Goal: Task Accomplishment & Management: Manage account settings

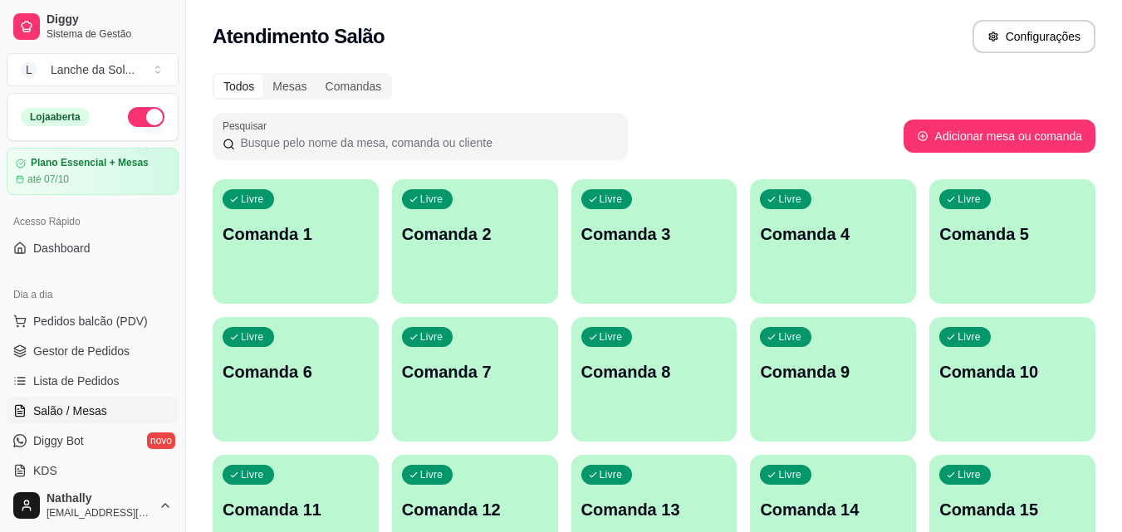
click at [351, 272] on div "Livre Comanda 1" at bounding box center [296, 231] width 166 height 105
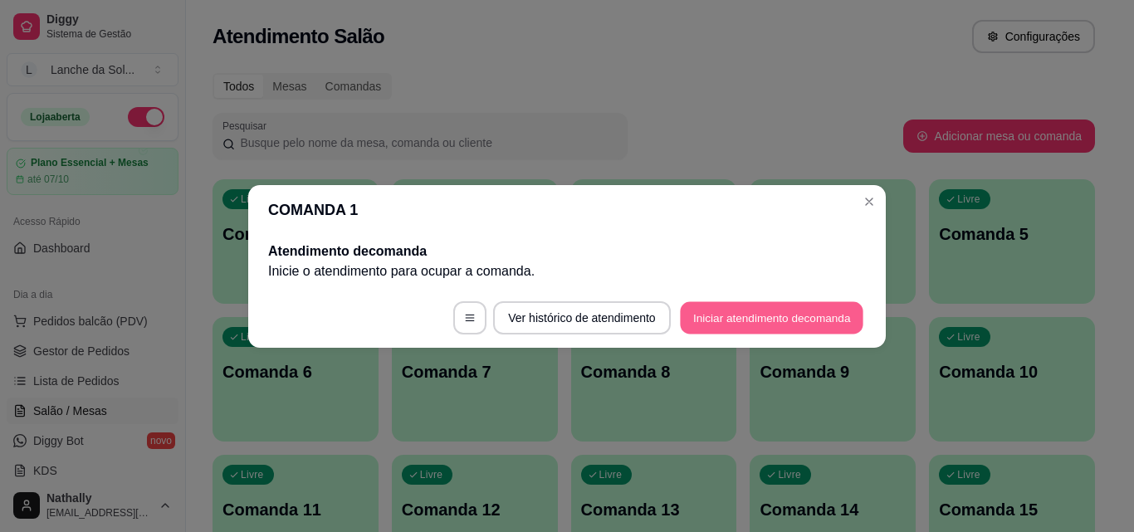
click at [690, 319] on button "Iniciar atendimento de comanda" at bounding box center [772, 317] width 184 height 32
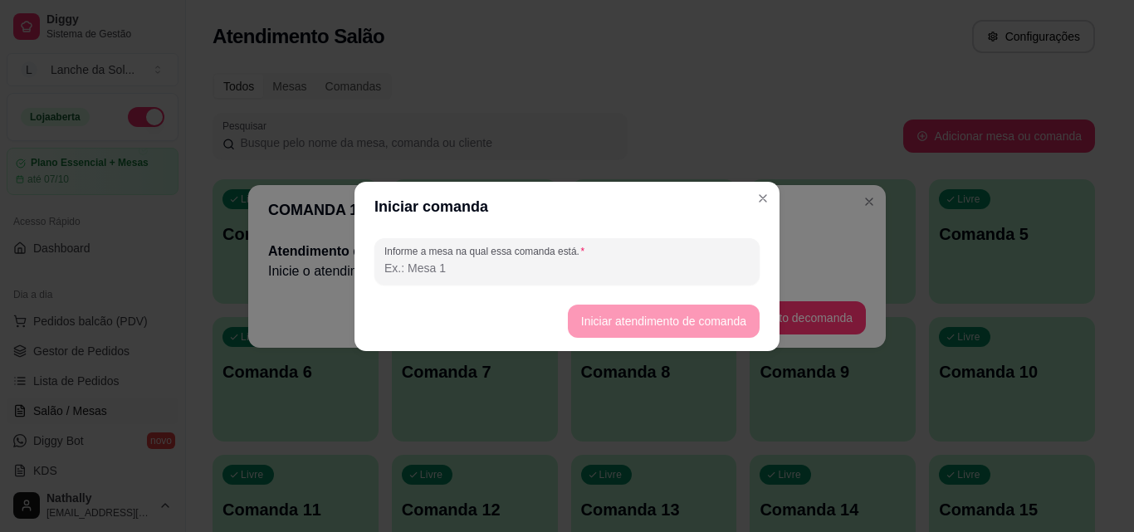
click at [644, 276] on input "Informe a mesa na qual essa comanda está." at bounding box center [566, 268] width 365 height 17
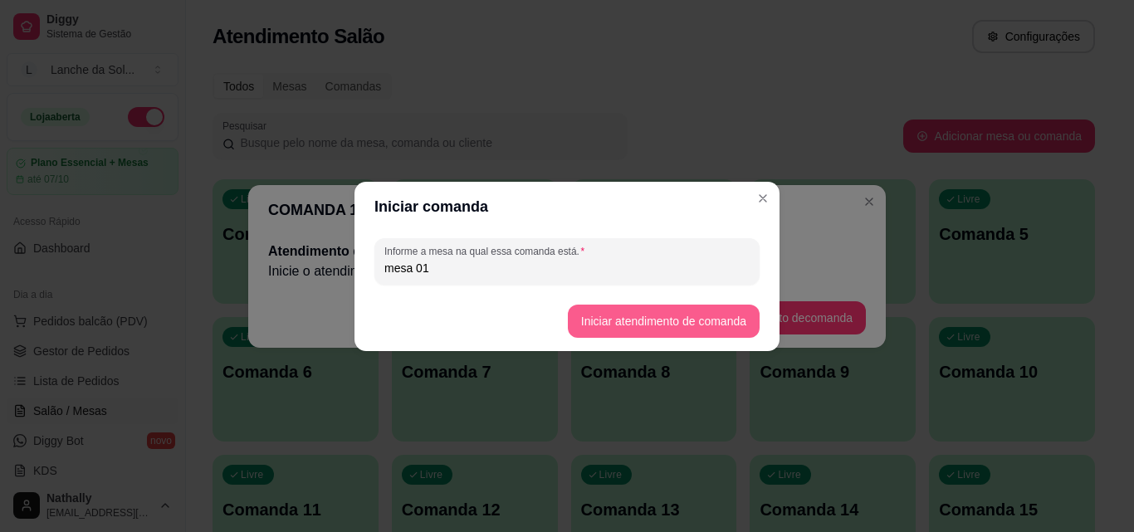
type input "mesa 01"
click at [604, 322] on button "Iniciar atendimento de comanda" at bounding box center [663, 321] width 186 height 32
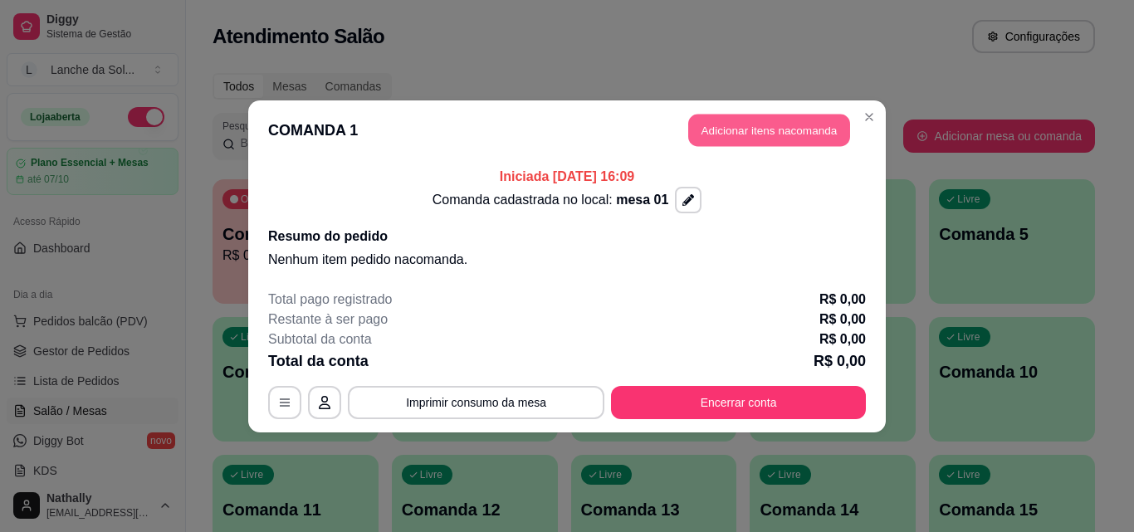
click at [732, 122] on button "Adicionar itens na comanda" at bounding box center [769, 130] width 162 height 32
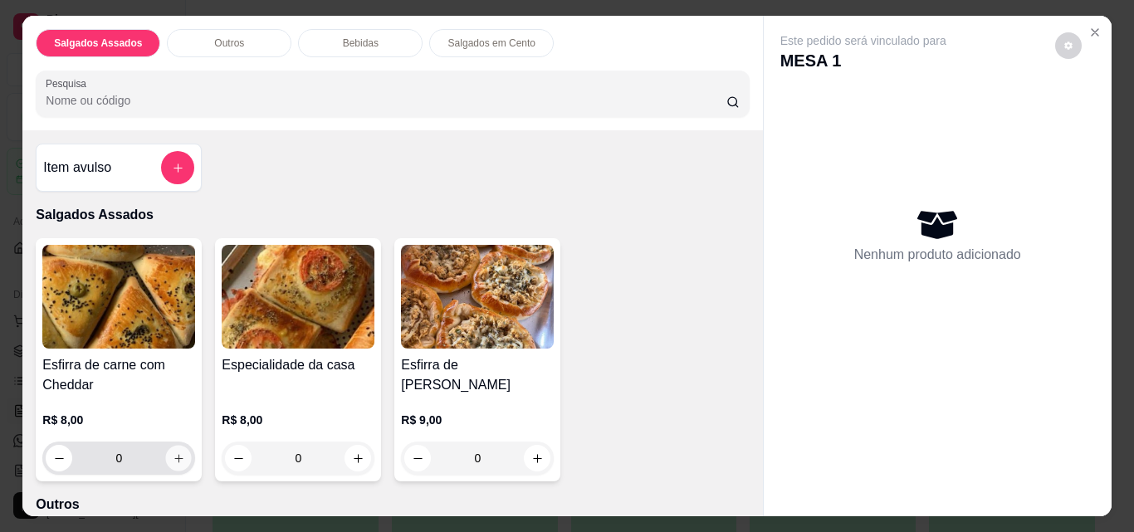
click at [174, 460] on button "increase-product-quantity" at bounding box center [179, 459] width 26 height 26
type input "1"
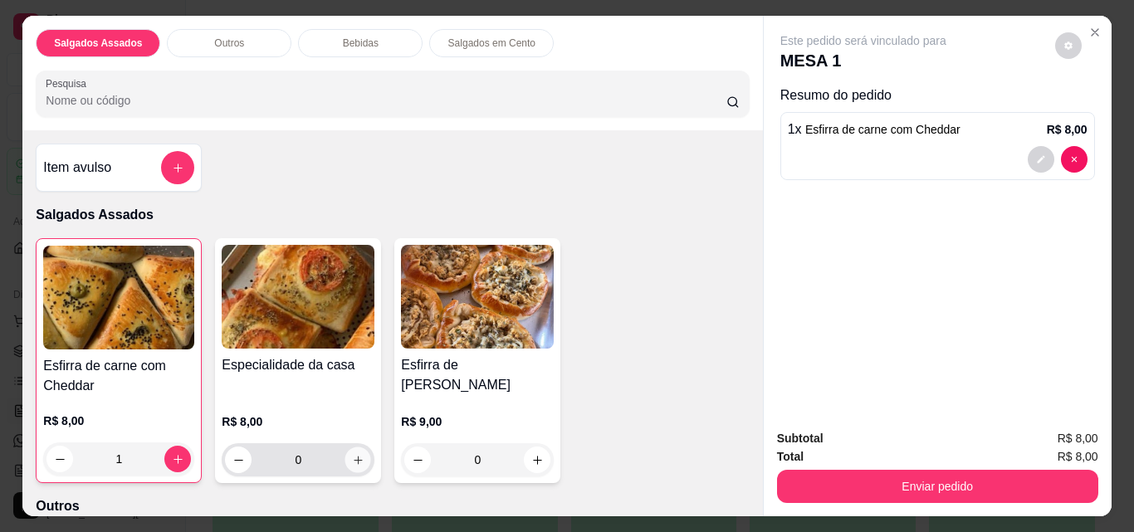
click at [352, 454] on icon "increase-product-quantity" at bounding box center [358, 460] width 12 height 12
type input "1"
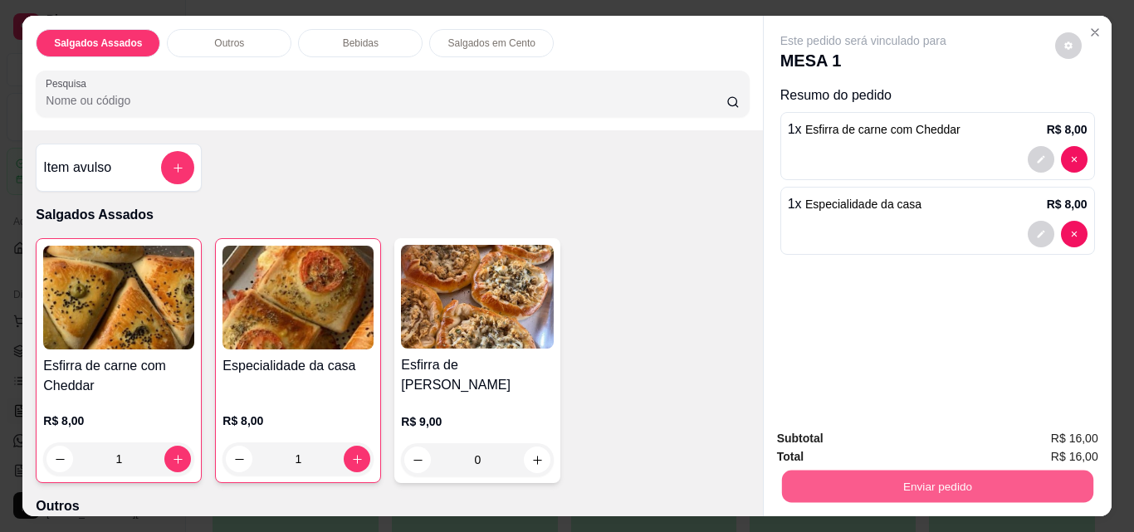
click at [832, 483] on button "Enviar pedido" at bounding box center [936, 486] width 311 height 32
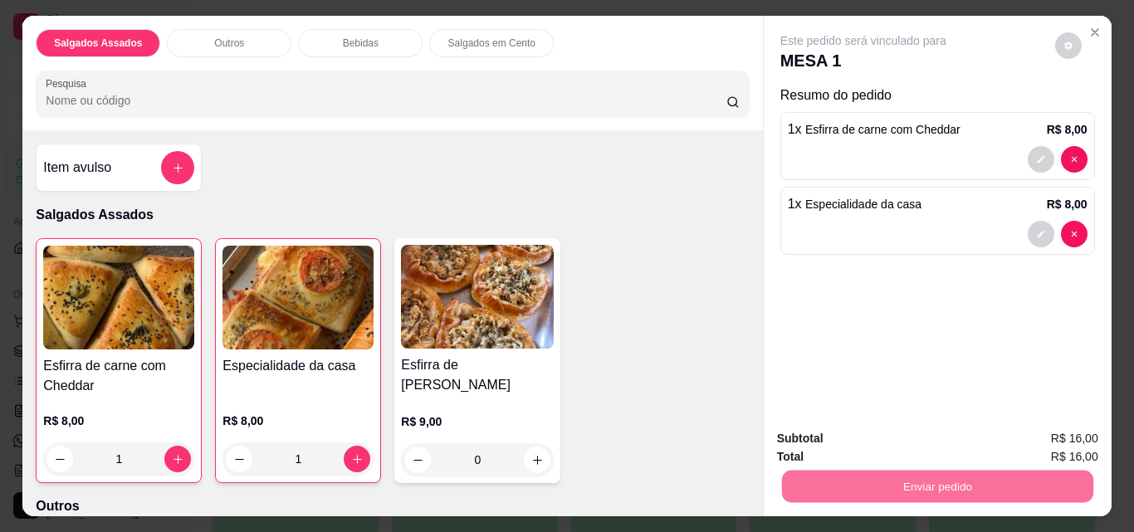
click at [829, 436] on button "Não registrar e enviar pedido" at bounding box center [883, 439] width 168 height 31
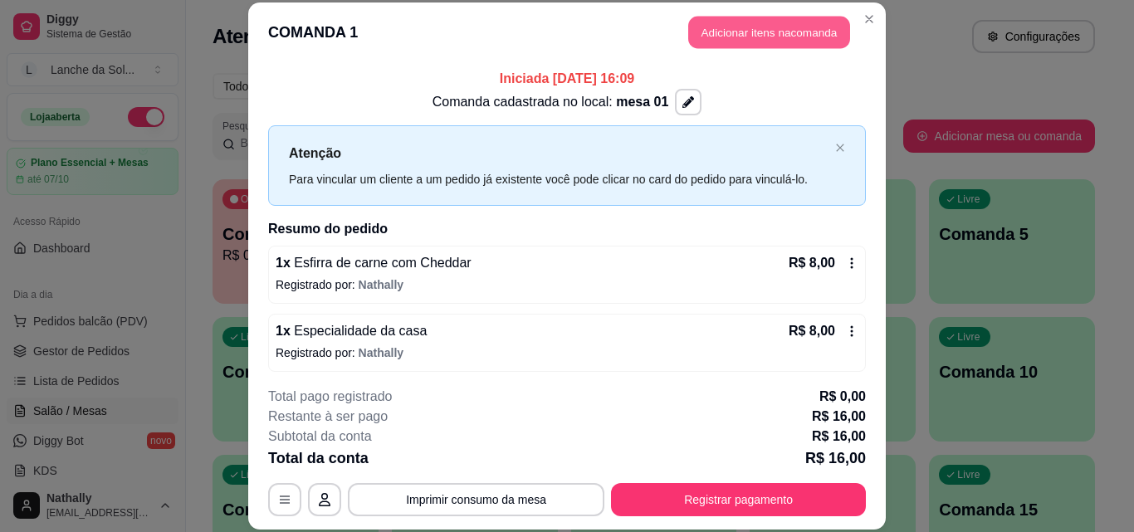
click at [688, 32] on button "Adicionar itens na comanda" at bounding box center [769, 33] width 162 height 32
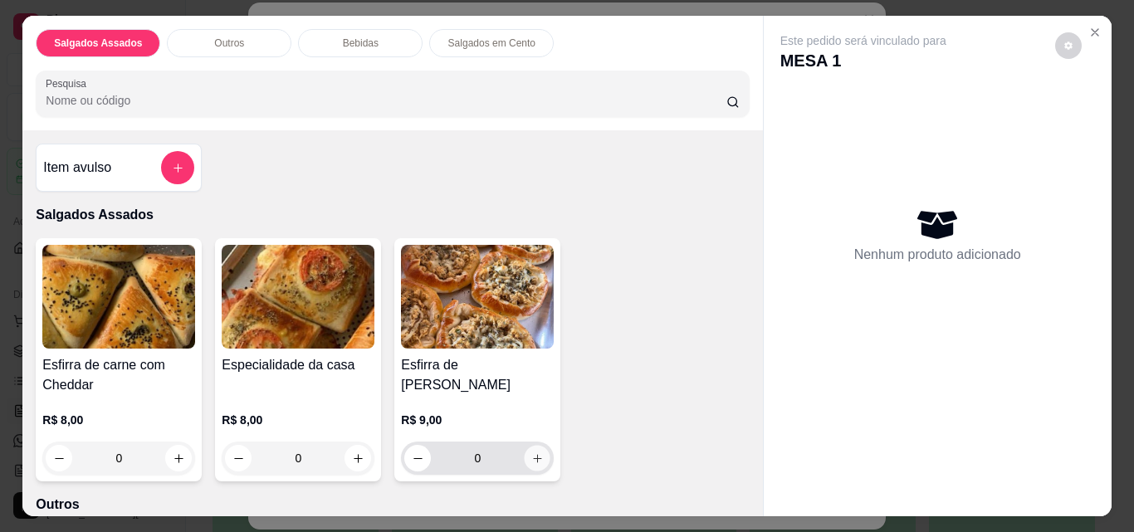
click at [530, 461] on button "increase-product-quantity" at bounding box center [538, 459] width 26 height 26
type input "1"
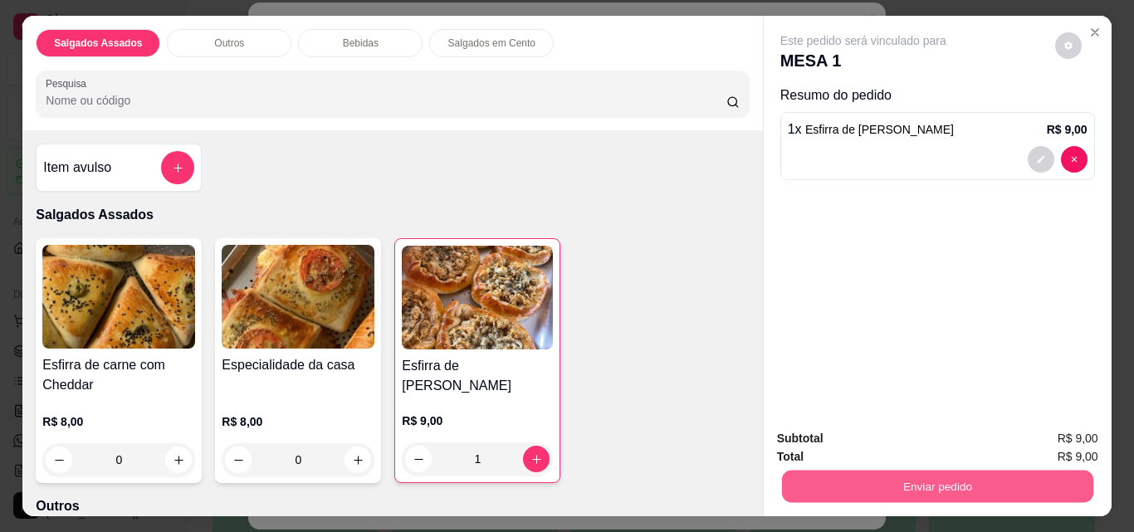
click at [812, 470] on button "Enviar pedido" at bounding box center [936, 486] width 311 height 32
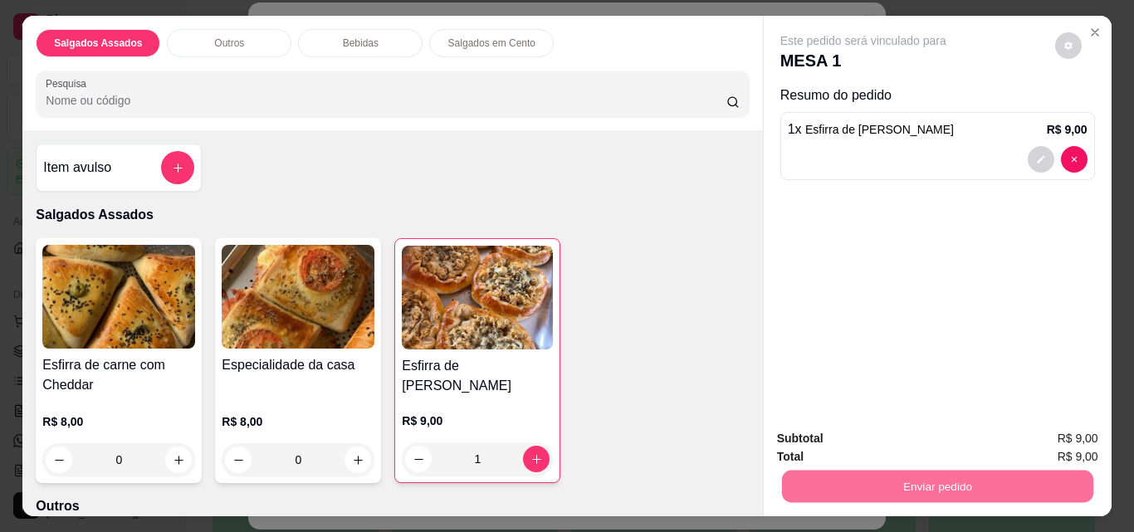
click at [810, 430] on button "Não registrar e enviar pedido" at bounding box center [883, 439] width 168 height 31
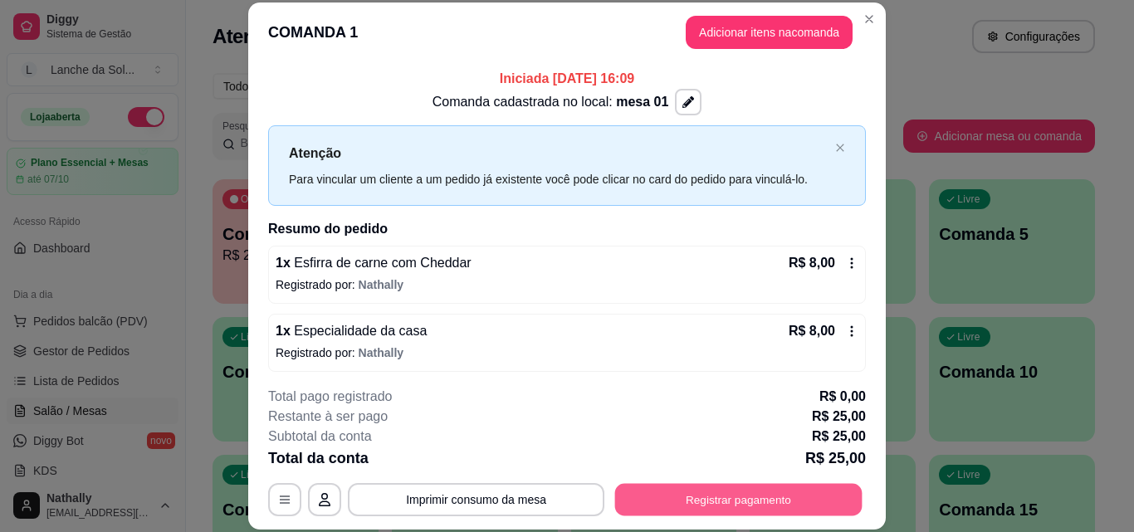
click at [668, 501] on button "Registrar pagamento" at bounding box center [738, 499] width 247 height 32
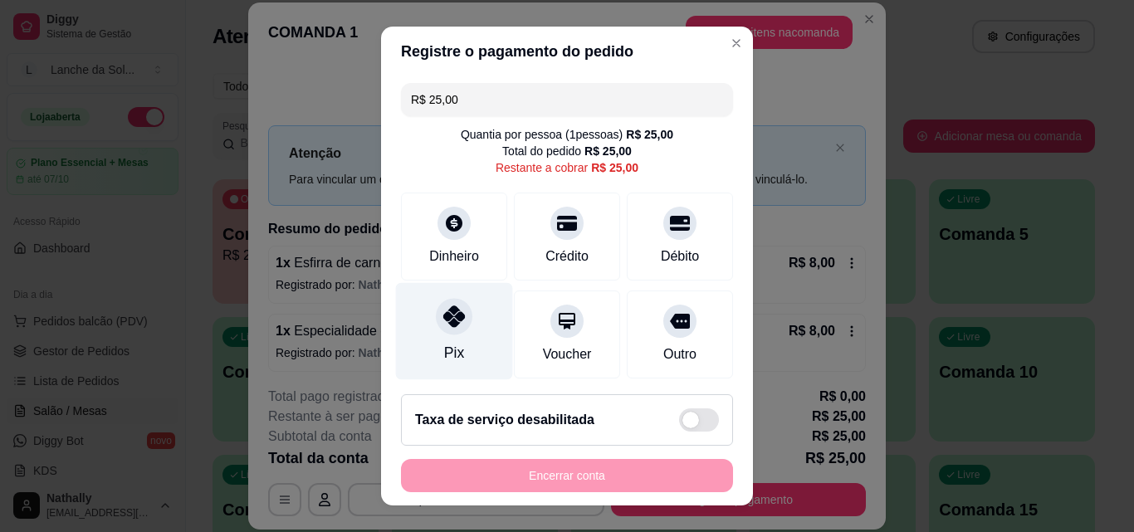
click at [418, 321] on div "Pix" at bounding box center [454, 331] width 117 height 97
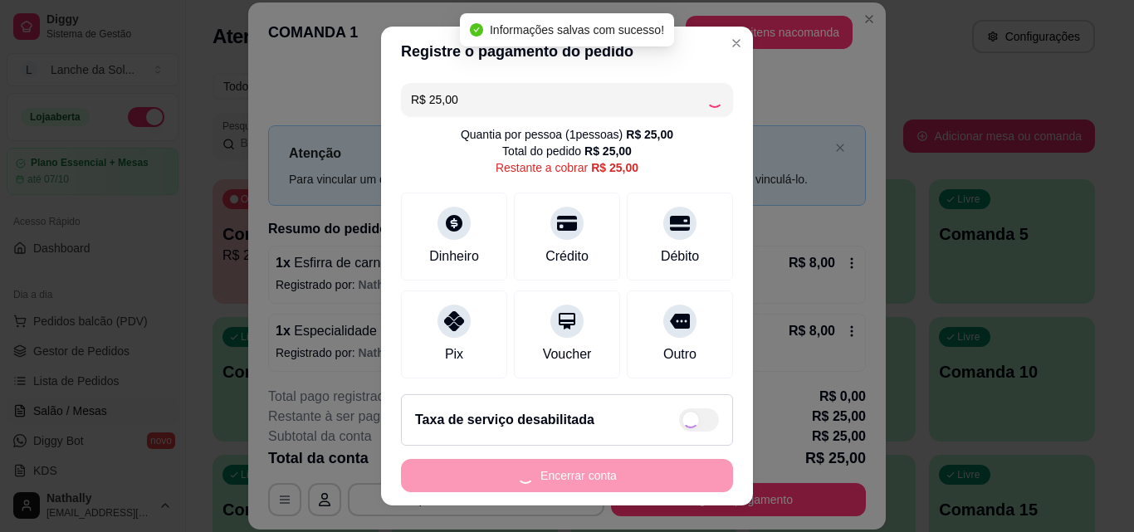
type input "R$ 0,00"
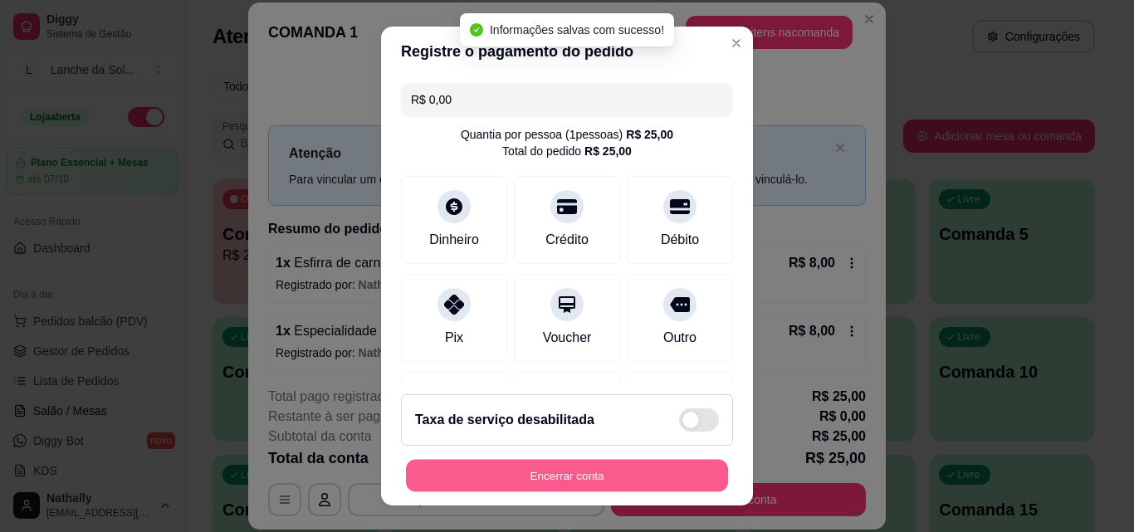
click at [477, 477] on button "Encerrar conta" at bounding box center [567, 476] width 322 height 32
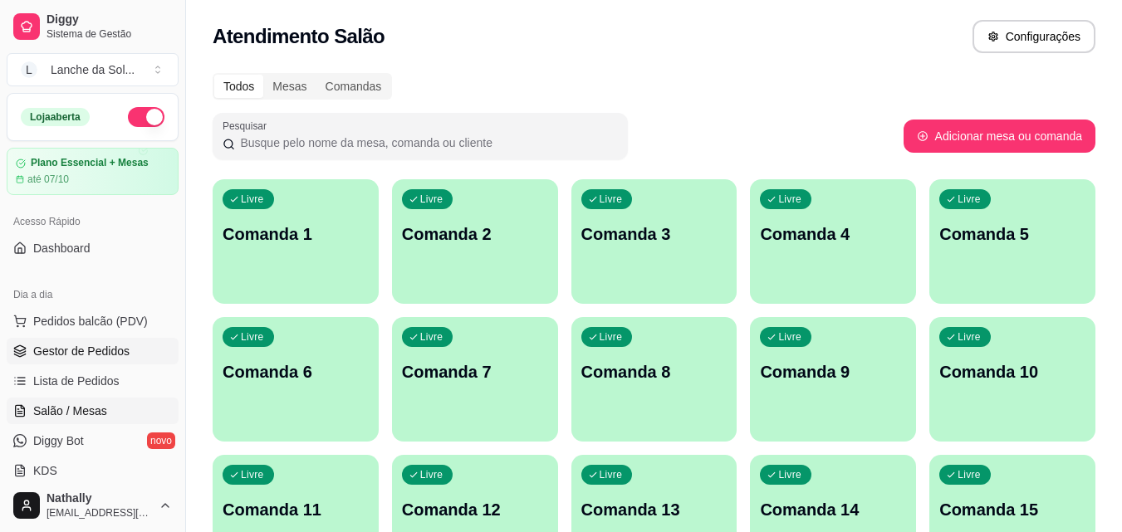
click at [121, 357] on span "Gestor de Pedidos" at bounding box center [81, 351] width 96 height 17
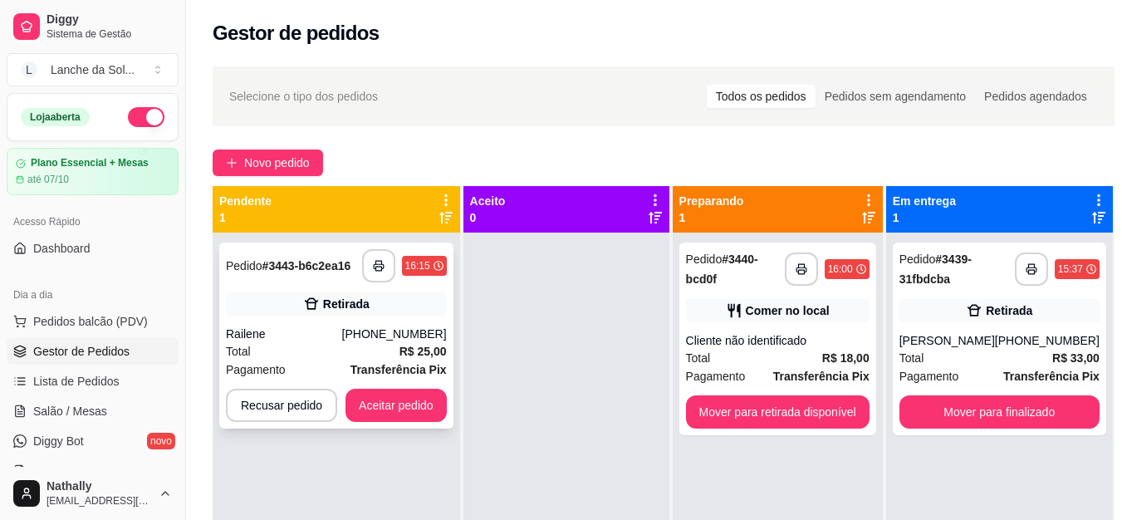
click at [334, 341] on div "Railene" at bounding box center [284, 334] width 116 height 17
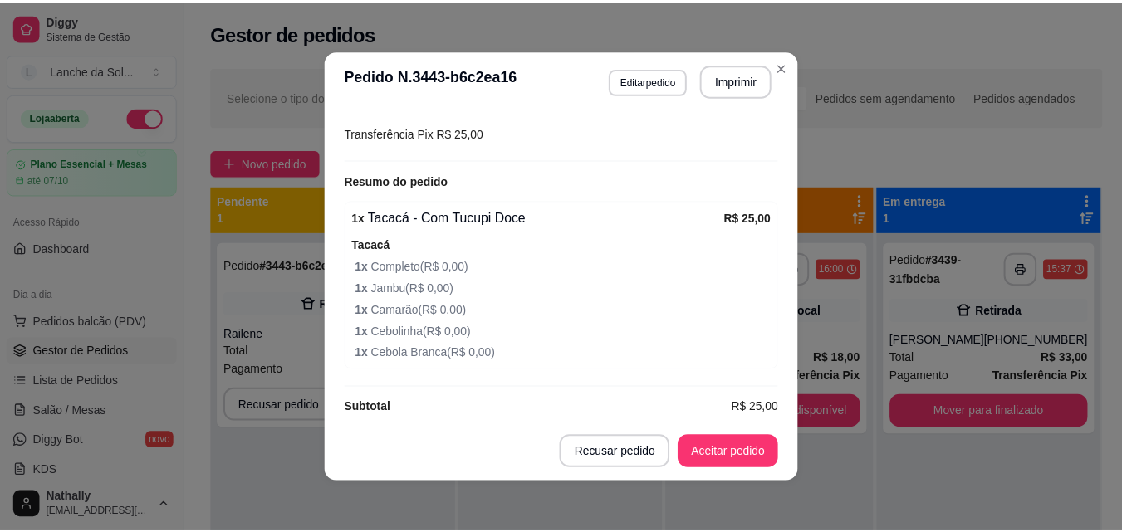
scroll to position [350, 0]
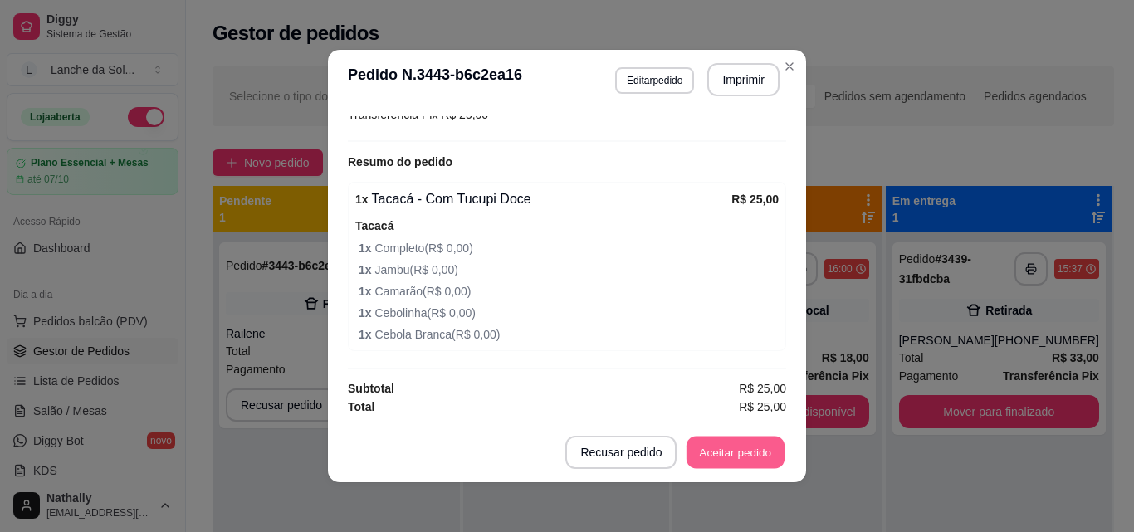
click at [766, 450] on button "Aceitar pedido" at bounding box center [736, 453] width 98 height 32
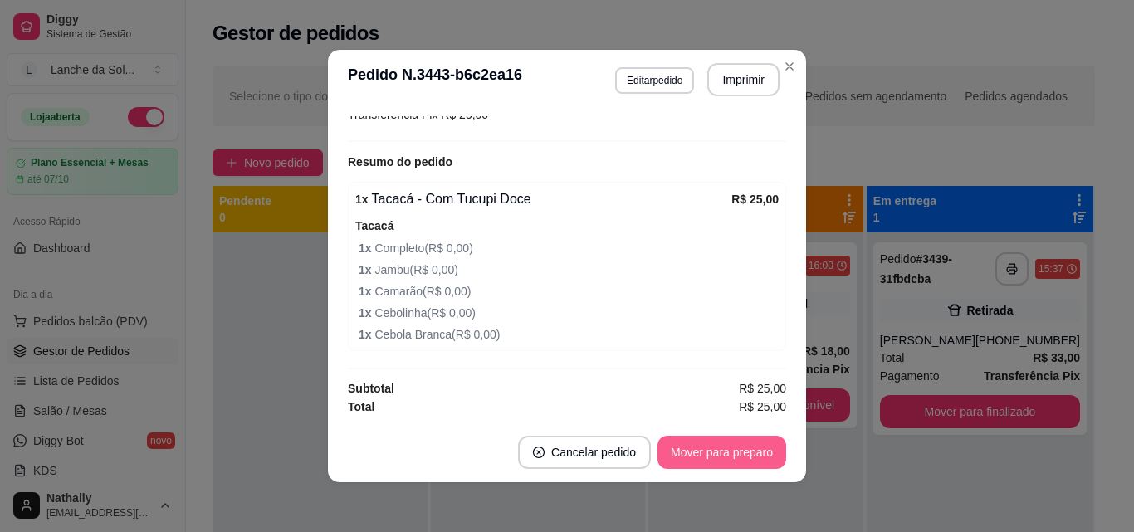
click at [739, 448] on button "Mover para preparo" at bounding box center [722, 452] width 129 height 33
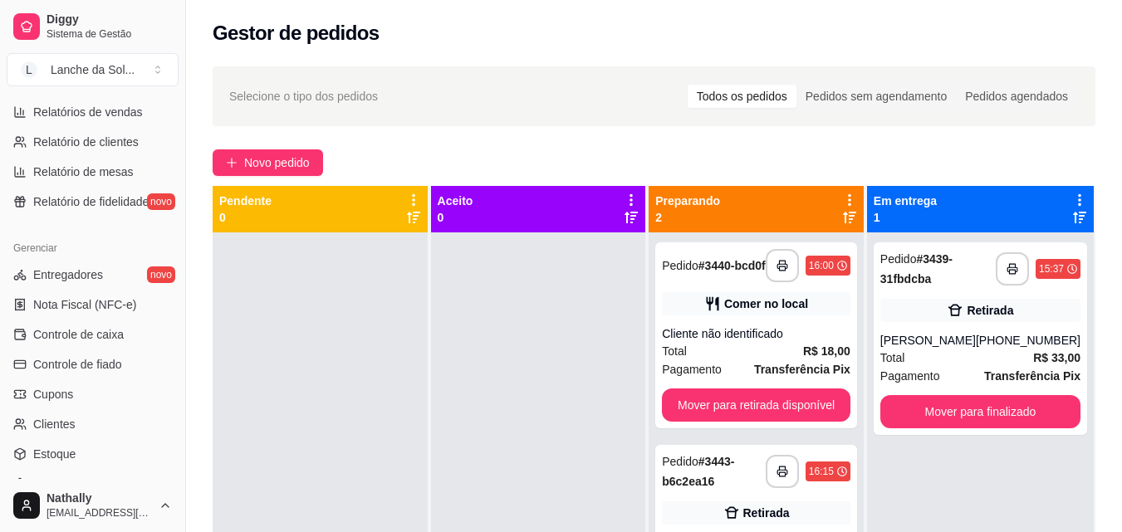
scroll to position [543, 0]
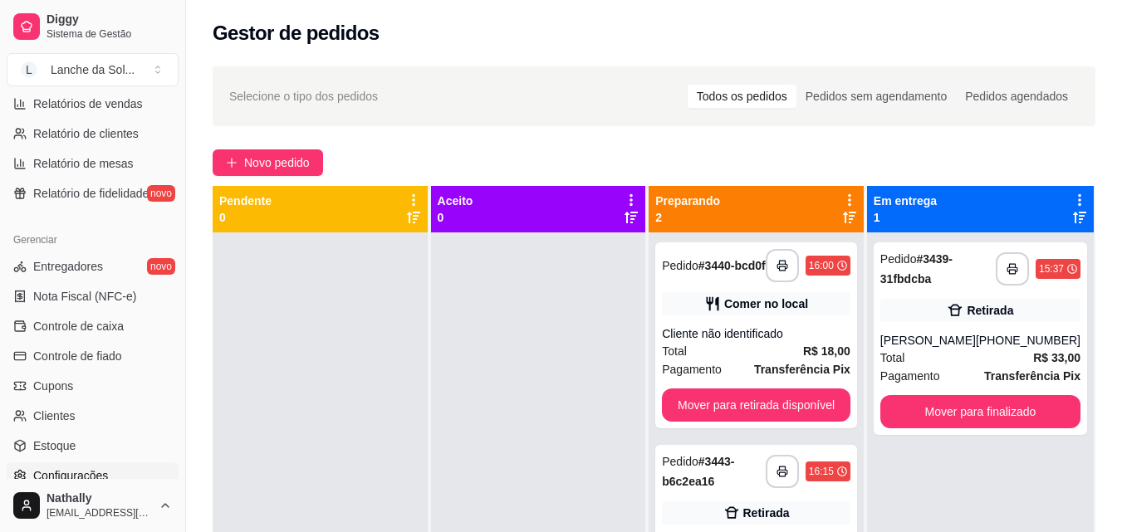
click at [125, 463] on link "Configurações" at bounding box center [93, 476] width 172 height 27
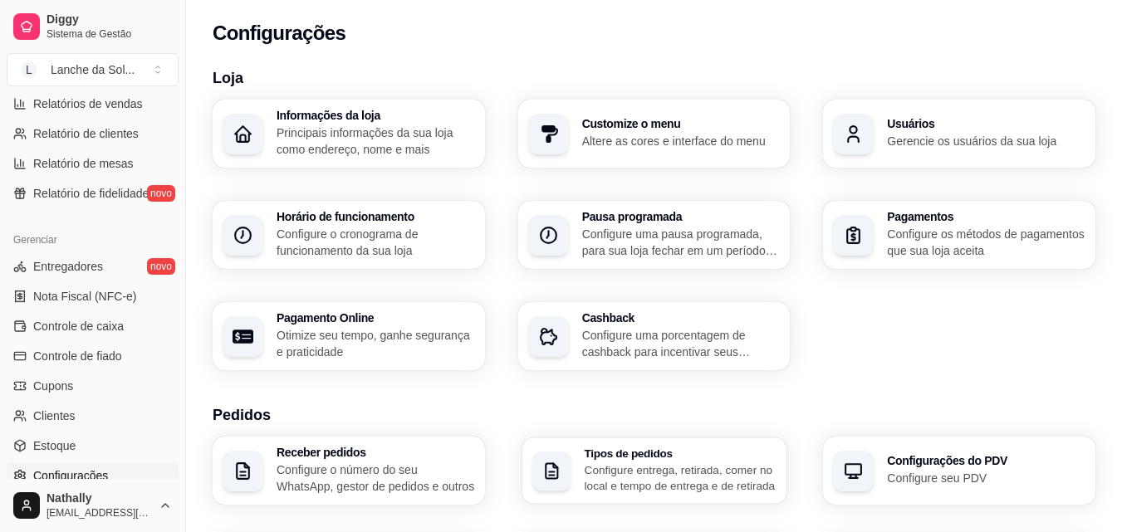
click at [694, 457] on h3 "Tipos de pedidos" at bounding box center [680, 454] width 193 height 12
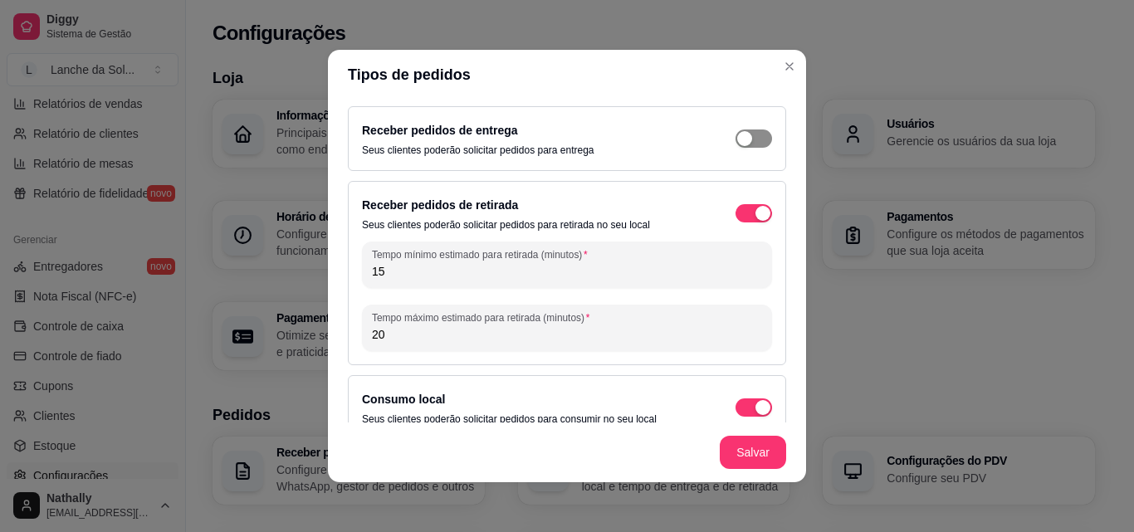
click at [737, 133] on div "button" at bounding box center [744, 138] width 15 height 15
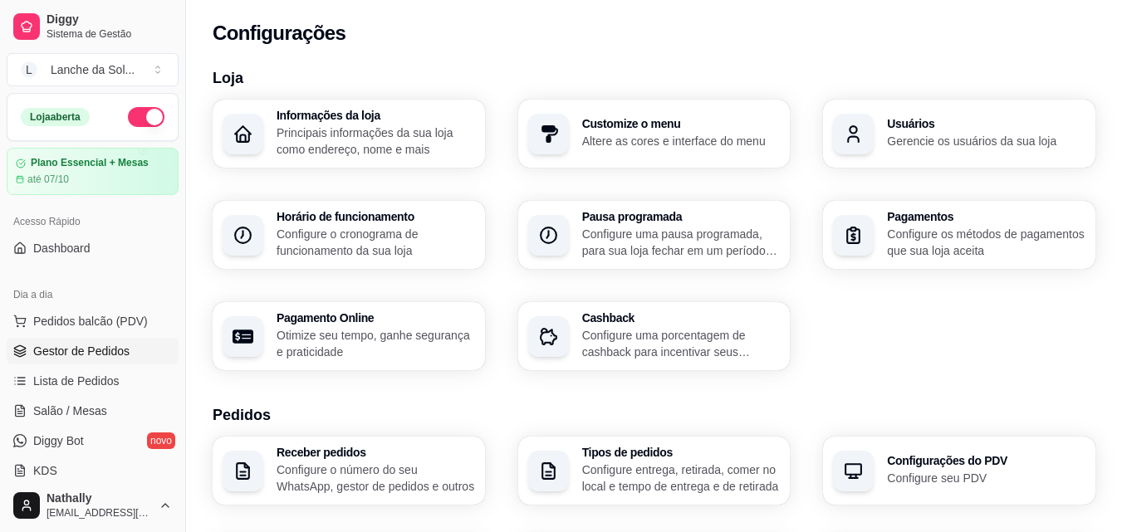
click at [94, 357] on span "Gestor de Pedidos" at bounding box center [81, 351] width 96 height 17
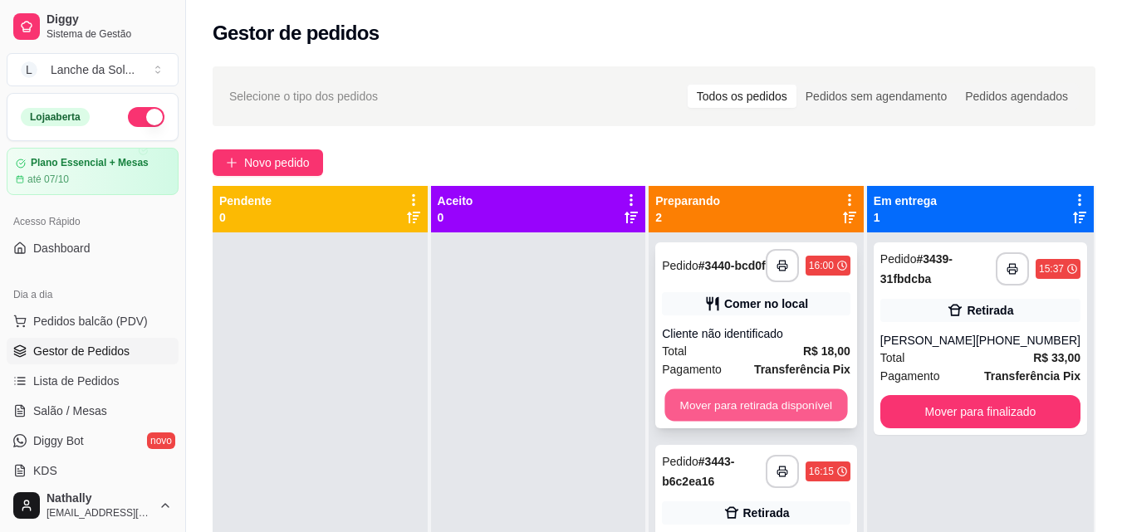
click at [737, 417] on button "Mover para retirada disponível" at bounding box center [756, 405] width 183 height 32
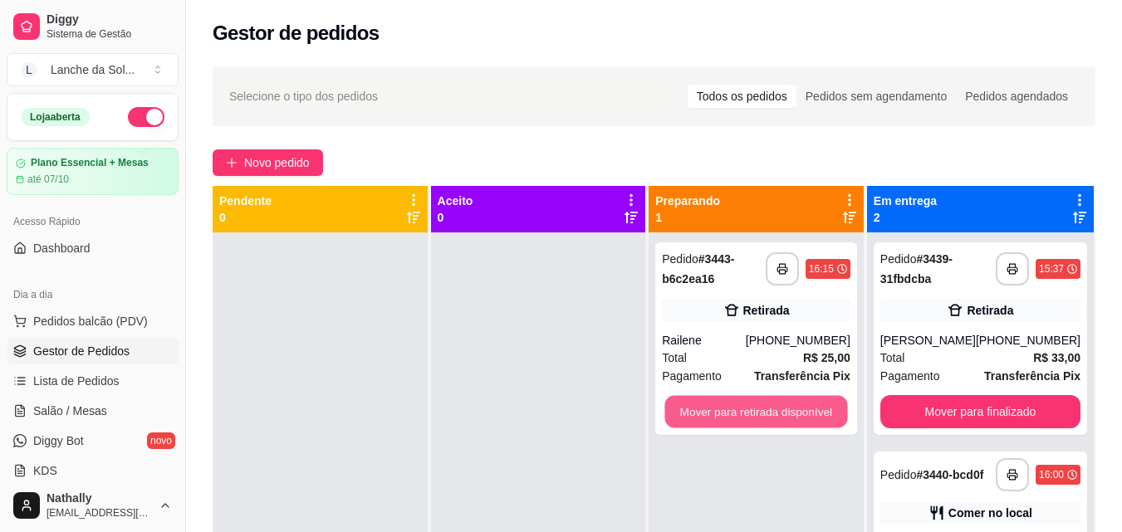
click at [737, 417] on button "Mover para retirada disponível" at bounding box center [756, 412] width 183 height 32
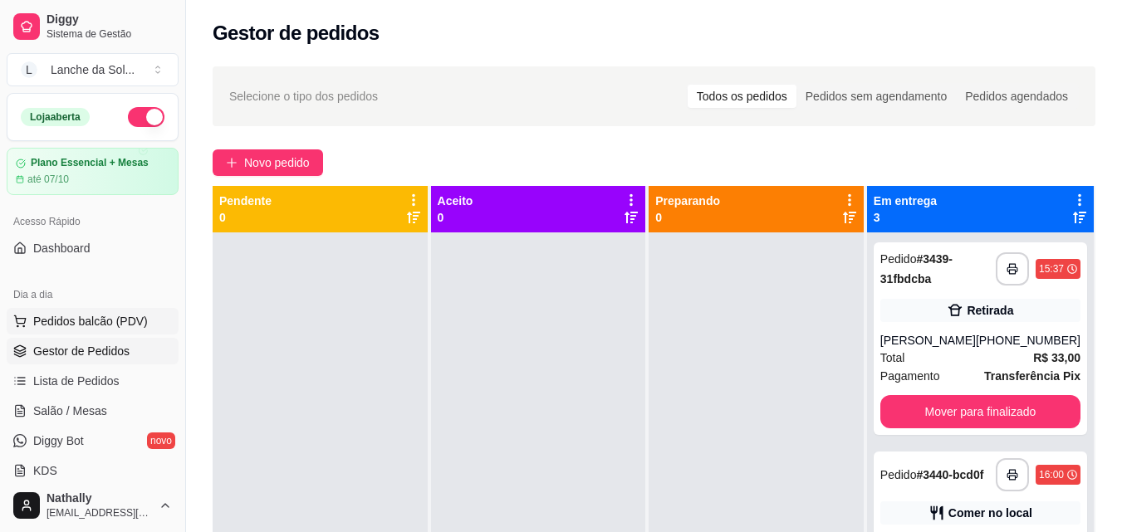
click at [124, 314] on span "Pedidos balcão (PDV)" at bounding box center [90, 321] width 115 height 17
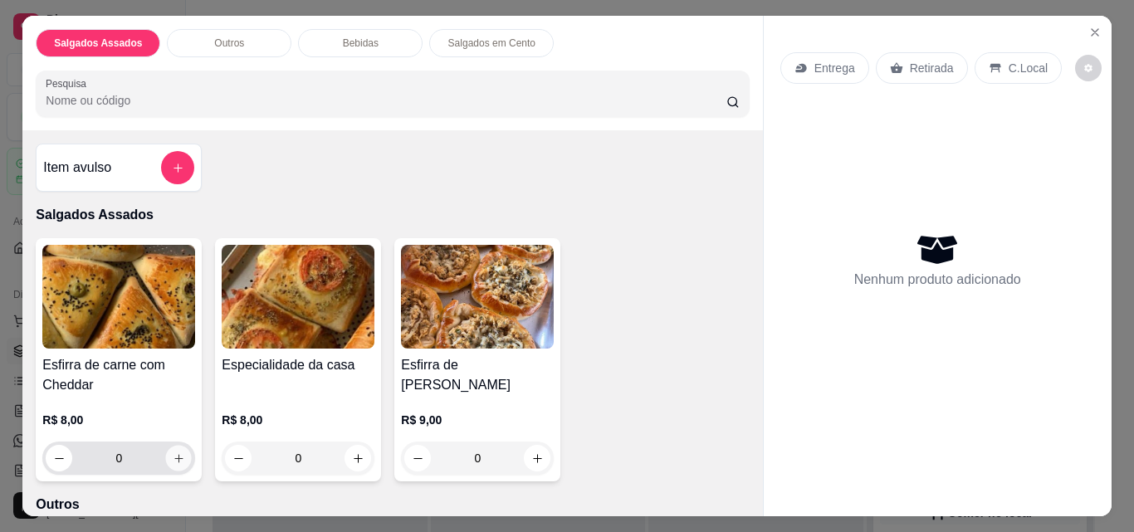
click at [174, 458] on icon "increase-product-quantity" at bounding box center [179, 459] width 12 height 12
type input "1"
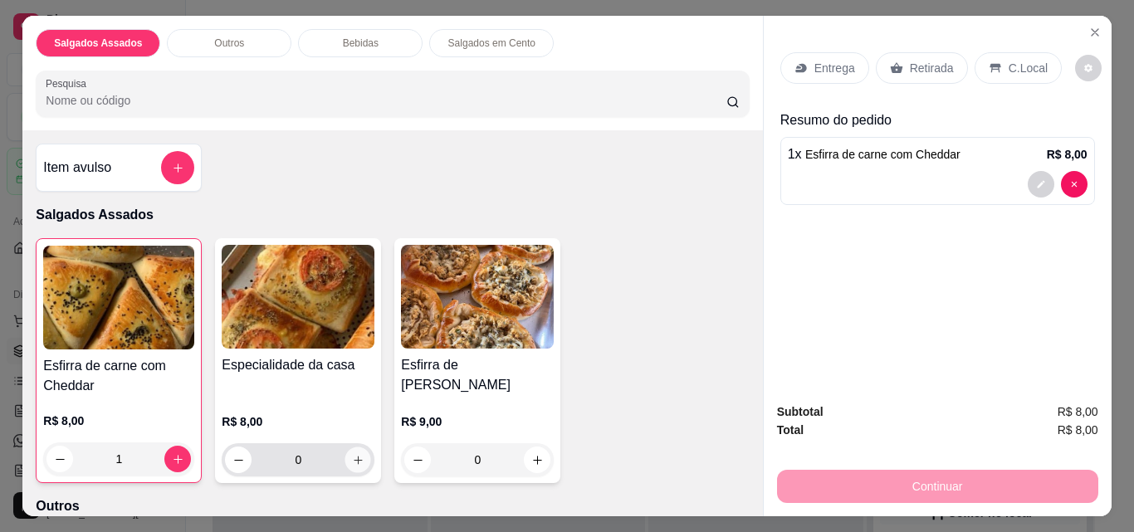
click at [354, 454] on icon "increase-product-quantity" at bounding box center [358, 460] width 12 height 12
type input "1"
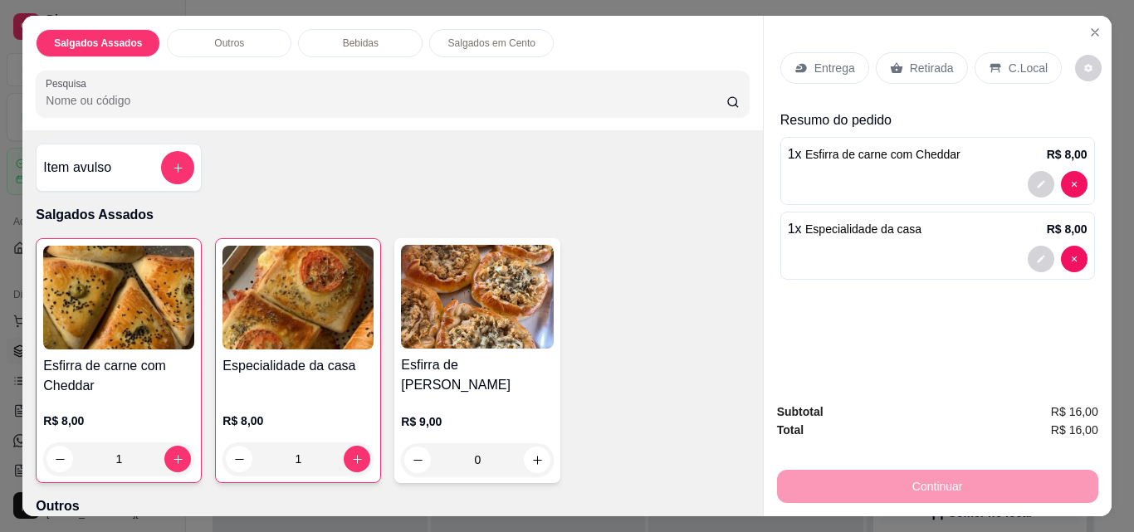
click at [917, 52] on div "Retirada" at bounding box center [922, 68] width 92 height 32
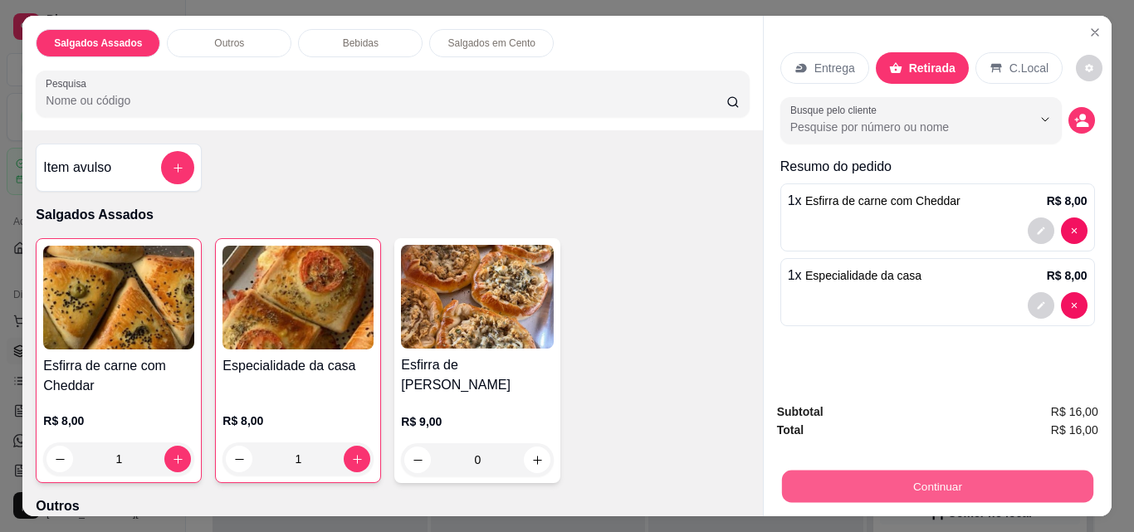
click at [881, 481] on button "Continuar" at bounding box center [936, 486] width 311 height 32
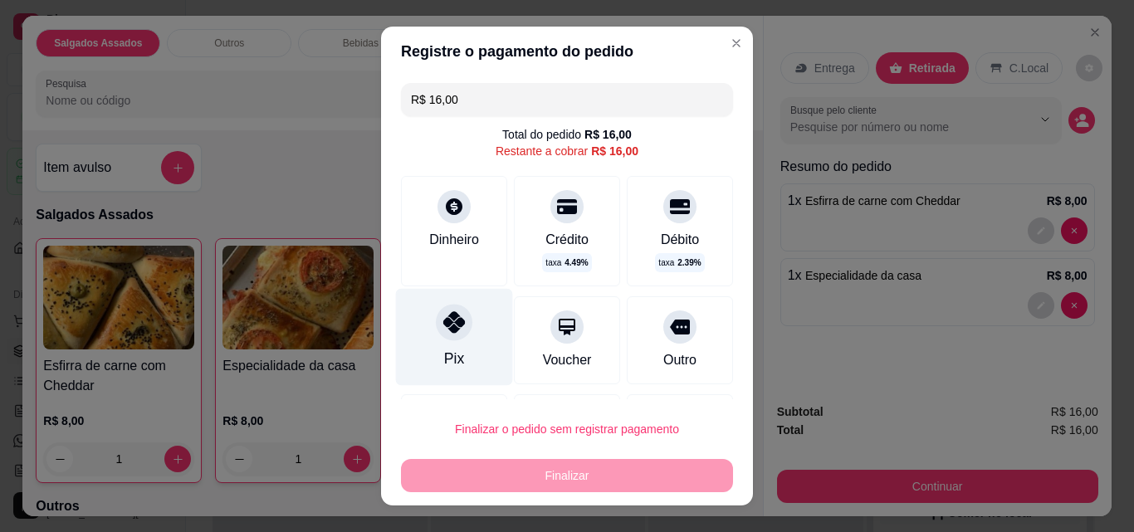
click at [462, 357] on div "Pix" at bounding box center [454, 337] width 117 height 97
type input "R$ 0,00"
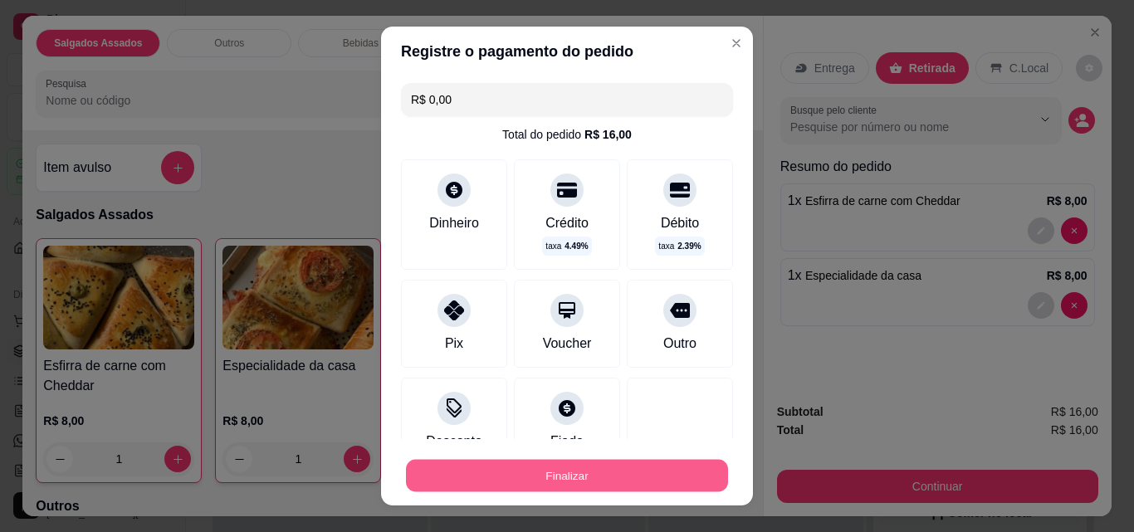
click at [515, 472] on button "Finalizar" at bounding box center [567, 476] width 322 height 32
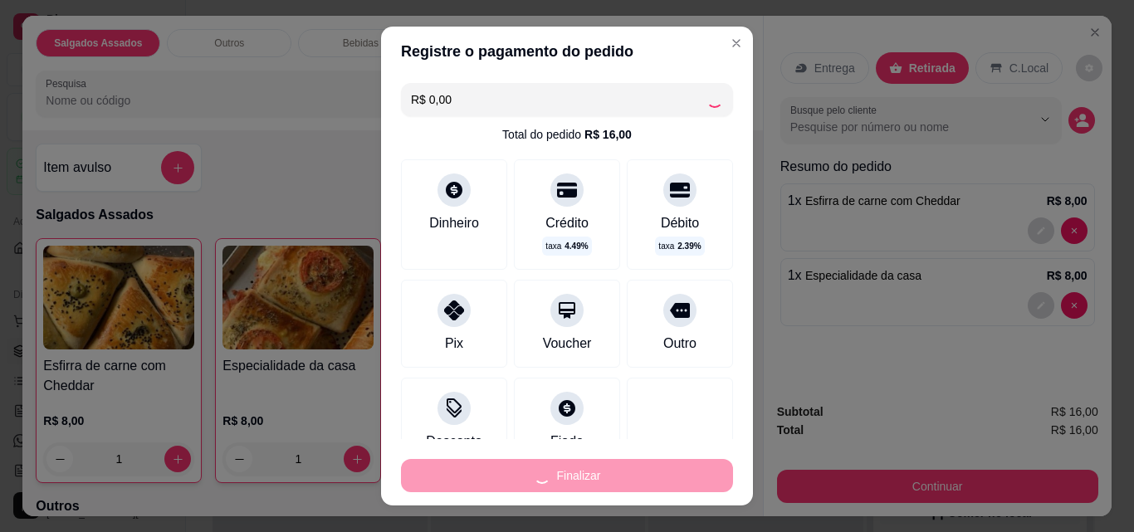
type input "0"
type input "-R$ 16,00"
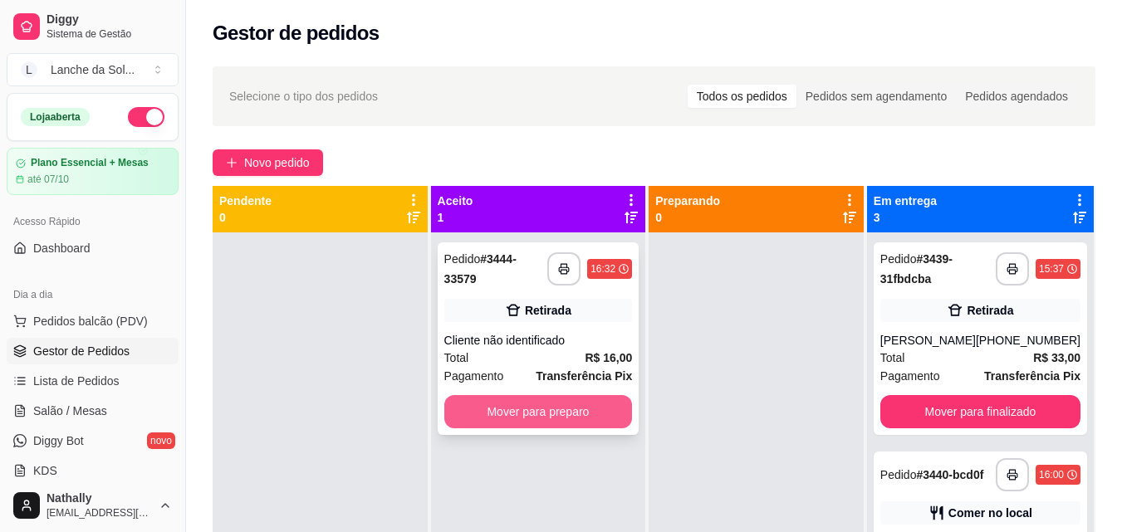
click at [498, 424] on button "Mover para preparo" at bounding box center [538, 411] width 188 height 33
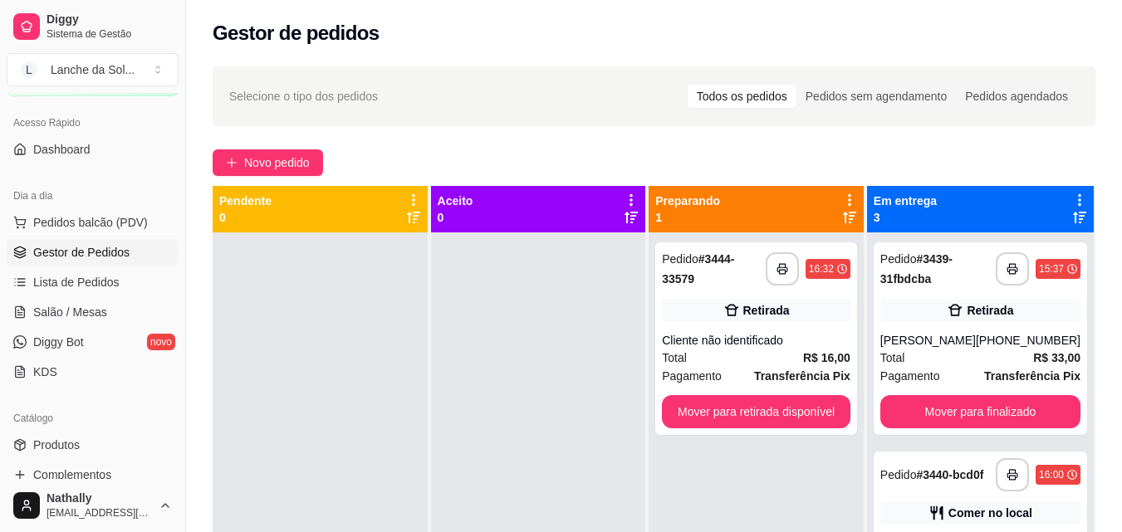
scroll to position [133, 0]
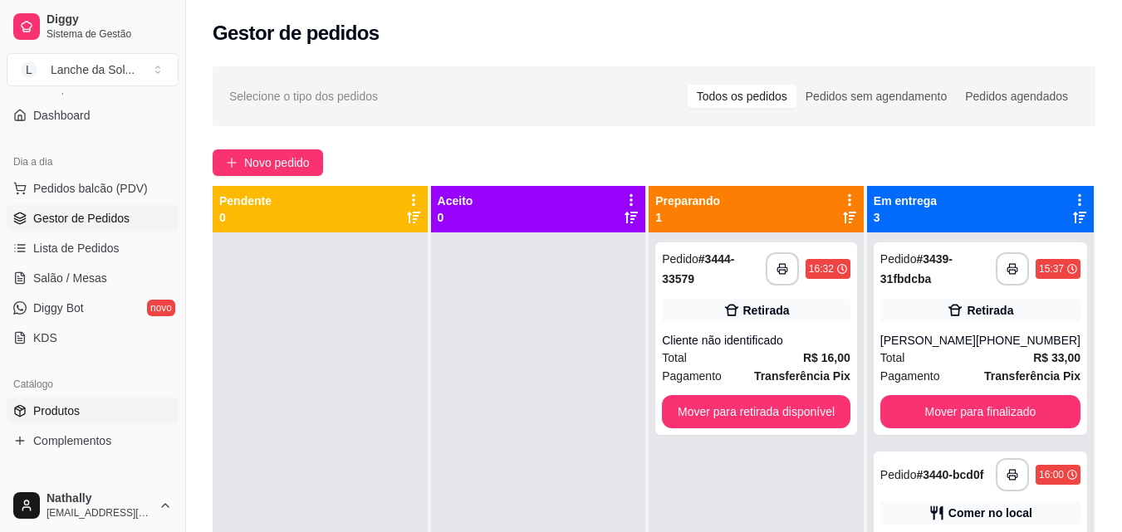
click at [115, 413] on link "Produtos" at bounding box center [93, 411] width 172 height 27
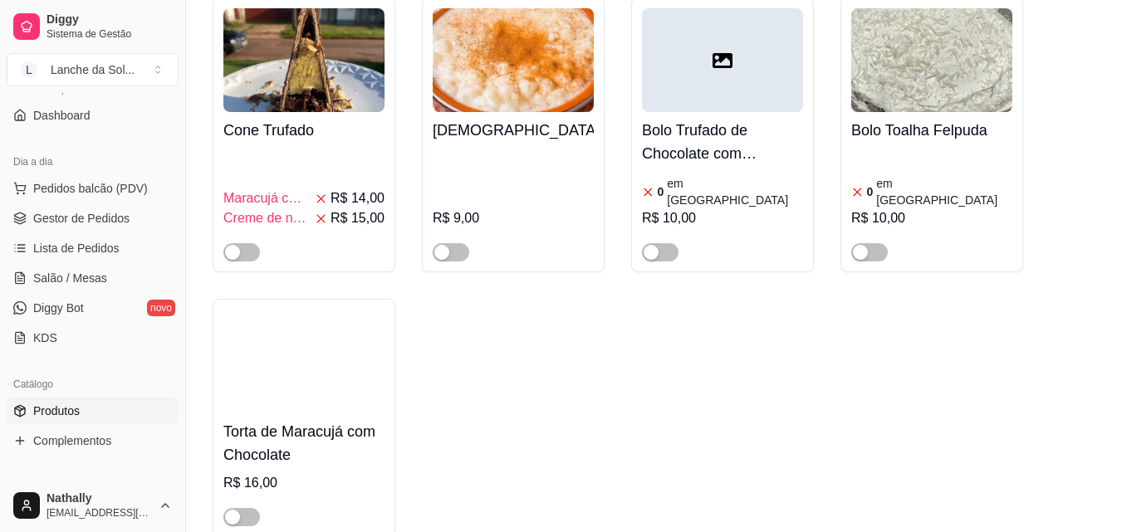
scroll to position [4185, 0]
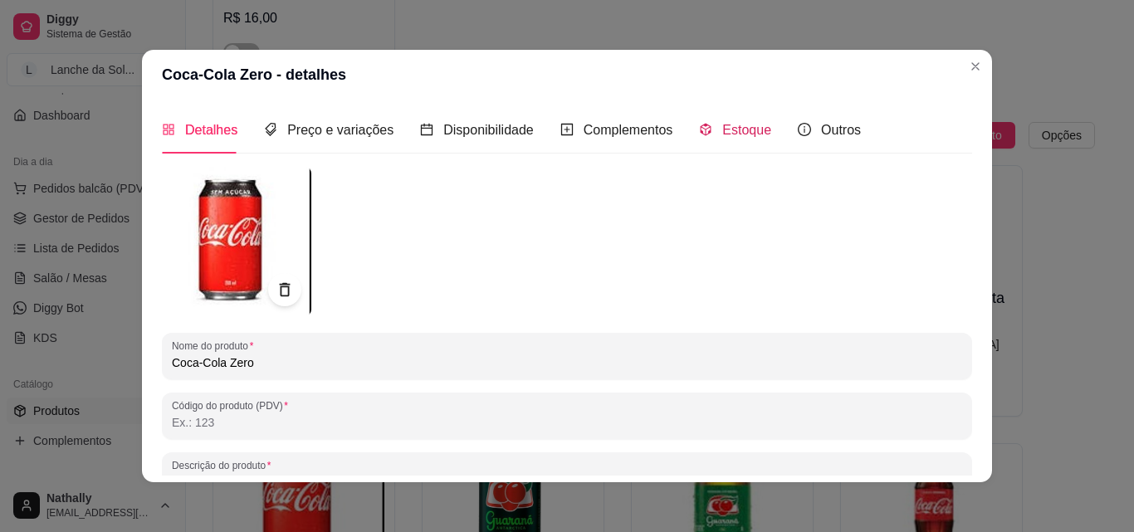
click at [725, 131] on span "Estoque" at bounding box center [746, 130] width 49 height 14
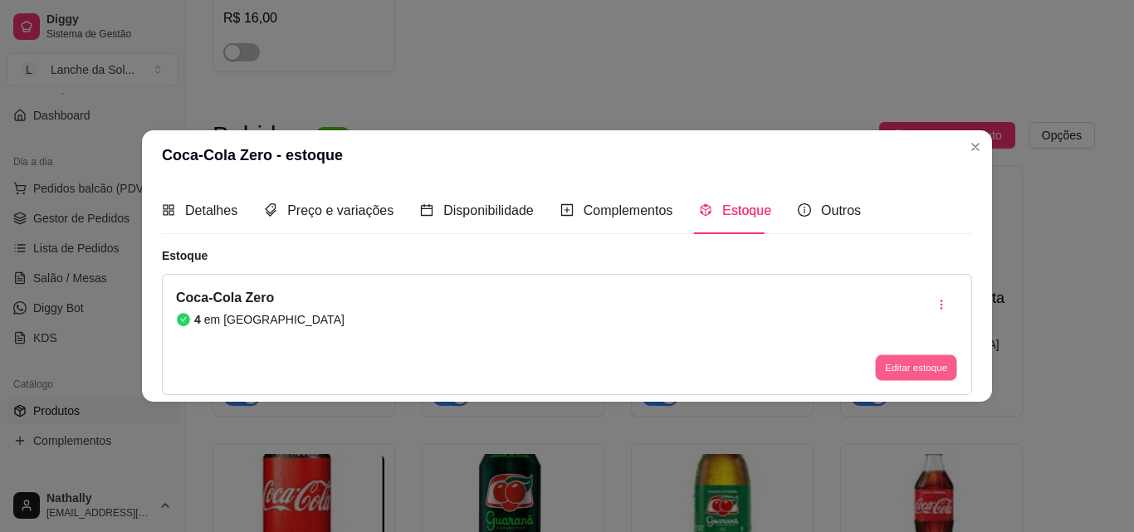
click at [919, 370] on button "Editar estoque" at bounding box center [915, 368] width 81 height 26
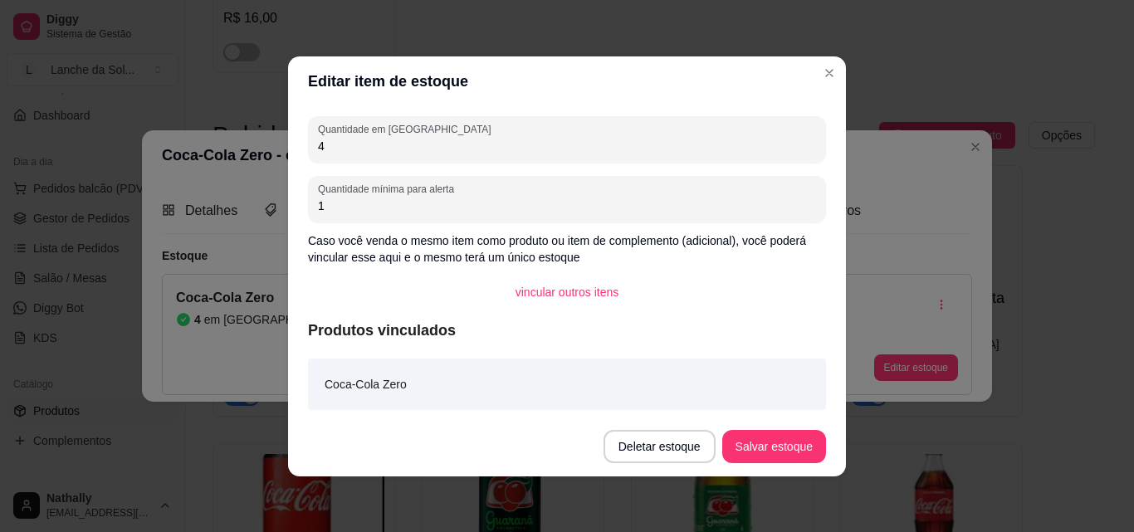
click at [784, 149] on input "4" at bounding box center [567, 146] width 498 height 17
type input "3"
click at [771, 436] on button "Salvar estoque" at bounding box center [773, 446] width 101 height 32
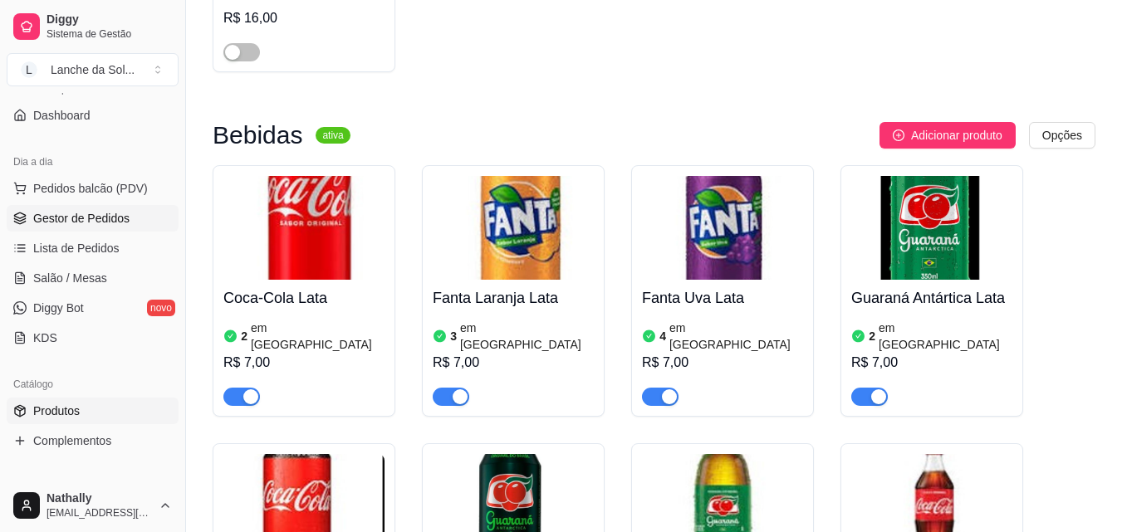
click at [78, 214] on span "Gestor de Pedidos" at bounding box center [81, 218] width 96 height 17
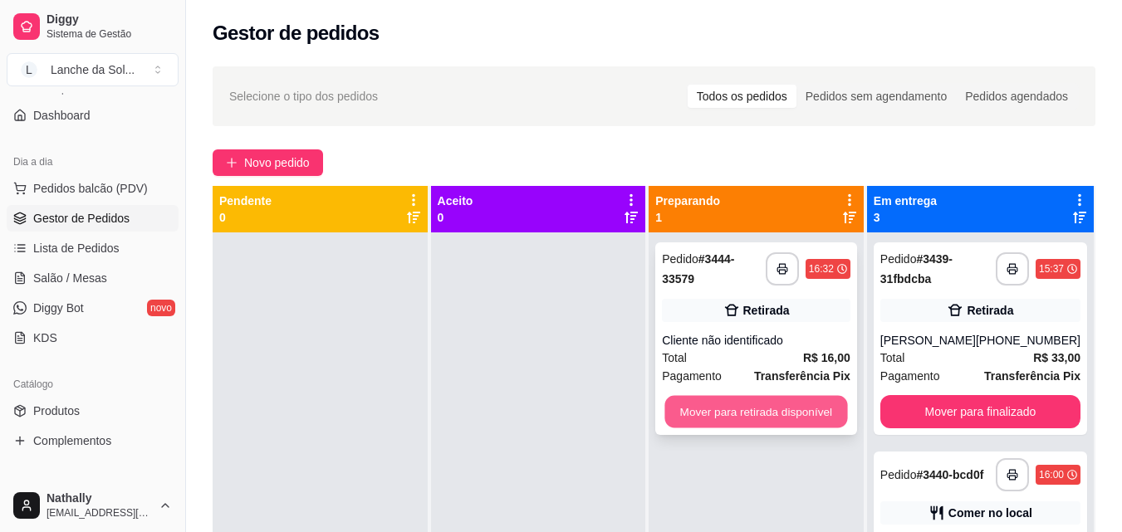
click at [833, 419] on button "Mover para retirada disponível" at bounding box center [756, 412] width 183 height 32
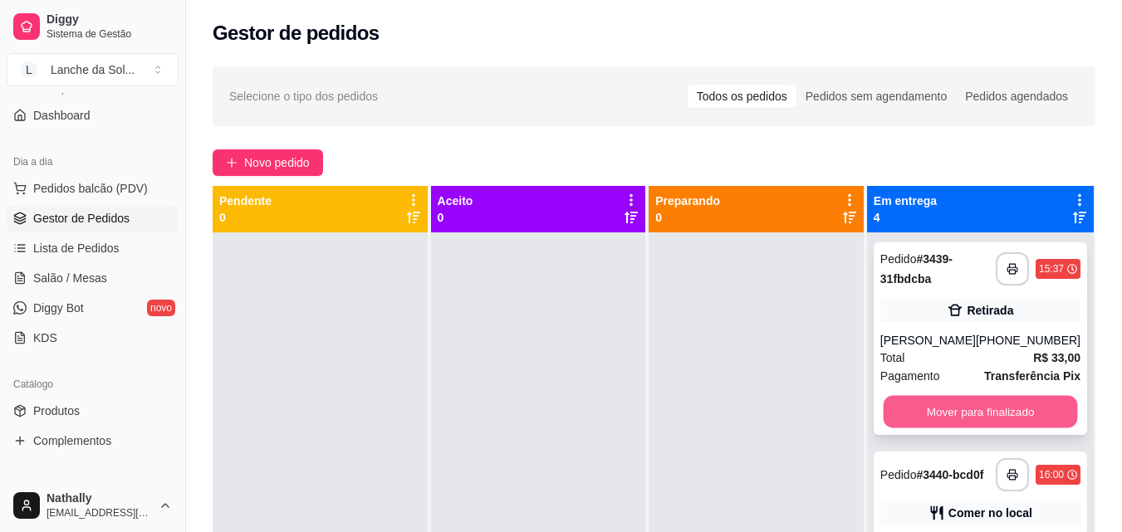
click at [956, 420] on button "Mover para finalizado" at bounding box center [980, 412] width 194 height 32
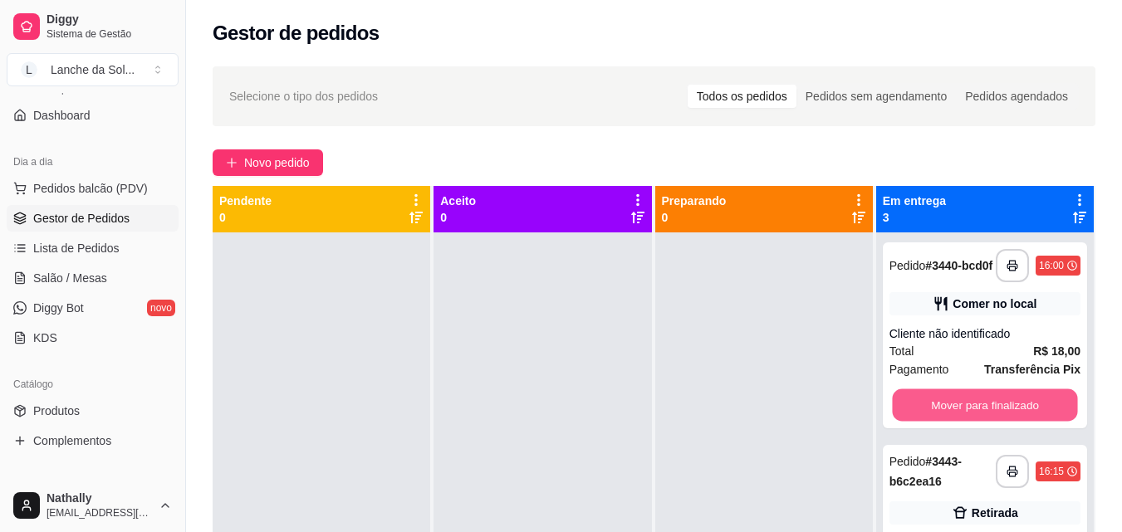
click at [956, 420] on button "Mover para finalizado" at bounding box center [984, 405] width 185 height 32
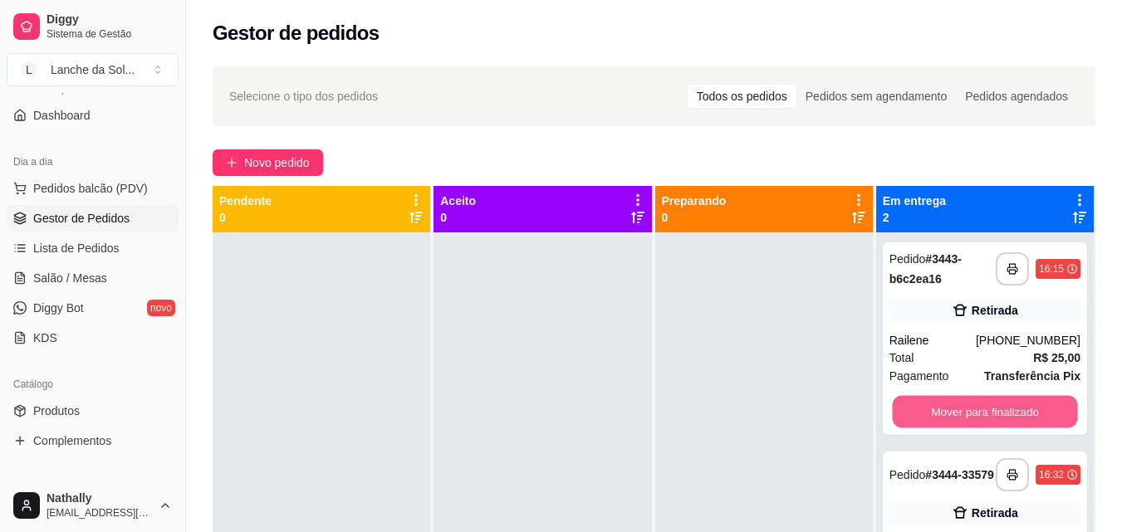
click at [956, 420] on button "Mover para finalizado" at bounding box center [984, 412] width 185 height 32
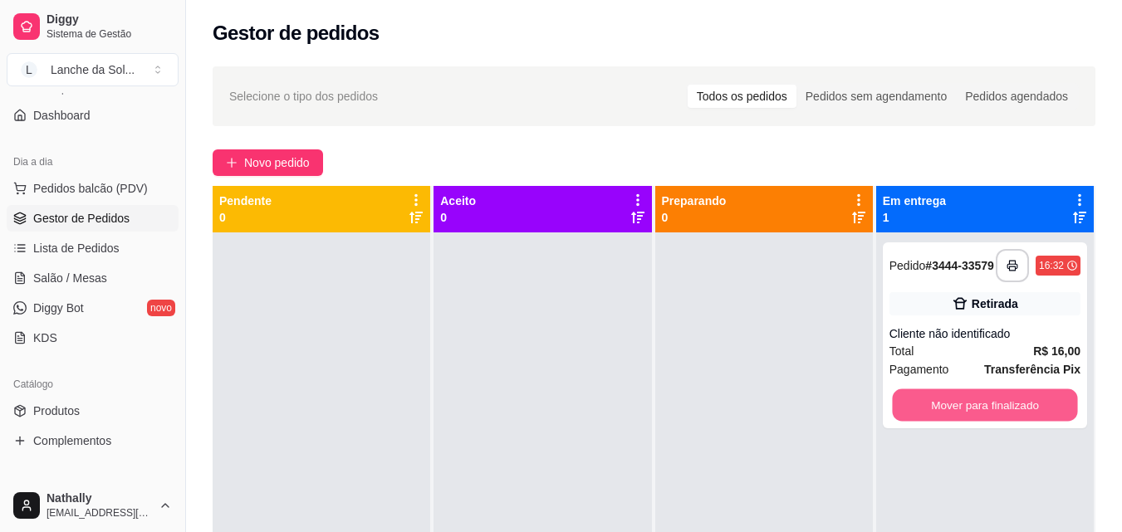
click at [956, 420] on button "Mover para finalizado" at bounding box center [984, 405] width 185 height 32
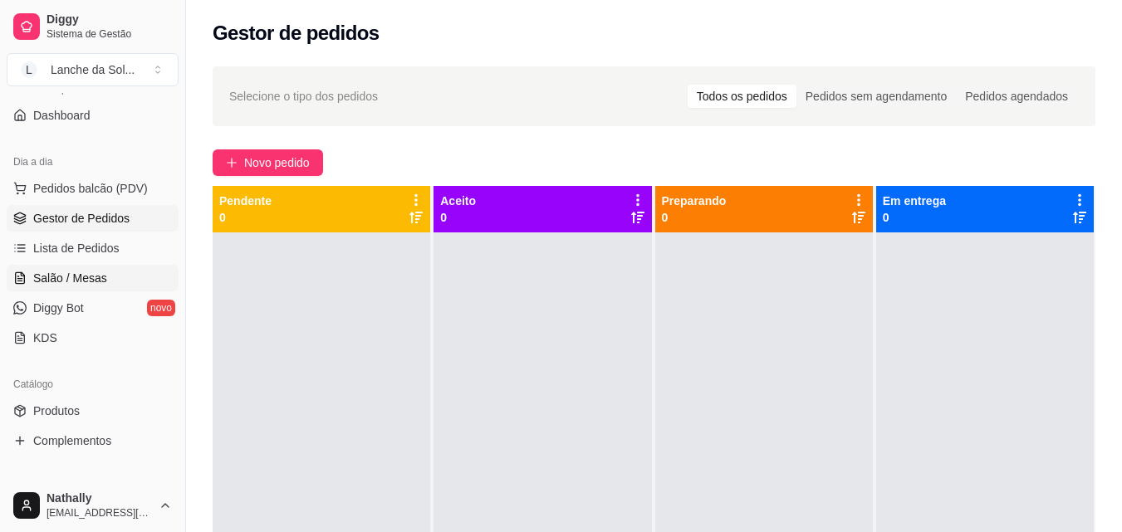
click at [81, 275] on span "Salão / Mesas" at bounding box center [70, 278] width 74 height 17
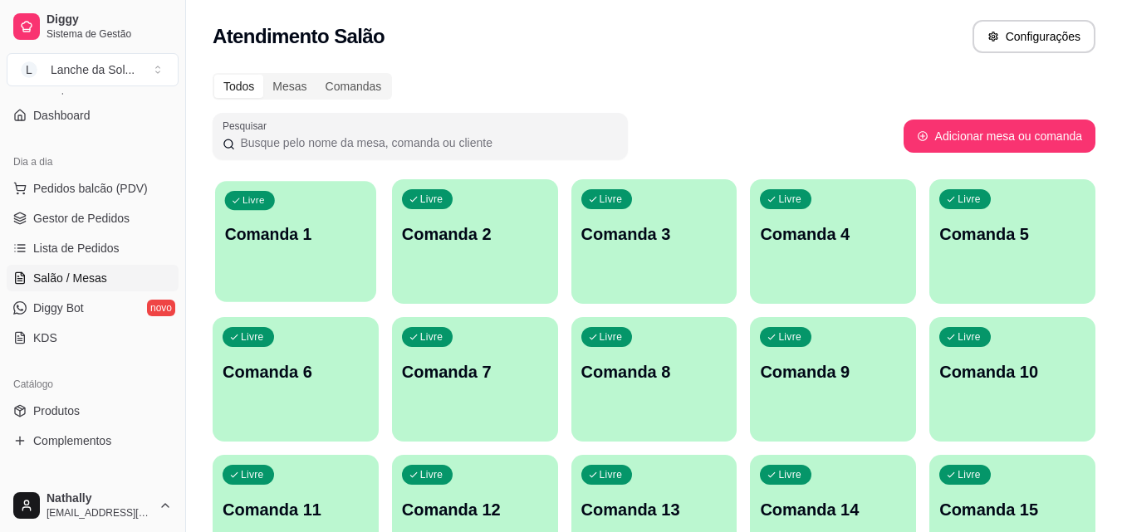
click at [277, 219] on div "Livre Comanda 1" at bounding box center [295, 231] width 161 height 101
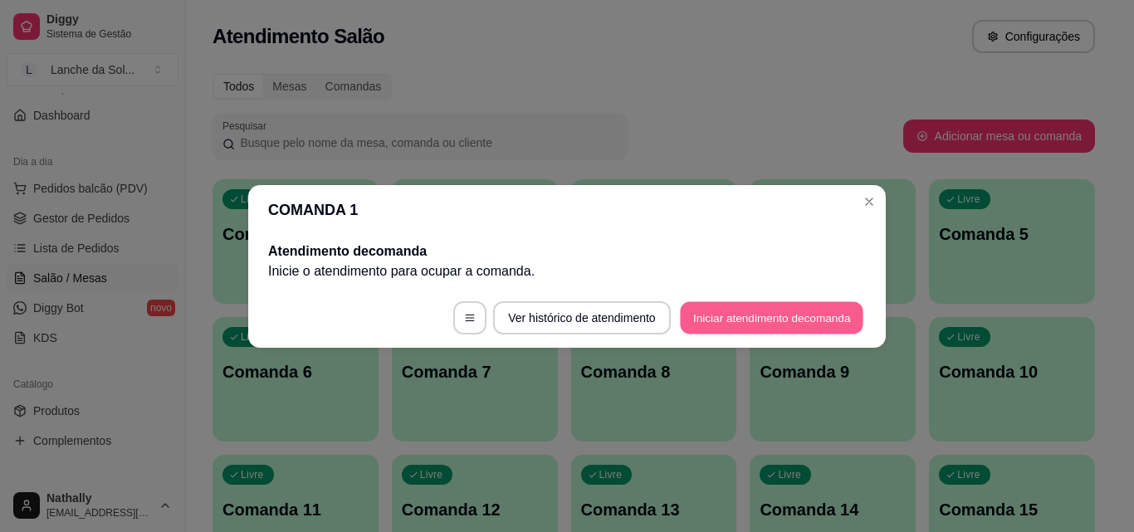
click at [761, 315] on button "Iniciar atendimento de comanda" at bounding box center [772, 317] width 184 height 32
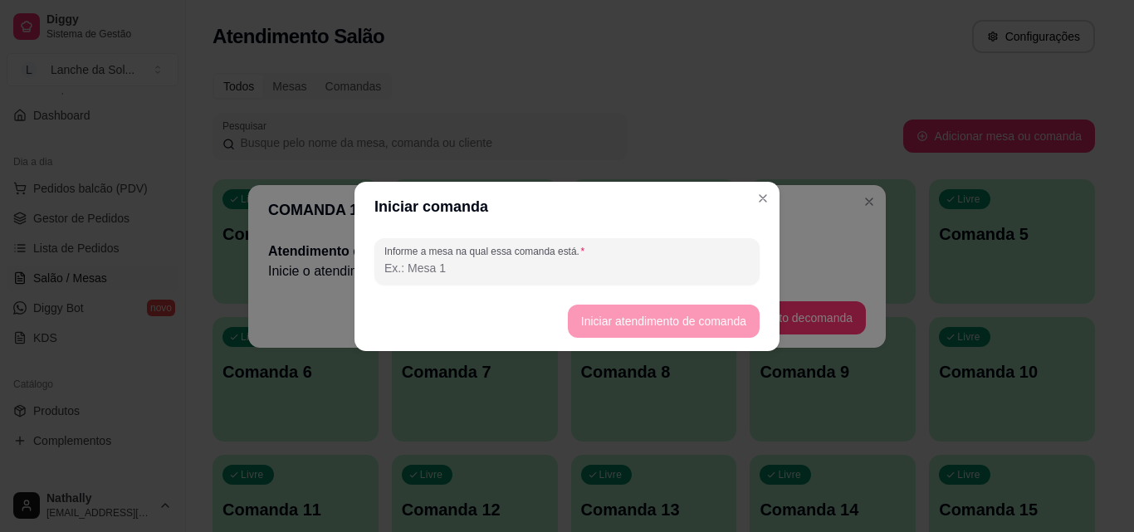
click at [538, 267] on input "Informe a mesa na qual essa comanda está." at bounding box center [566, 268] width 365 height 17
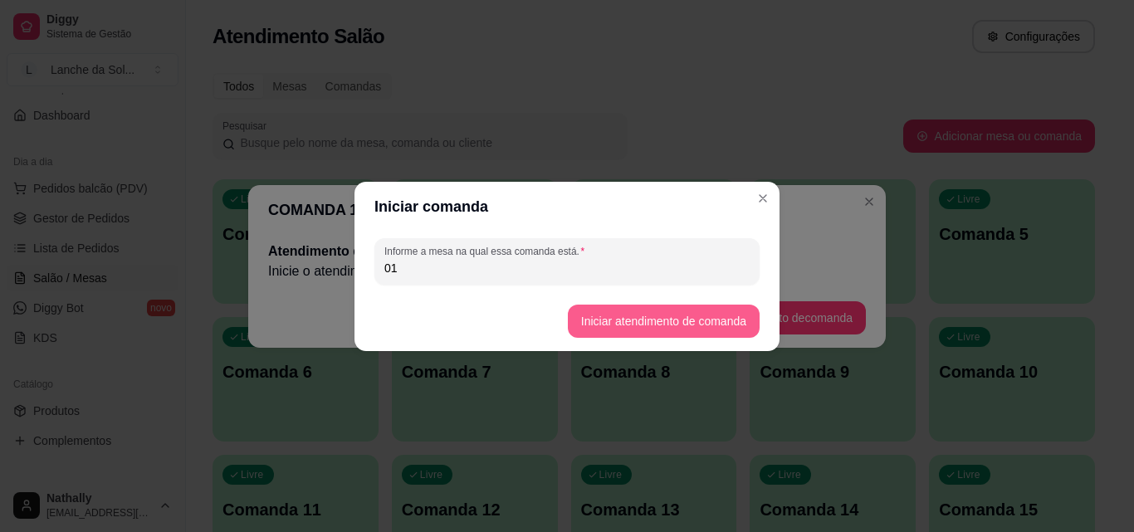
type input "01"
click at [596, 317] on button "Iniciar atendimento de comanda" at bounding box center [663, 321] width 186 height 32
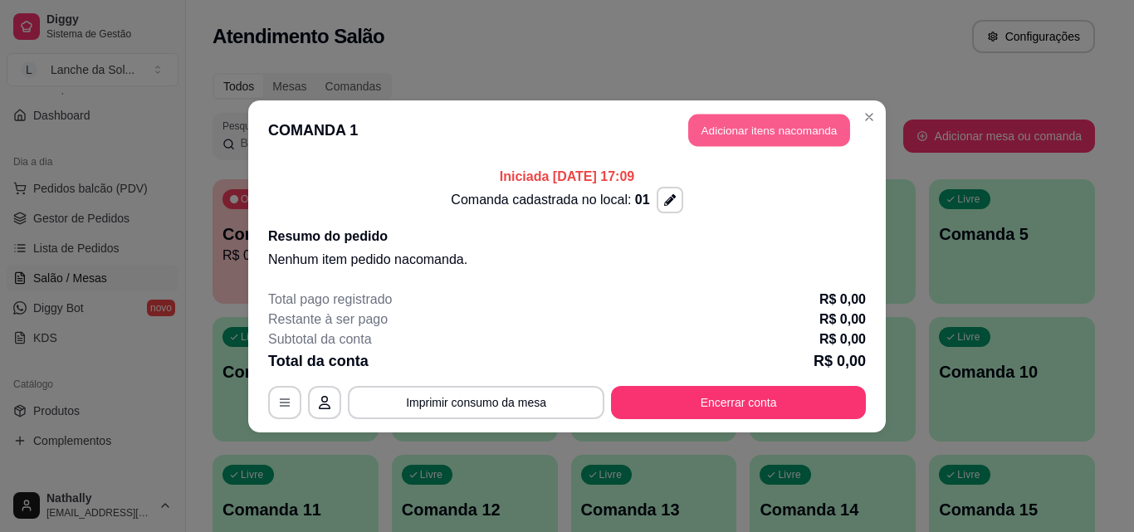
click at [762, 129] on button "Adicionar itens na comanda" at bounding box center [769, 130] width 162 height 32
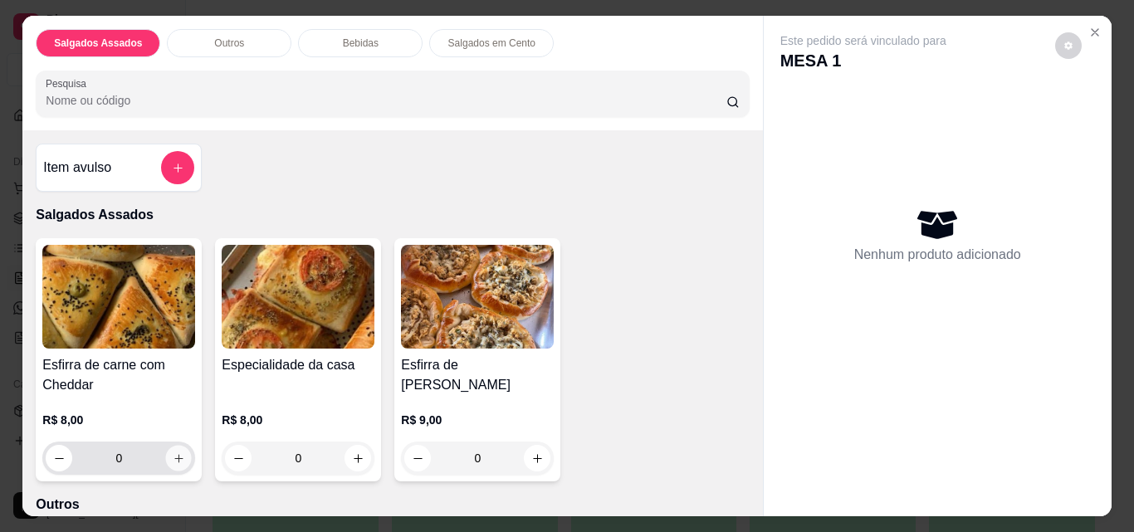
click at [174, 453] on icon "increase-product-quantity" at bounding box center [179, 459] width 12 height 12
type input "1"
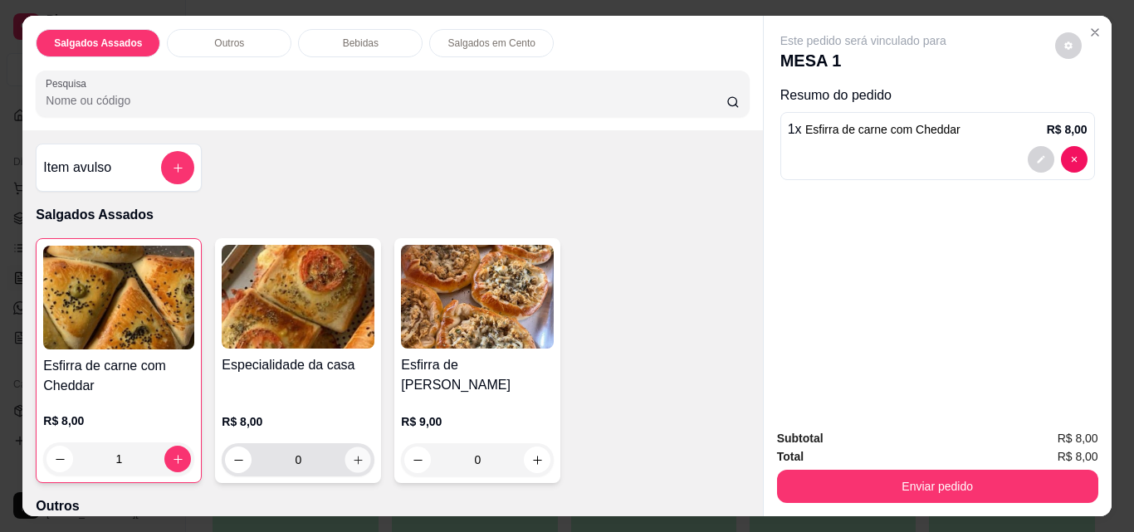
click at [352, 454] on icon "increase-product-quantity" at bounding box center [358, 460] width 12 height 12
type input "1"
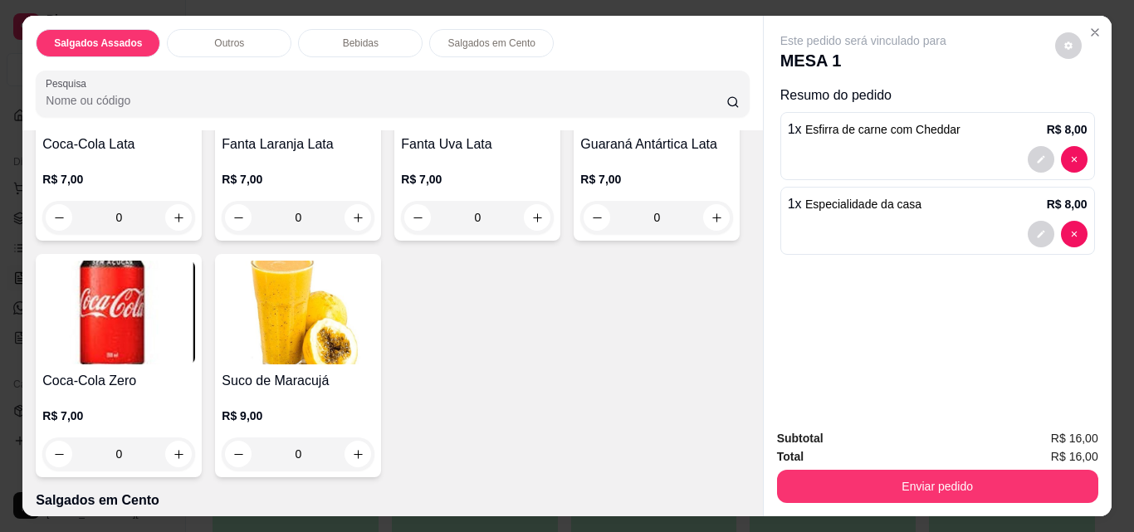
scroll to position [789, 0]
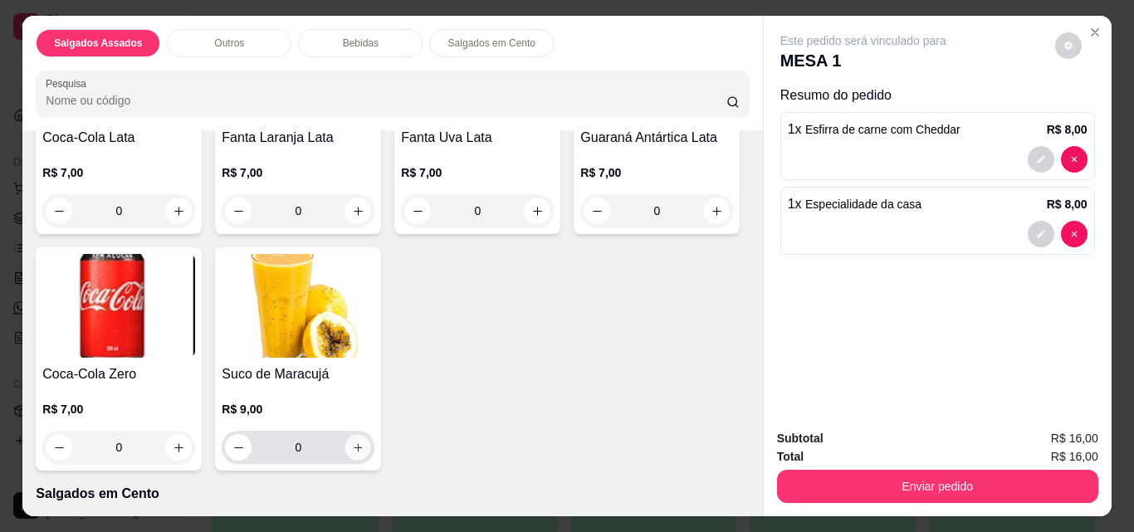
click at [365, 442] on icon "increase-product-quantity" at bounding box center [358, 448] width 12 height 12
type input "1"
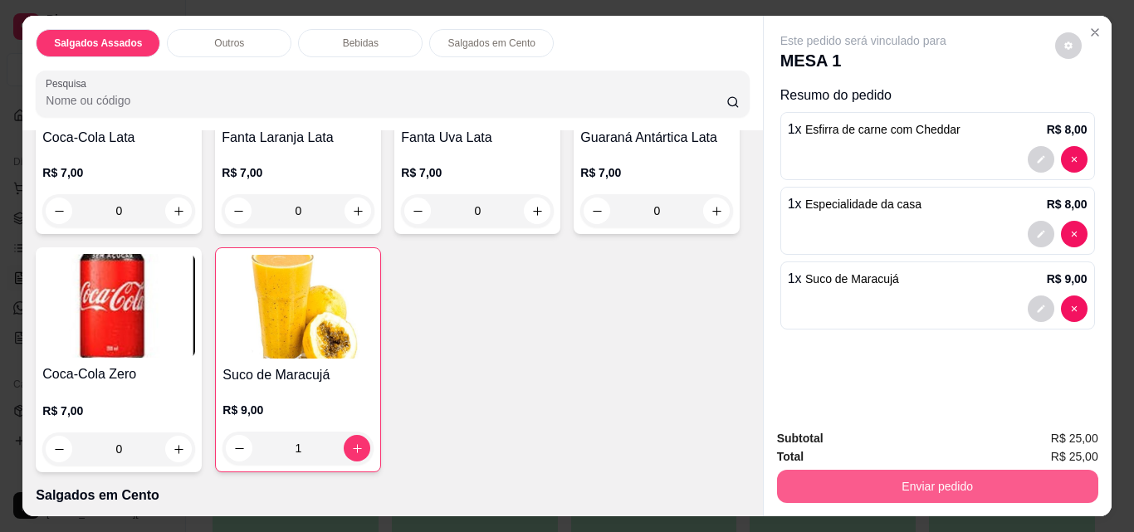
click at [904, 473] on button "Enviar pedido" at bounding box center [937, 486] width 321 height 33
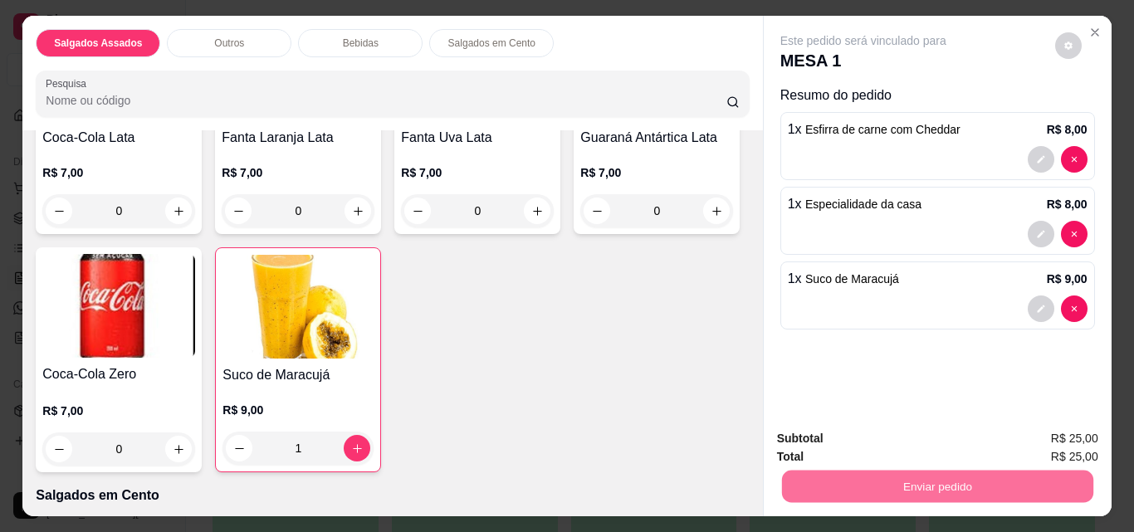
click at [906, 432] on button "Não registrar e enviar pedido" at bounding box center [882, 440] width 173 height 32
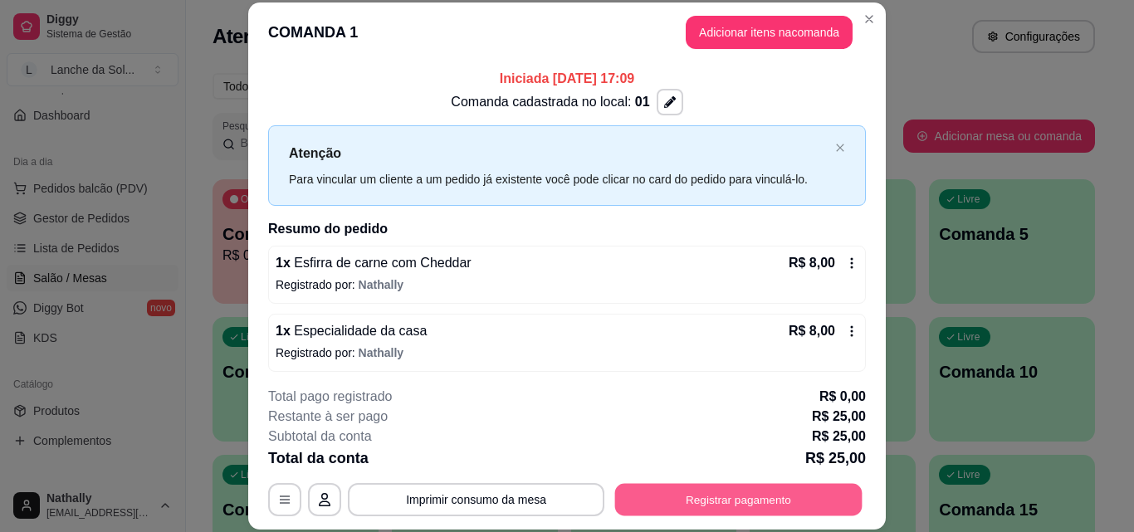
click at [759, 495] on button "Registrar pagamento" at bounding box center [738, 499] width 247 height 32
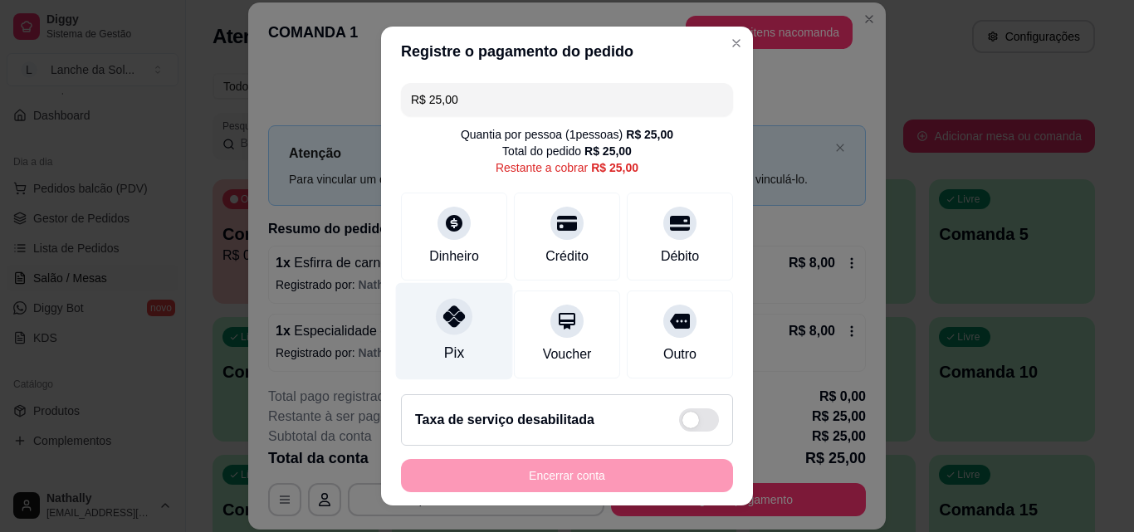
click at [447, 319] on icon at bounding box center [454, 317] width 22 height 22
type input "R$ 0,00"
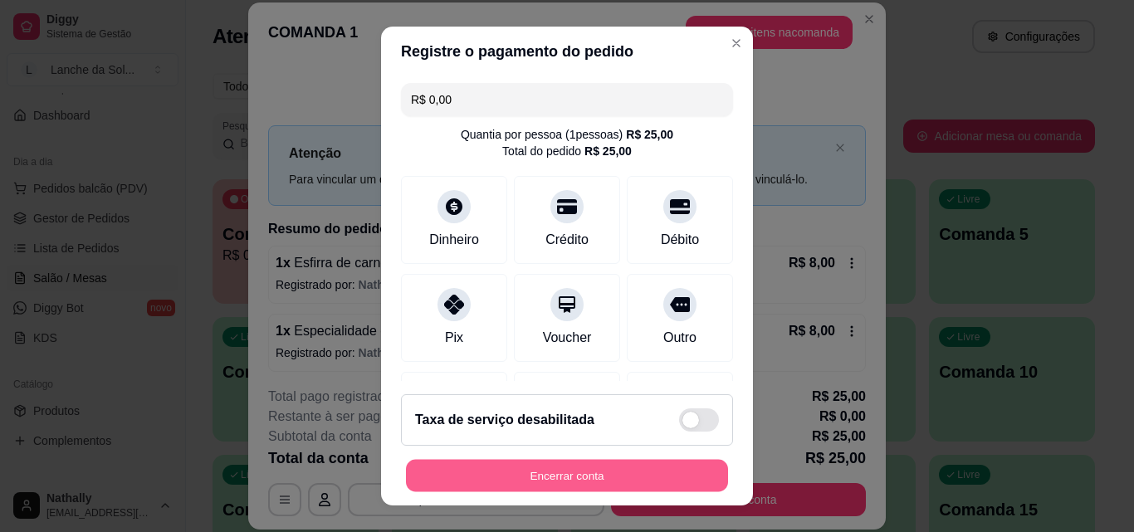
click at [555, 471] on button "Encerrar conta" at bounding box center [567, 476] width 322 height 32
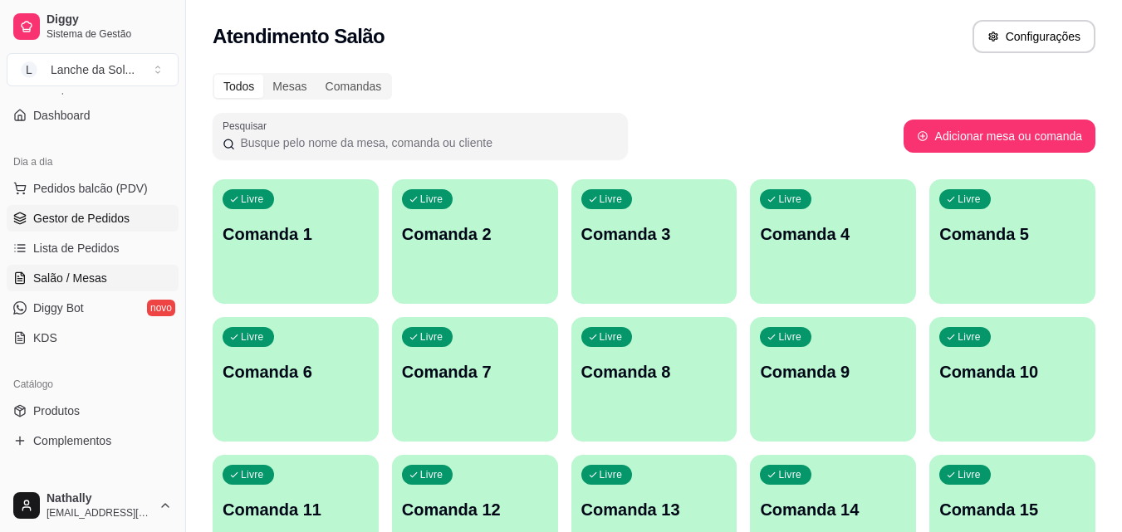
click at [87, 210] on span "Gestor de Pedidos" at bounding box center [81, 218] width 96 height 17
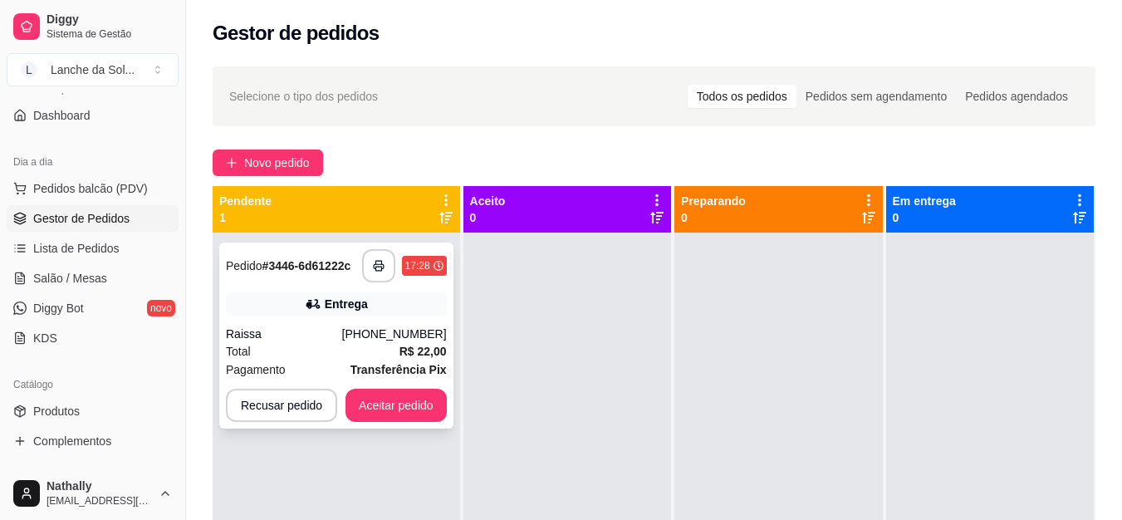
click at [291, 329] on div "Raissa" at bounding box center [284, 334] width 116 height 17
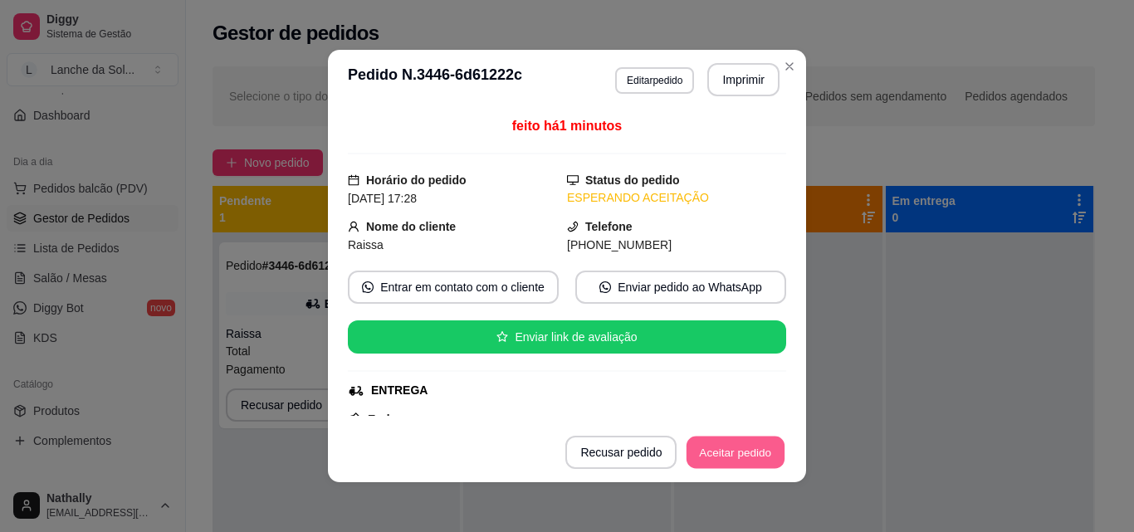
click at [714, 453] on button "Aceitar pedido" at bounding box center [736, 453] width 98 height 32
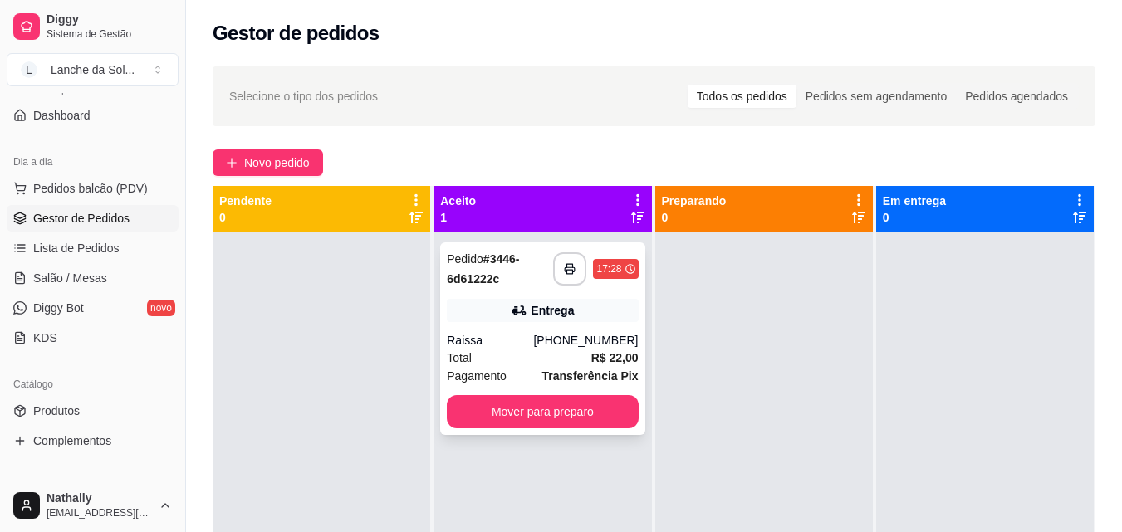
click at [496, 282] on div "Pedido # 3446-6d61222c" at bounding box center [500, 269] width 106 height 40
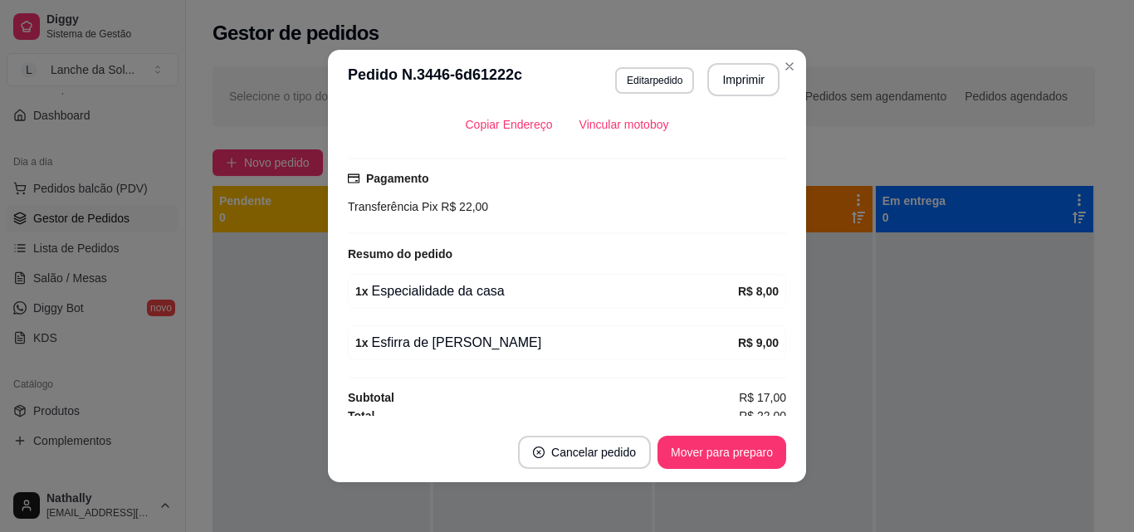
scroll to position [397, 0]
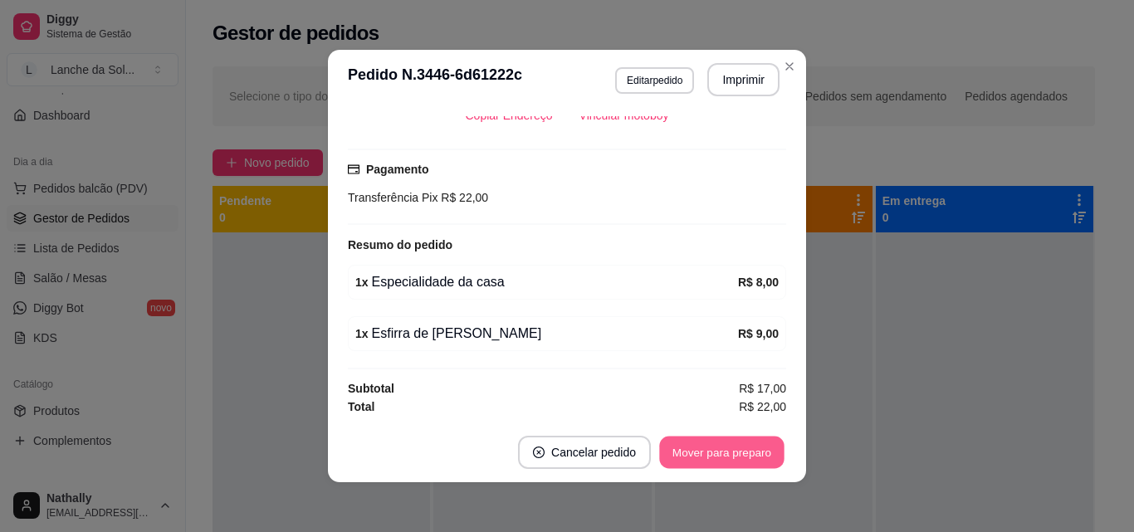
click at [703, 449] on button "Mover para preparo" at bounding box center [721, 453] width 125 height 32
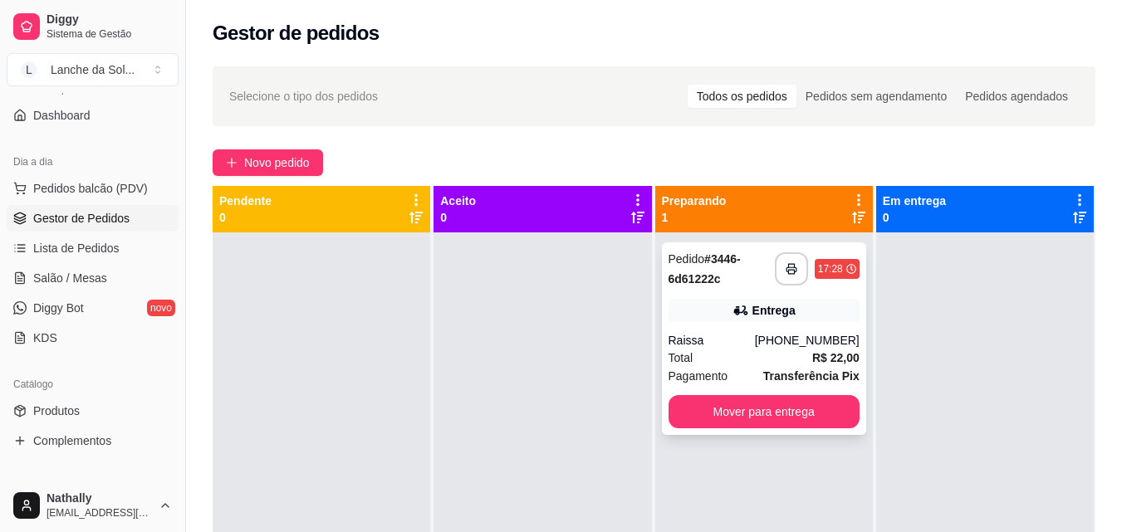
click at [749, 247] on div "**********" at bounding box center [764, 338] width 204 height 193
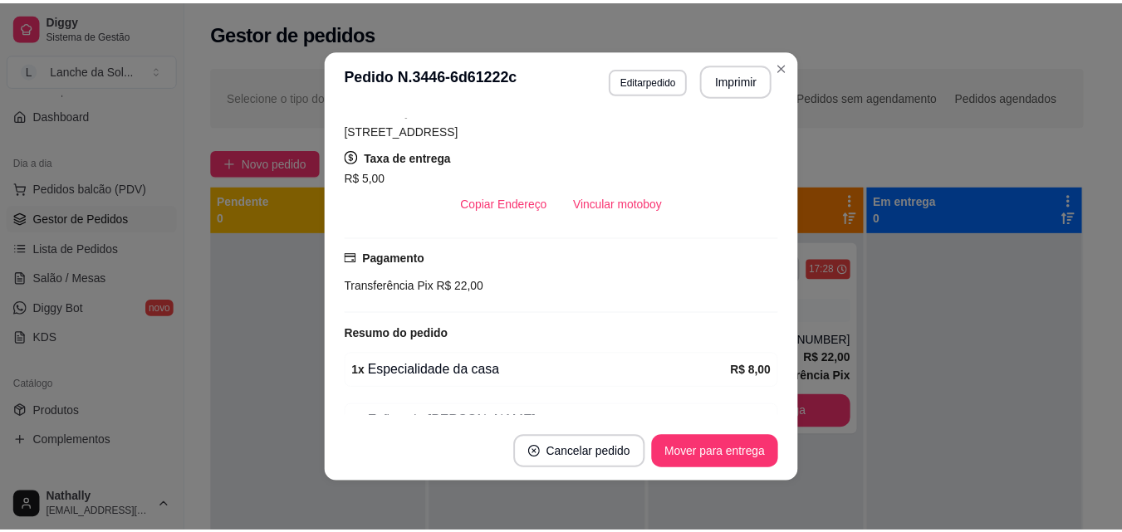
scroll to position [305, 0]
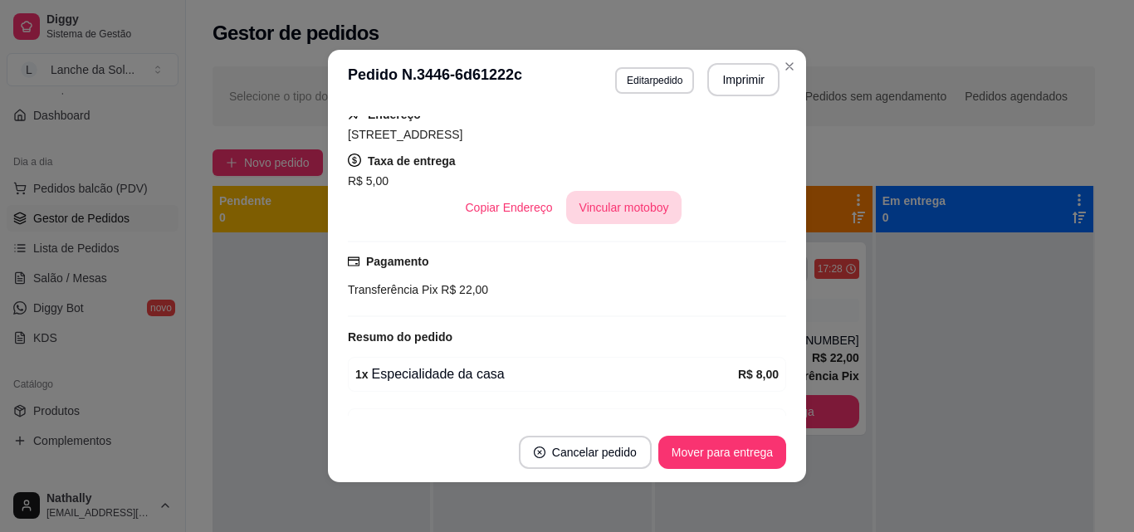
click at [591, 201] on button "Vincular motoboy" at bounding box center [624, 207] width 116 height 33
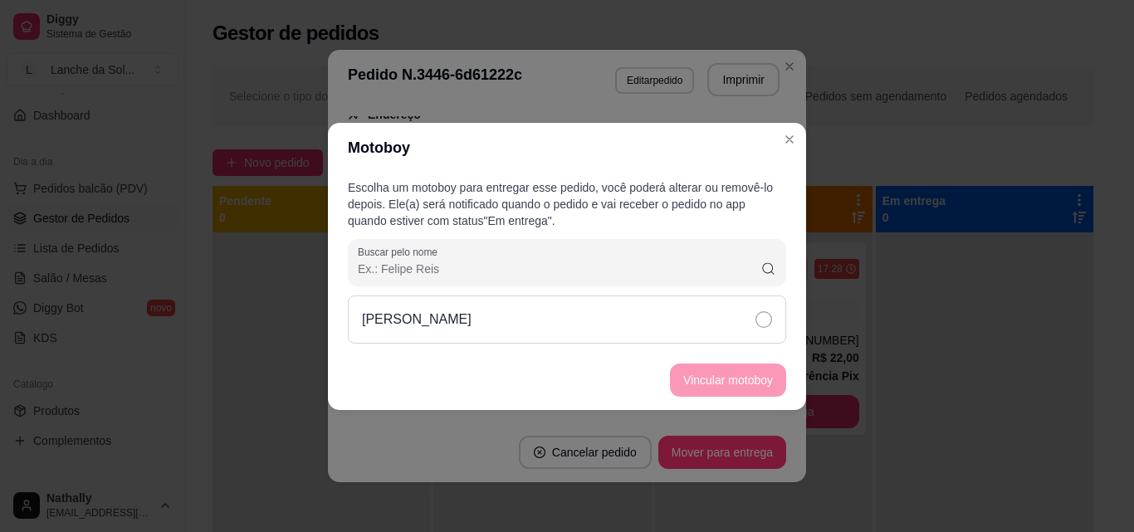
click at [766, 318] on icon at bounding box center [764, 319] width 17 height 17
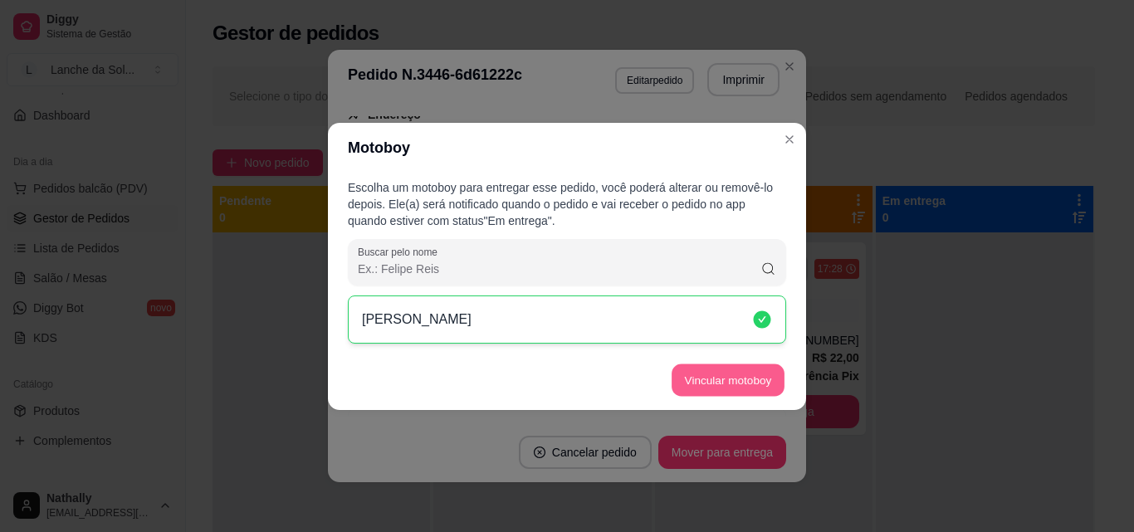
click at [727, 379] on button "Vincular motoboy" at bounding box center [728, 380] width 113 height 32
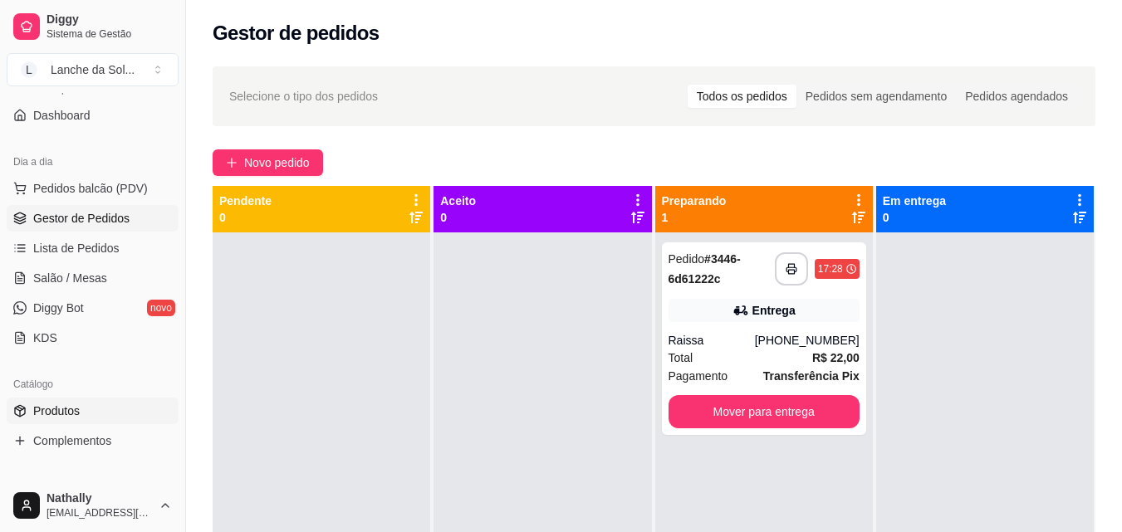
click at [51, 410] on span "Produtos" at bounding box center [56, 411] width 47 height 17
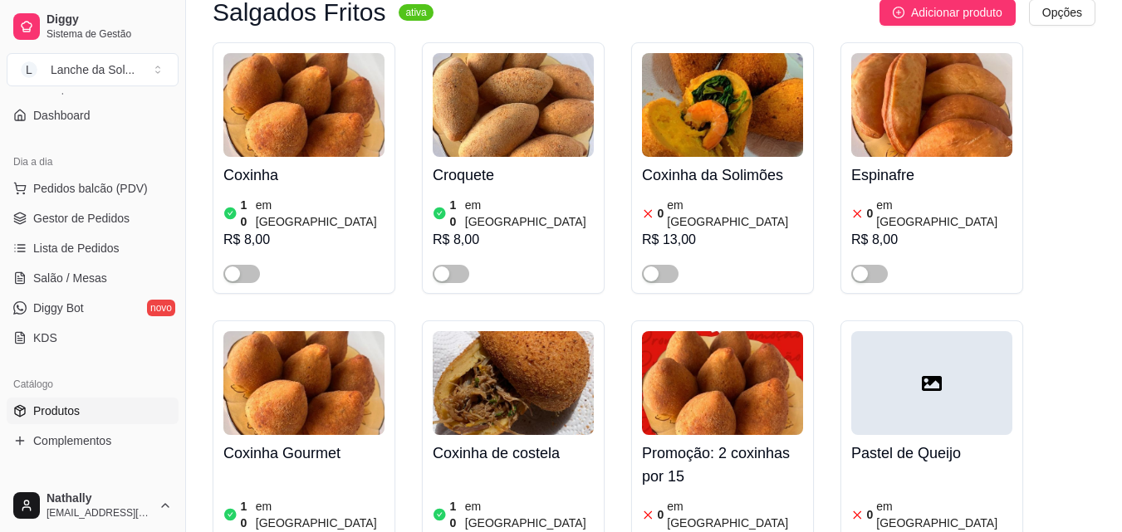
scroll to position [220, 0]
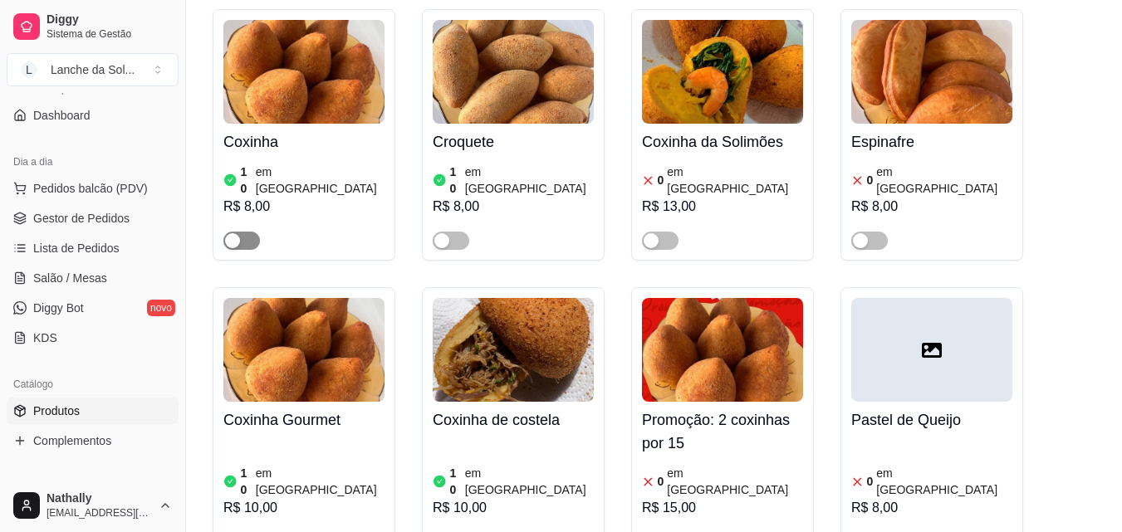
click at [228, 232] on span "button" at bounding box center [241, 241] width 37 height 18
click at [438, 233] on div "button" at bounding box center [441, 240] width 15 height 15
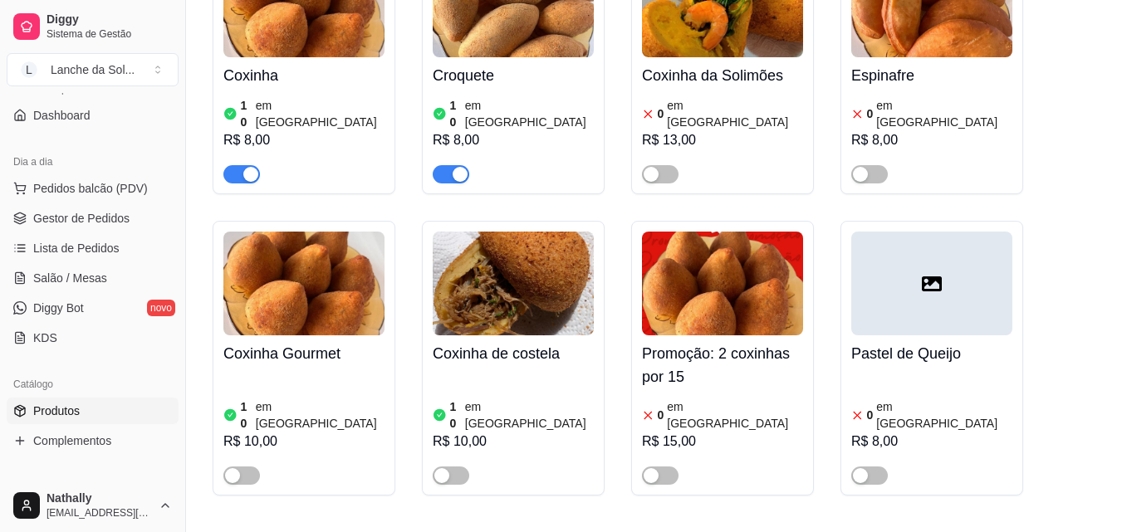
scroll to position [275, 0]
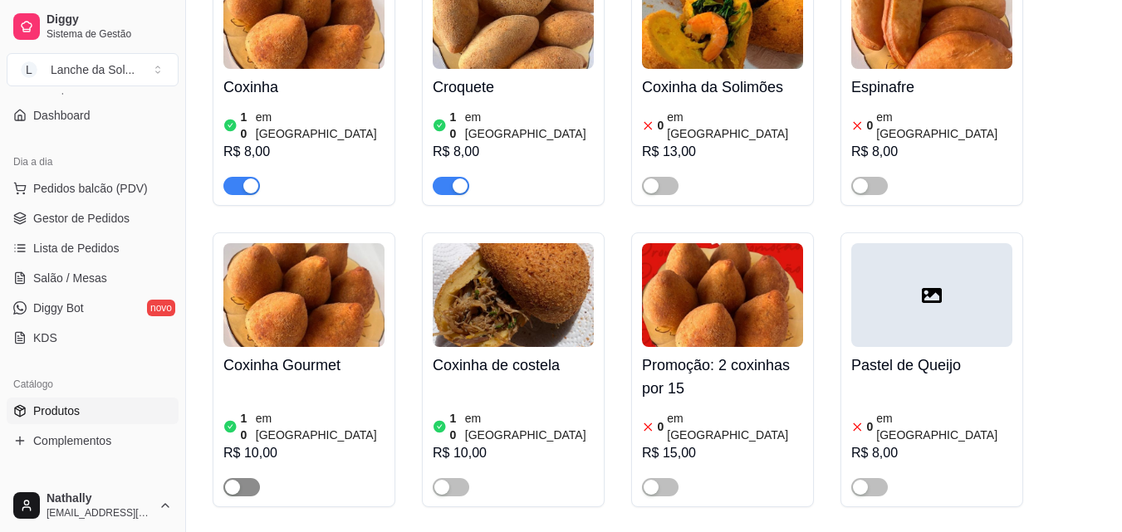
click at [231, 478] on span "button" at bounding box center [241, 487] width 37 height 18
click at [440, 480] on div "button" at bounding box center [441, 487] width 15 height 15
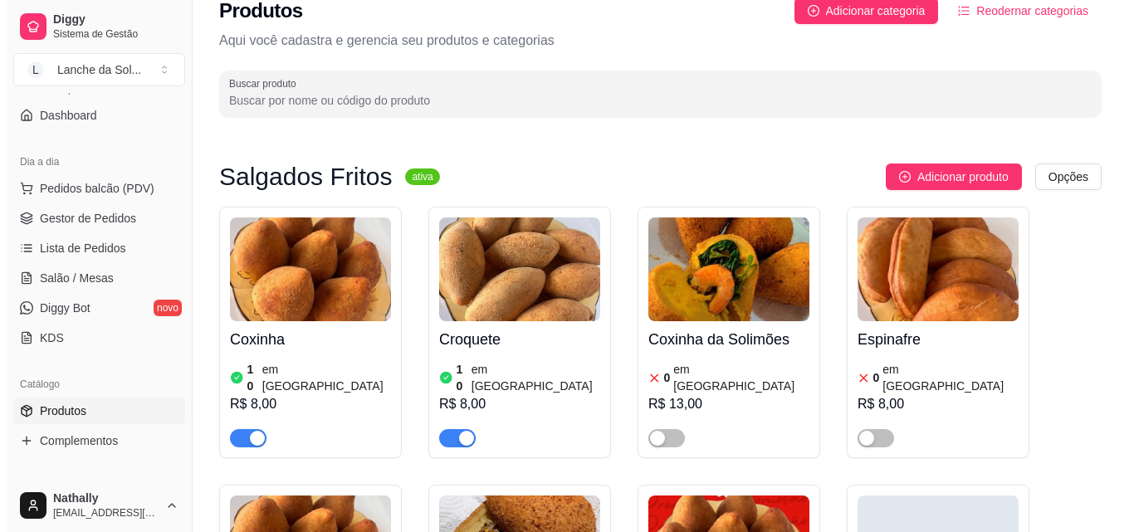
scroll to position [0, 0]
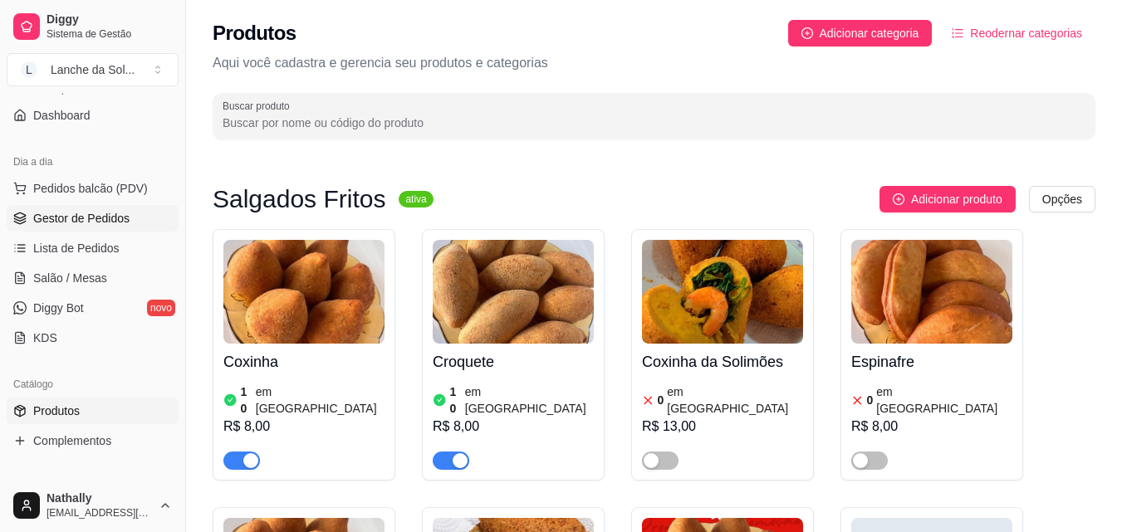
click at [71, 218] on span "Gestor de Pedidos" at bounding box center [81, 218] width 96 height 17
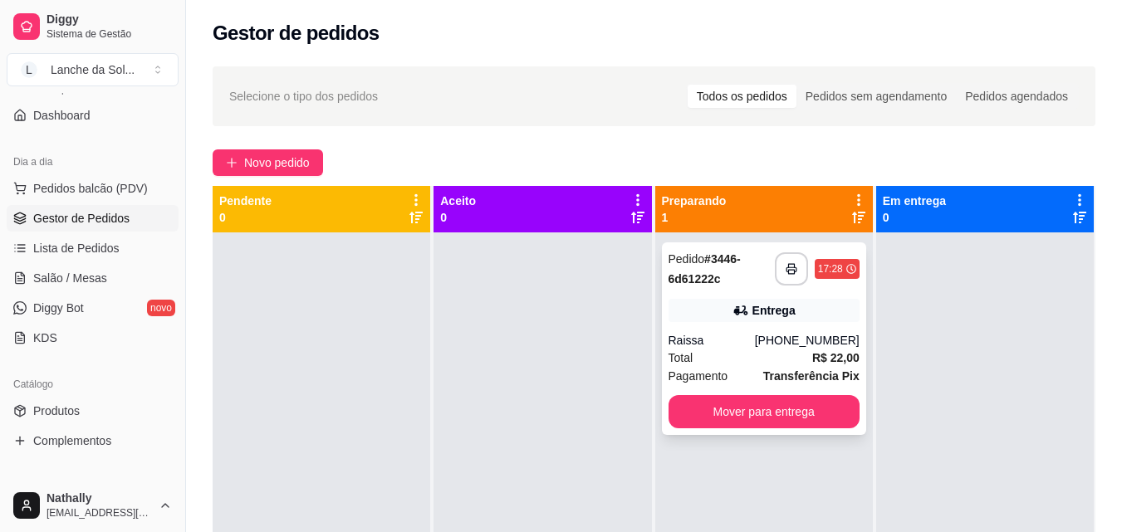
click at [816, 305] on div "Entrega" at bounding box center [763, 310] width 191 height 23
click at [285, 157] on span "Novo pedido" at bounding box center [277, 163] width 66 height 18
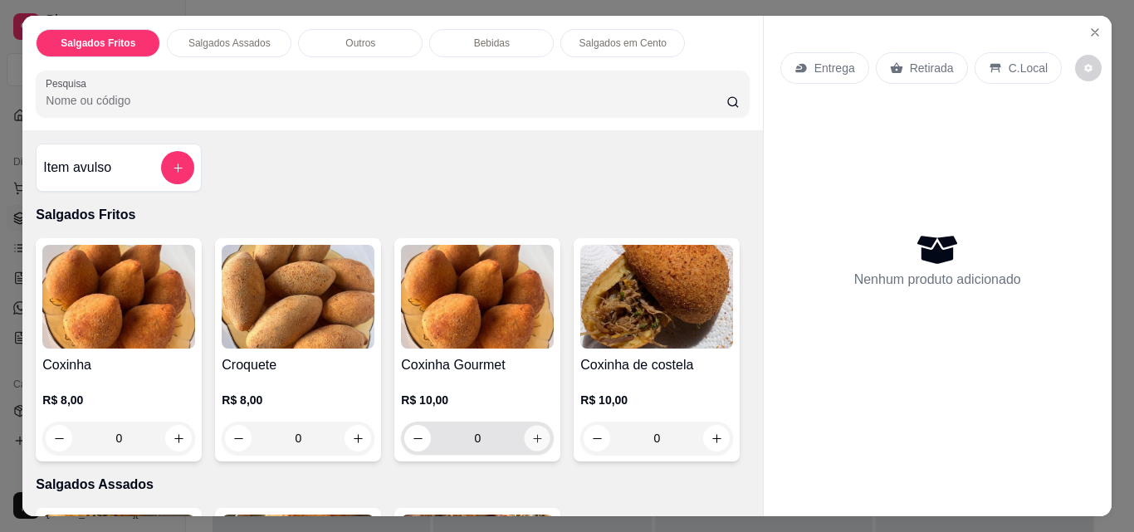
click at [531, 433] on icon "increase-product-quantity" at bounding box center [537, 439] width 12 height 12
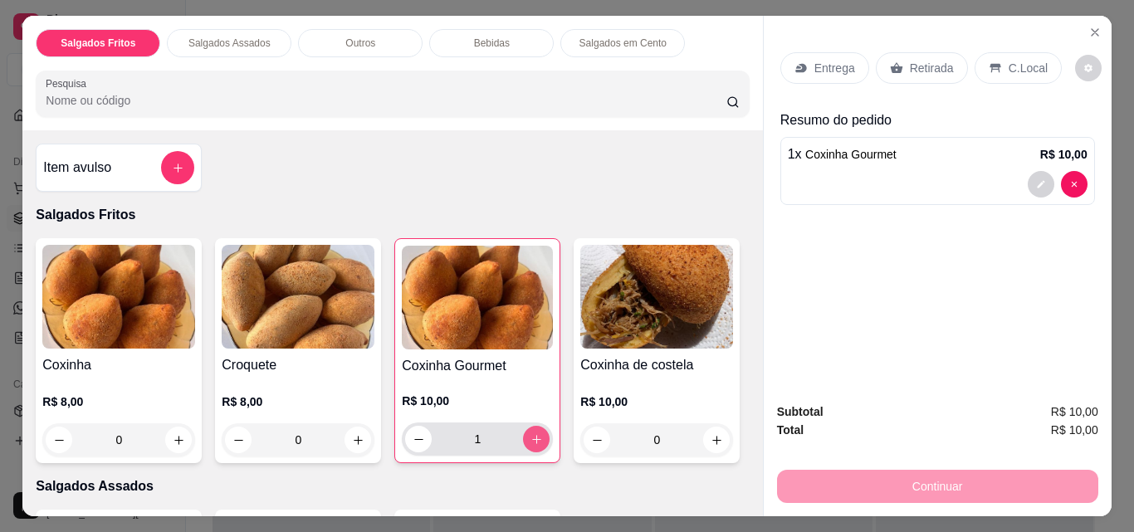
click at [531, 433] on icon "increase-product-quantity" at bounding box center [537, 439] width 12 height 12
type input "2"
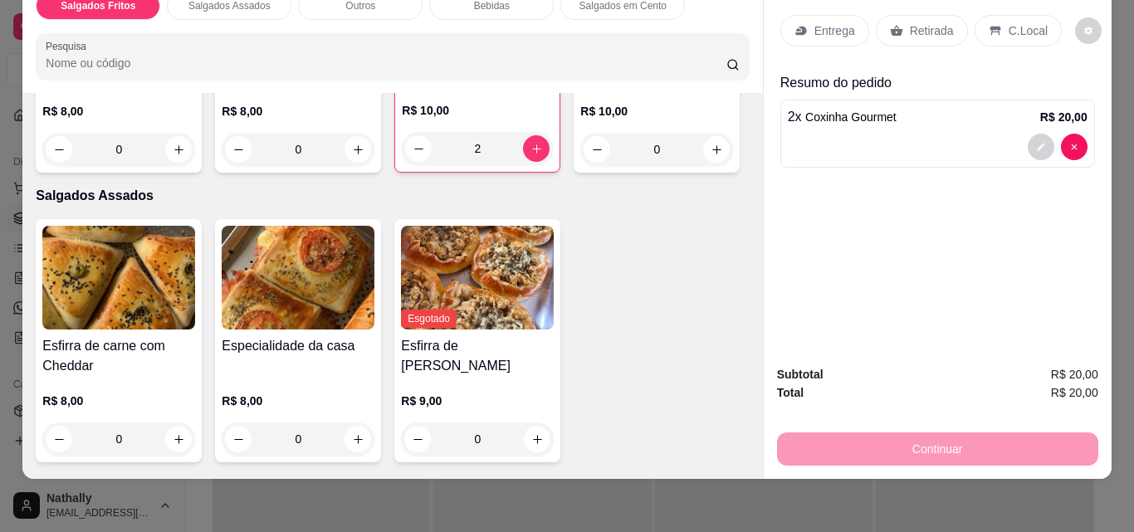
scroll to position [312, 0]
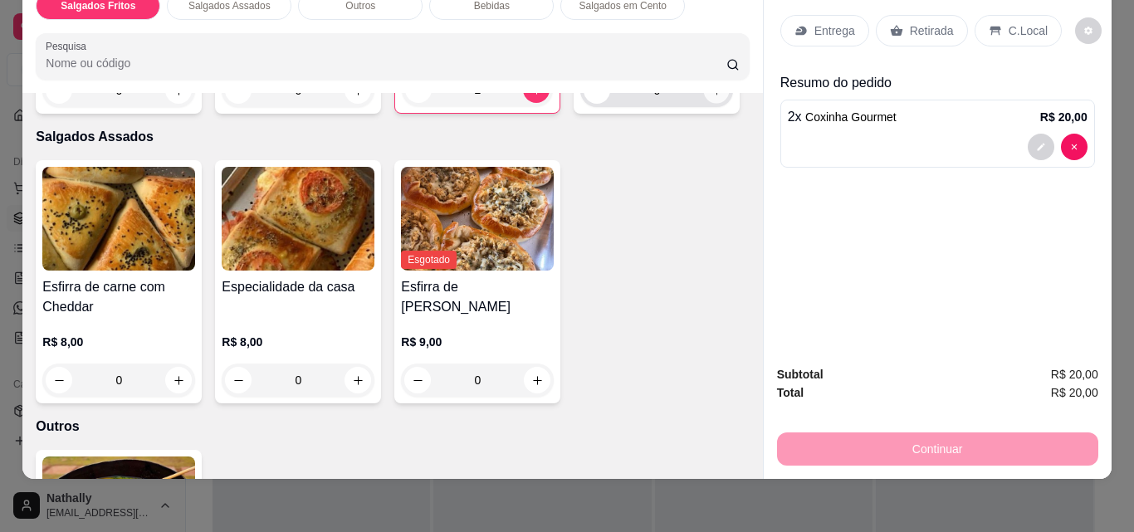
click at [704, 104] on button "increase-product-quantity" at bounding box center [717, 91] width 26 height 26
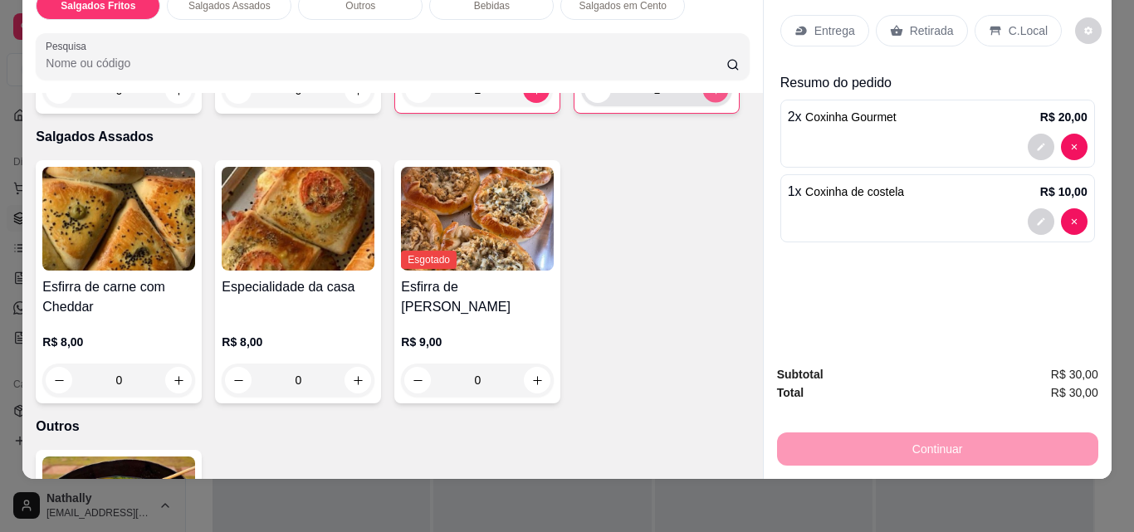
click at [703, 103] on button "increase-product-quantity" at bounding box center [716, 90] width 26 height 26
click at [703, 103] on button "increase-product-quantity" at bounding box center [716, 89] width 27 height 27
type input "3"
click at [879, 428] on div "Continuar" at bounding box center [937, 446] width 321 height 37
drag, startPoint x: 877, startPoint y: 442, endPoint x: 879, endPoint y: 423, distance: 19.3
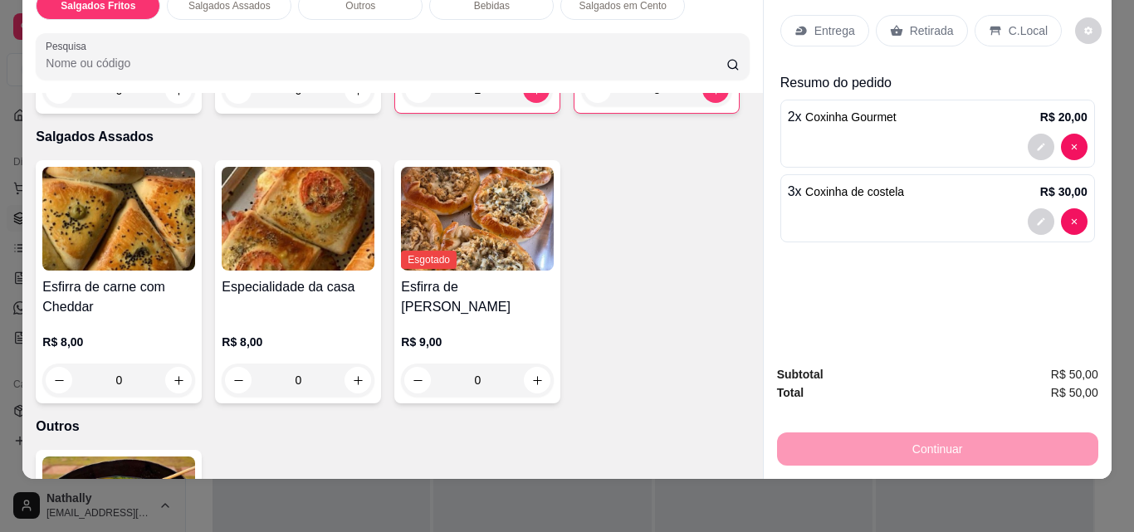
click at [879, 428] on div "Continuar" at bounding box center [937, 446] width 321 height 37
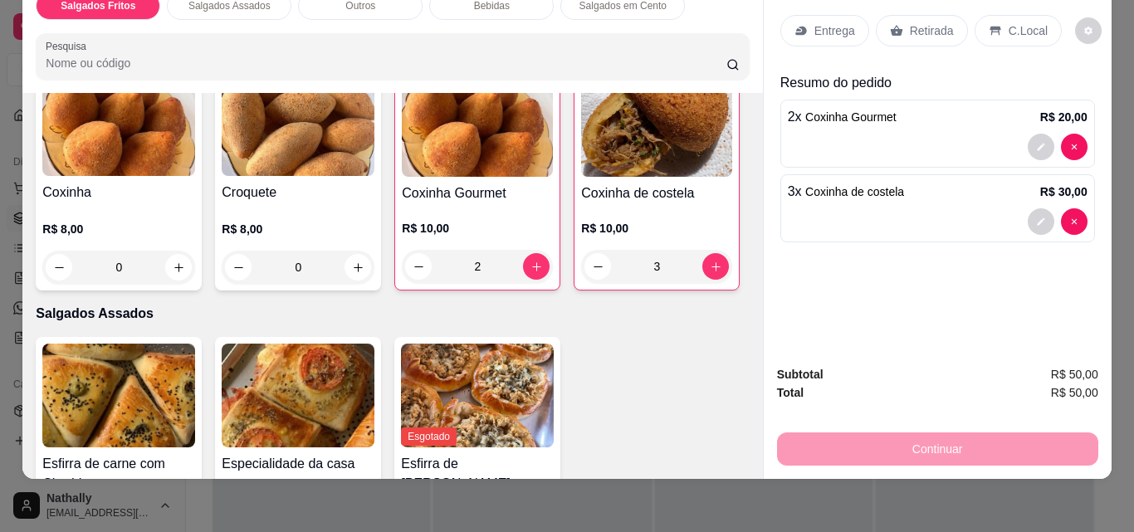
scroll to position [0, 0]
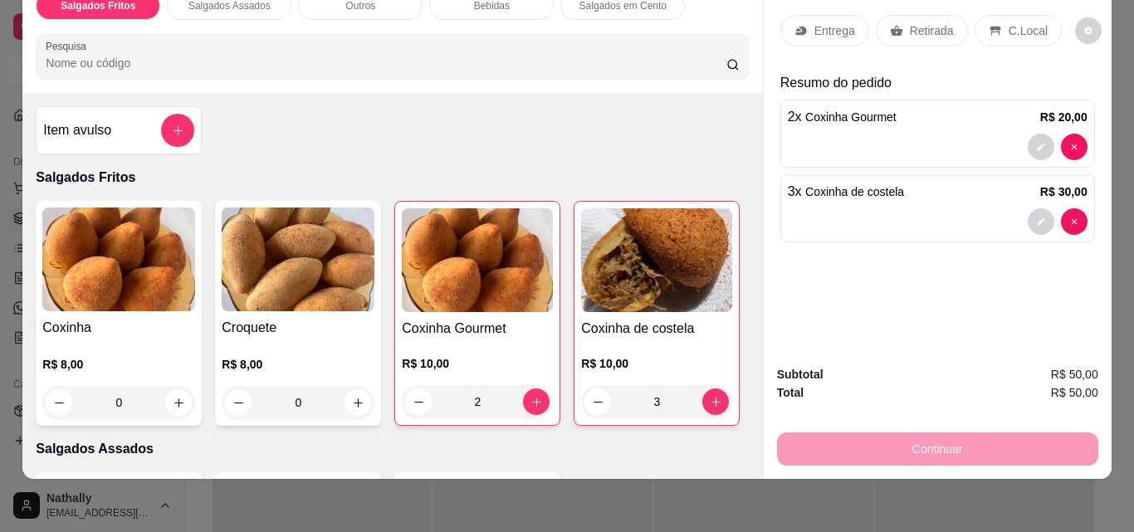
click at [1031, 438] on div "Continuar" at bounding box center [937, 446] width 321 height 37
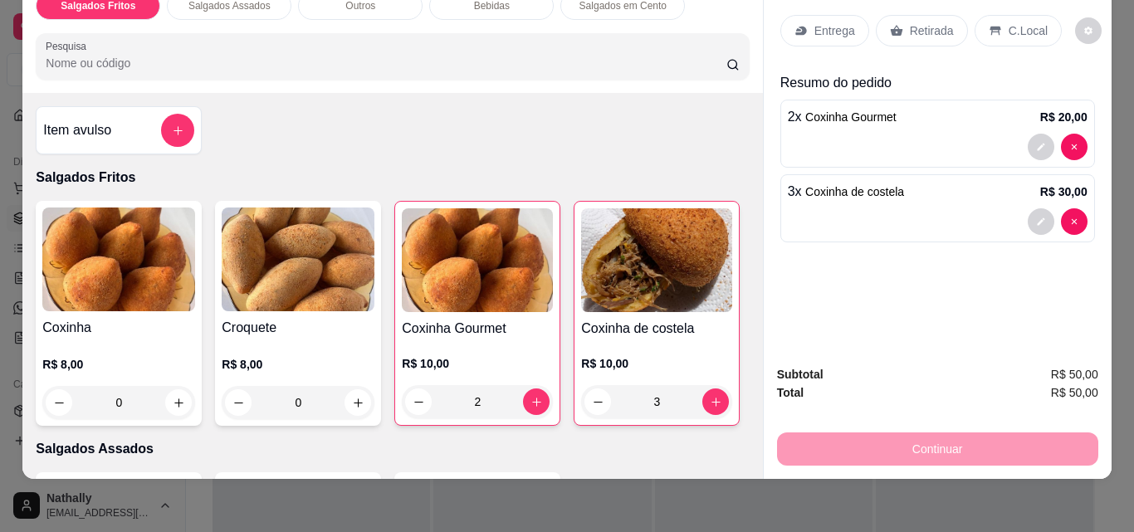
click at [938, 365] on div "Subtotal R$ 50,00" at bounding box center [937, 374] width 321 height 18
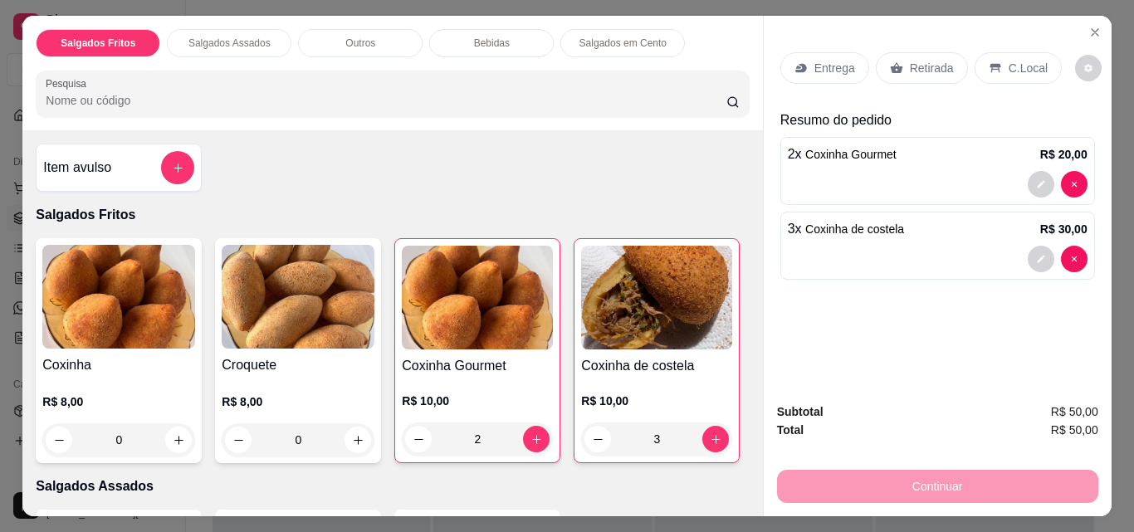
scroll to position [43, 0]
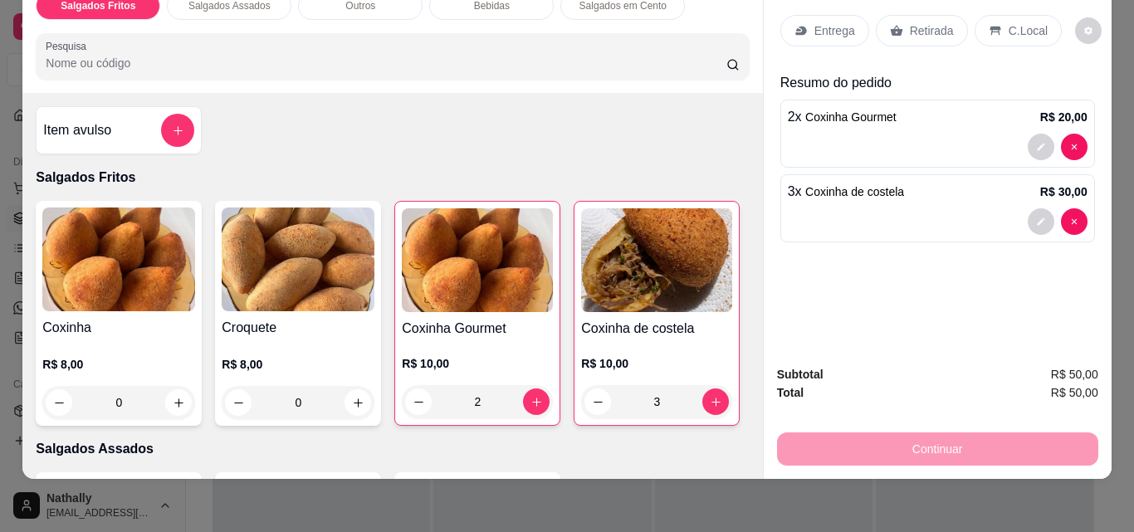
drag, startPoint x: 1066, startPoint y: 262, endPoint x: 1087, endPoint y: 242, distance: 28.8
click at [1087, 242] on div "Entrega Retirada C.Local Resumo do pedido 2 x Coxinha Gourmet R$ 20,00 3 x Coxi…" at bounding box center [938, 165] width 348 height 374
click at [819, 134] on div at bounding box center [938, 147] width 300 height 27
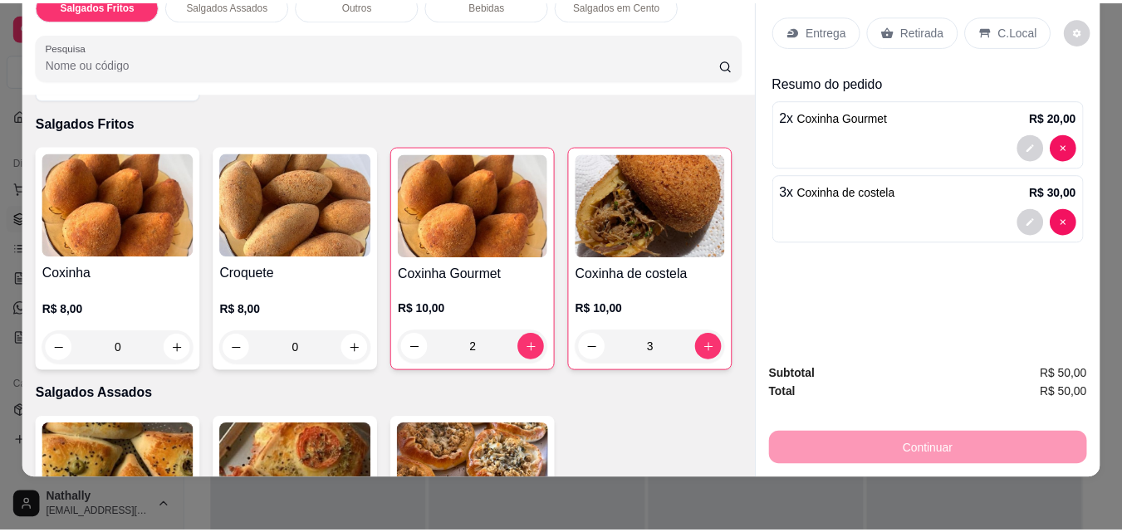
scroll to position [0, 0]
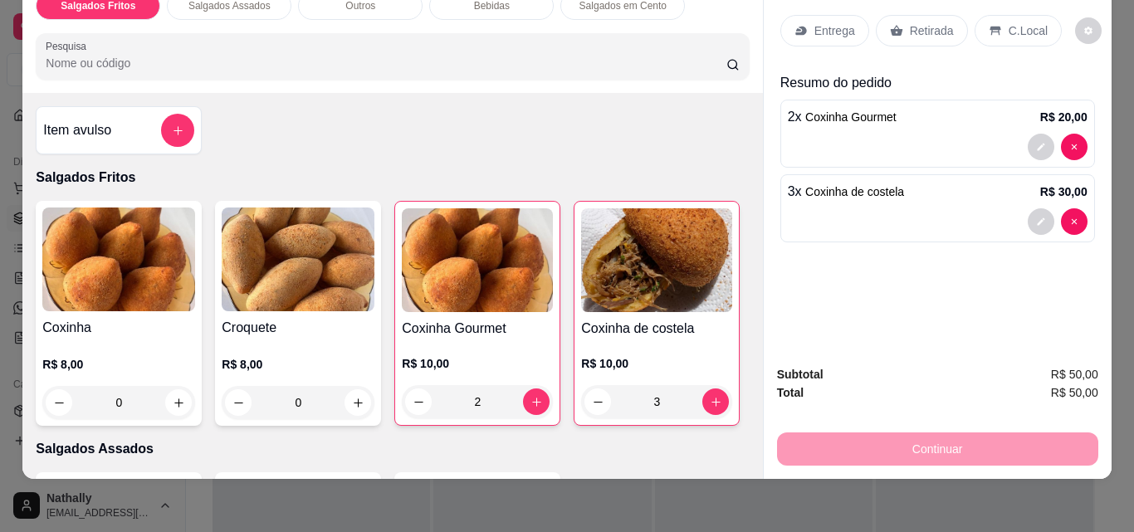
click at [1014, 208] on div at bounding box center [938, 221] width 300 height 27
click at [944, 414] on div "Subtotal R$ 50,00 Total R$ 50,00 Continuar" at bounding box center [937, 415] width 321 height 100
click at [940, 428] on div "Continuar" at bounding box center [937, 446] width 321 height 37
click at [930, 262] on div "Entrega Retirada C.Local Resumo do pedido 2 x Coxinha Gourmet R$ 20,00 3 x Coxi…" at bounding box center [938, 165] width 348 height 374
click at [1011, 28] on div "C.Local" at bounding box center [1018, 31] width 87 height 32
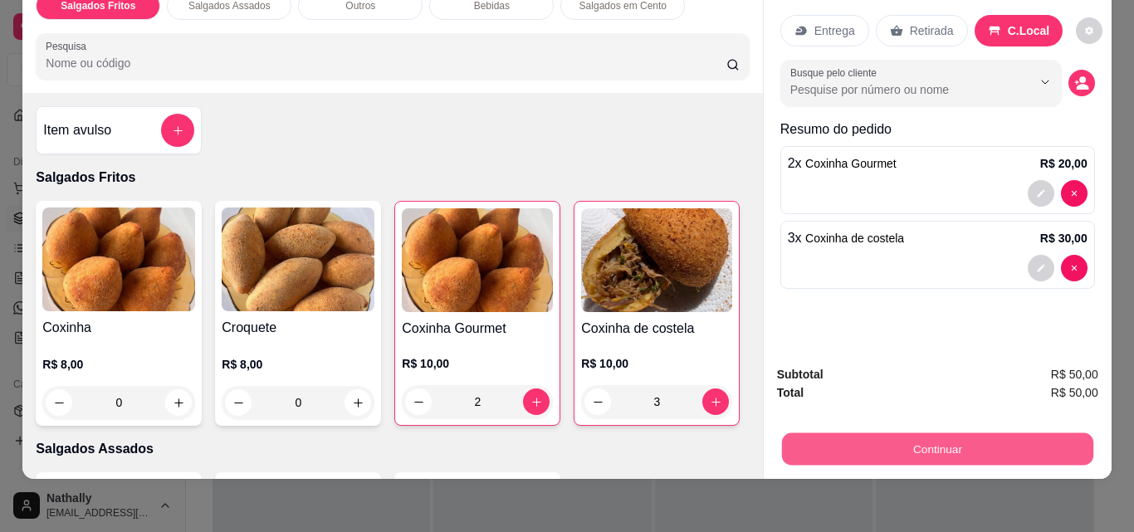
click at [898, 438] on button "Continuar" at bounding box center [936, 449] width 311 height 32
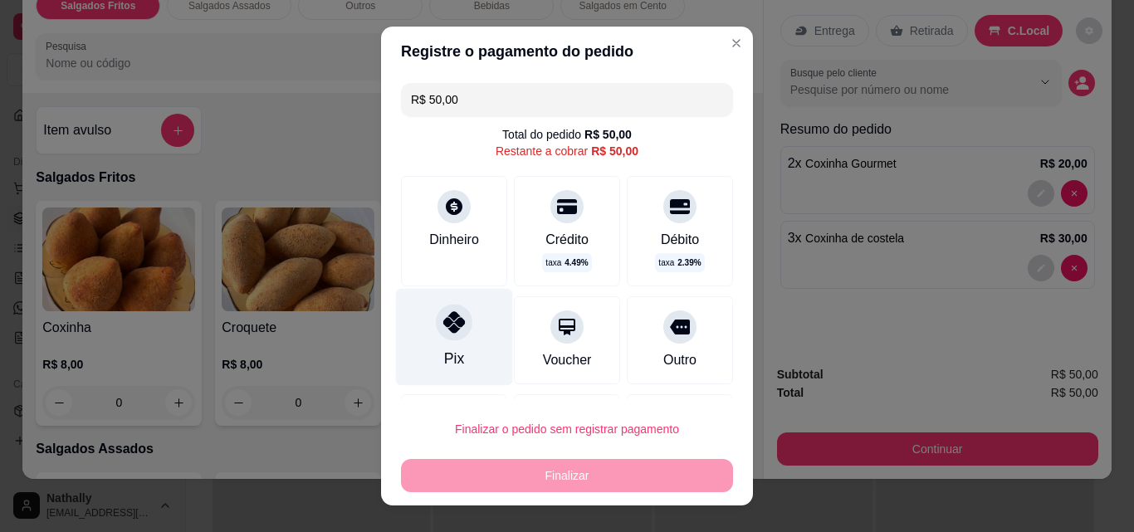
click at [425, 348] on div "Pix" at bounding box center [454, 337] width 117 height 97
type input "R$ 0,00"
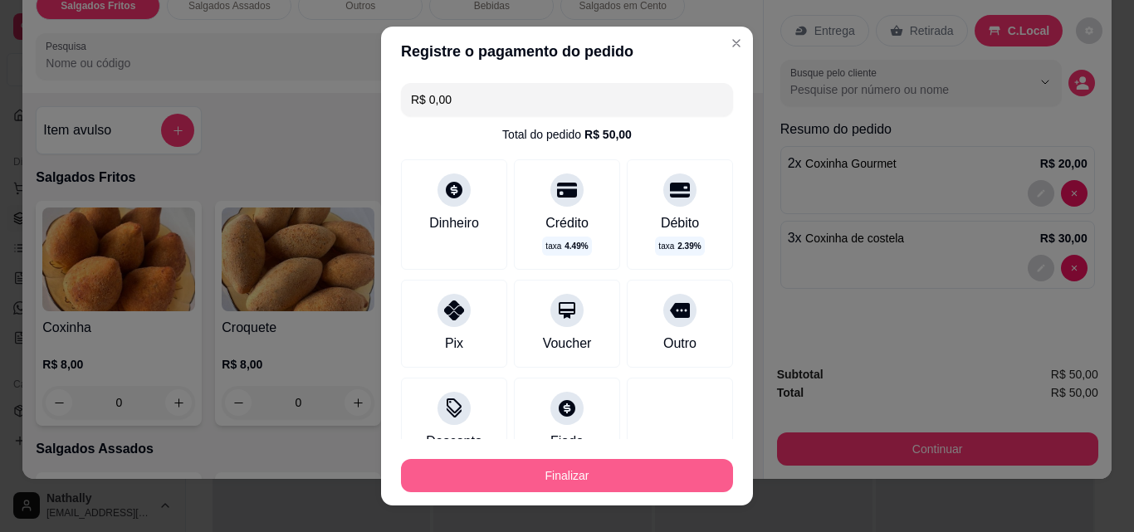
click at [558, 479] on button "Finalizar" at bounding box center [567, 475] width 332 height 33
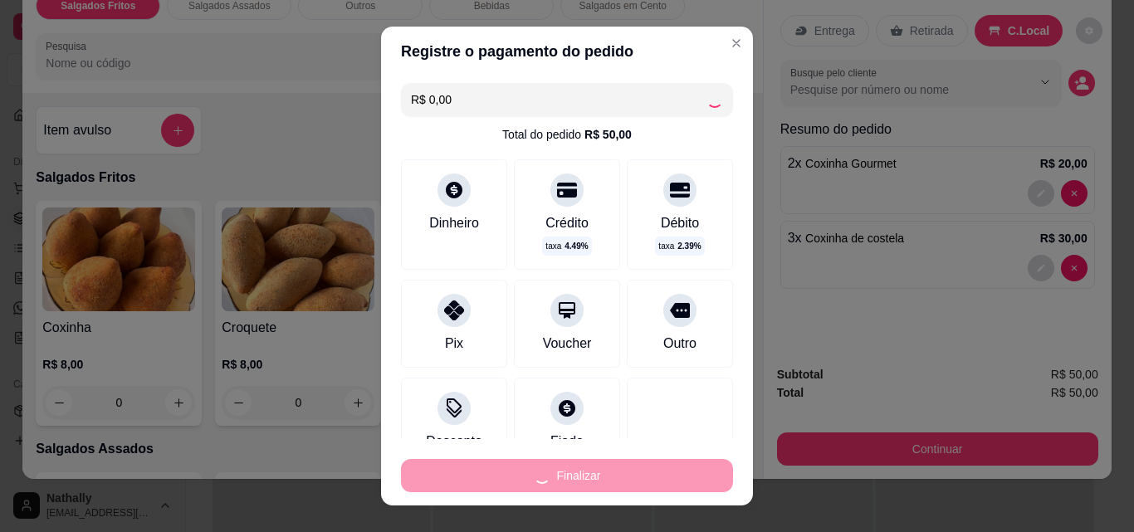
type input "0"
type input "-R$ 50,00"
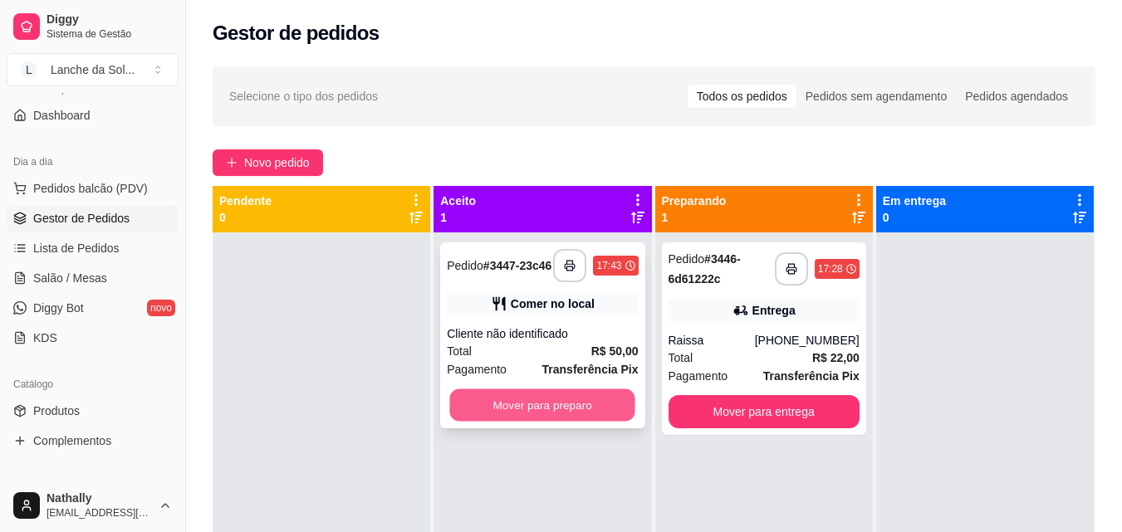
click at [578, 401] on button "Mover para preparo" at bounding box center [542, 405] width 185 height 32
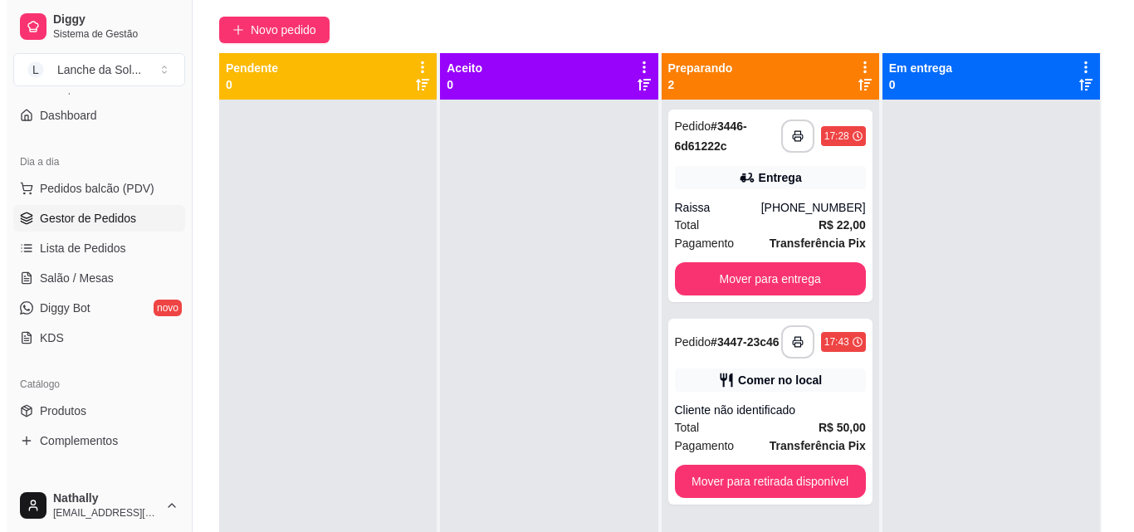
scroll to position [134, 0]
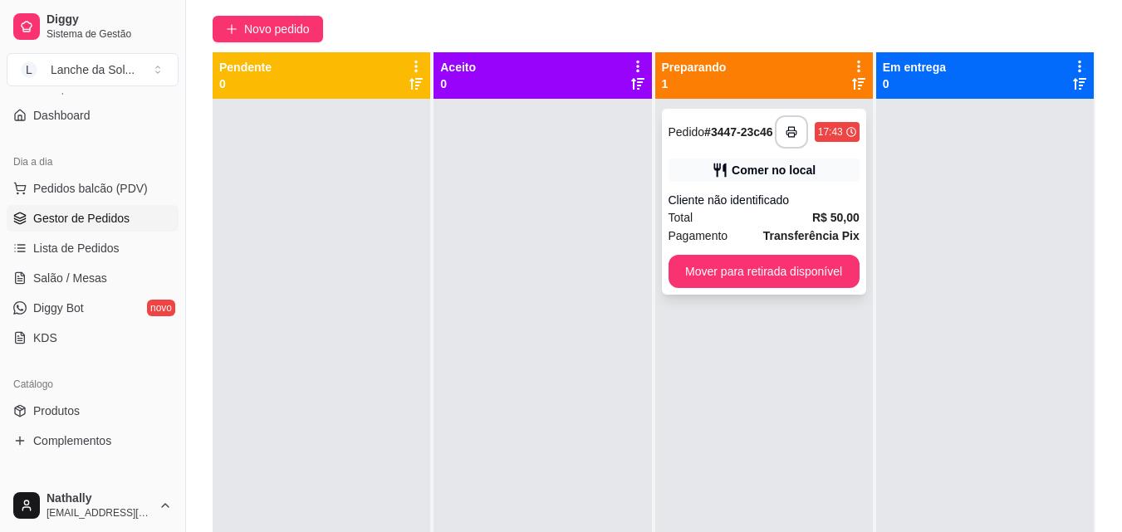
click at [727, 141] on div "Pedido # 3447-23c46" at bounding box center [720, 132] width 105 height 20
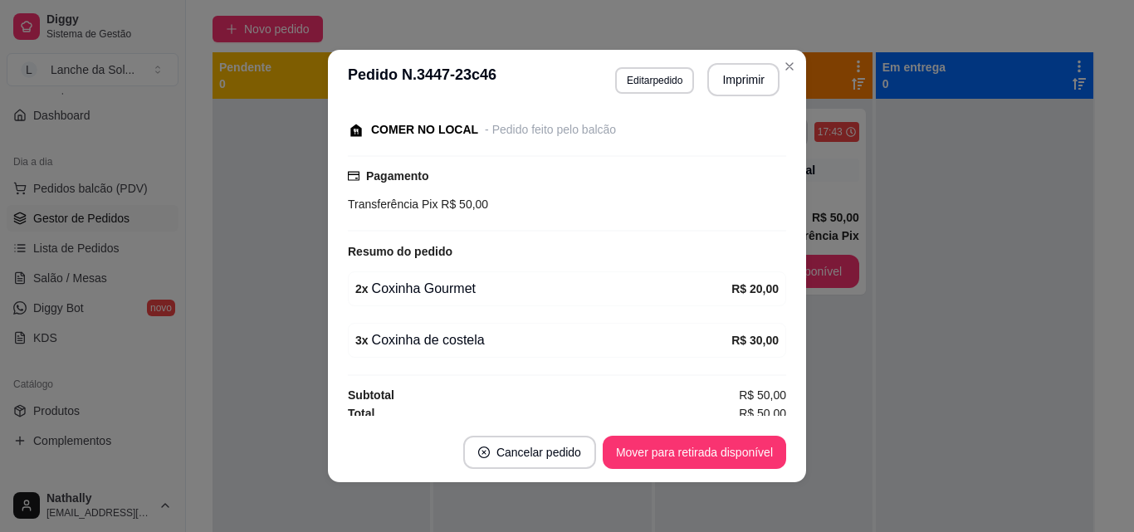
scroll to position [181, 0]
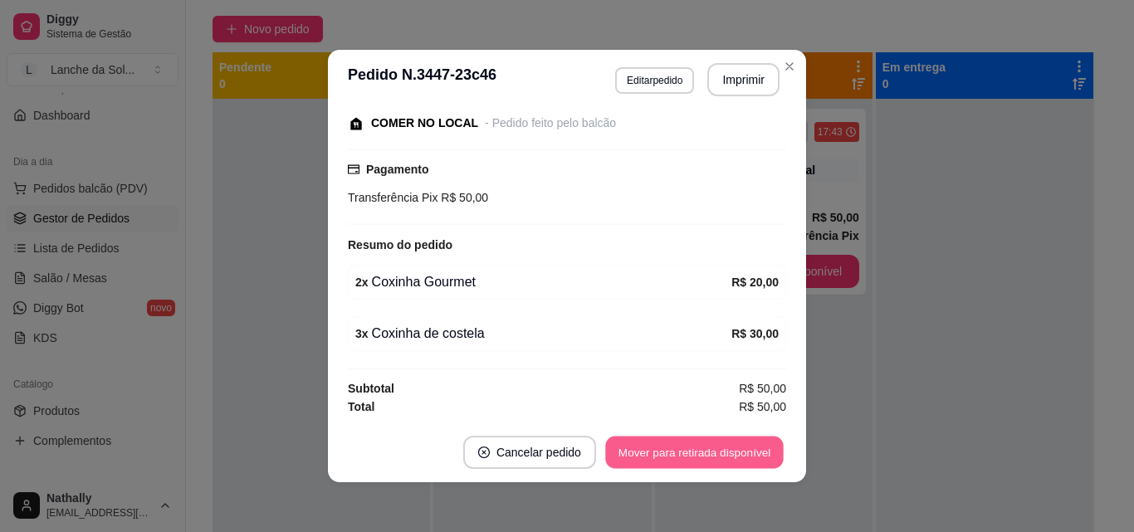
click at [686, 450] on button "Mover para retirada disponível" at bounding box center [694, 453] width 178 height 32
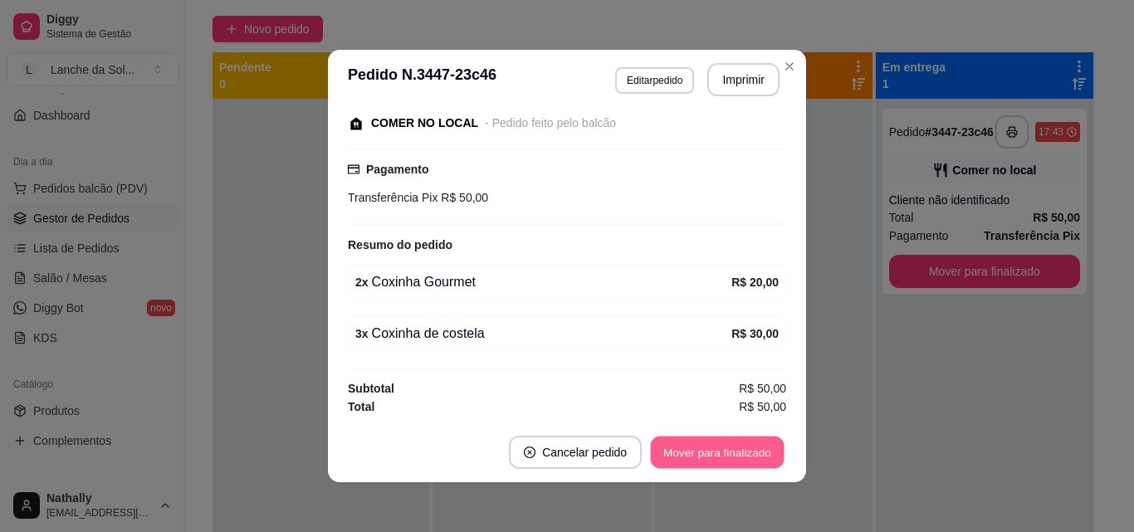
click at [686, 450] on button "Mover para finalizado" at bounding box center [718, 453] width 134 height 32
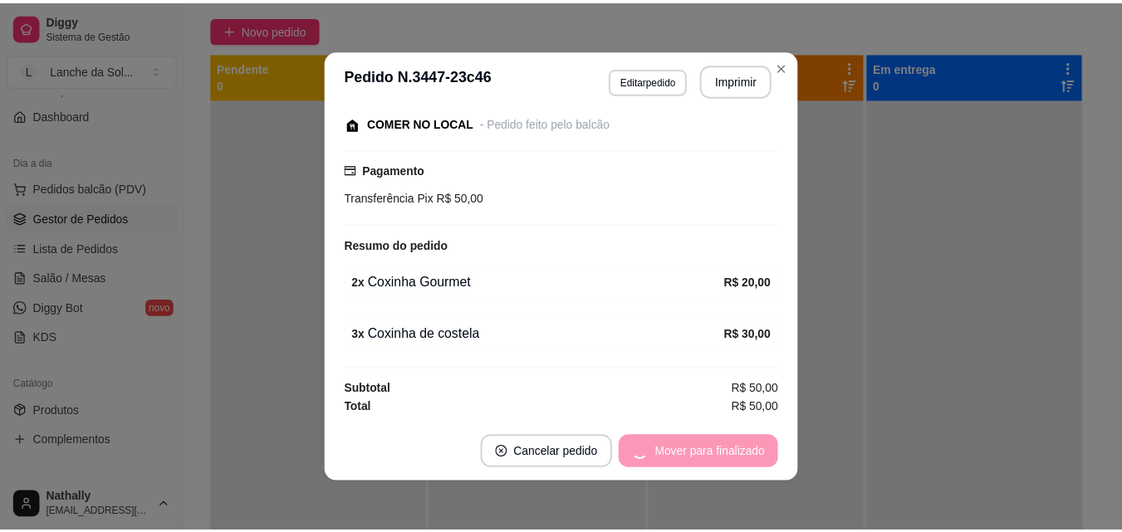
scroll to position [110, 0]
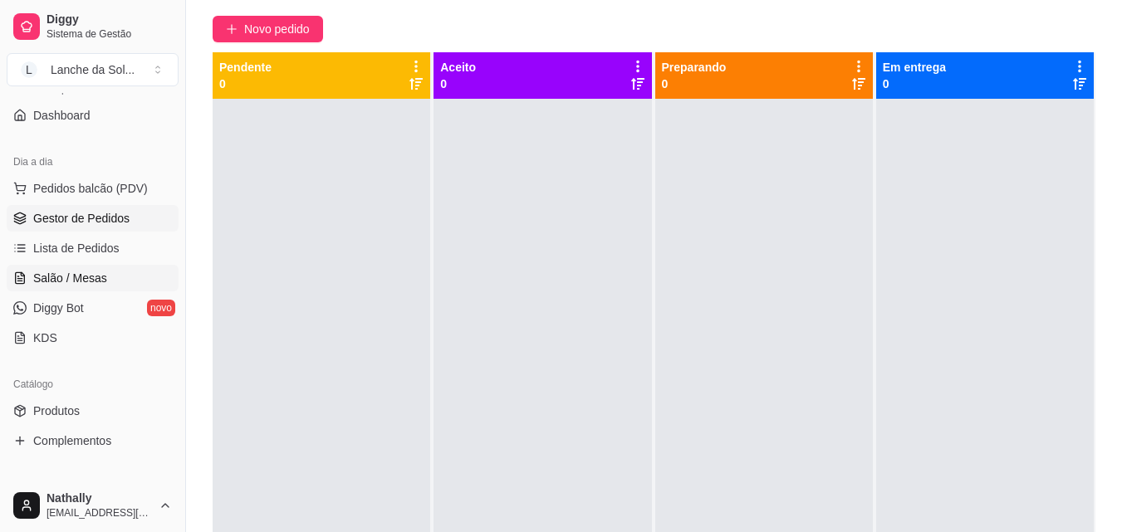
click at [72, 275] on span "Salão / Mesas" at bounding box center [70, 278] width 74 height 17
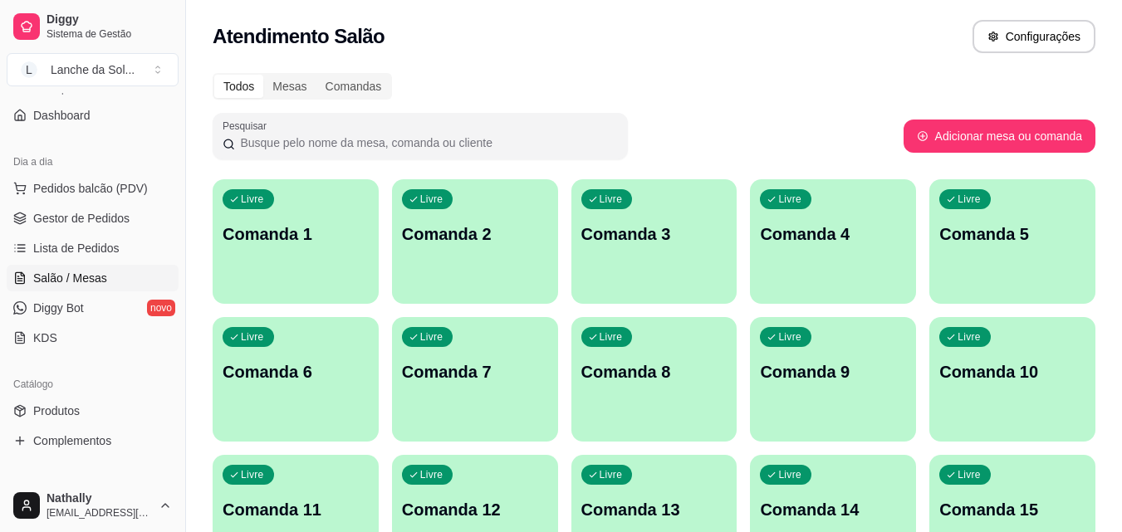
click at [323, 253] on div "Livre Comanda 1" at bounding box center [296, 231] width 166 height 105
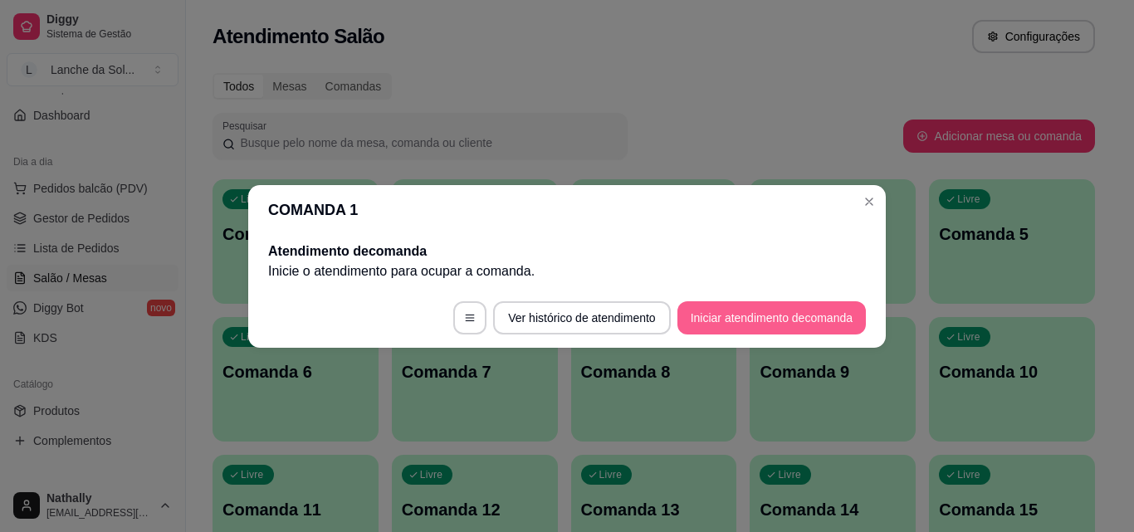
click at [713, 313] on button "Iniciar atendimento de comanda" at bounding box center [772, 317] width 188 height 33
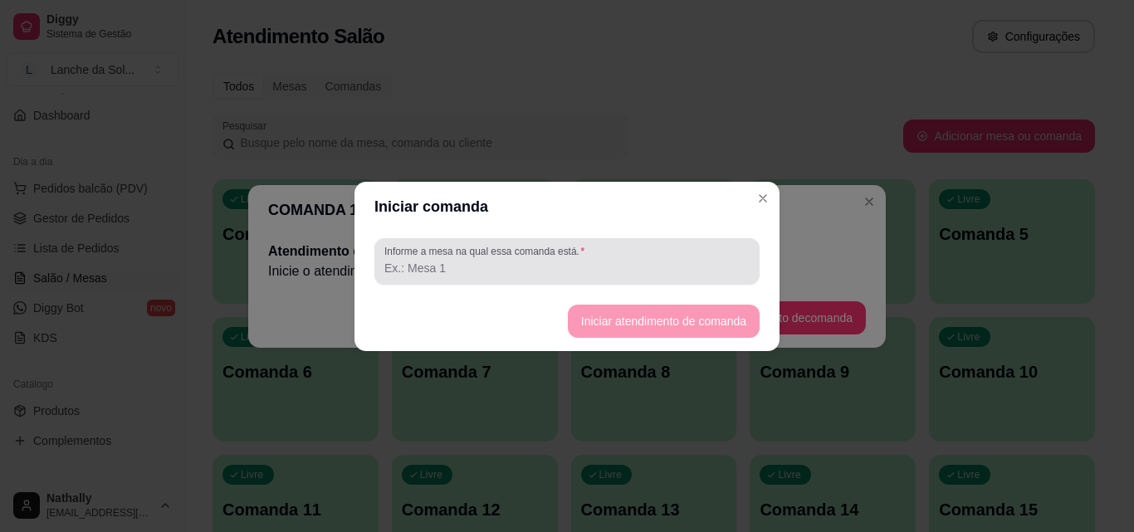
click at [468, 269] on input "Informe a mesa na qual essa comanda está." at bounding box center [566, 268] width 365 height 17
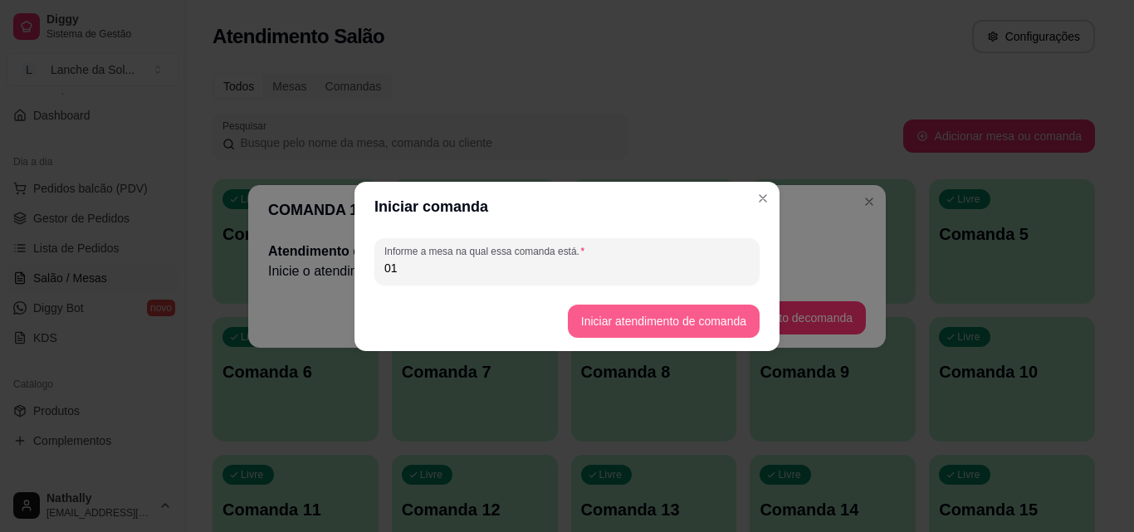
type input "01"
click at [634, 321] on button "Iniciar atendimento de comanda" at bounding box center [663, 321] width 186 height 32
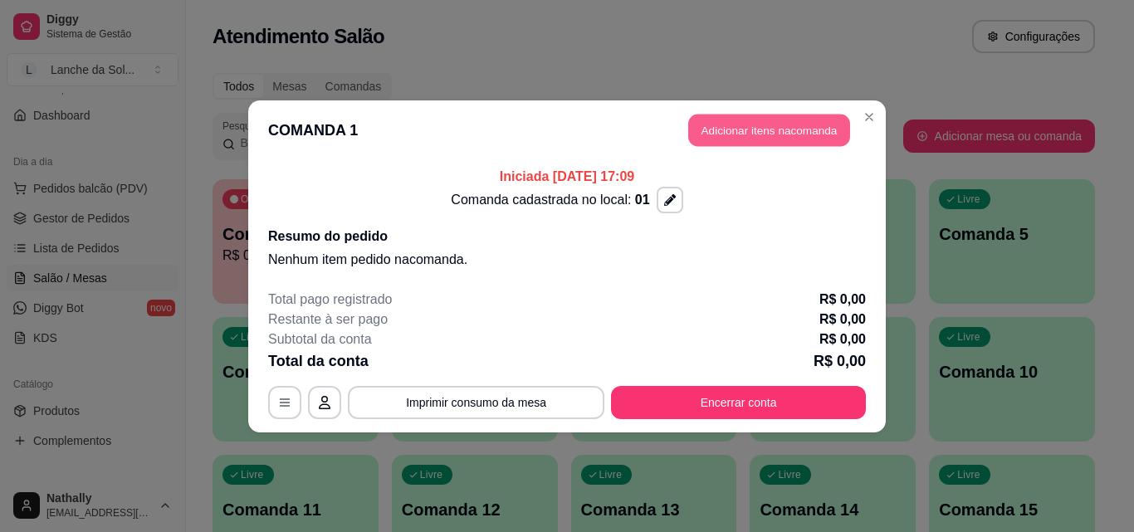
click at [771, 129] on button "Adicionar itens na comanda" at bounding box center [769, 130] width 162 height 32
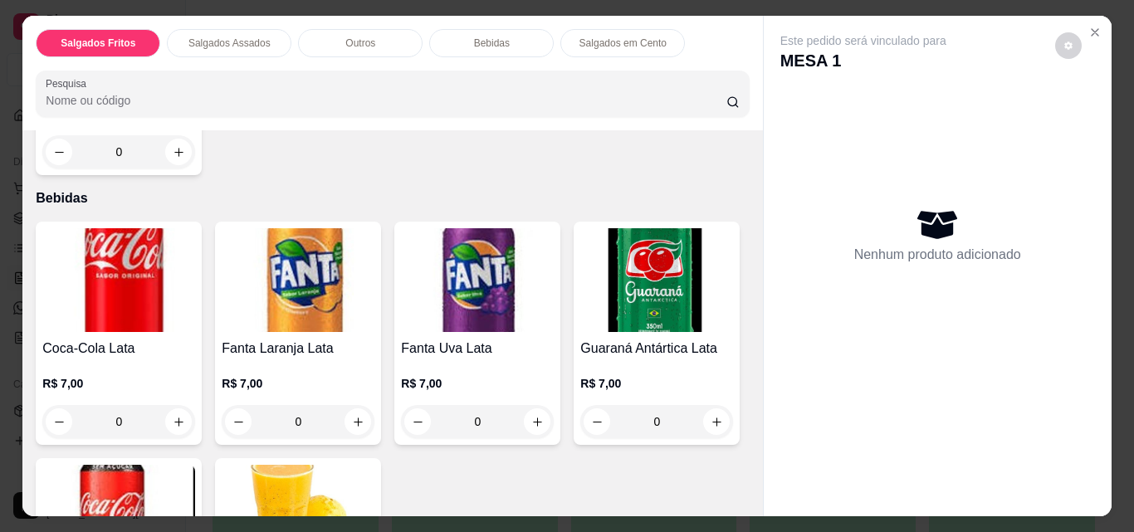
scroll to position [878, 0]
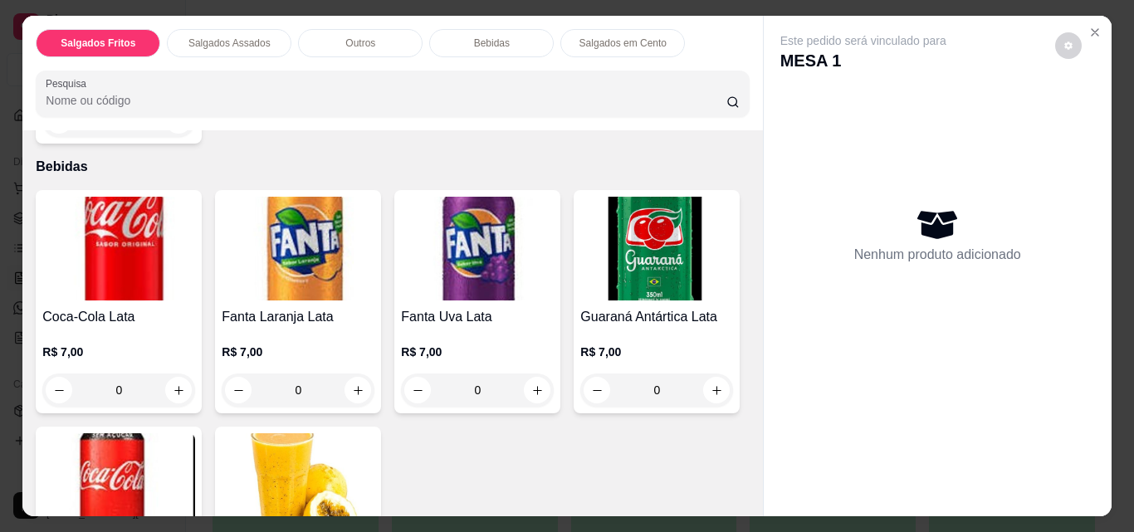
click at [175, 137] on div "0" at bounding box center [118, 120] width 153 height 33
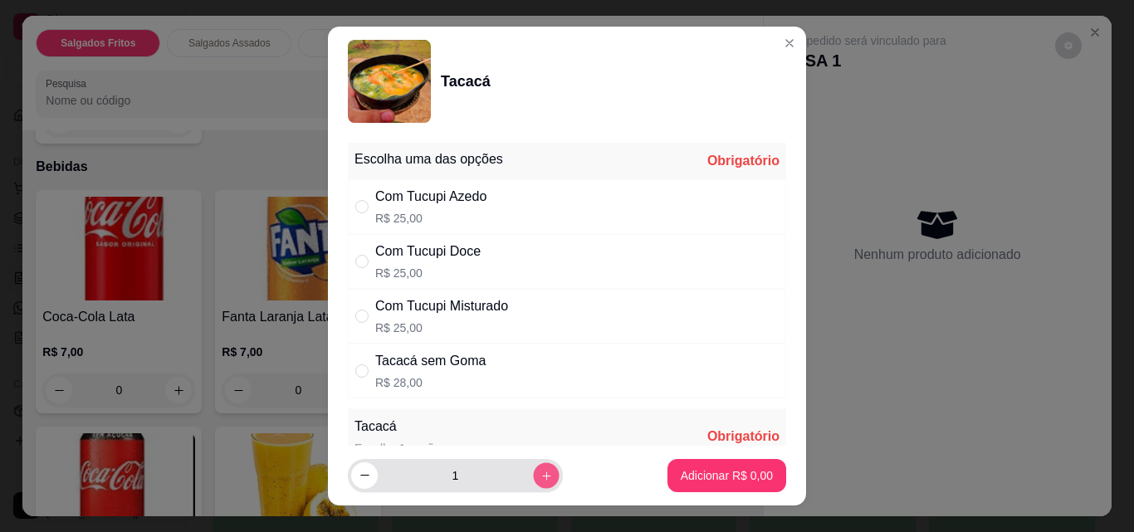
click at [541, 471] on icon "increase-product-quantity" at bounding box center [547, 476] width 12 height 12
type input "2"
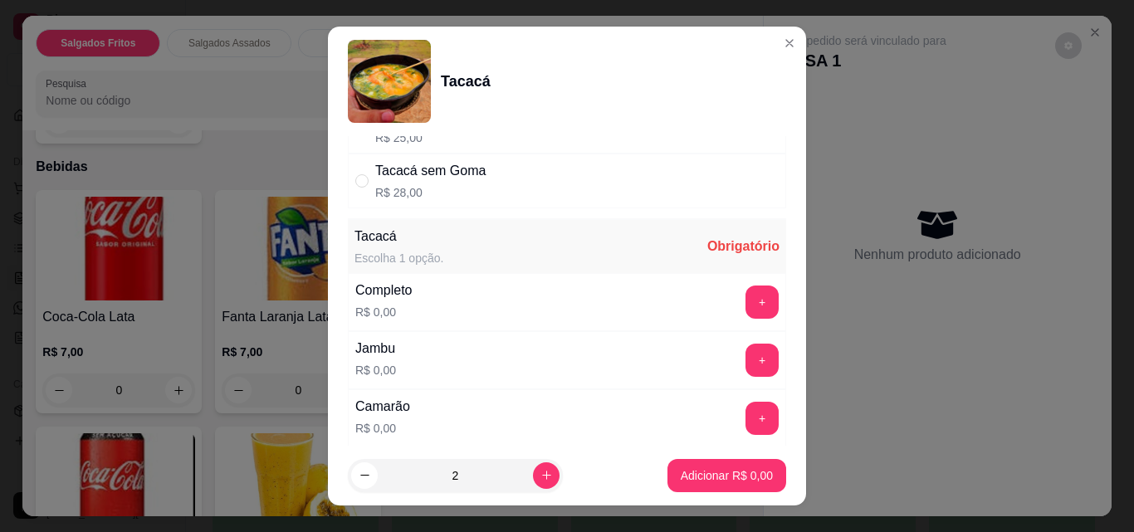
scroll to position [194, 0]
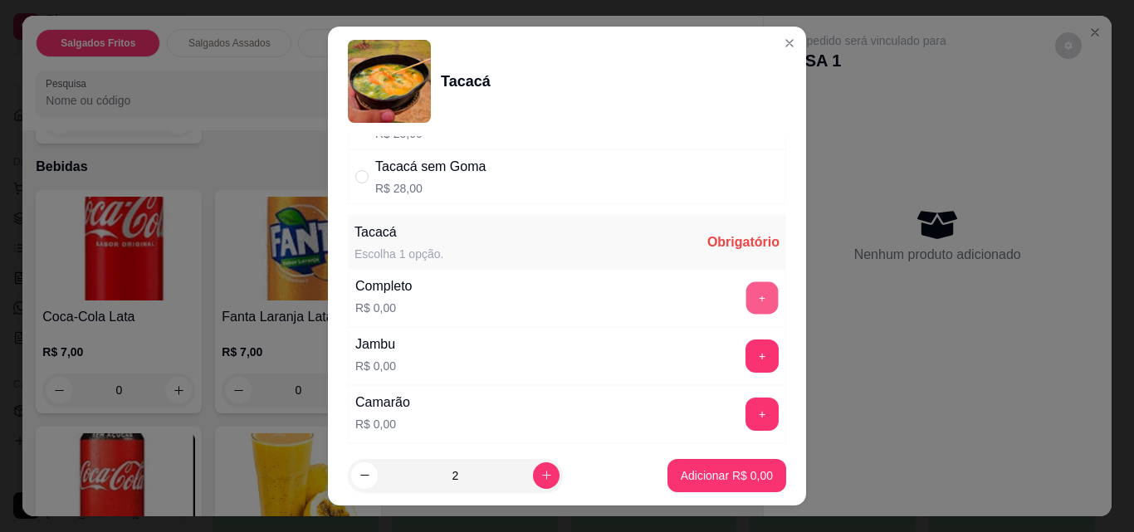
click at [747, 289] on button "+" at bounding box center [763, 298] width 32 height 32
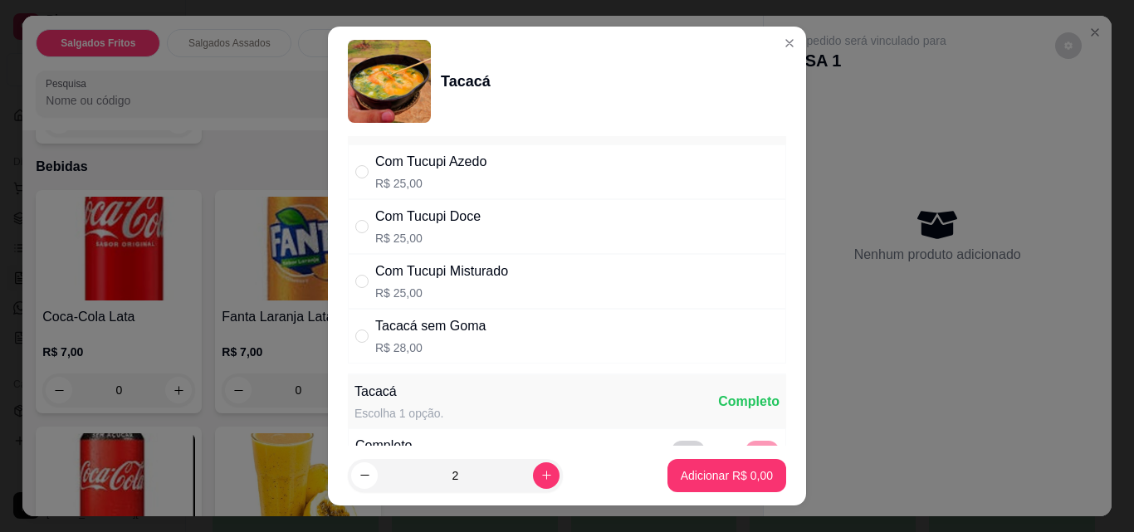
scroll to position [0, 0]
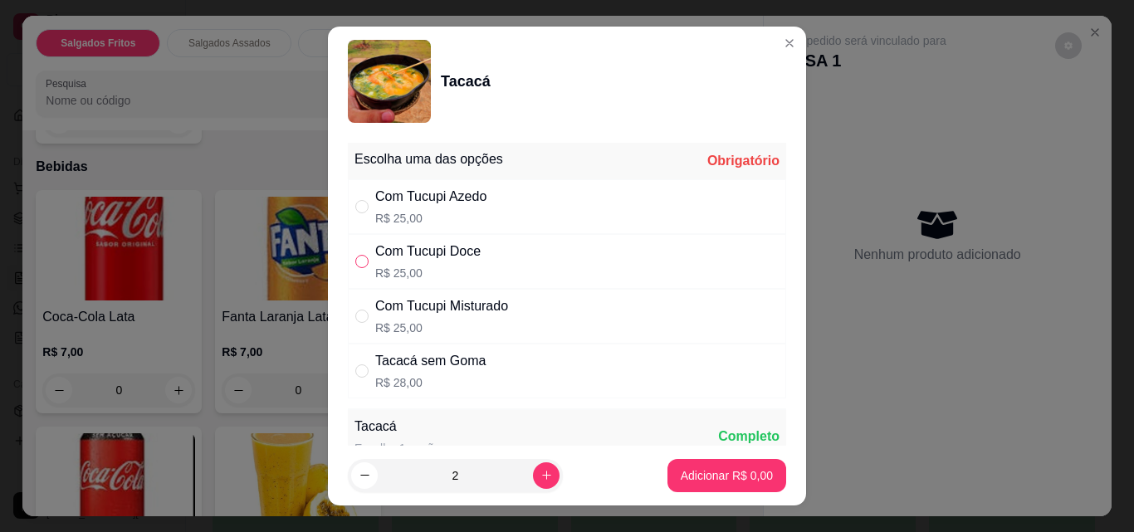
click at [355, 261] on input "" at bounding box center [361, 261] width 13 height 13
radio input "true"
click at [355, 313] on input "" at bounding box center [361, 316] width 13 height 13
radio input "true"
radio input "false"
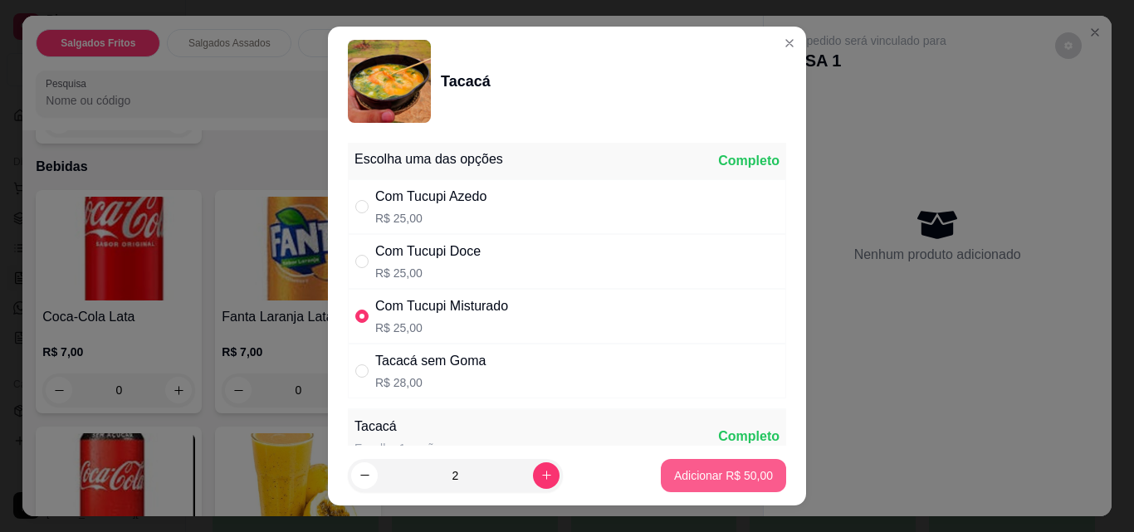
click at [674, 473] on p "Adicionar R$ 50,00" at bounding box center [723, 476] width 99 height 17
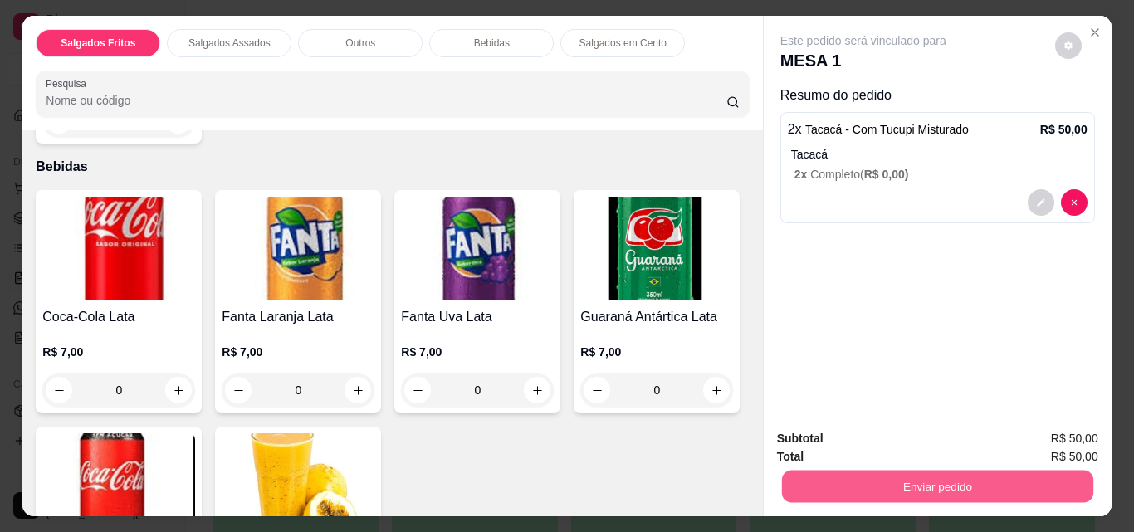
click at [947, 473] on button "Enviar pedido" at bounding box center [936, 486] width 311 height 32
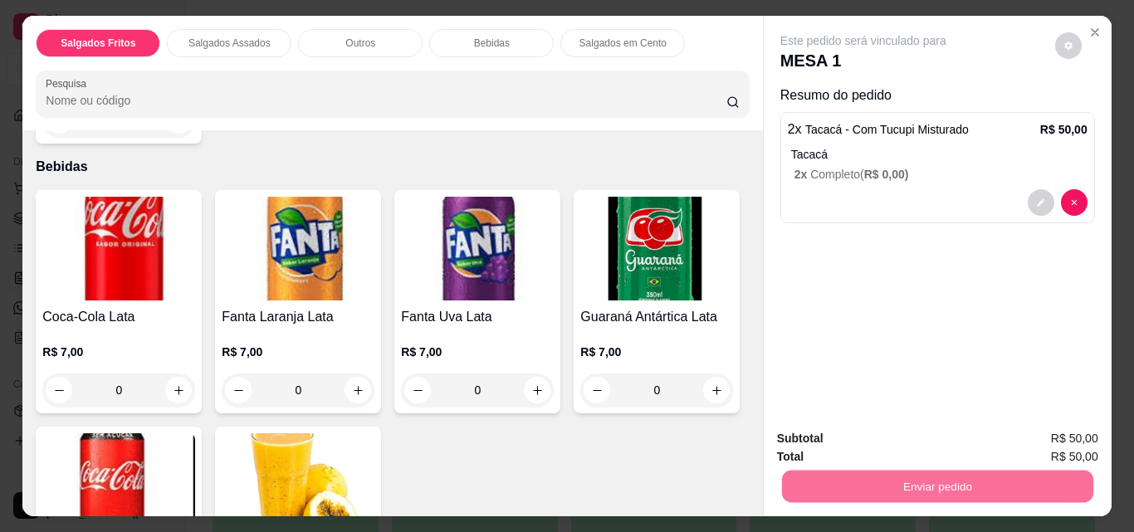
click at [908, 435] on button "Não registrar e enviar pedido" at bounding box center [882, 440] width 173 height 32
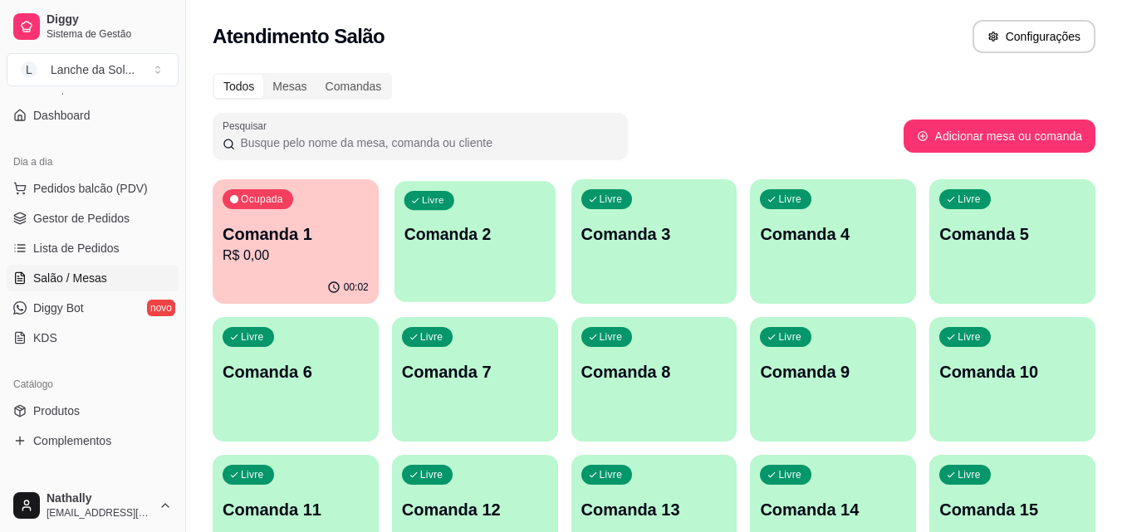
click at [489, 229] on p "Comanda 2" at bounding box center [475, 234] width 142 height 22
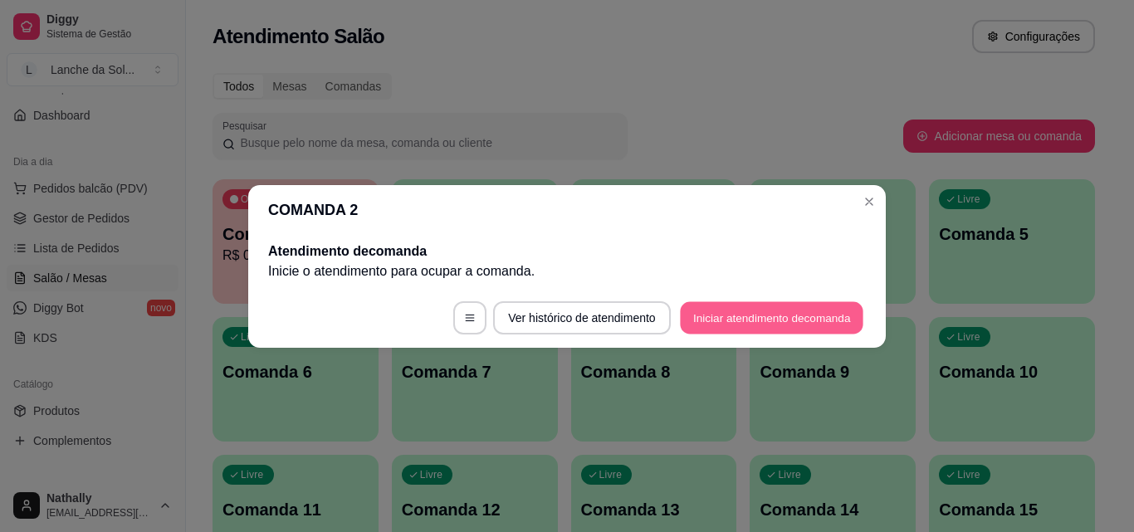
click at [763, 314] on button "Iniciar atendimento de comanda" at bounding box center [772, 317] width 184 height 32
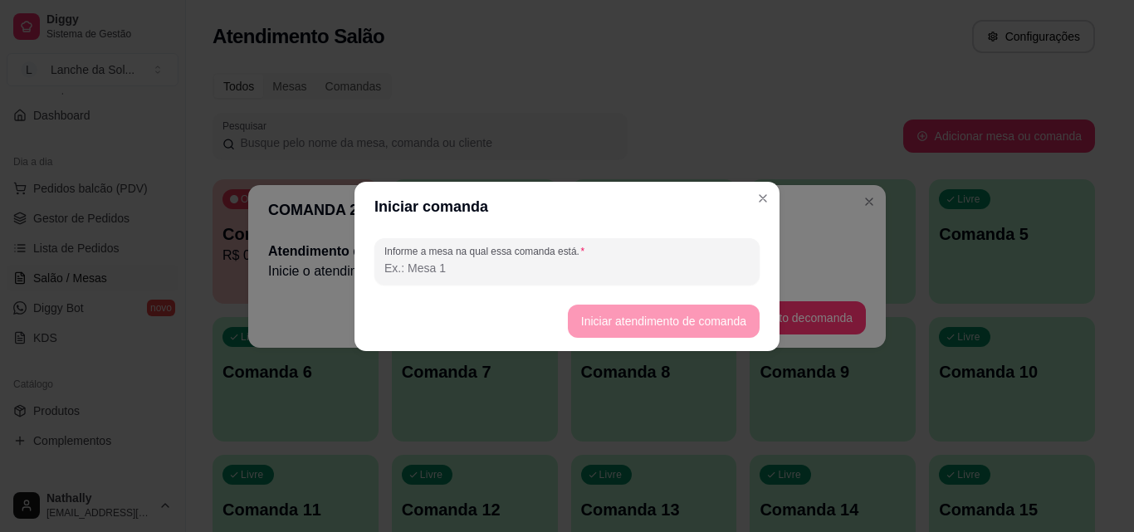
click at [541, 270] on input "Informe a mesa na qual essa comanda está." at bounding box center [566, 268] width 365 height 17
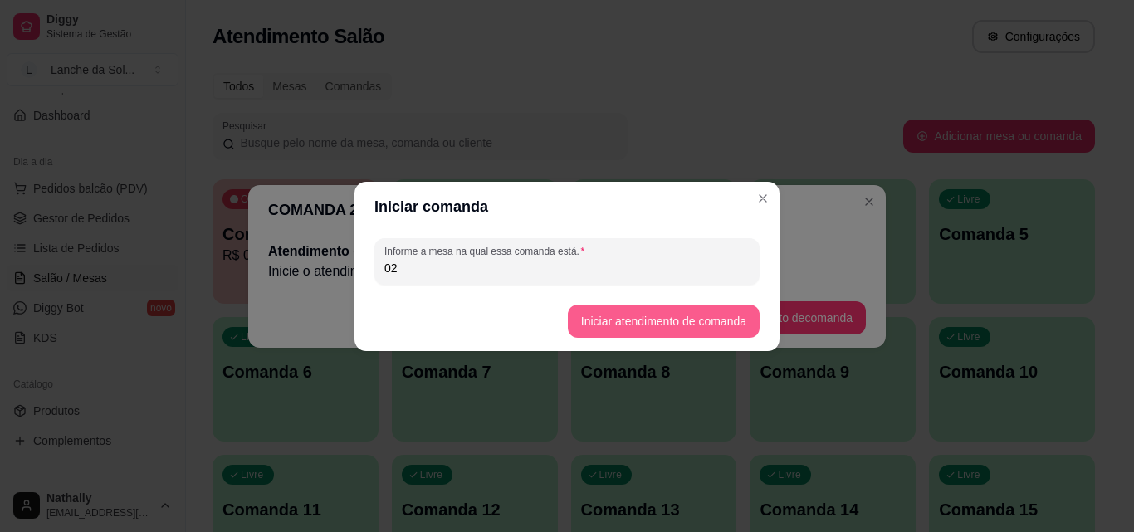
type input "02"
click at [619, 316] on button "Iniciar atendimento de comanda" at bounding box center [664, 321] width 192 height 33
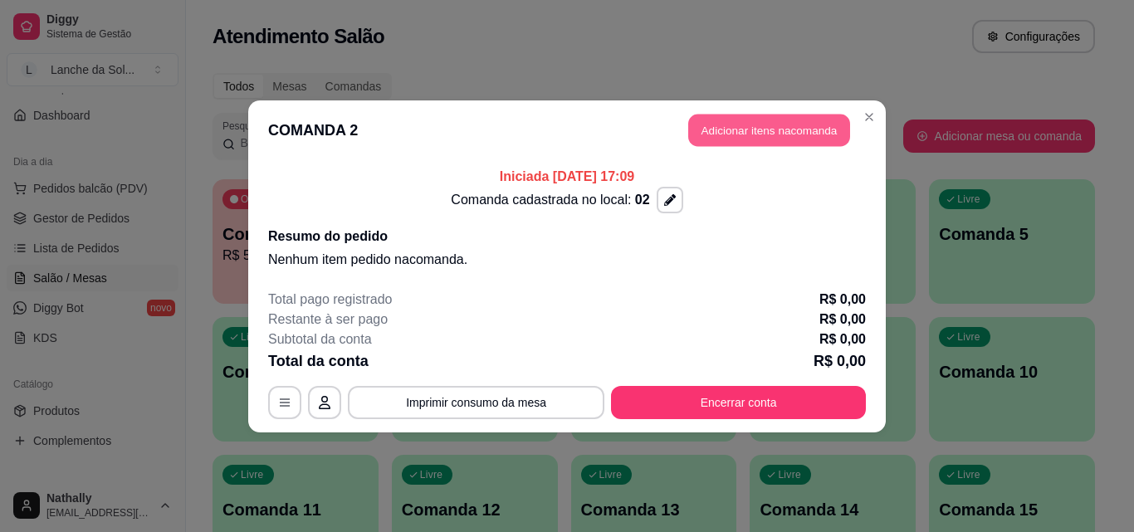
click at [743, 125] on button "Adicionar itens na comanda" at bounding box center [769, 130] width 162 height 32
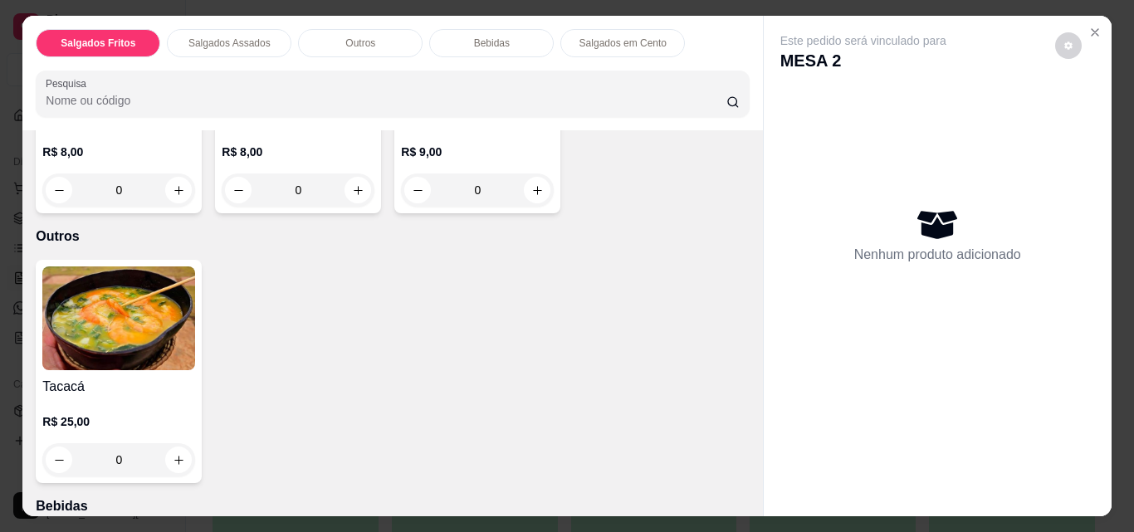
scroll to position [547, 0]
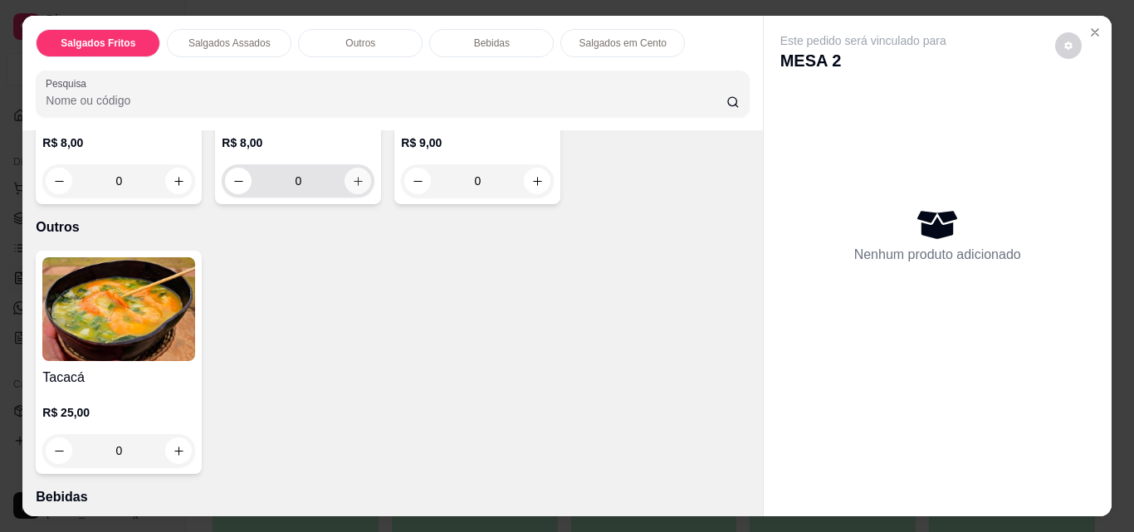
click at [352, 188] on icon "increase-product-quantity" at bounding box center [358, 181] width 12 height 12
type input "1"
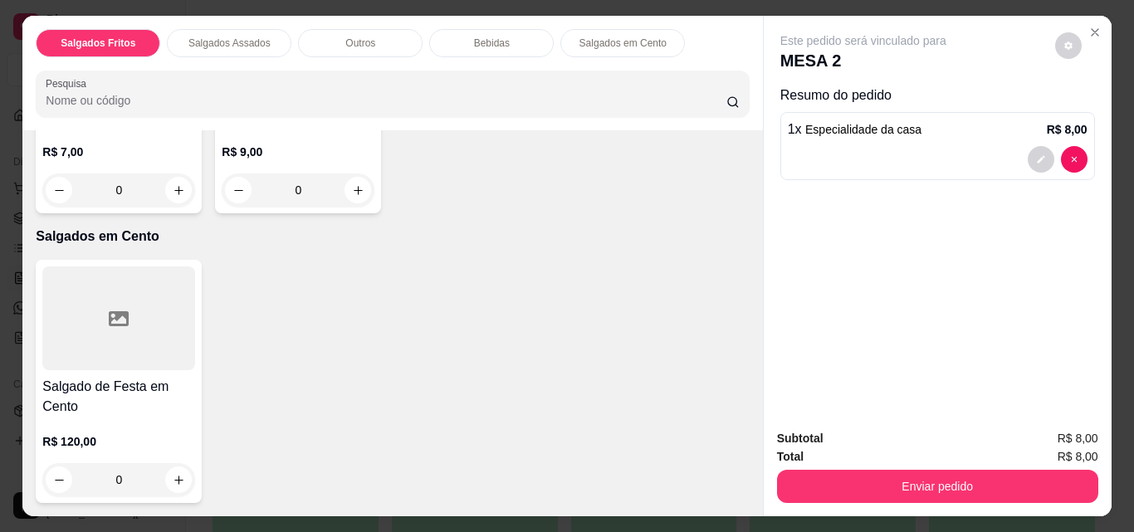
scroll to position [1339, 0]
click at [365, 197] on icon "increase-product-quantity" at bounding box center [358, 190] width 12 height 12
type input "1"
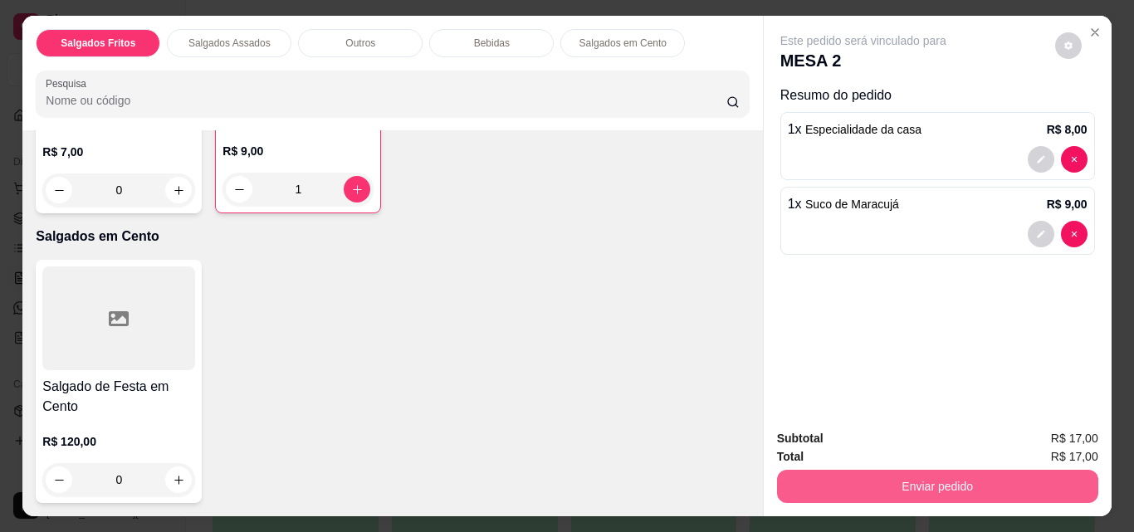
click at [904, 480] on button "Enviar pedido" at bounding box center [937, 486] width 321 height 33
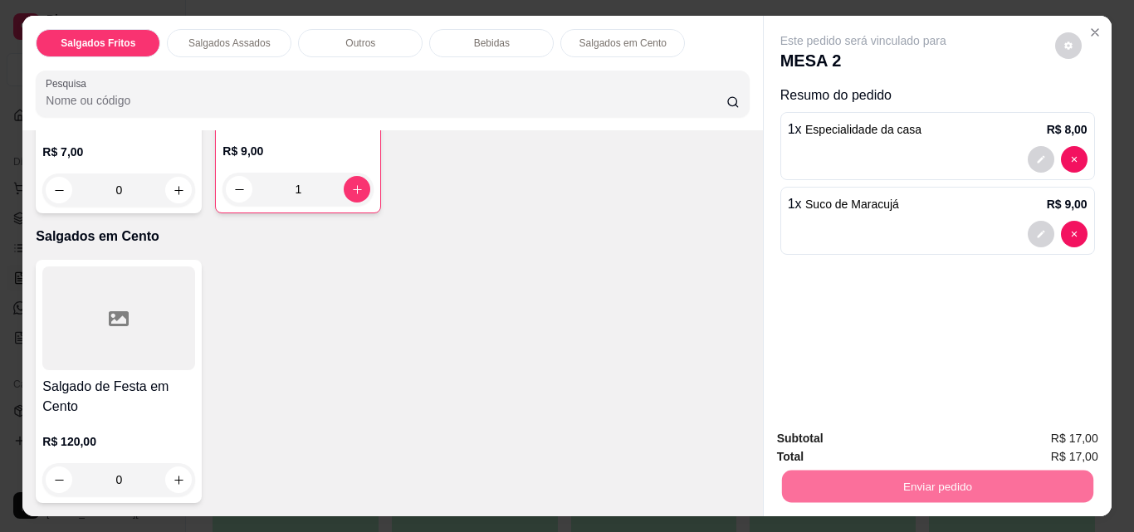
click at [893, 432] on button "Não registrar e enviar pedido" at bounding box center [883, 439] width 168 height 31
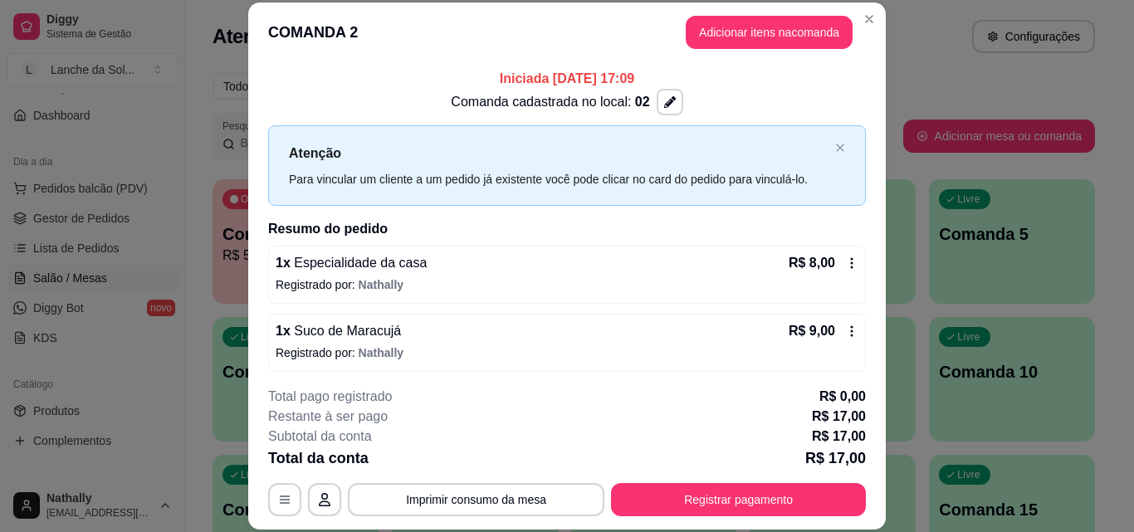
click at [851, 331] on icon at bounding box center [852, 331] width 2 height 11
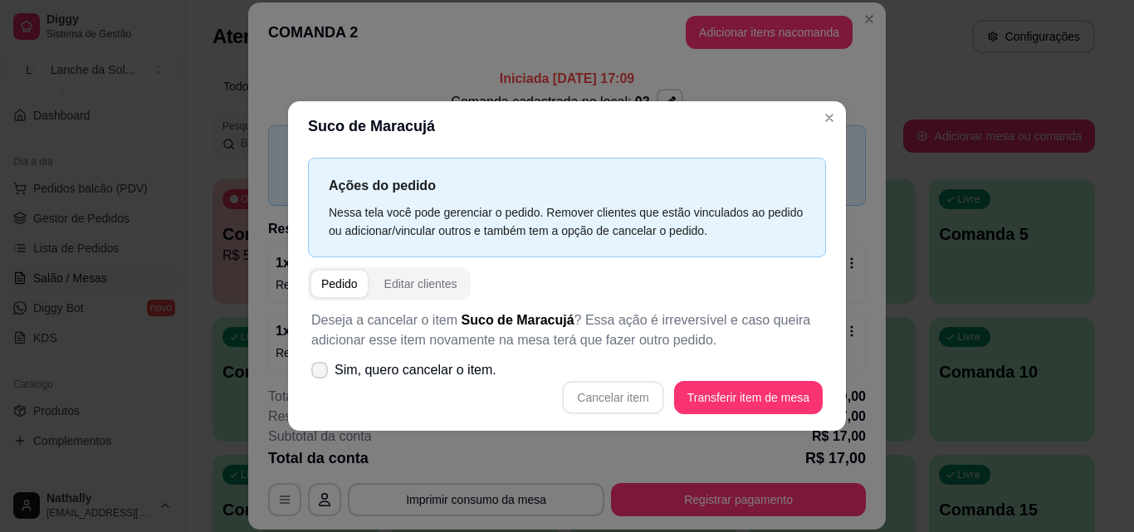
click at [324, 364] on span at bounding box center [319, 370] width 17 height 17
click at [321, 373] on input "Sim, quero cancelar o item." at bounding box center [316, 378] width 11 height 11
checkbox input "true"
click at [602, 389] on button "Cancelar item" at bounding box center [612, 397] width 101 height 33
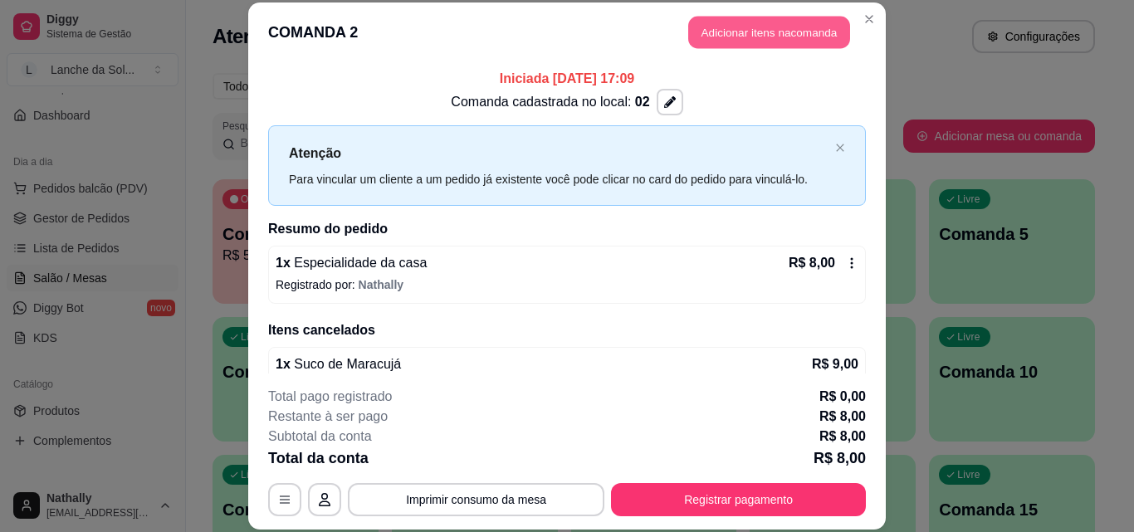
click at [787, 26] on button "Adicionar itens na comanda" at bounding box center [769, 33] width 162 height 32
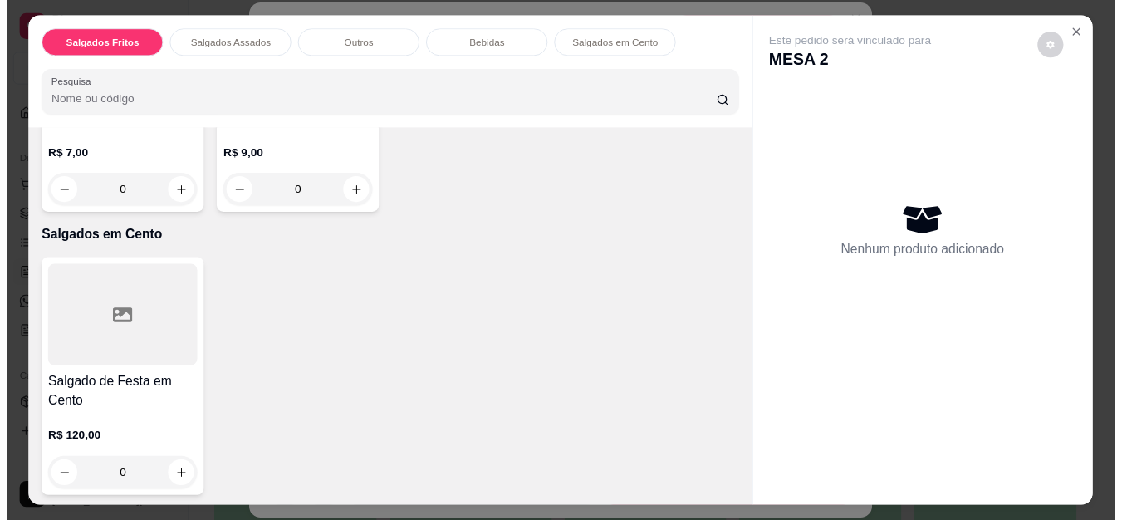
scroll to position [1316, 0]
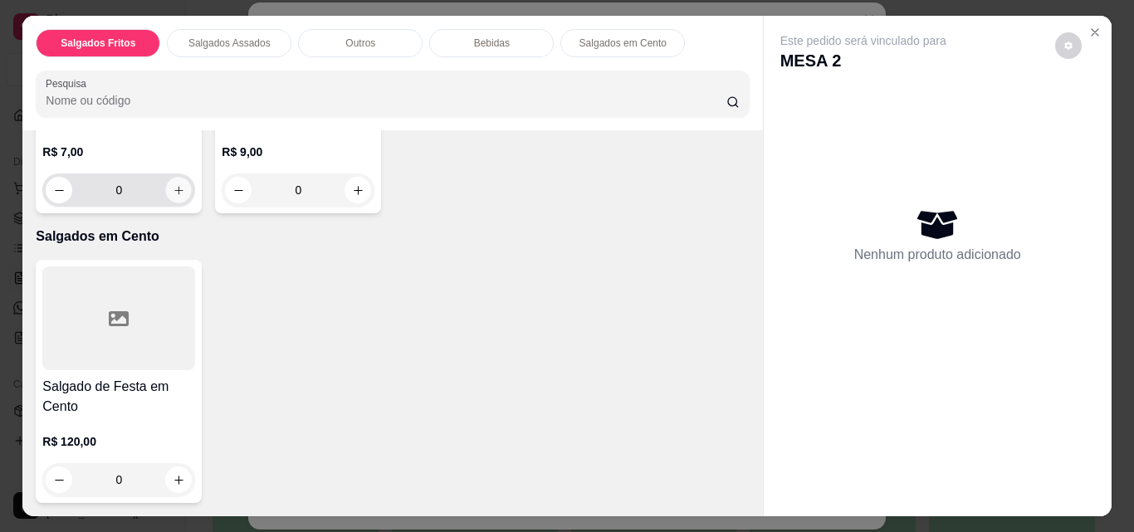
click at [185, 197] on icon "increase-product-quantity" at bounding box center [179, 190] width 12 height 12
type input "1"
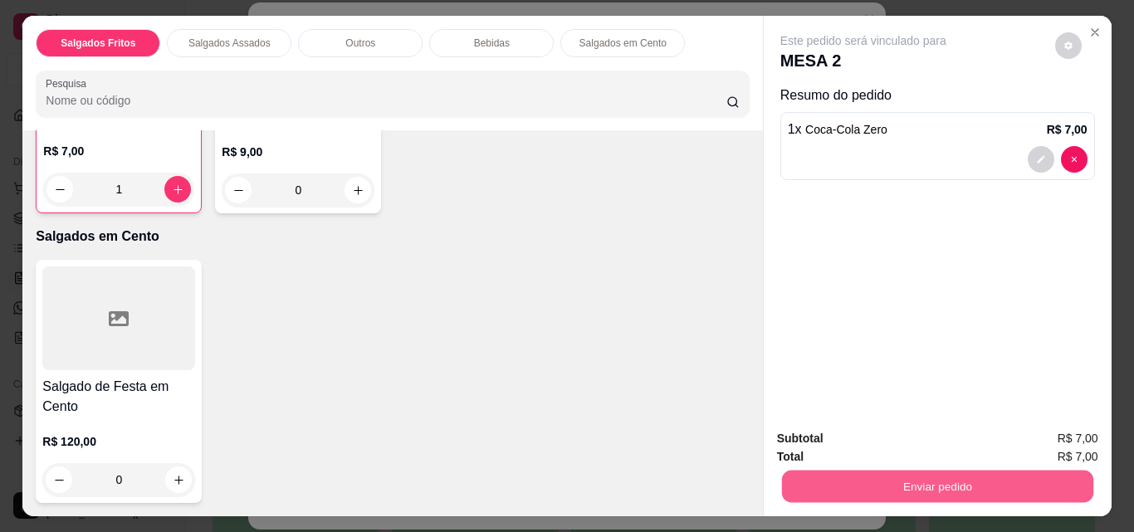
click at [938, 477] on button "Enviar pedido" at bounding box center [936, 486] width 311 height 32
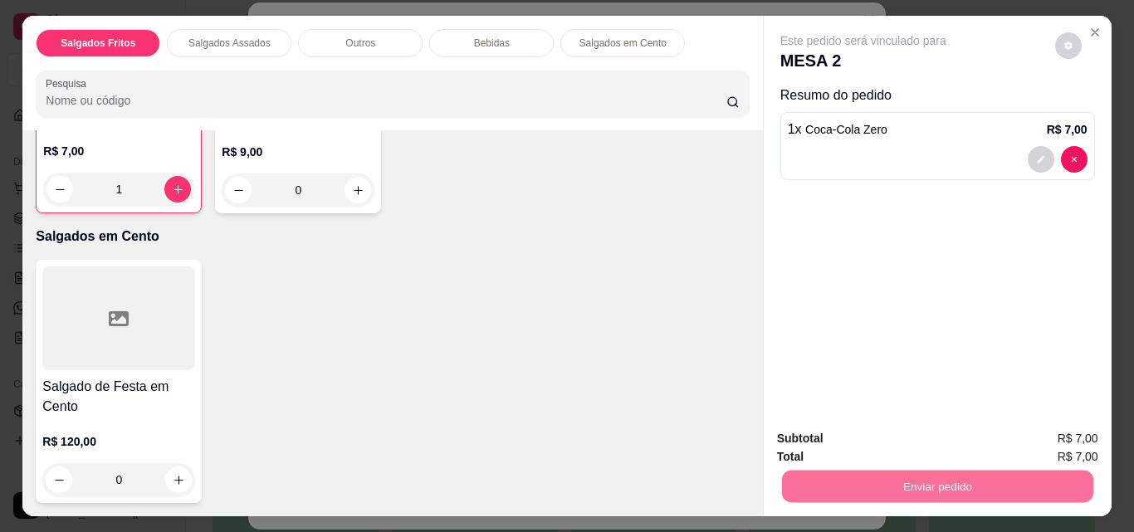
click at [893, 433] on button "Não registrar e enviar pedido" at bounding box center [883, 439] width 168 height 31
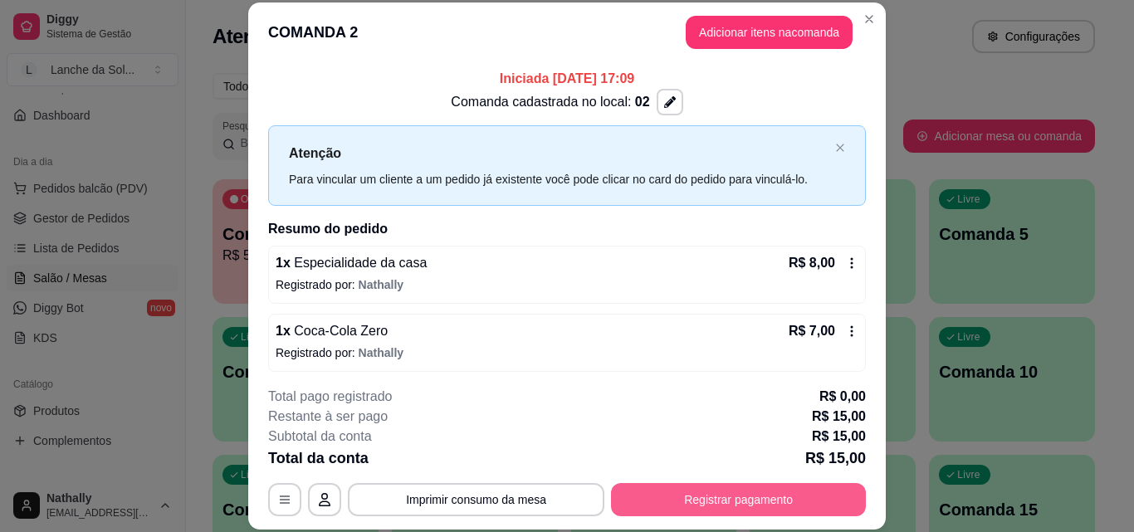
click at [732, 497] on button "Registrar pagamento" at bounding box center [738, 499] width 255 height 33
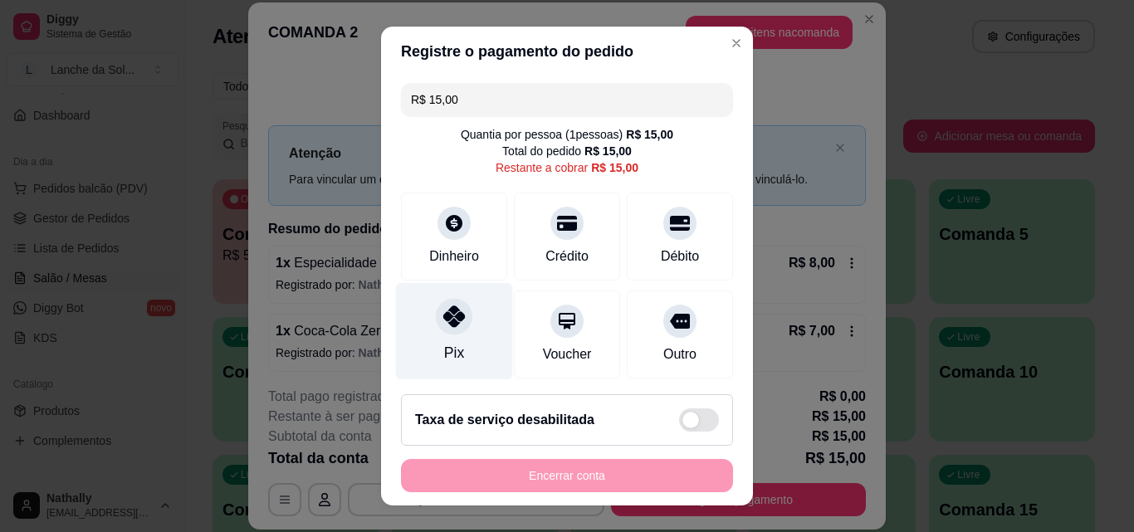
click at [454, 322] on icon at bounding box center [454, 317] width 22 height 22
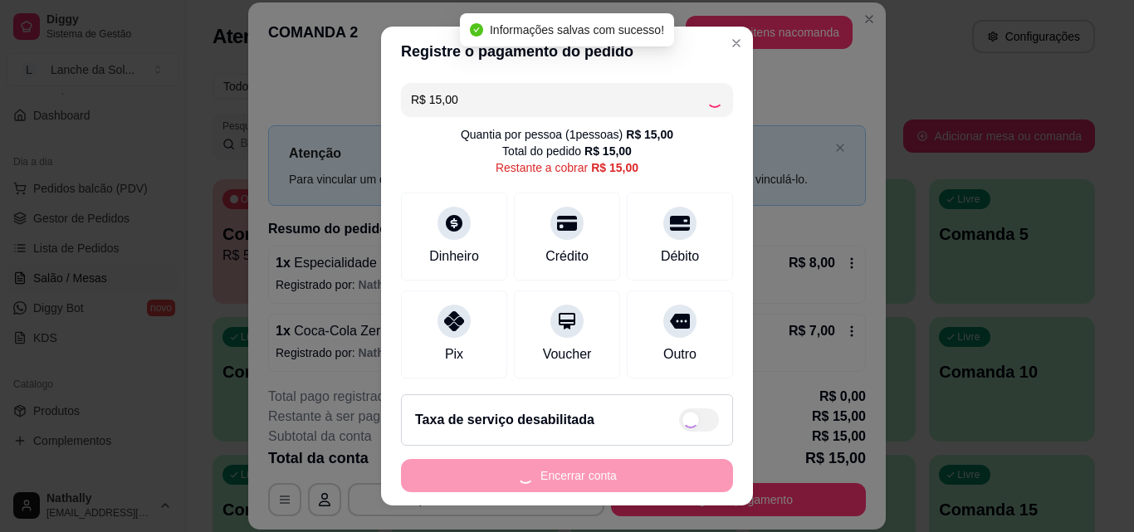
type input "R$ 0,00"
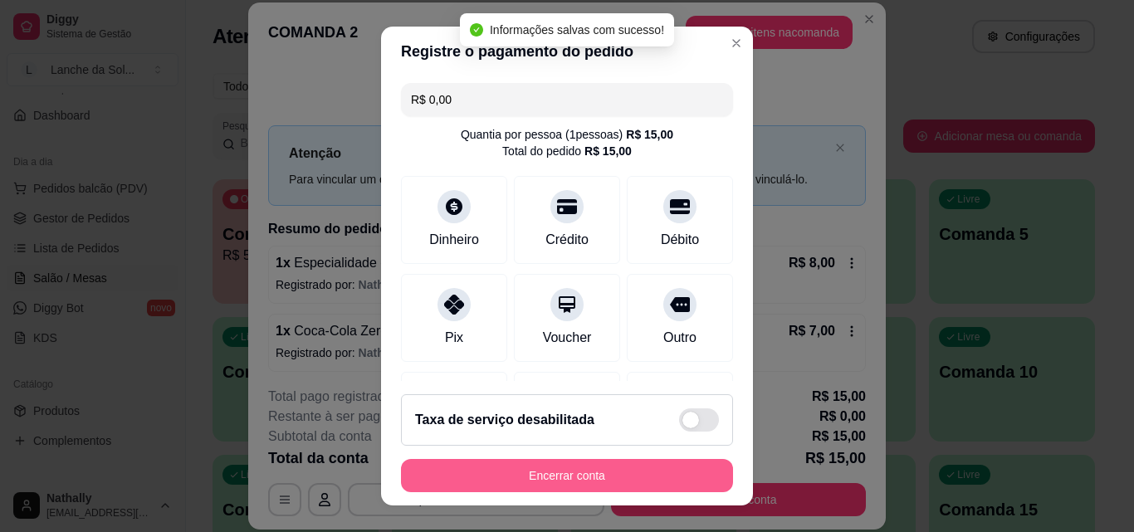
click at [544, 472] on button "Encerrar conta" at bounding box center [567, 475] width 332 height 33
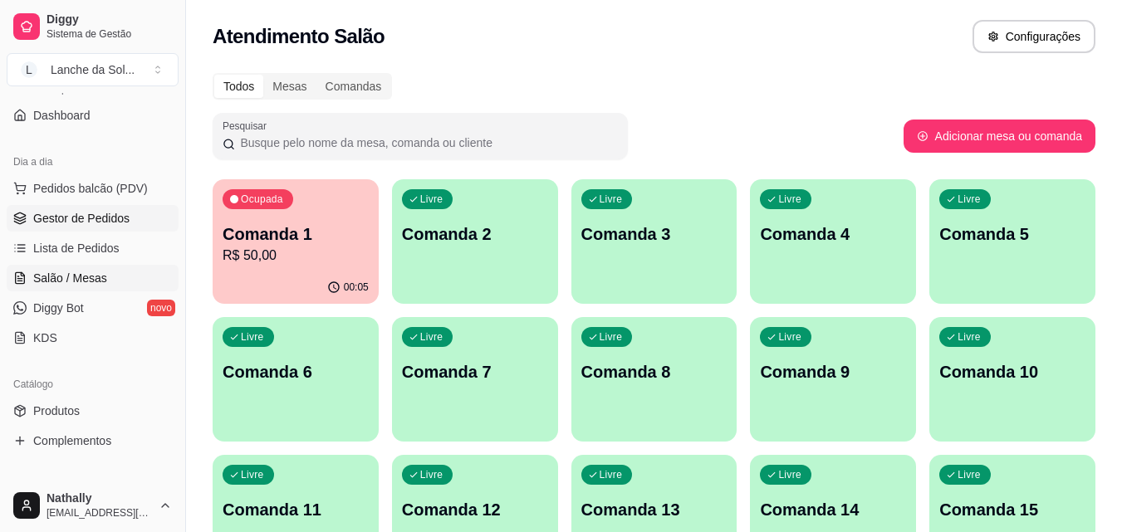
click at [97, 212] on span "Gestor de Pedidos" at bounding box center [81, 218] width 96 height 17
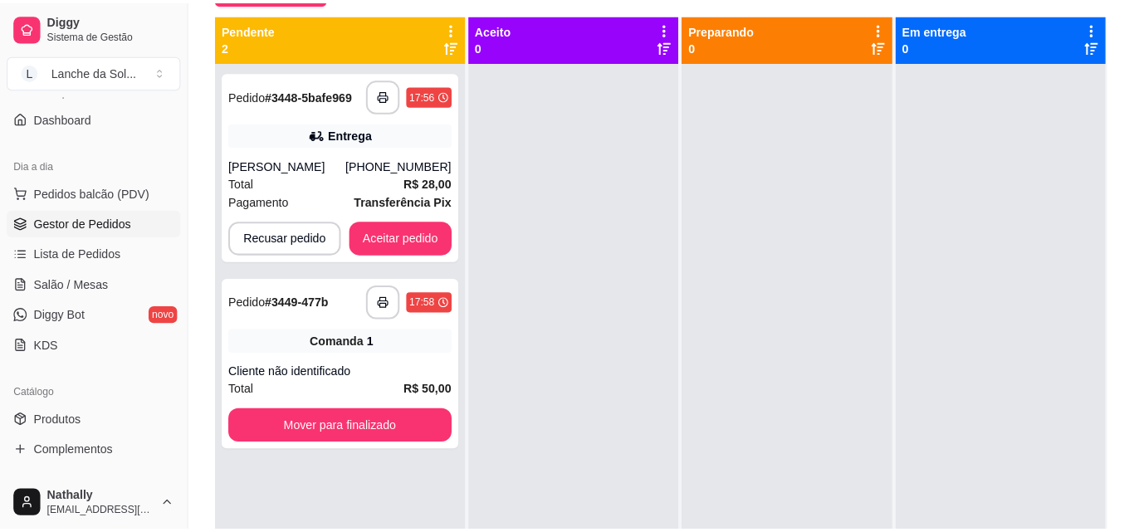
scroll to position [174, 0]
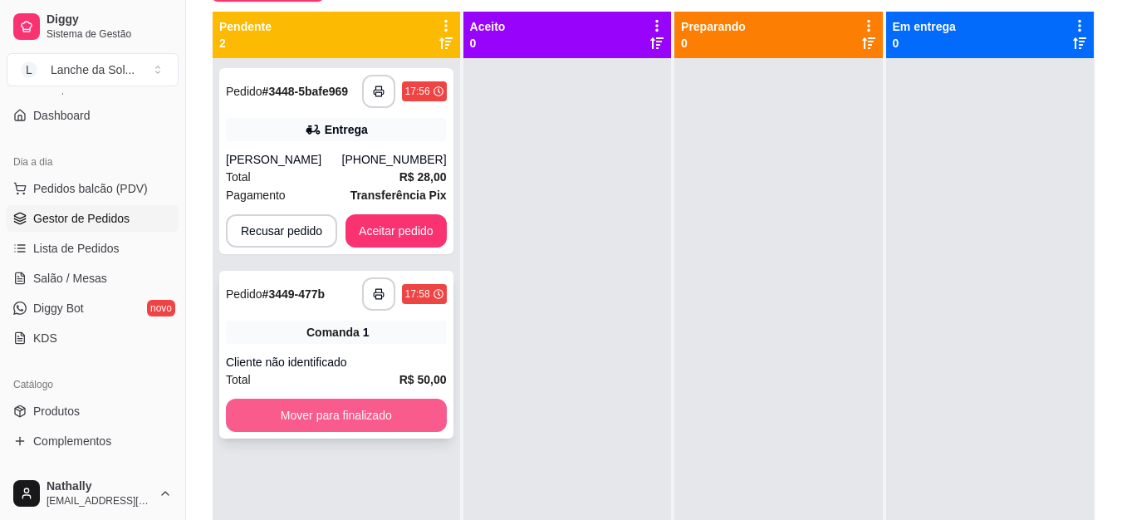
click at [341, 411] on button "Mover para finalizado" at bounding box center [336, 415] width 221 height 33
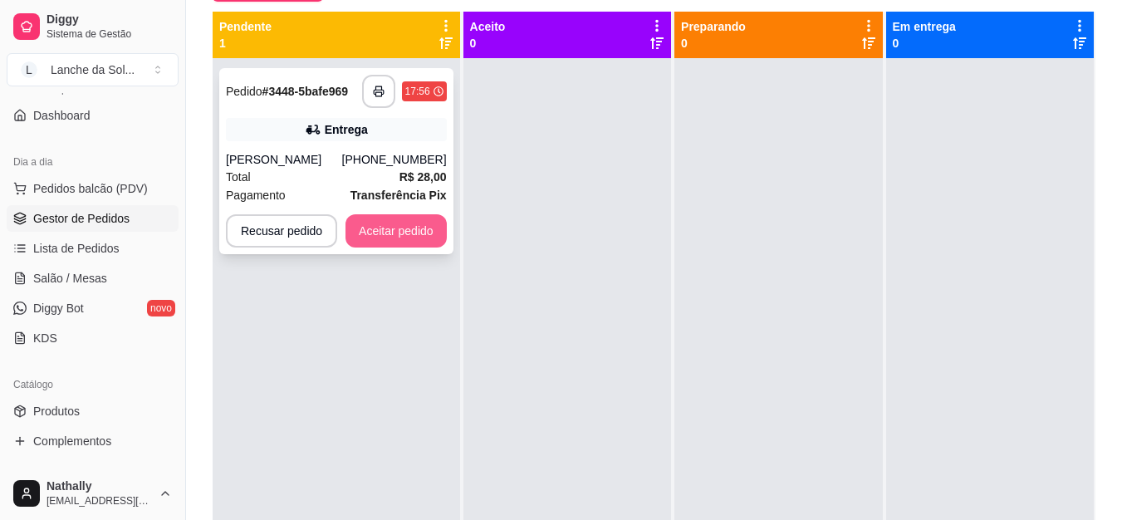
click at [388, 228] on button "Aceitar pedido" at bounding box center [395, 230] width 101 height 33
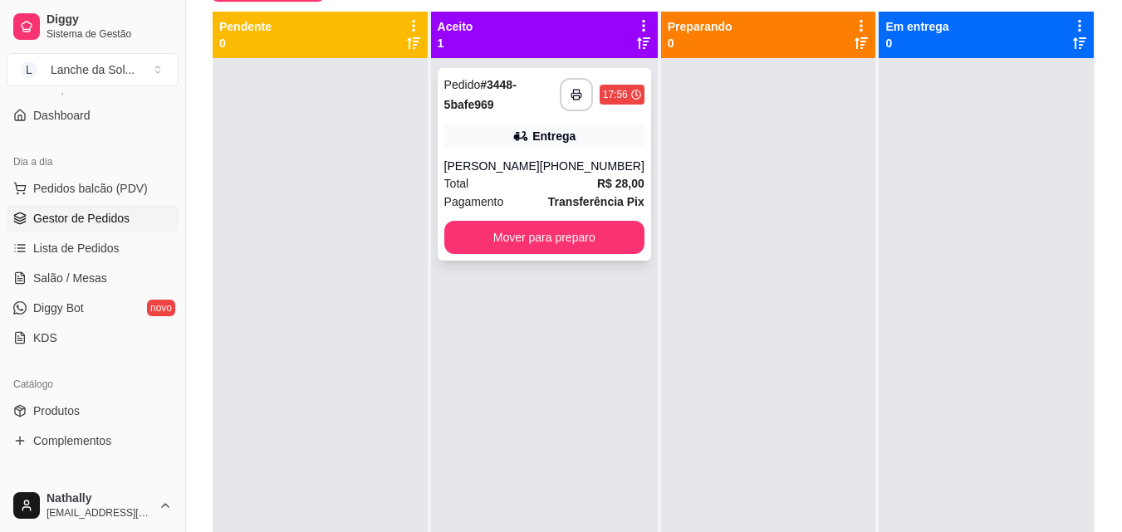
click at [485, 117] on div "**********" at bounding box center [544, 164] width 213 height 193
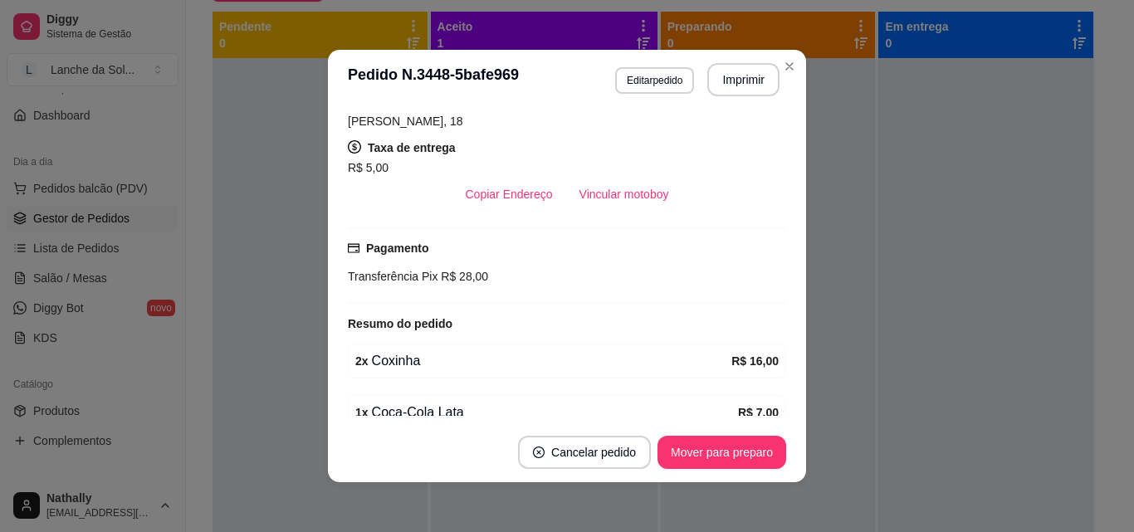
scroll to position [397, 0]
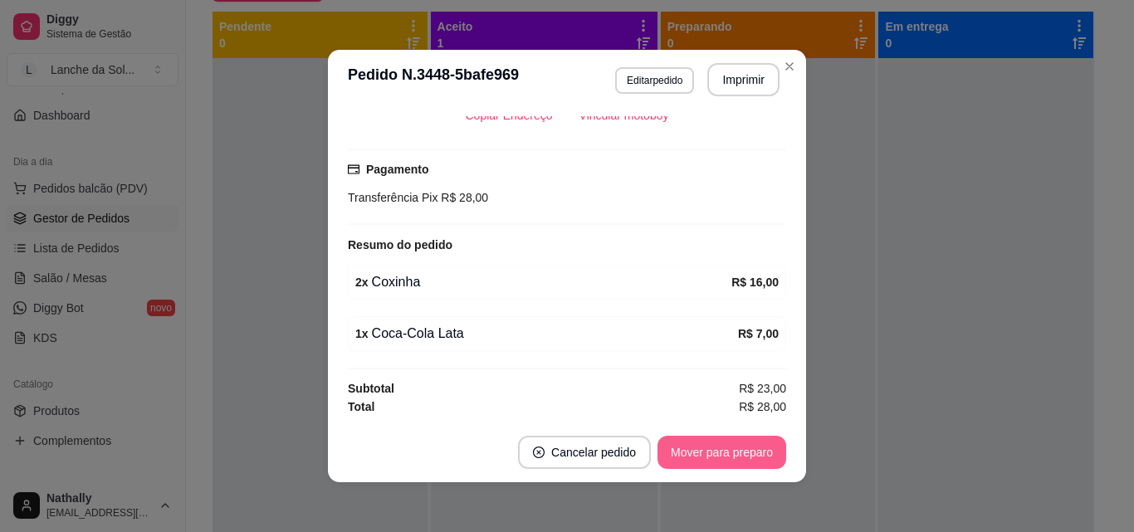
click at [736, 447] on button "Mover para preparo" at bounding box center [722, 452] width 129 height 33
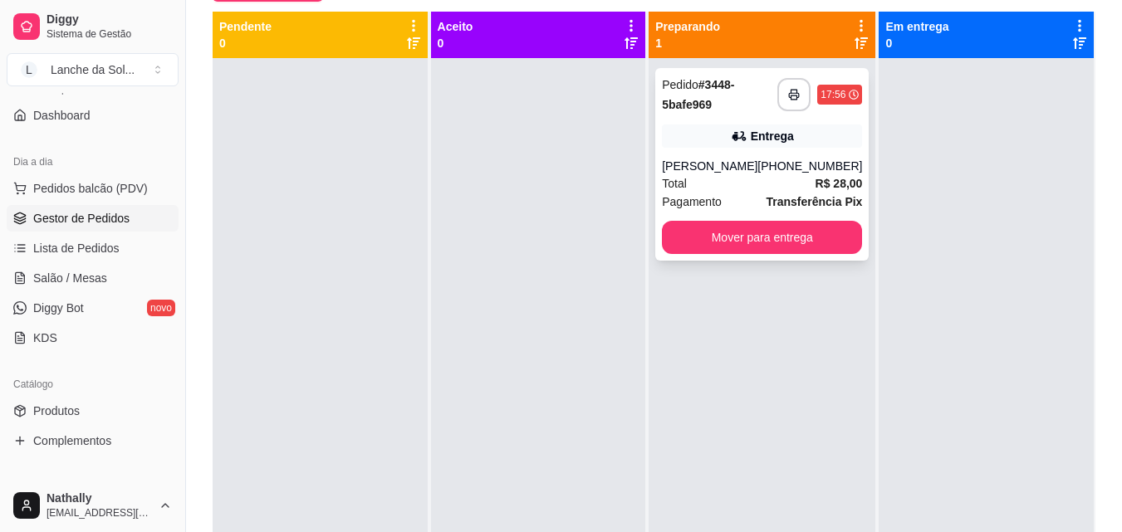
click at [736, 97] on div "Pedido # 3448-5bafe969" at bounding box center [719, 95] width 115 height 40
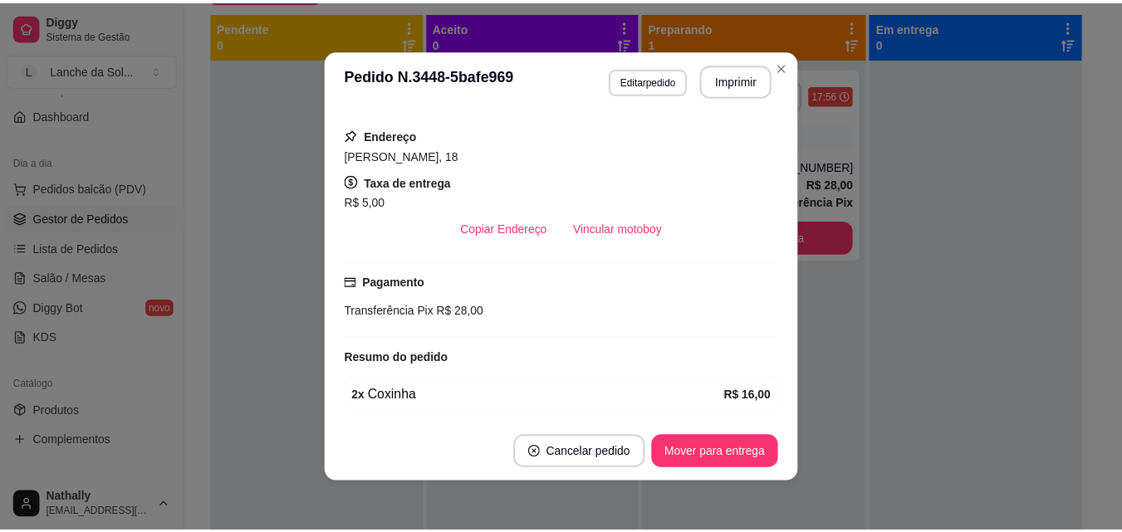
scroll to position [208, 0]
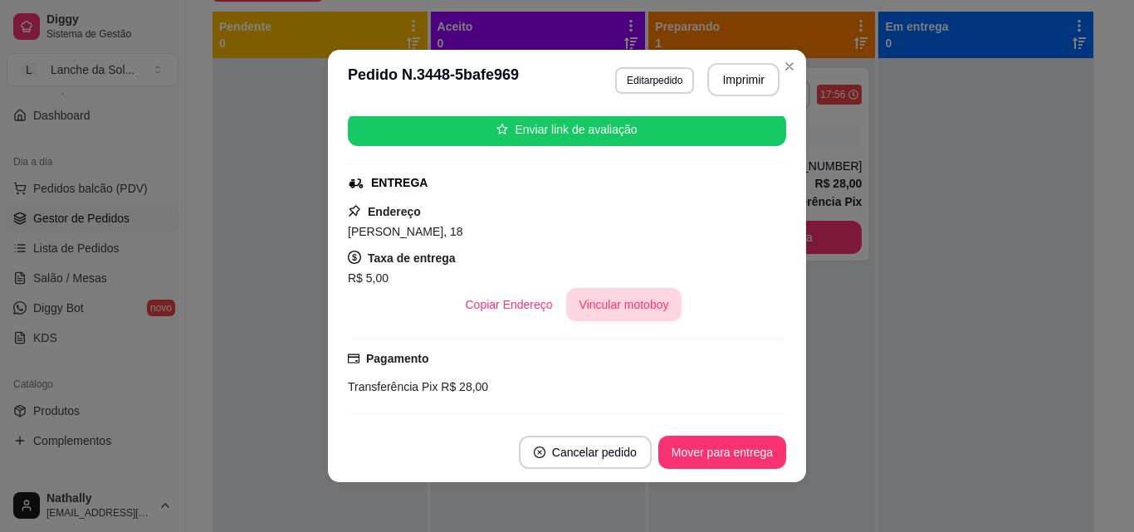
click at [633, 303] on button "Vincular motoboy" at bounding box center [624, 304] width 116 height 33
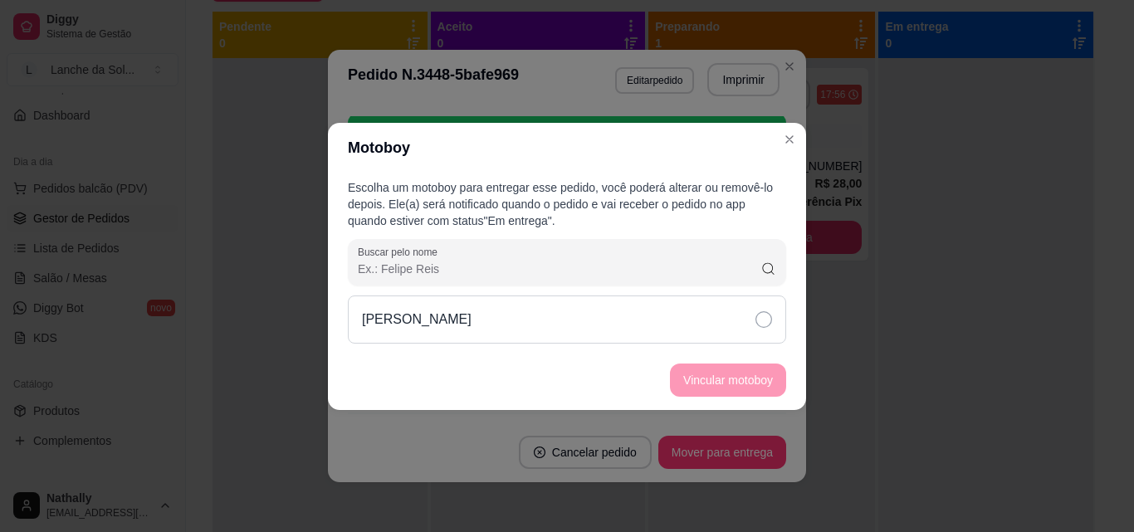
click at [764, 319] on icon at bounding box center [764, 319] width 17 height 17
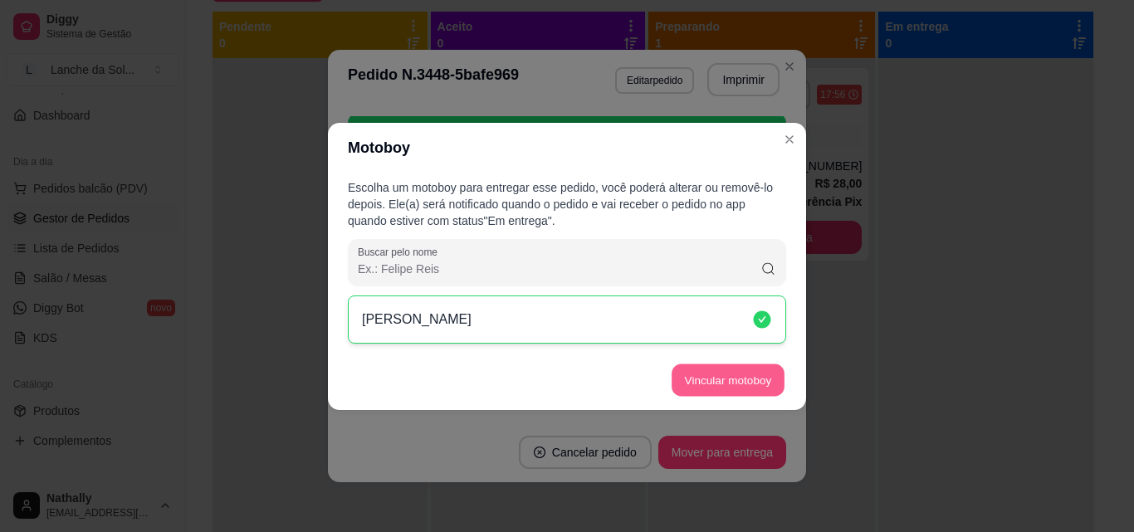
click at [722, 379] on button "Vincular motoboy" at bounding box center [728, 380] width 113 height 32
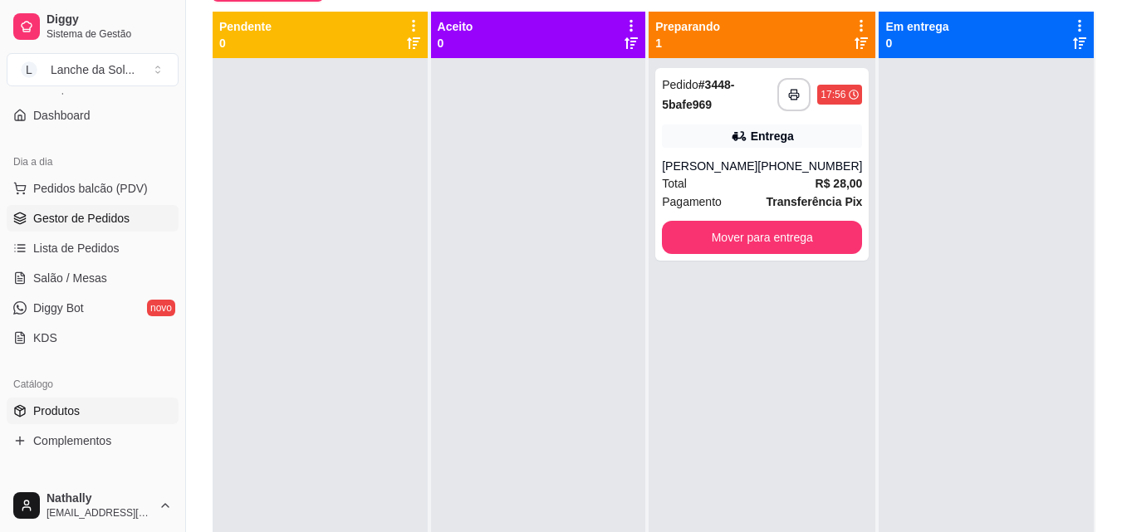
click at [52, 411] on span "Produtos" at bounding box center [56, 411] width 47 height 17
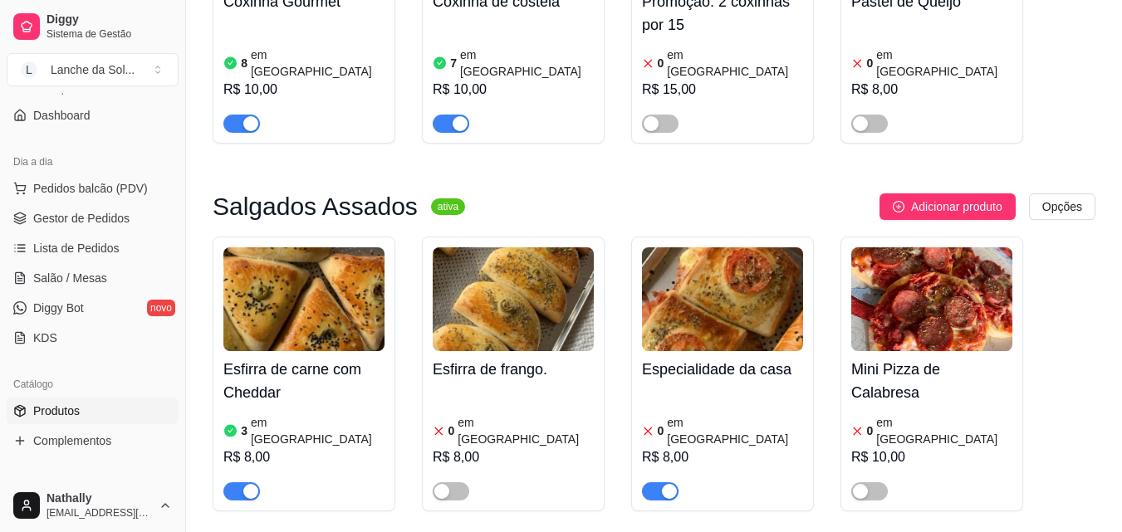
scroll to position [649, 0]
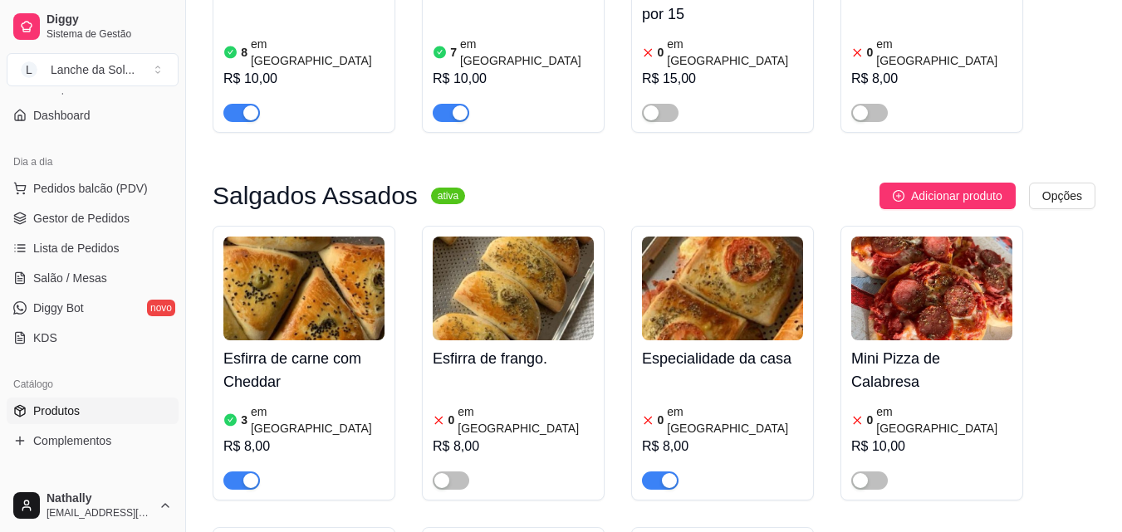
click at [707, 282] on img at bounding box center [722, 289] width 161 height 104
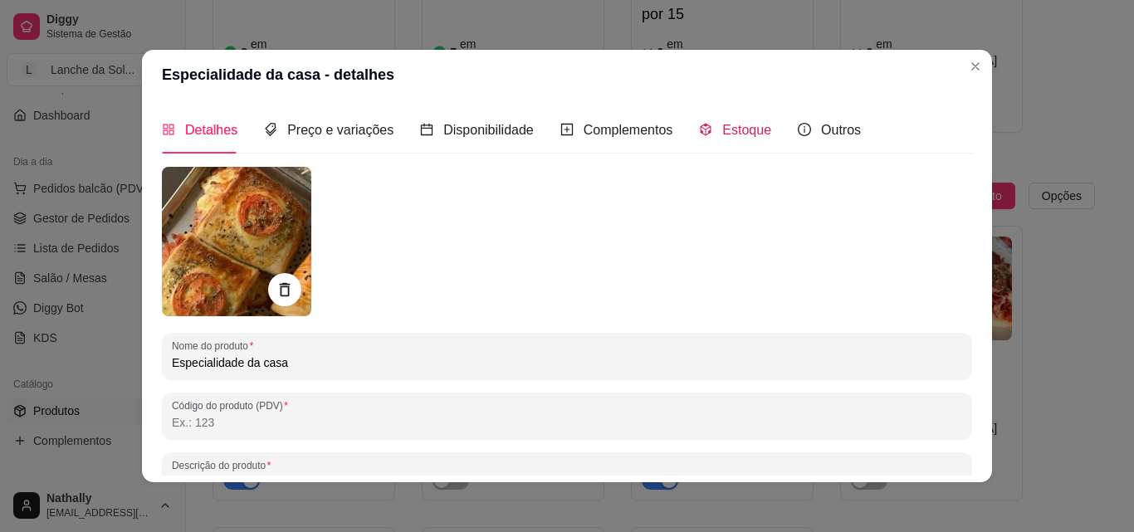
click at [733, 130] on span "Estoque" at bounding box center [746, 130] width 49 height 14
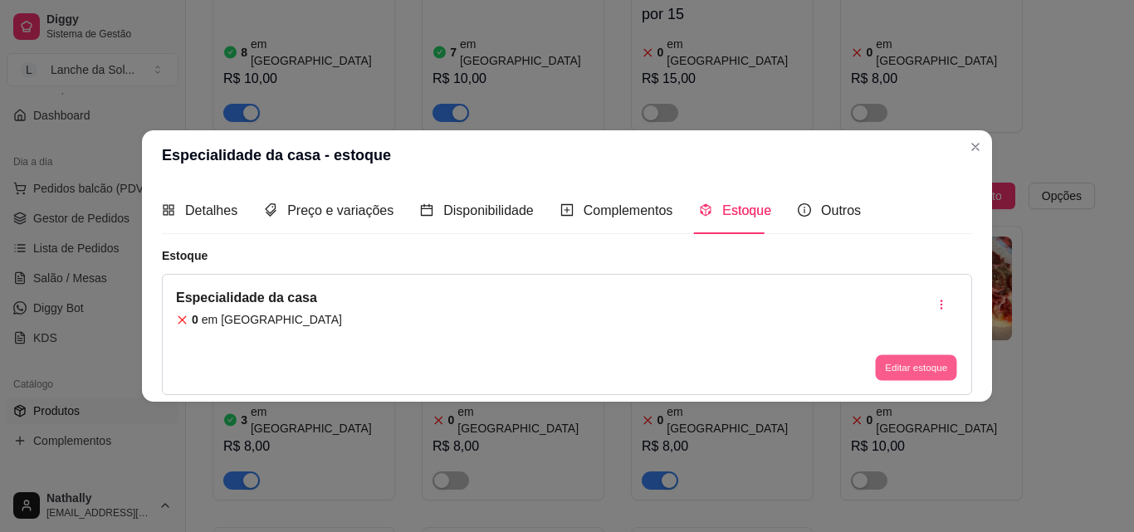
click at [890, 369] on button "Editar estoque" at bounding box center [915, 368] width 81 height 26
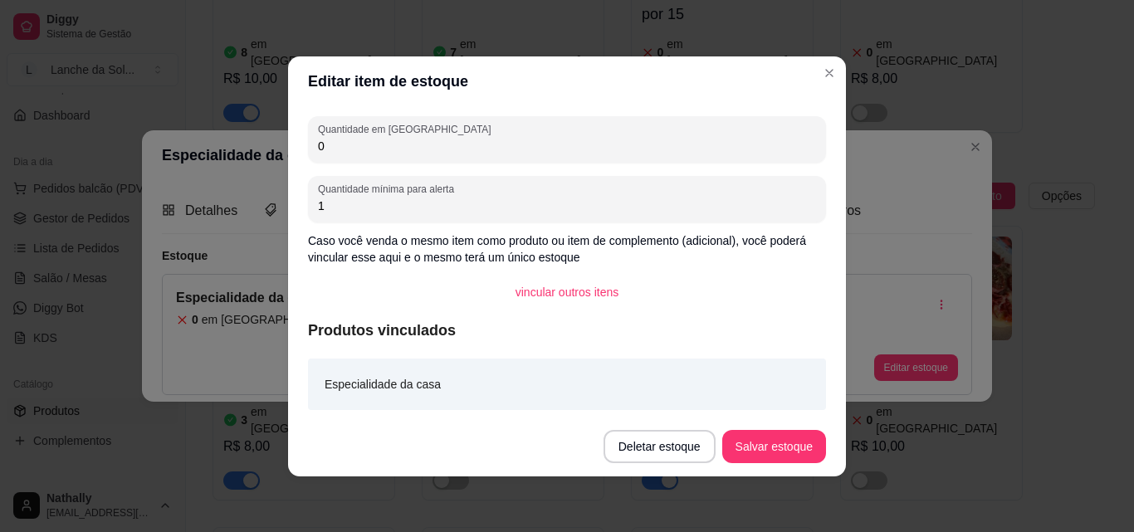
drag, startPoint x: 355, startPoint y: 151, endPoint x: 247, endPoint y: 141, distance: 109.2
click at [247, 141] on div "Editar item de estoque Quantidade em estoque 0 Quantidade mínima para alerta 1 …" at bounding box center [567, 266] width 1134 height 532
type input "1"
click at [756, 441] on button "Salvar estoque" at bounding box center [774, 446] width 104 height 33
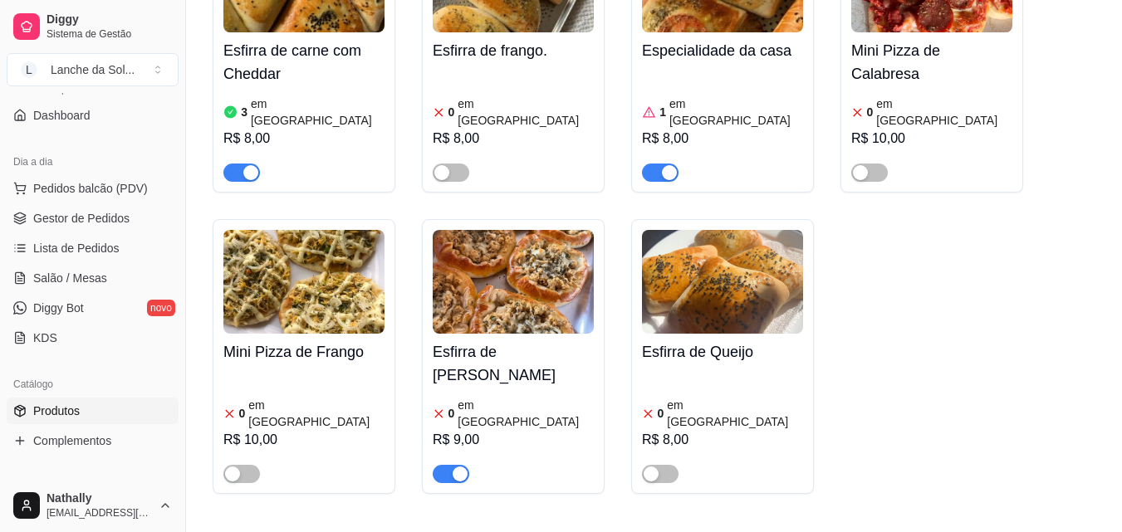
scroll to position [969, 0]
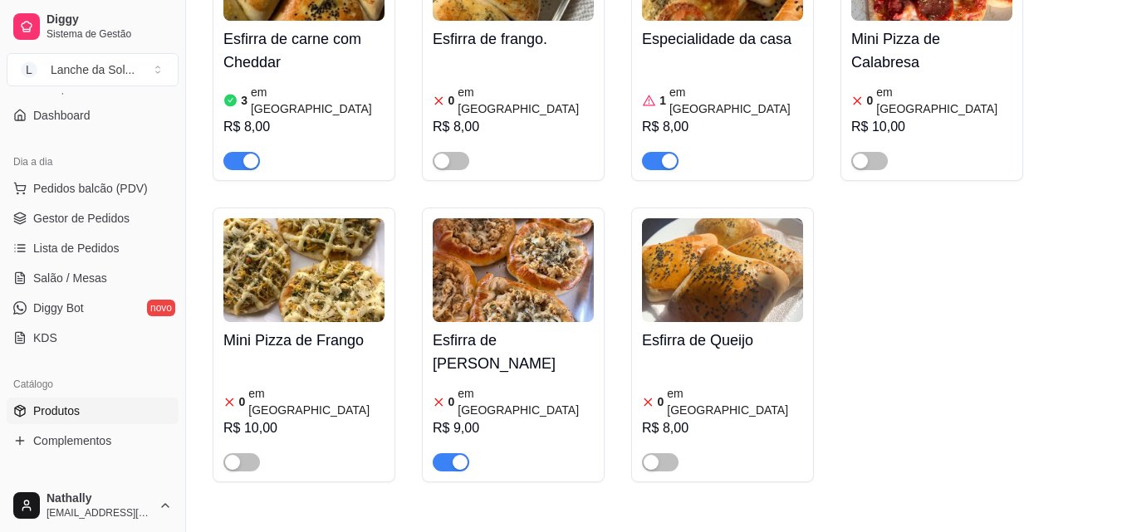
click at [472, 233] on img at bounding box center [513, 270] width 161 height 104
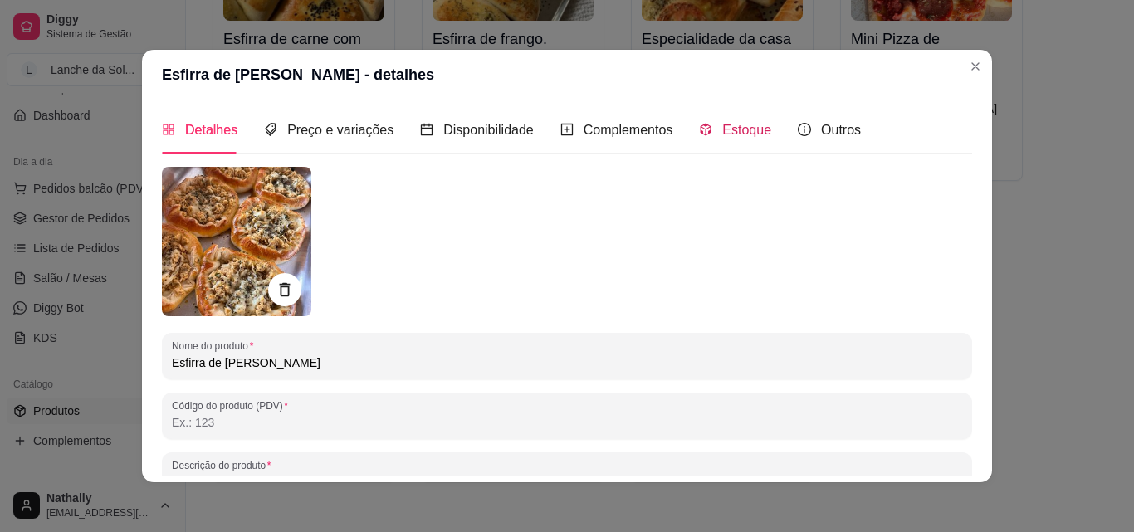
click at [737, 130] on span "Estoque" at bounding box center [746, 130] width 49 height 14
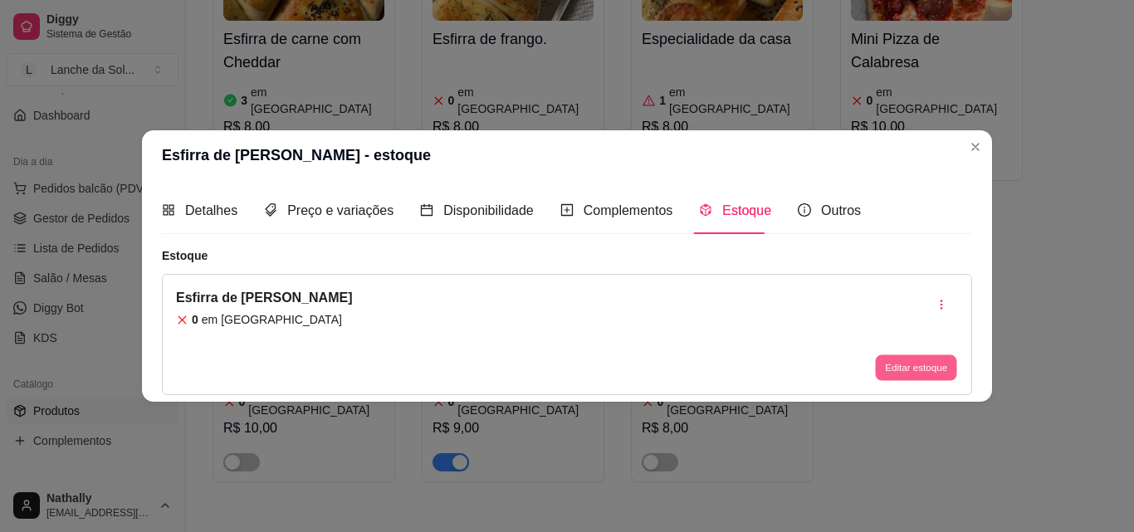
click at [902, 365] on button "Editar estoque" at bounding box center [915, 368] width 81 height 26
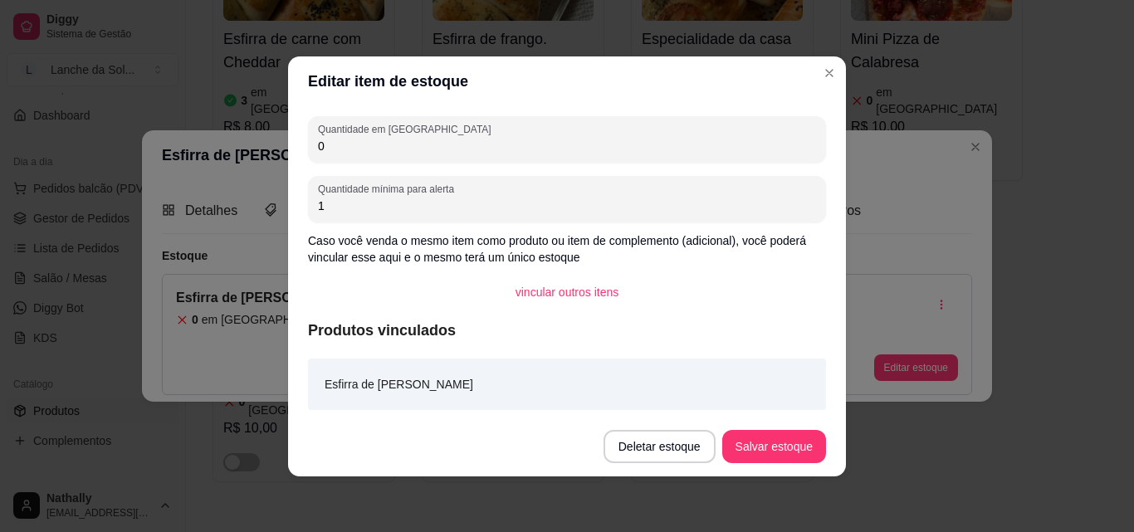
drag, startPoint x: 342, startPoint y: 151, endPoint x: 235, endPoint y: 150, distance: 107.1
click at [235, 150] on div "Editar item de estoque Quantidade em estoque 0 Quantidade mínima para alerta 1 …" at bounding box center [567, 266] width 1134 height 532
type input "1"
click at [752, 443] on button "Salvar estoque" at bounding box center [773, 446] width 101 height 32
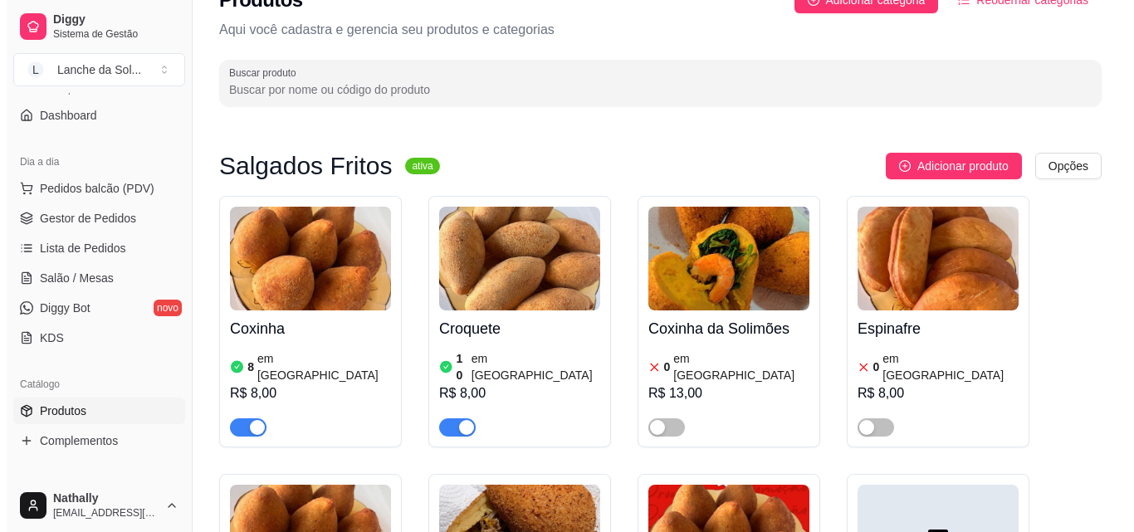
scroll to position [0, 0]
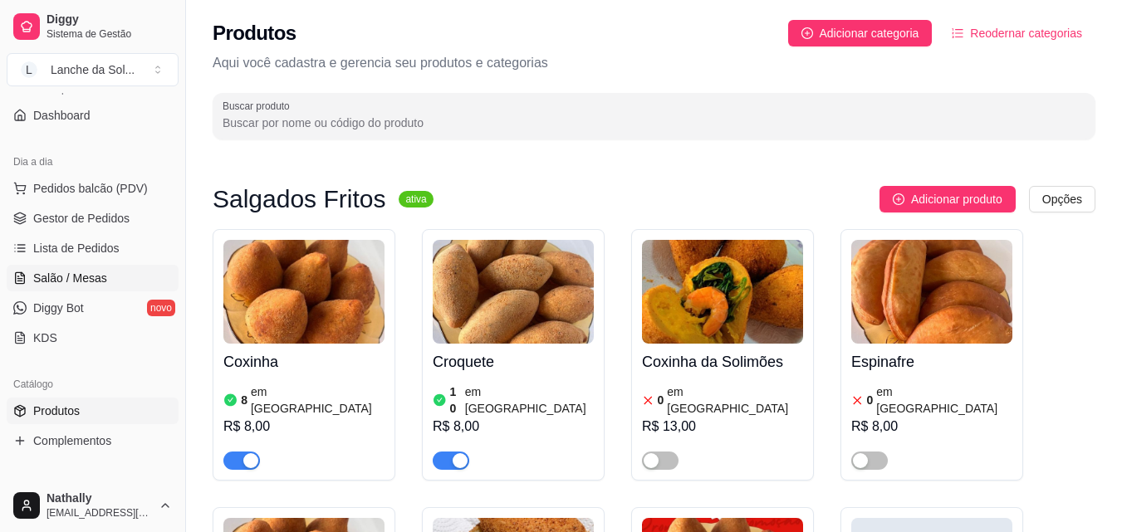
click at [93, 274] on span "Salão / Mesas" at bounding box center [70, 278] width 74 height 17
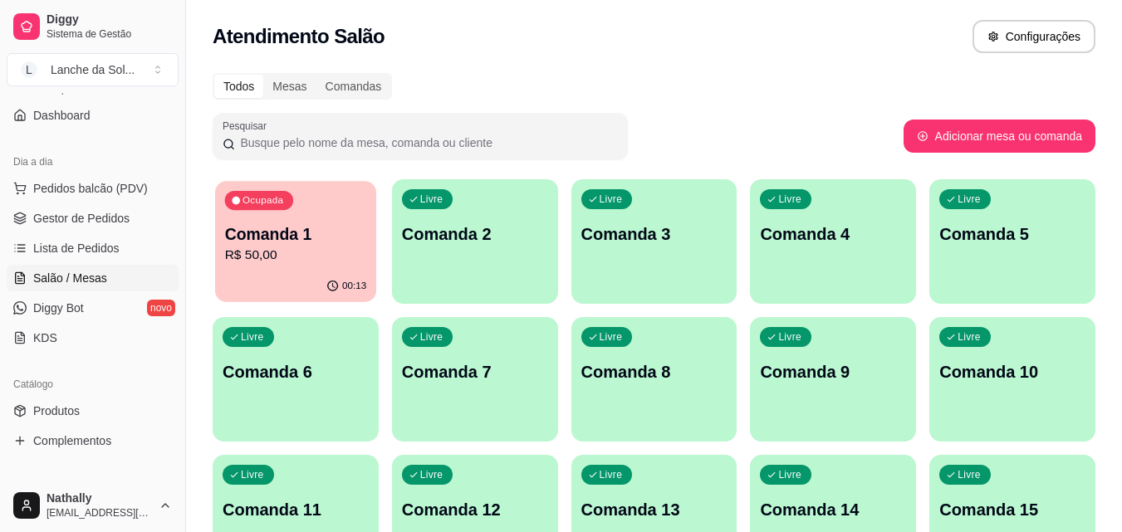
click at [330, 244] on p "Comanda 1" at bounding box center [296, 234] width 142 height 22
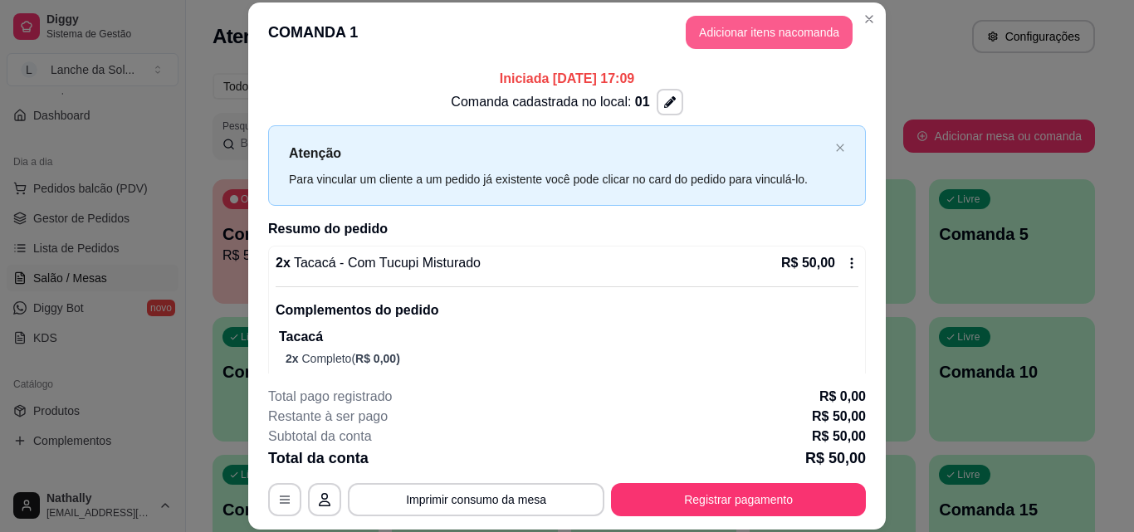
click at [776, 28] on button "Adicionar itens na comanda" at bounding box center [769, 32] width 167 height 33
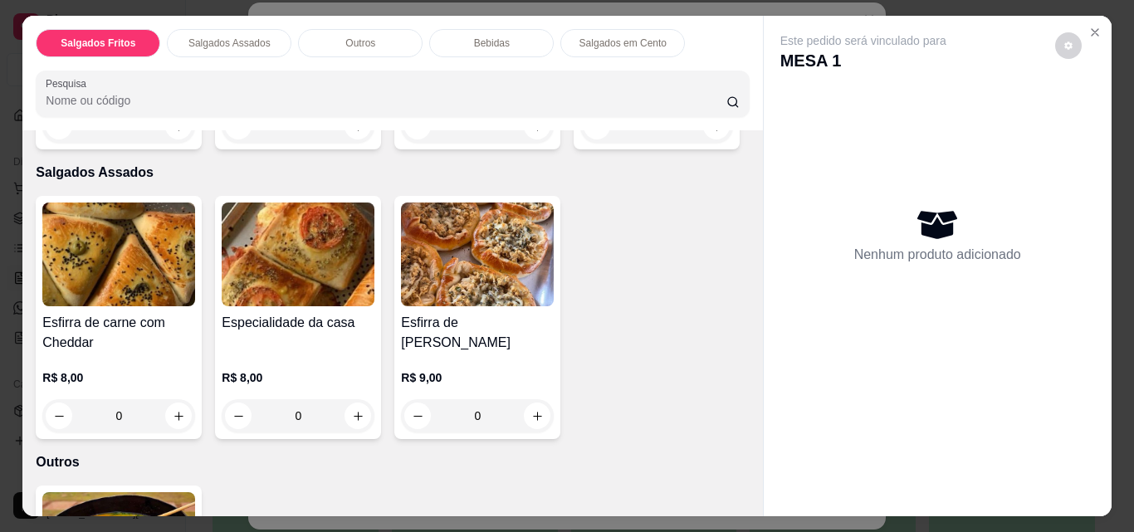
scroll to position [326, 0]
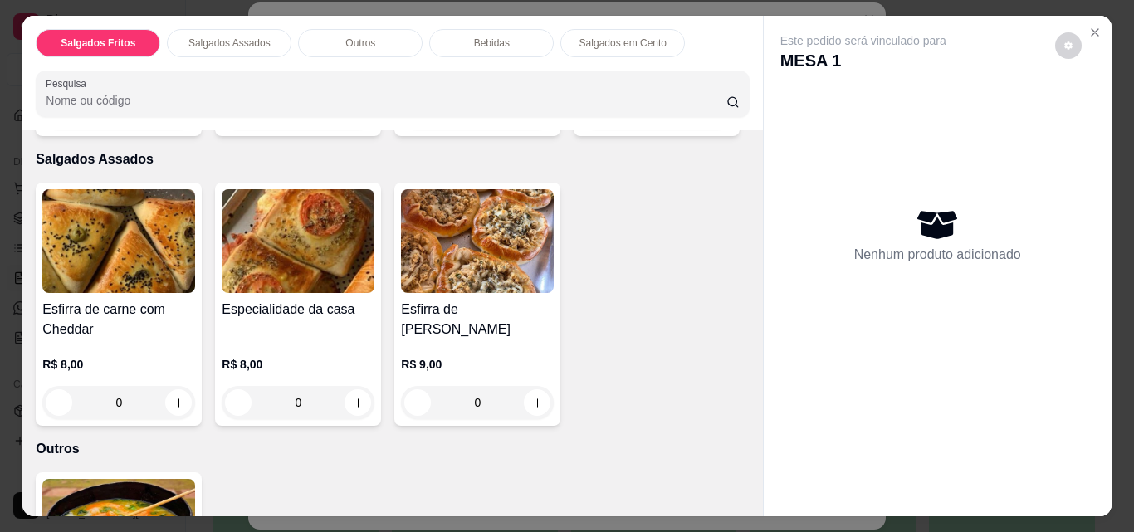
click at [711, 120] on icon "increase-product-quantity" at bounding box center [717, 113] width 12 height 12
type input "1"
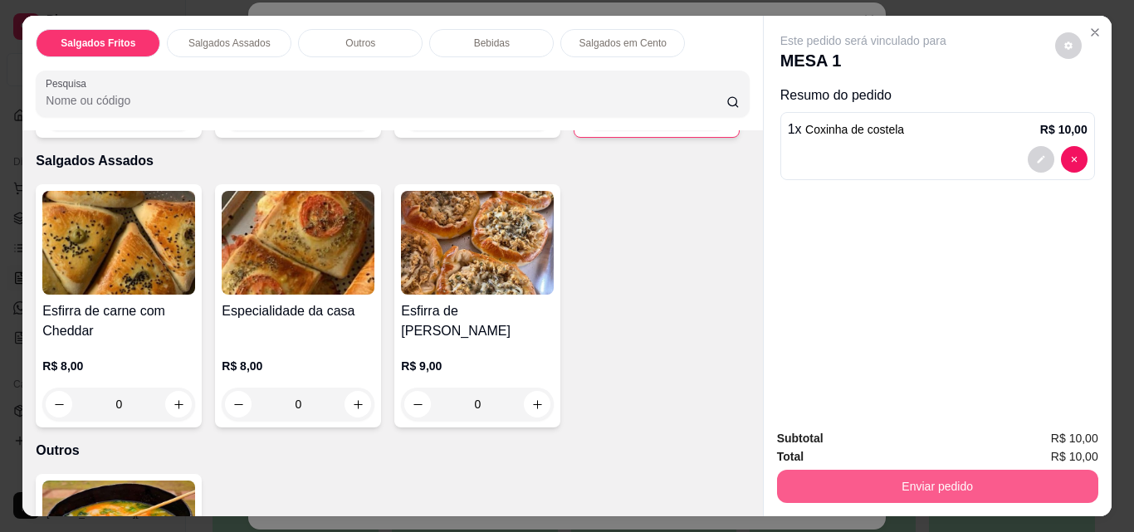
click at [945, 478] on button "Enviar pedido" at bounding box center [937, 486] width 321 height 33
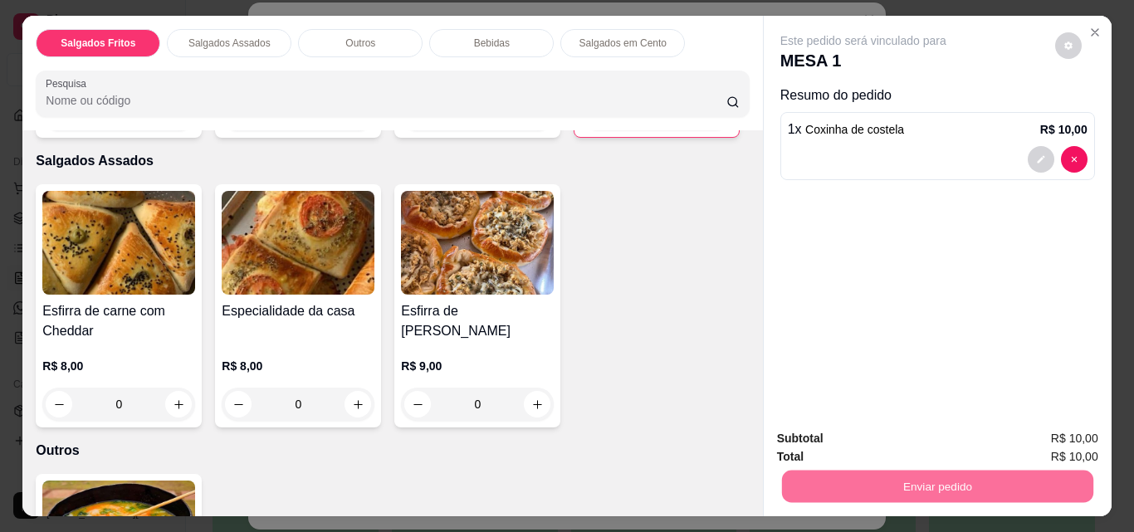
click at [918, 441] on button "Não registrar e enviar pedido" at bounding box center [882, 440] width 173 height 32
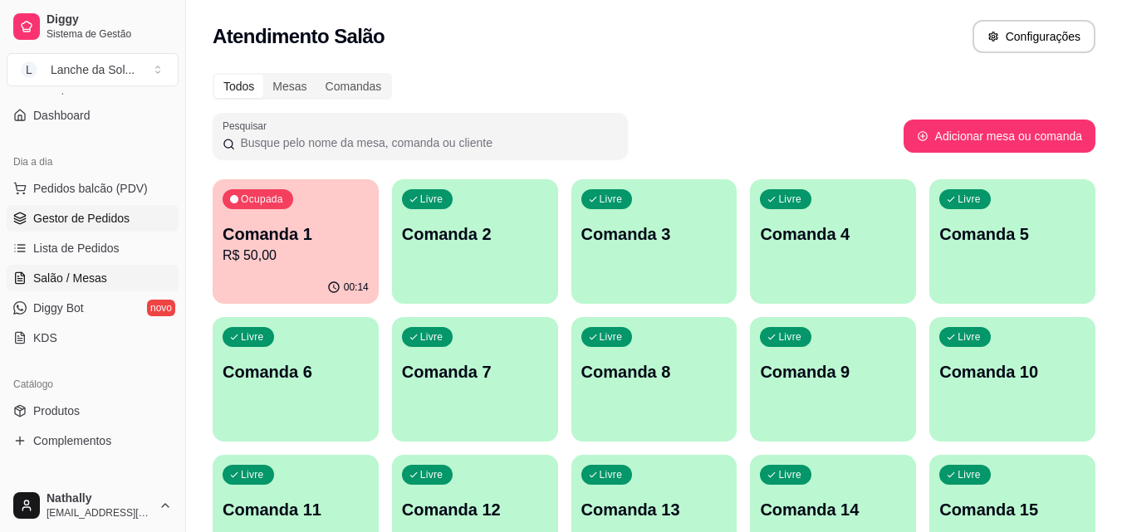
click at [86, 215] on span "Gestor de Pedidos" at bounding box center [81, 218] width 96 height 17
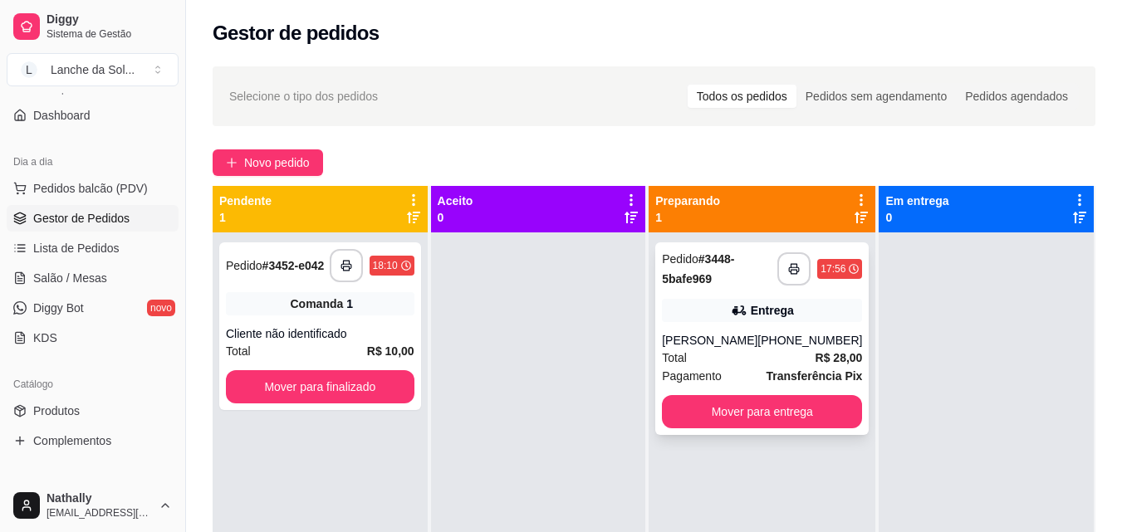
click at [697, 289] on div "**********" at bounding box center [761, 338] width 213 height 193
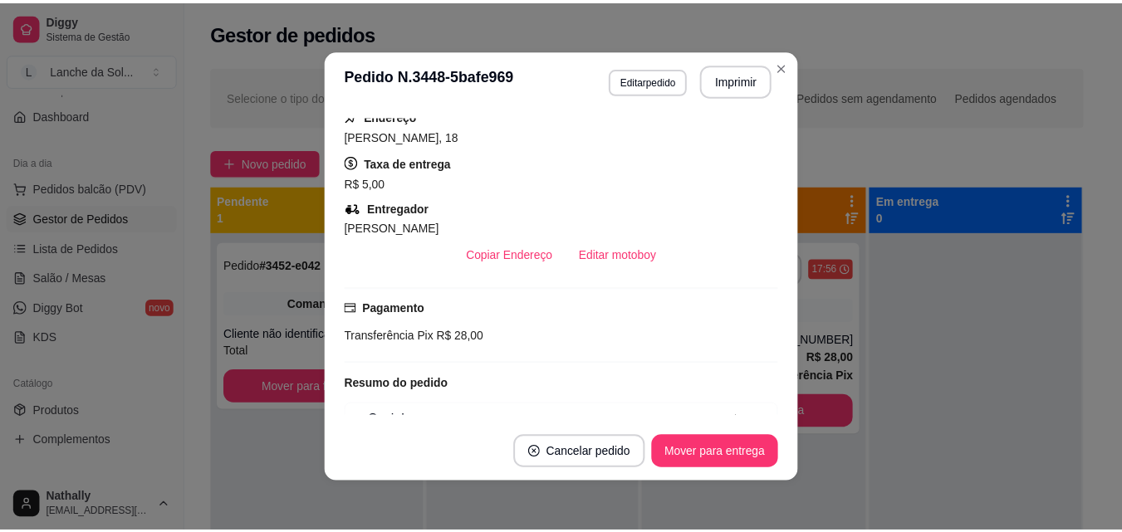
scroll to position [305, 0]
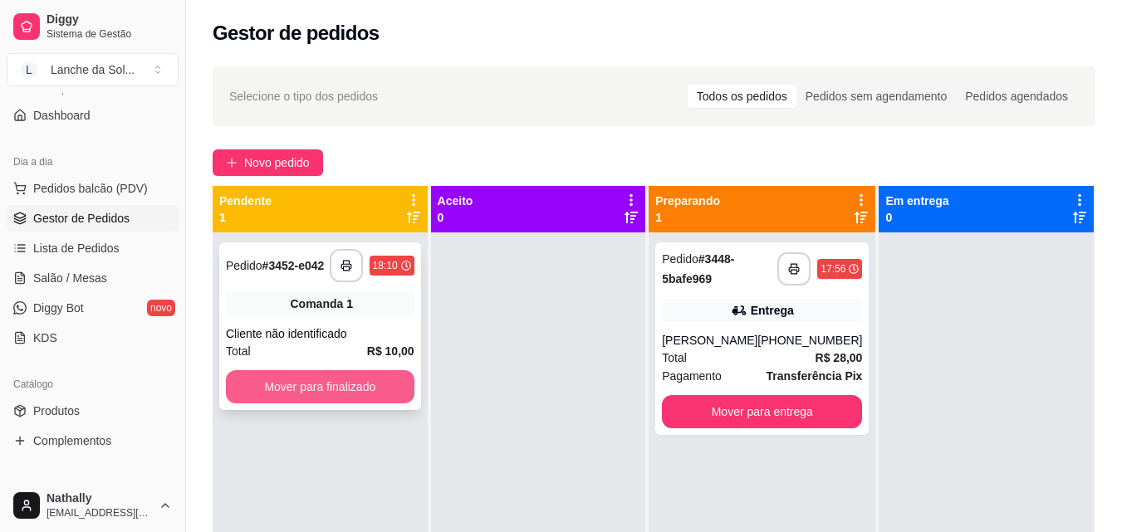
click at [319, 378] on button "Mover para finalizado" at bounding box center [320, 386] width 188 height 33
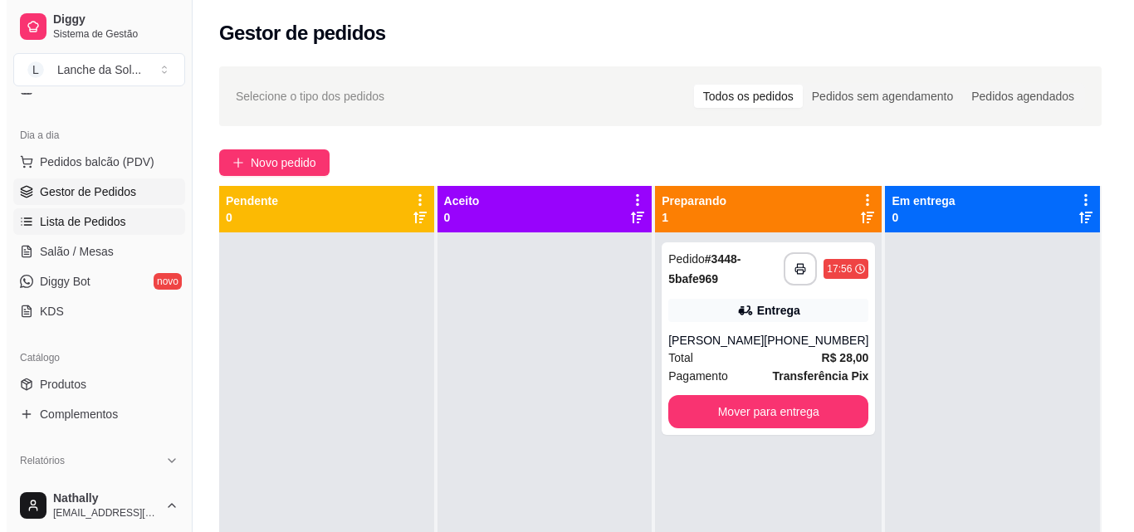
scroll to position [157, 0]
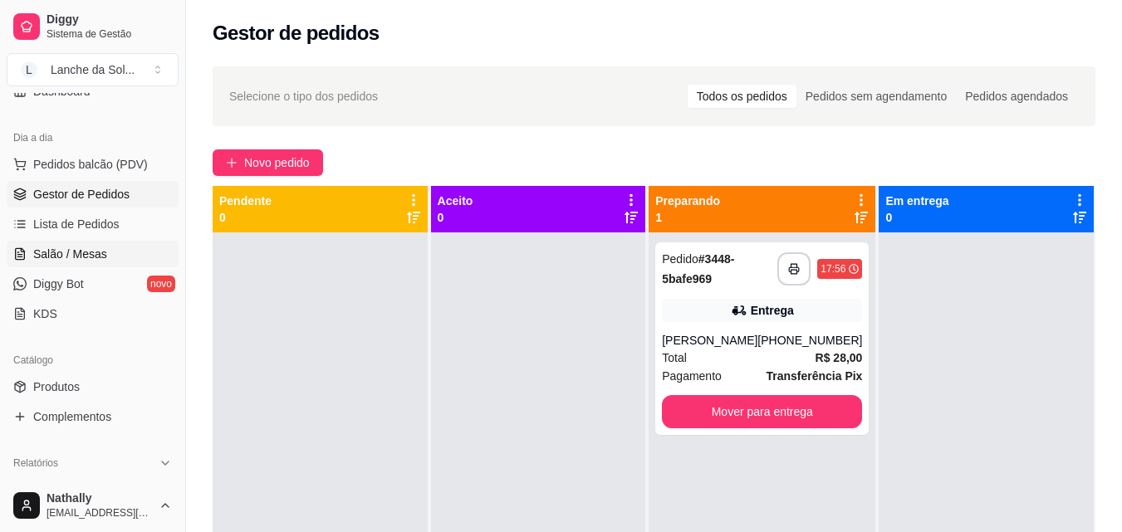
click at [81, 249] on span "Salão / Mesas" at bounding box center [70, 254] width 74 height 17
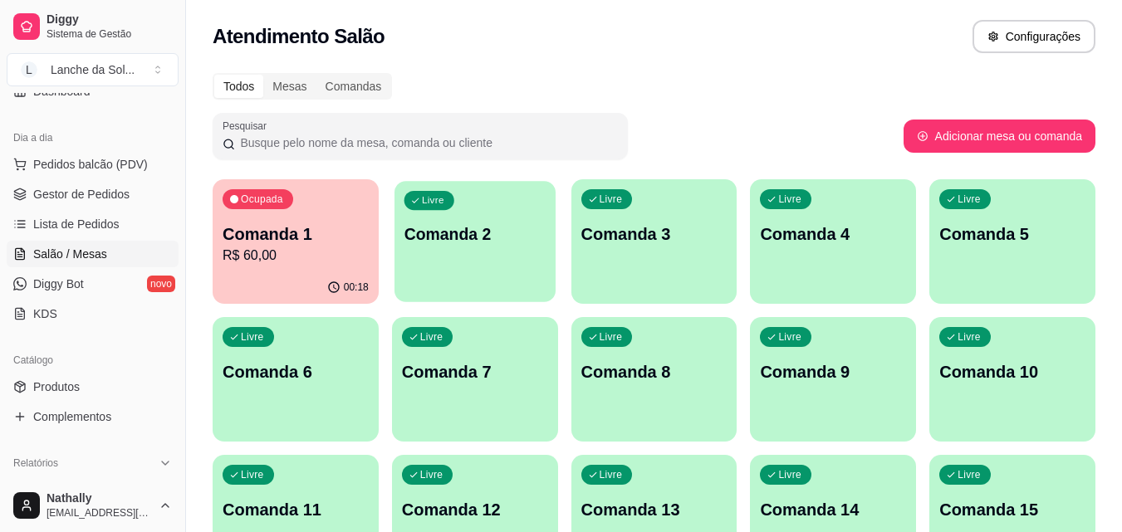
click at [456, 242] on p "Comanda 2" at bounding box center [475, 234] width 142 height 22
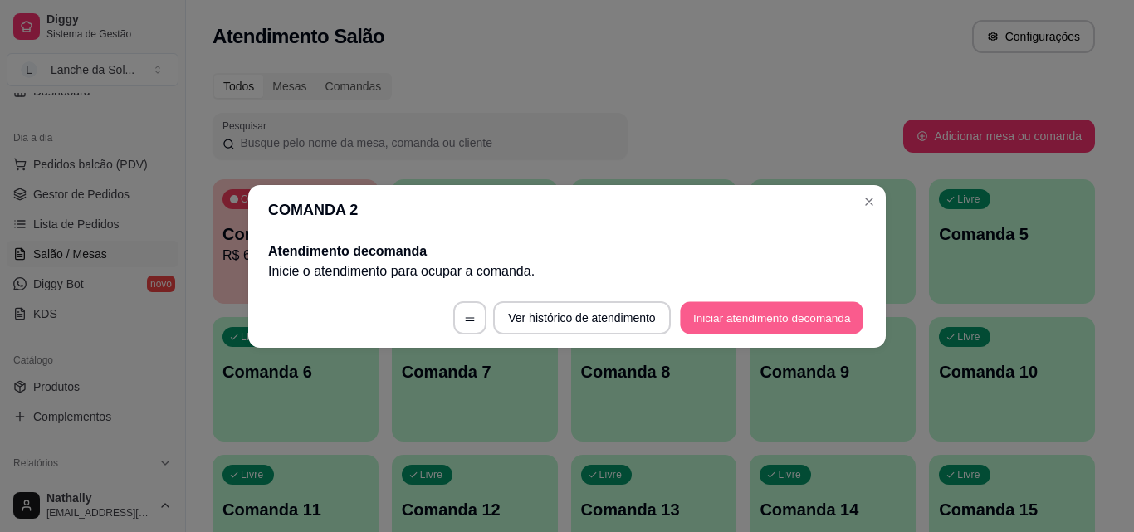
click at [718, 317] on button "Iniciar atendimento de comanda" at bounding box center [772, 317] width 184 height 32
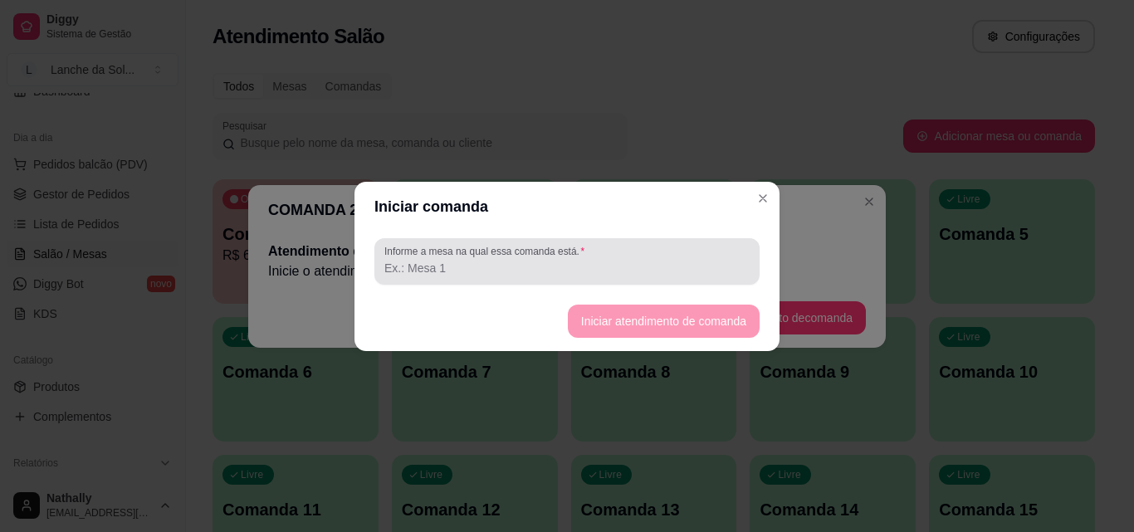
click at [459, 276] on input "Informe a mesa na qual essa comanda está." at bounding box center [566, 268] width 365 height 17
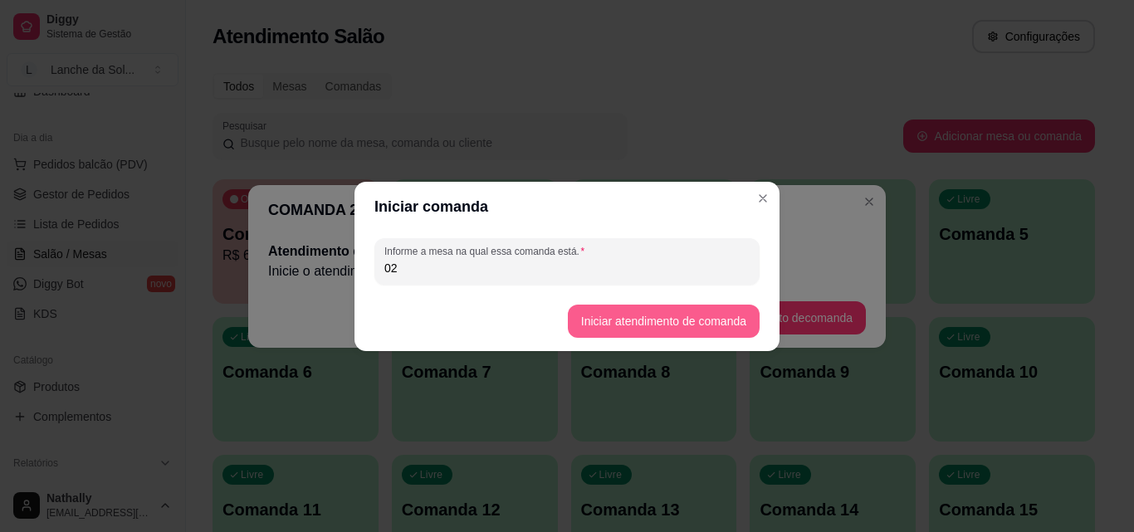
type input "02"
click at [631, 322] on button "Iniciar atendimento de comanda" at bounding box center [664, 321] width 192 height 33
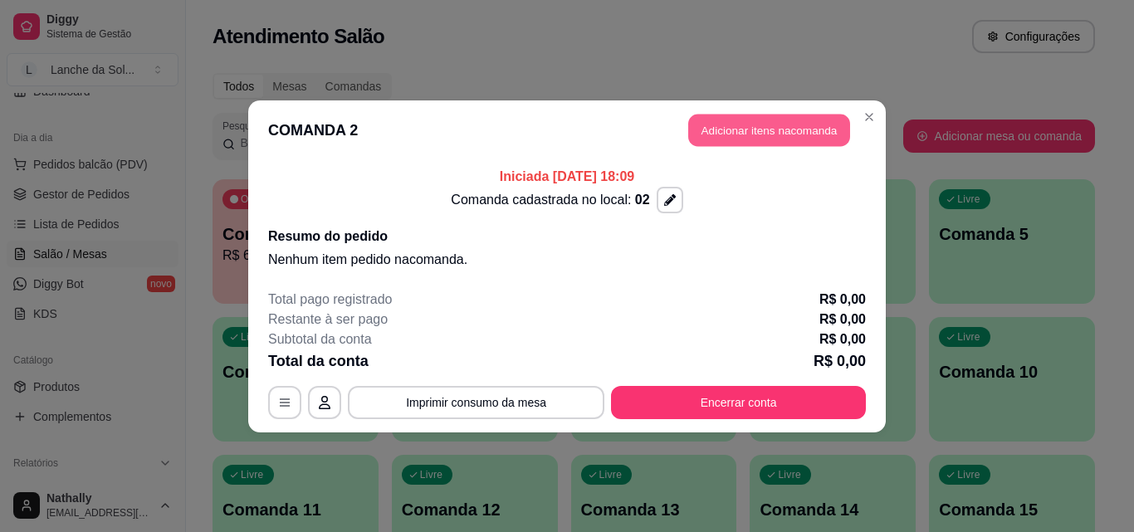
click at [761, 123] on button "Adicionar itens na comanda" at bounding box center [769, 130] width 162 height 32
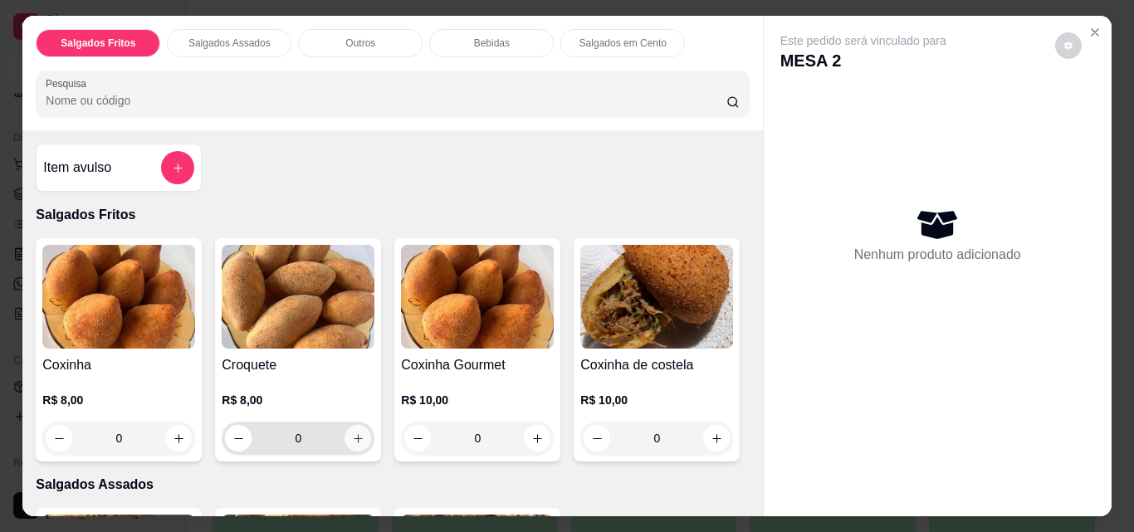
click at [352, 433] on icon "increase-product-quantity" at bounding box center [358, 439] width 12 height 12
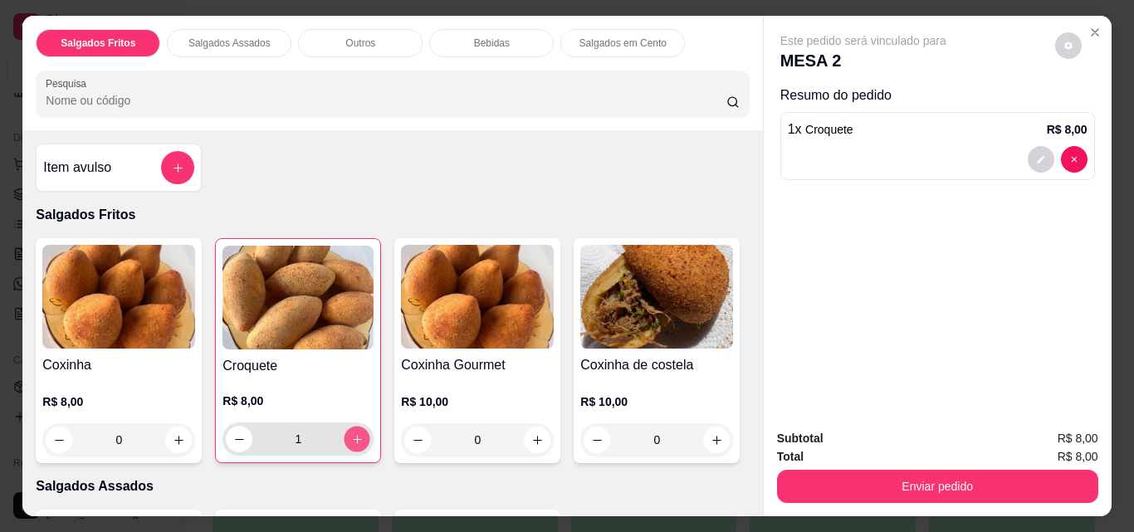
click at [353, 435] on icon "increase-product-quantity" at bounding box center [357, 439] width 8 height 8
type input "2"
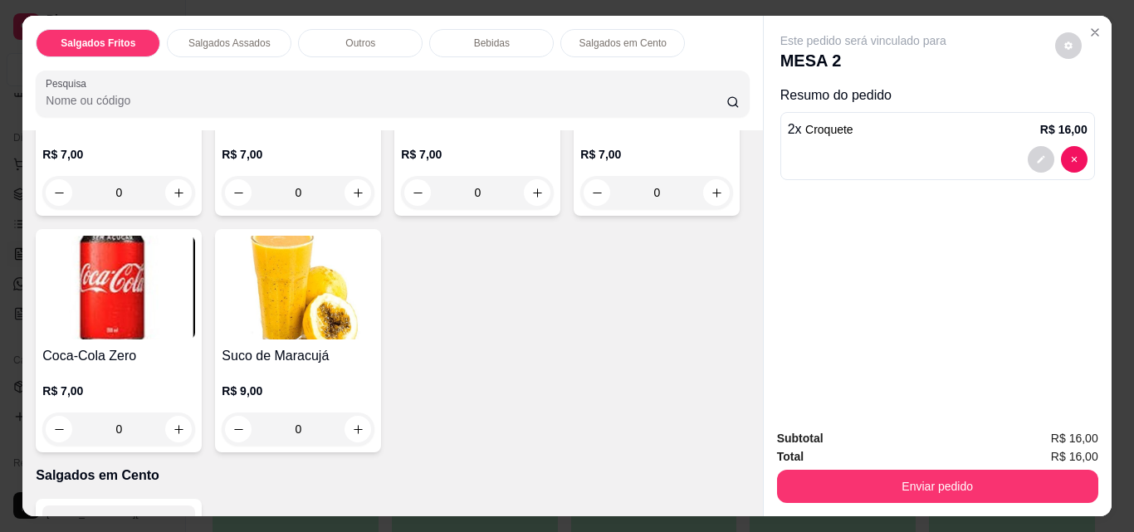
scroll to position [1100, 0]
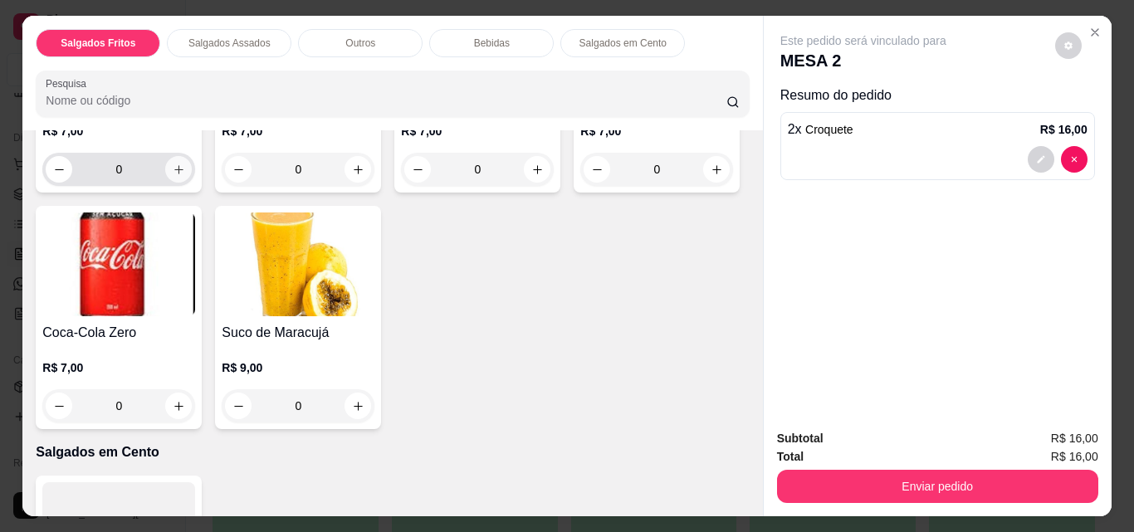
click at [173, 176] on icon "increase-product-quantity" at bounding box center [179, 170] width 12 height 12
type input "1"
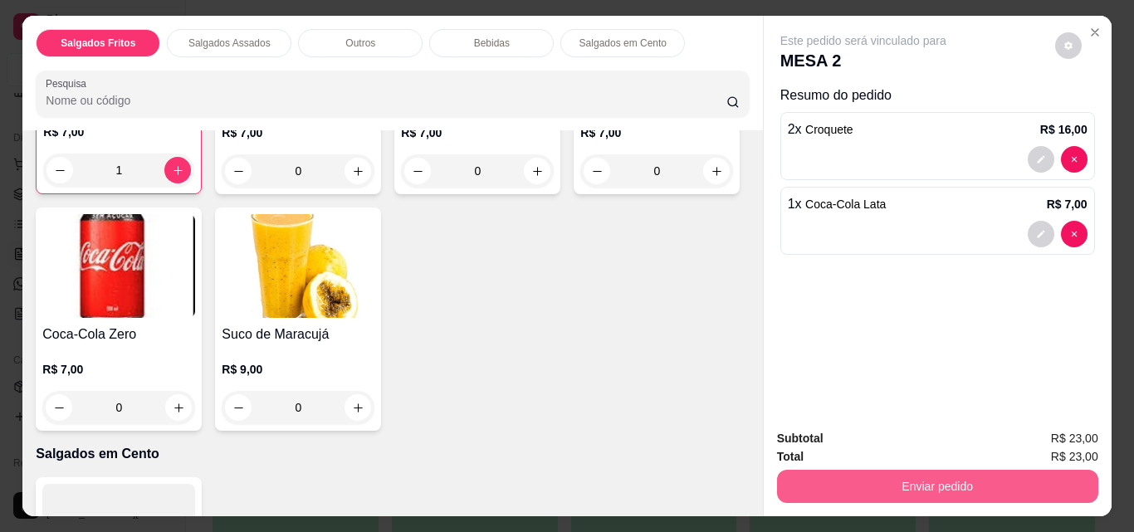
click at [927, 472] on button "Enviar pedido" at bounding box center [937, 486] width 321 height 33
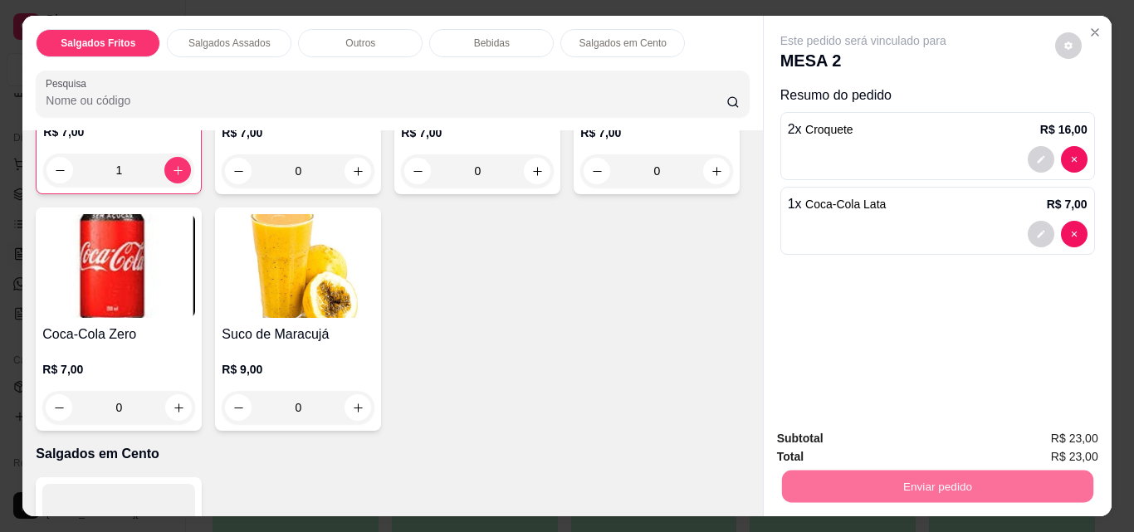
click at [933, 438] on button "Não registrar e enviar pedido" at bounding box center [882, 440] width 173 height 32
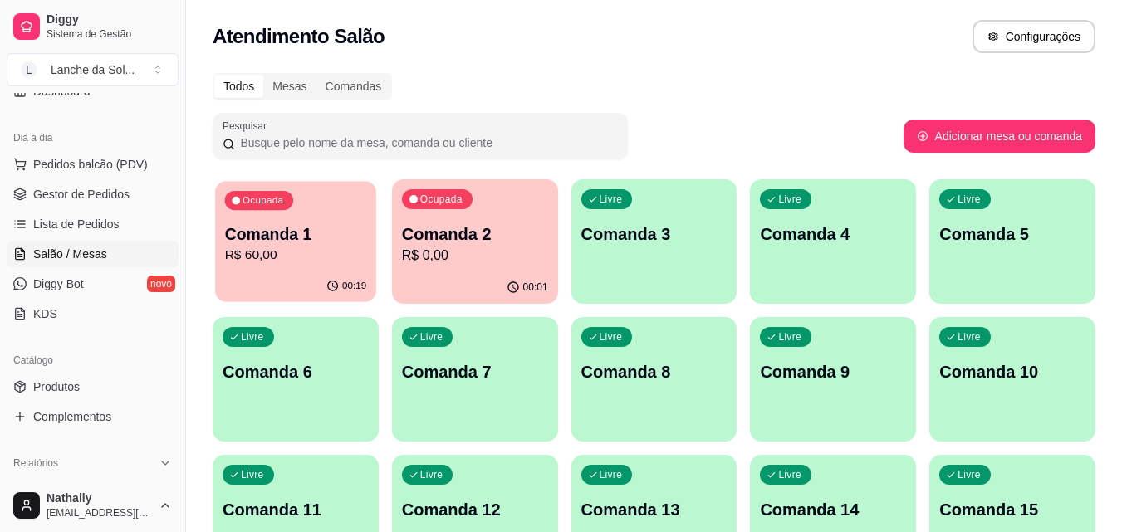
click at [334, 244] on p "Comanda 1" at bounding box center [296, 234] width 142 height 22
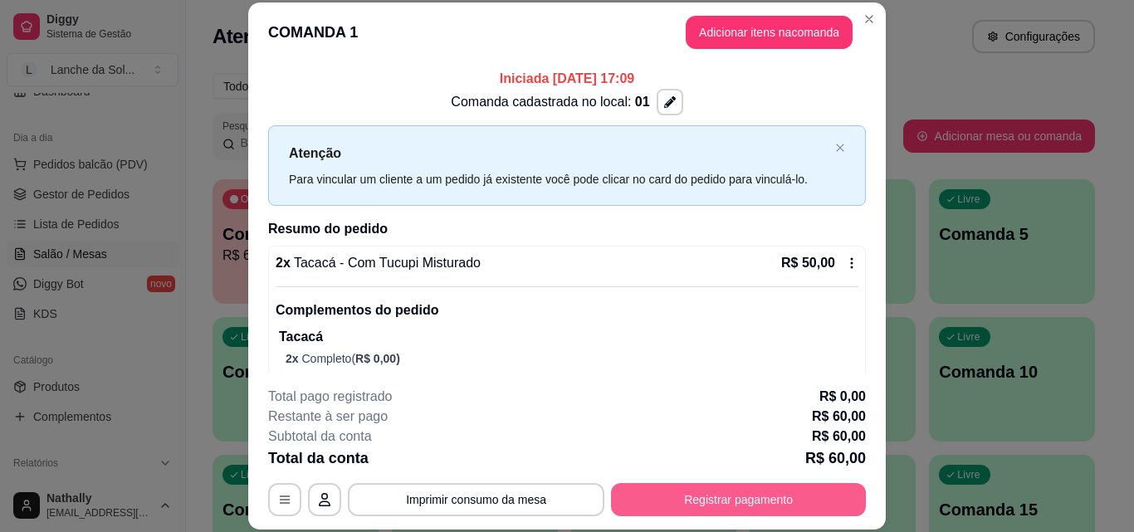
click at [696, 493] on button "Registrar pagamento" at bounding box center [738, 499] width 255 height 33
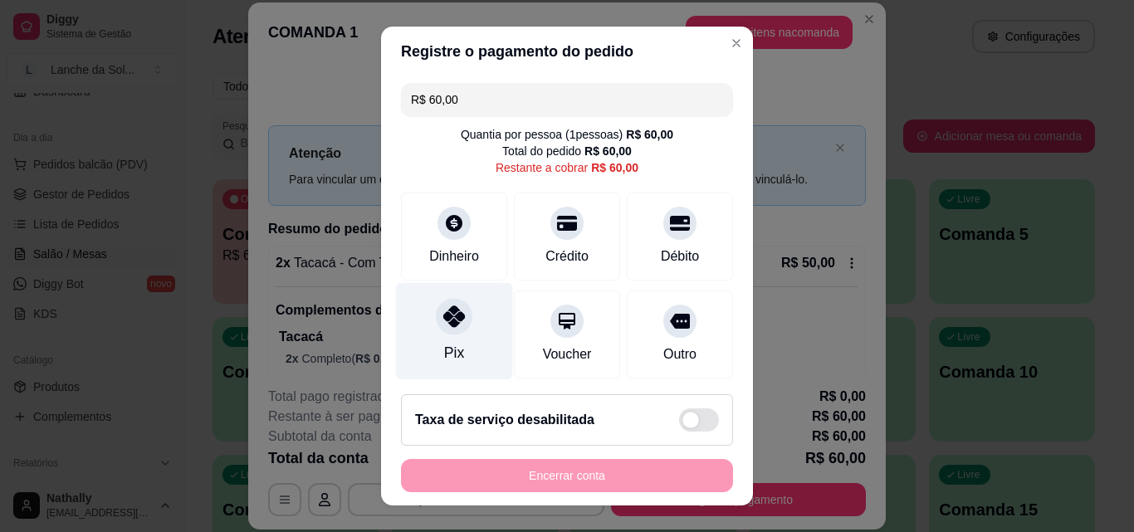
click at [448, 322] on icon at bounding box center [454, 317] width 22 height 22
type input "R$ 0,00"
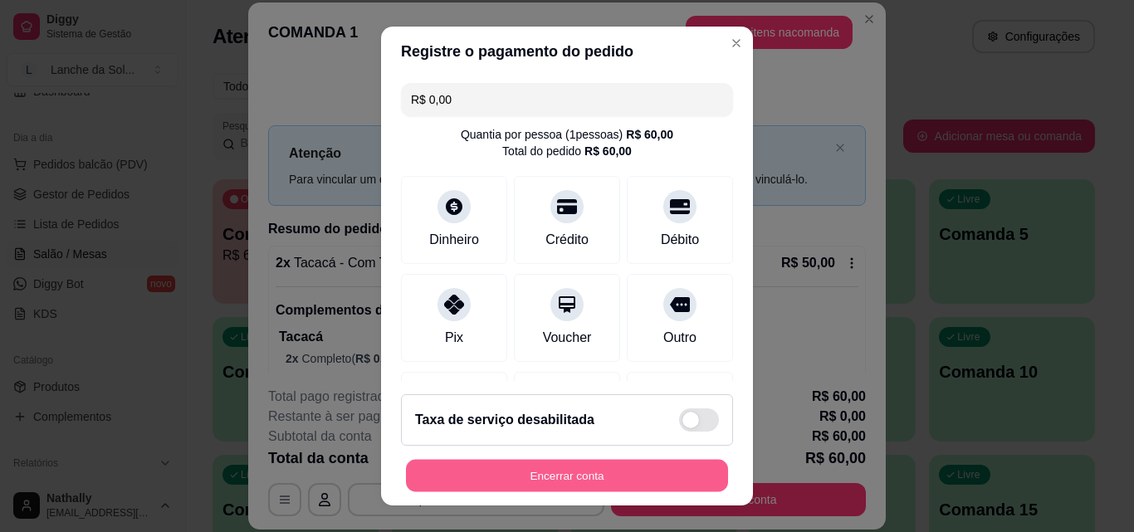
click at [521, 468] on button "Encerrar conta" at bounding box center [567, 476] width 322 height 32
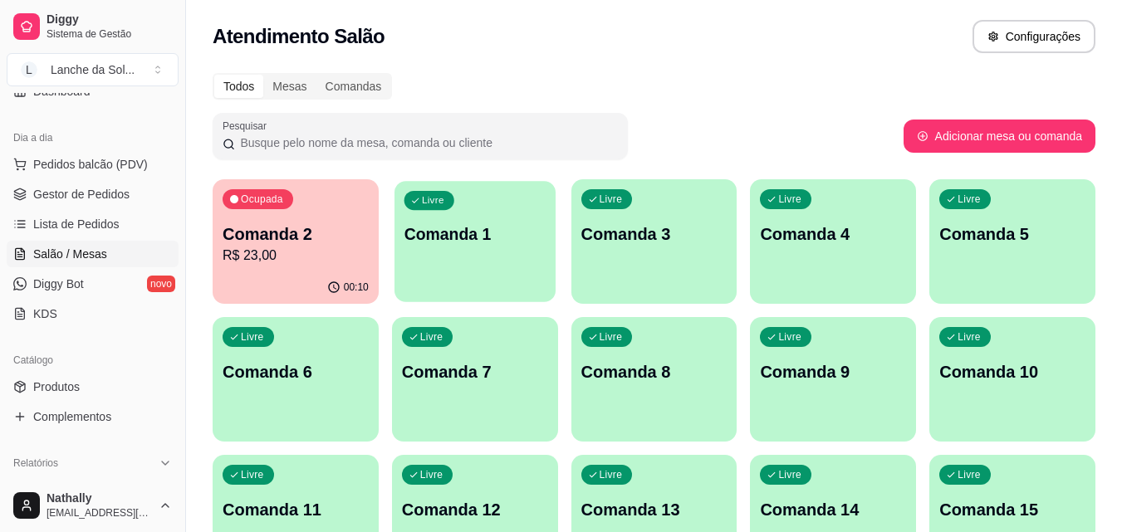
click at [443, 241] on p "Comanda 1" at bounding box center [475, 234] width 142 height 22
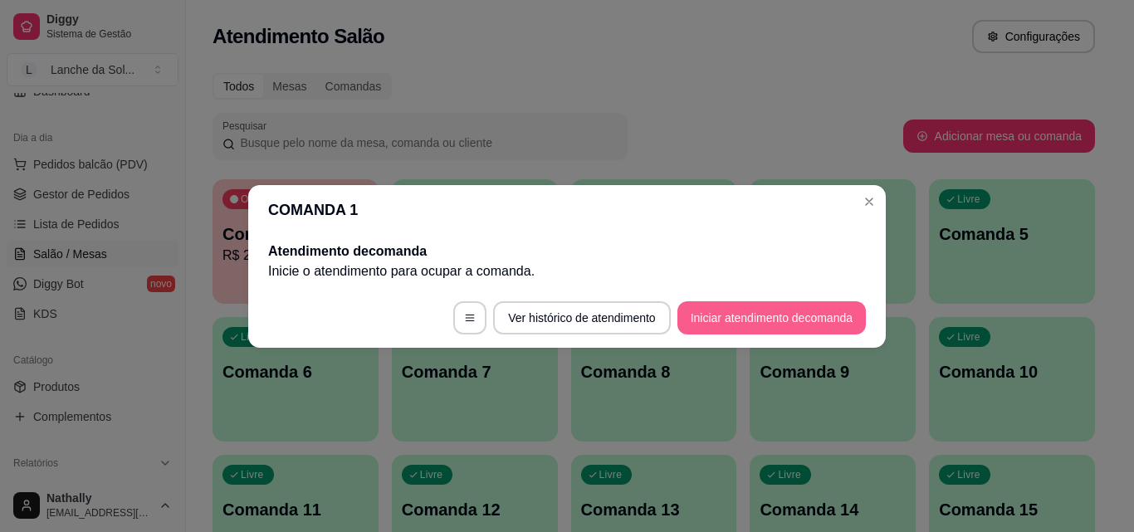
click at [712, 311] on button "Iniciar atendimento de comanda" at bounding box center [772, 317] width 188 height 33
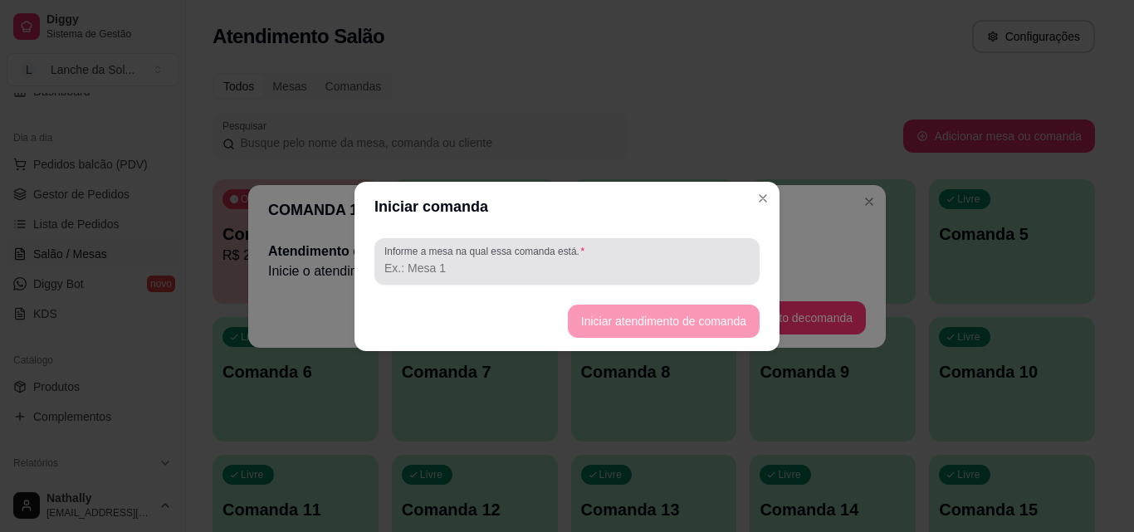
click at [452, 267] on input "Informe a mesa na qual essa comanda está." at bounding box center [566, 268] width 365 height 17
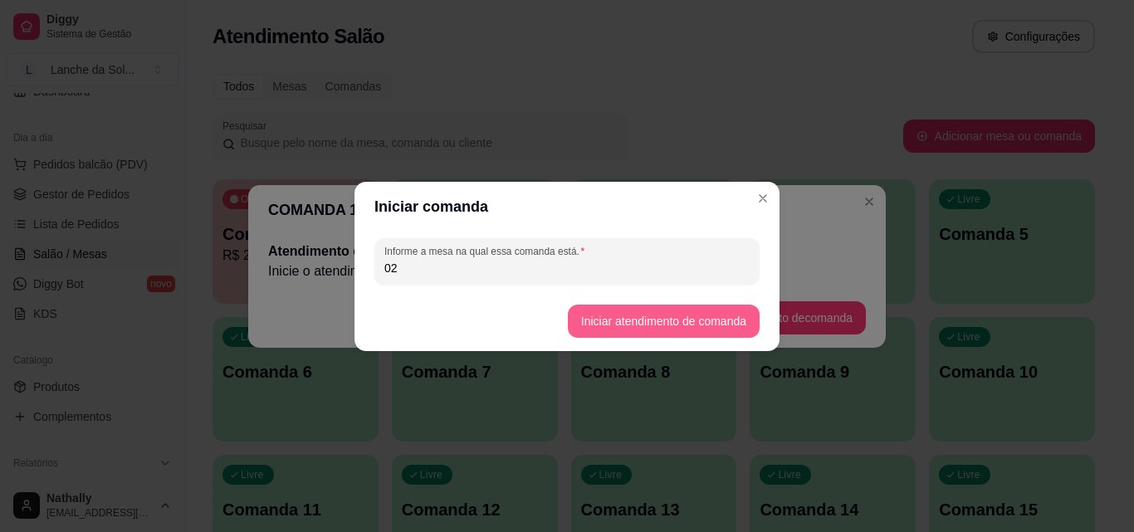
type input "02"
click at [595, 317] on button "Iniciar atendimento de comanda" at bounding box center [663, 321] width 186 height 32
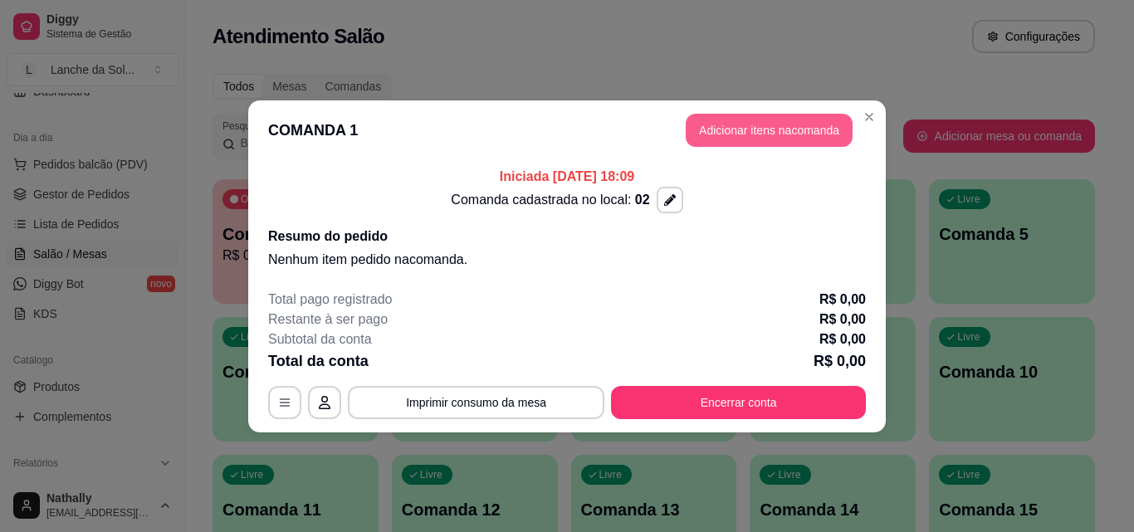
click at [768, 133] on button "Adicionar itens na comanda" at bounding box center [769, 130] width 167 height 33
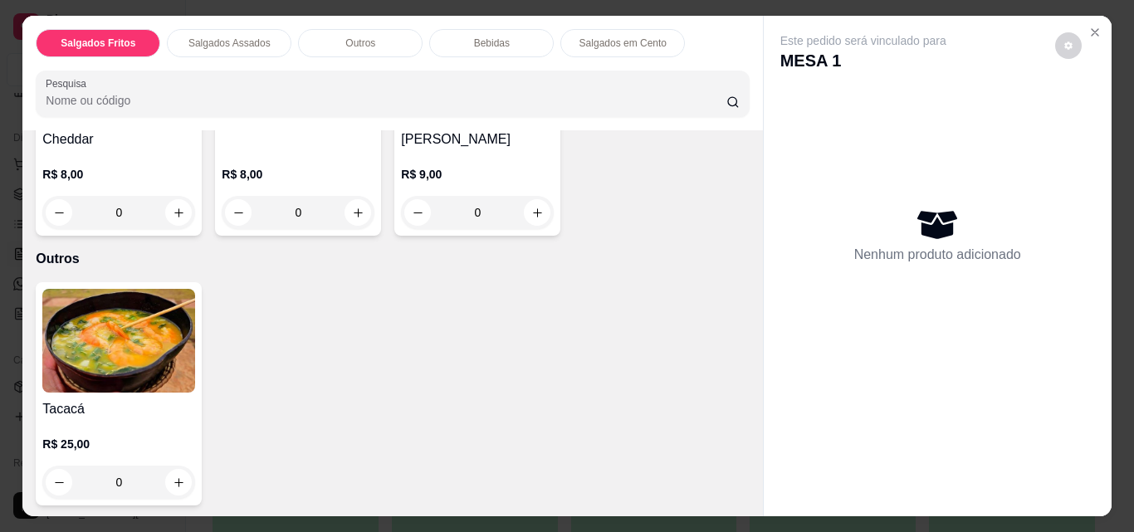
scroll to position [539, 0]
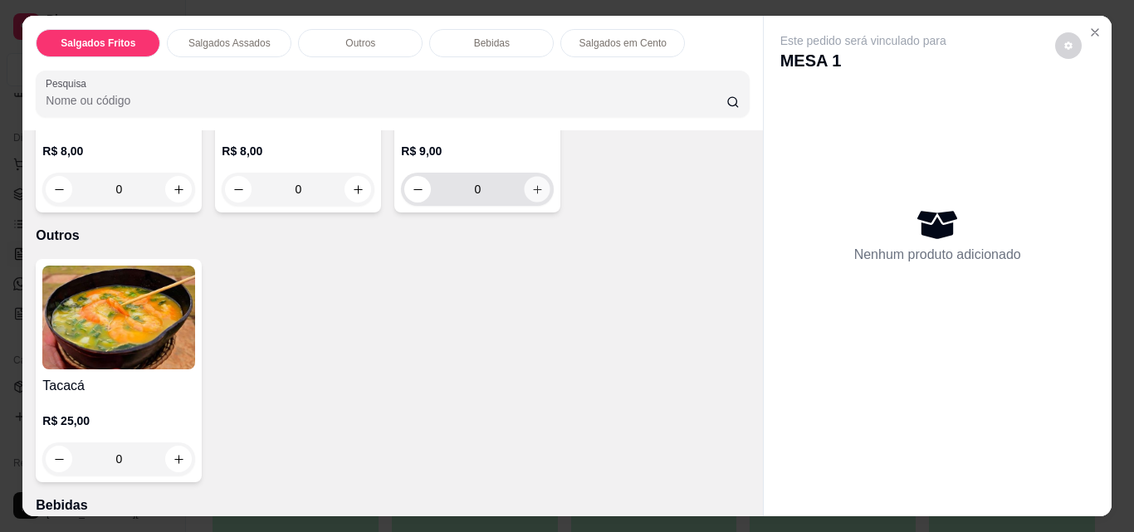
click at [531, 196] on icon "increase-product-quantity" at bounding box center [537, 190] width 12 height 12
type input "1"
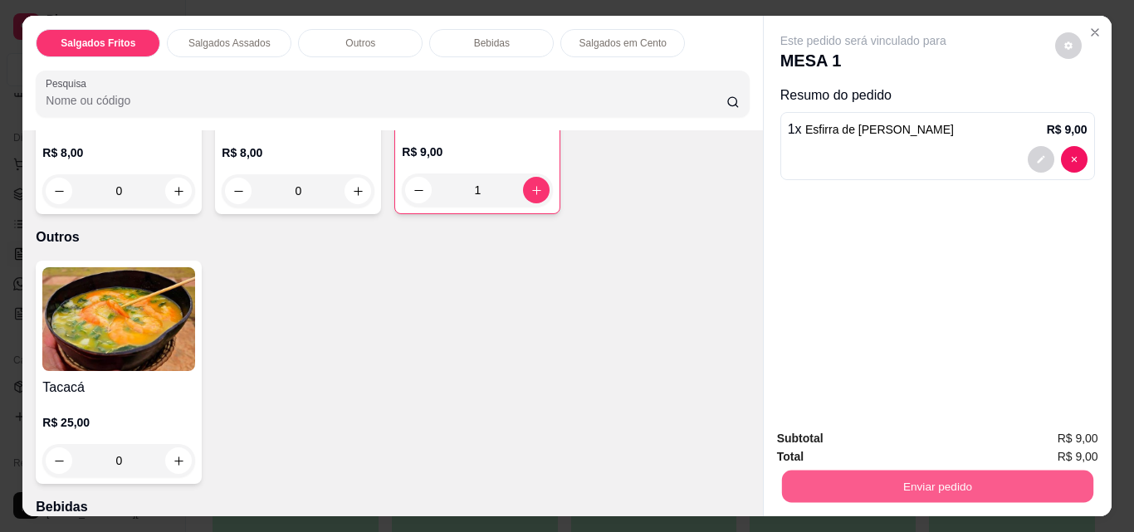
click at [911, 470] on button "Enviar pedido" at bounding box center [936, 486] width 311 height 32
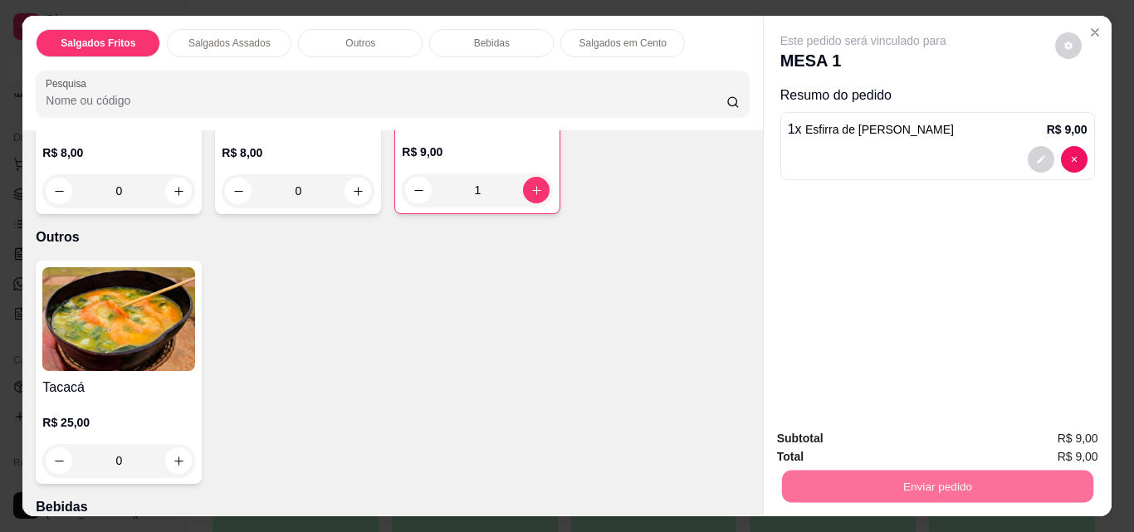
click at [913, 438] on button "Não registrar e enviar pedido" at bounding box center [882, 440] width 173 height 32
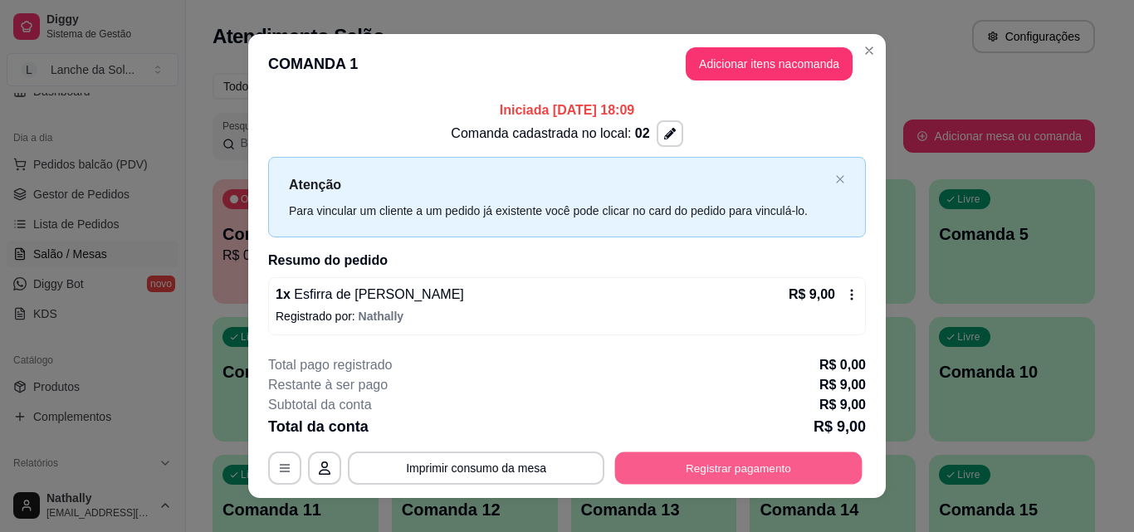
click at [736, 464] on button "Registrar pagamento" at bounding box center [738, 469] width 247 height 32
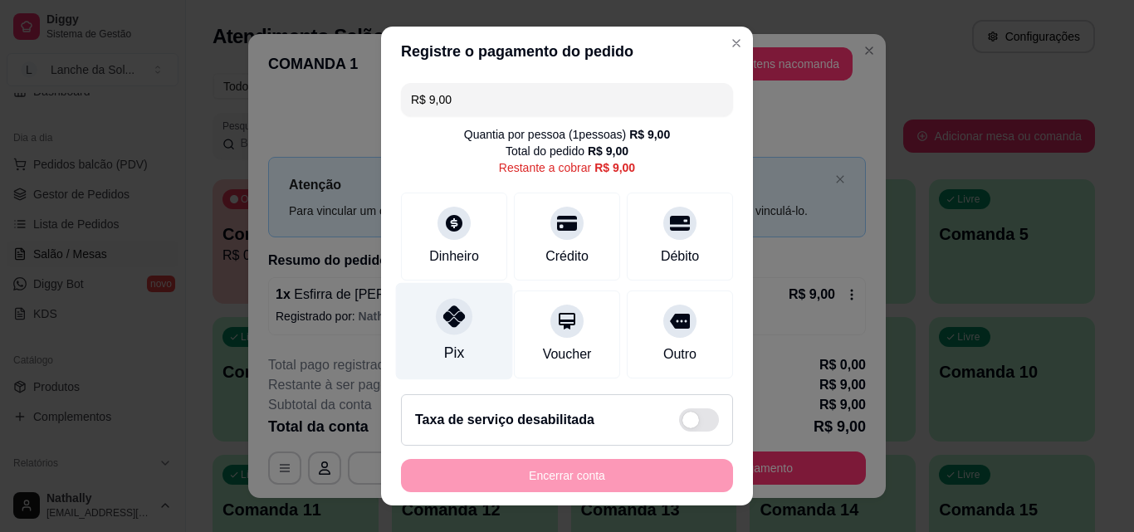
click at [447, 320] on icon at bounding box center [454, 317] width 22 height 22
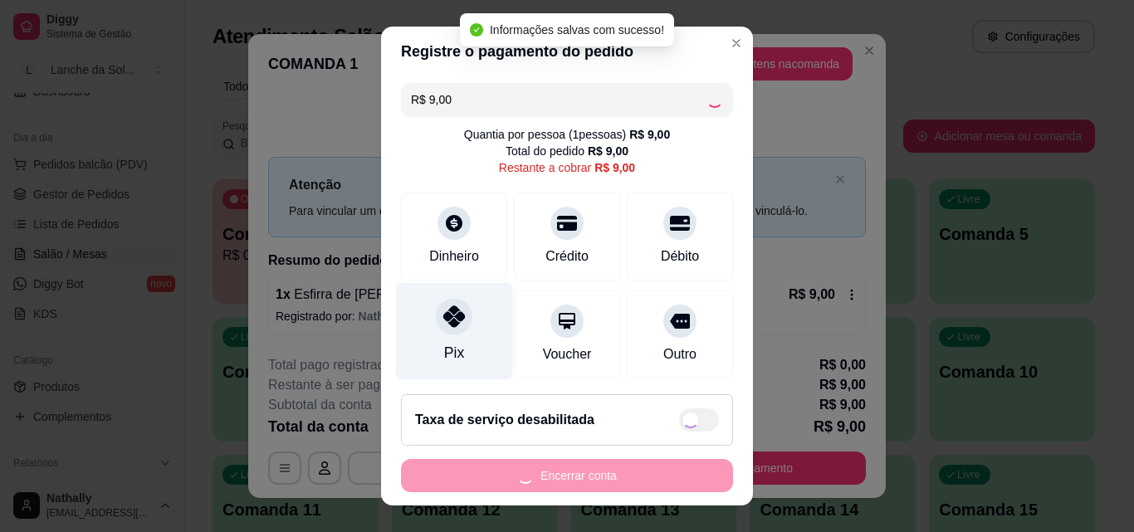
type input "R$ 0,00"
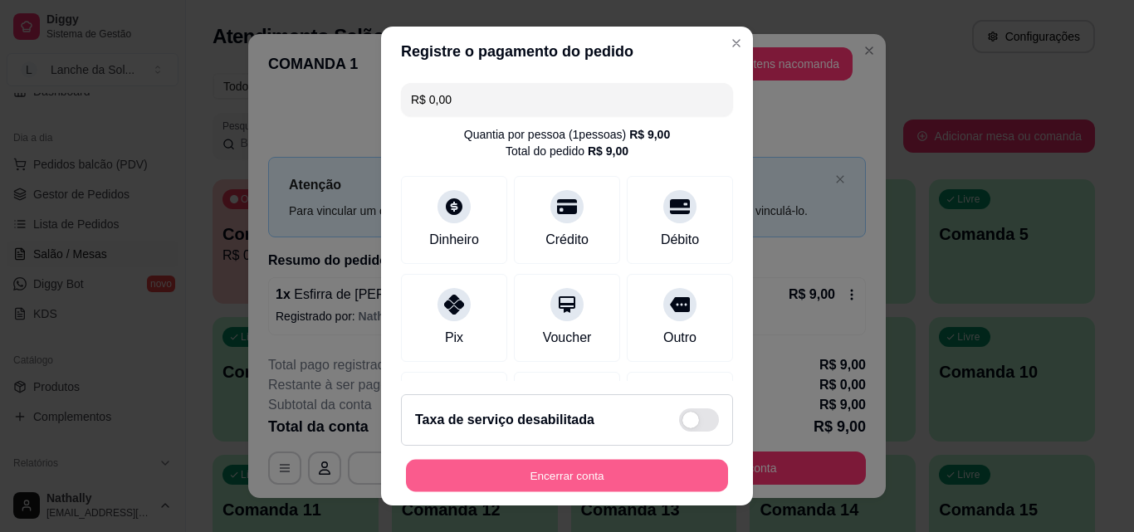
click at [580, 463] on button "Encerrar conta" at bounding box center [567, 476] width 322 height 32
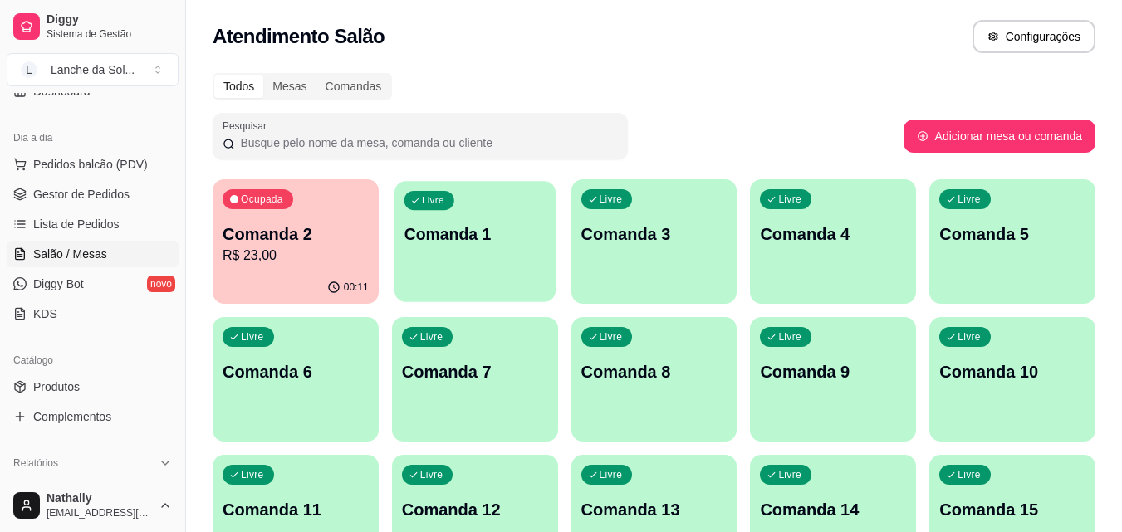
click at [490, 236] on p "Comanda 1" at bounding box center [475, 234] width 142 height 22
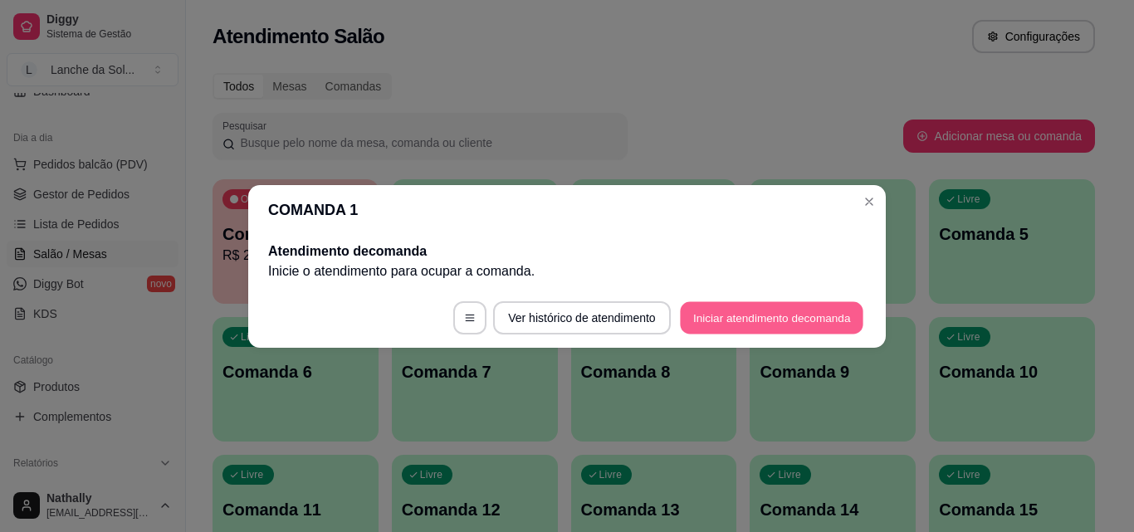
click at [715, 318] on button "Iniciar atendimento de comanda" at bounding box center [772, 317] width 184 height 32
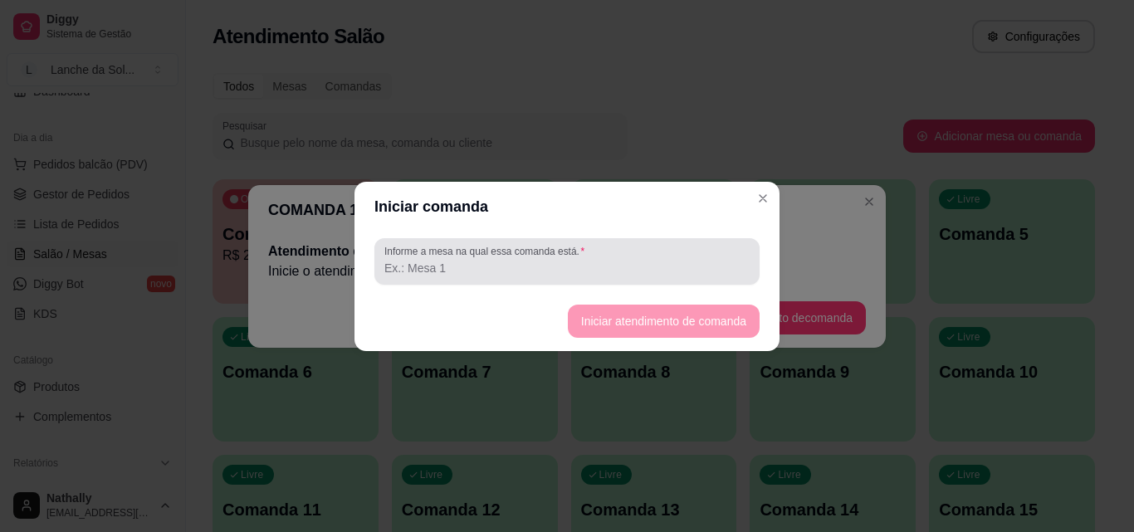
click at [523, 277] on div at bounding box center [566, 261] width 365 height 33
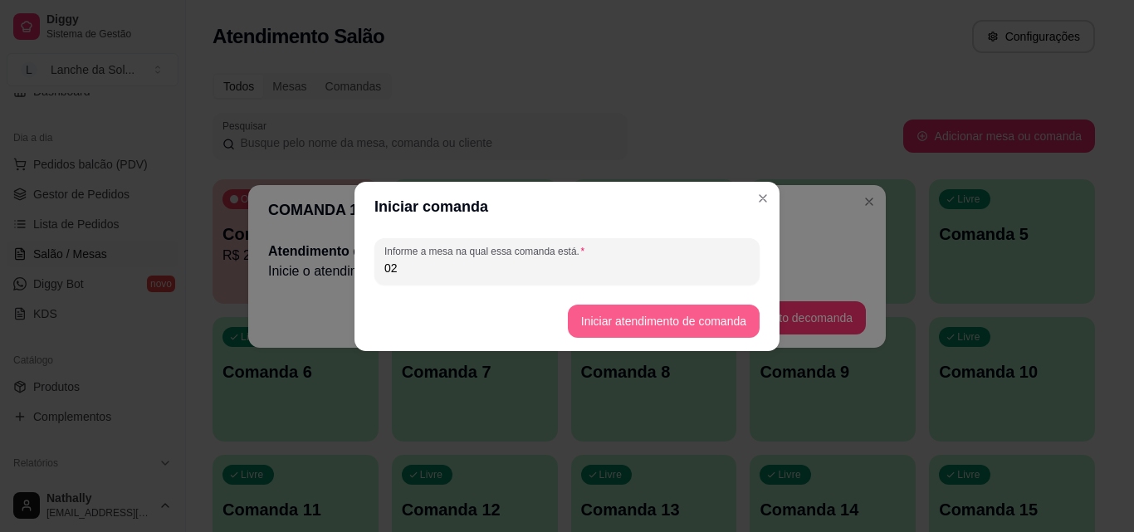
type input "02"
click at [679, 321] on button "Iniciar atendimento de comanda" at bounding box center [664, 321] width 192 height 33
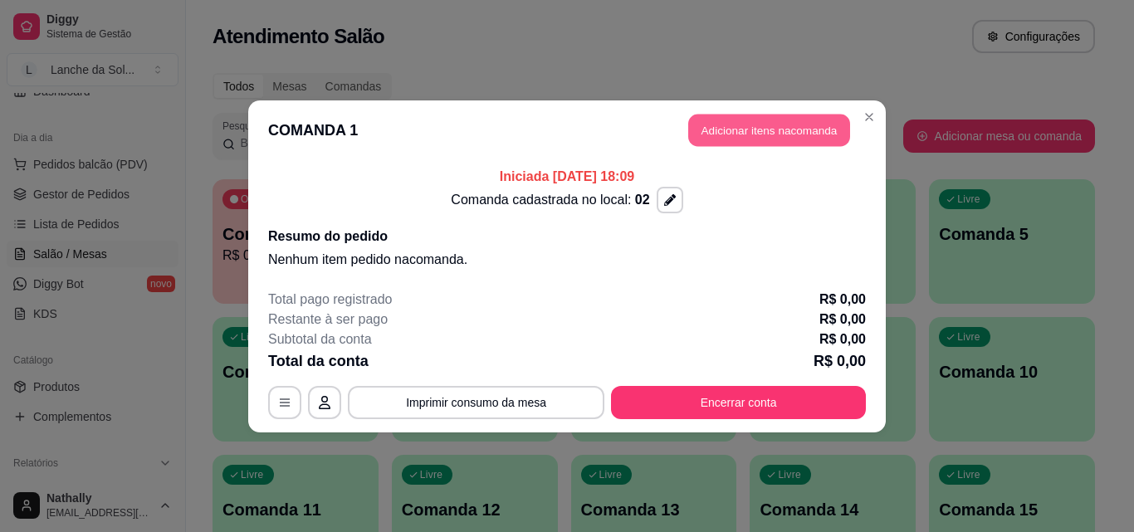
click at [756, 128] on button "Adicionar itens na comanda" at bounding box center [769, 130] width 162 height 32
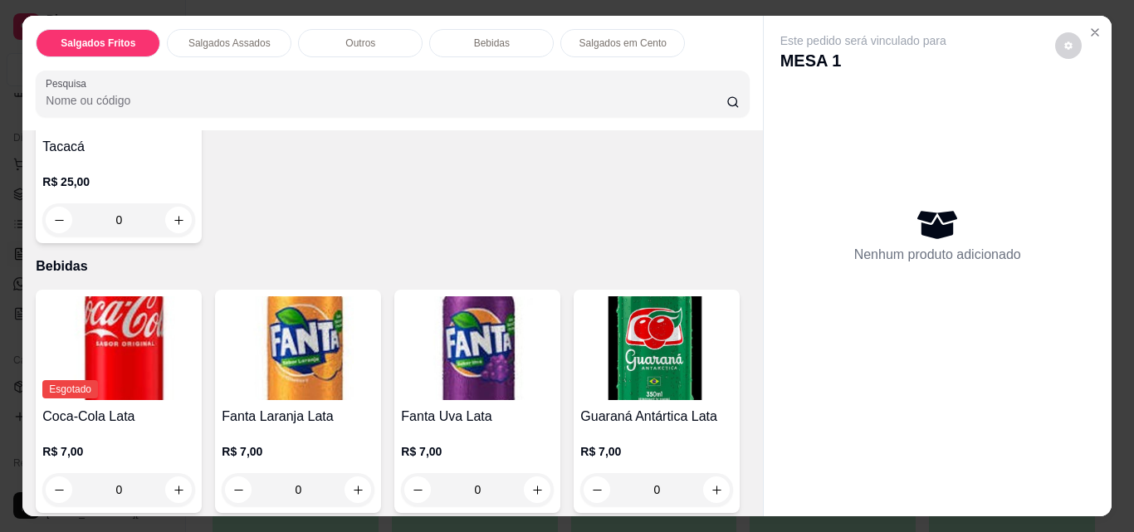
scroll to position [849, 0]
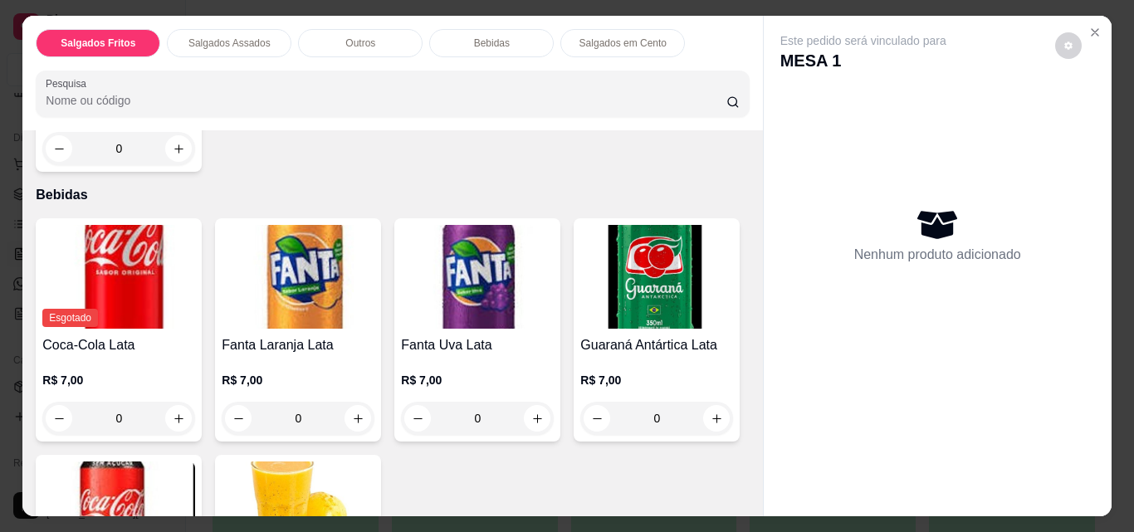
click at [176, 165] on div "0" at bounding box center [118, 148] width 153 height 33
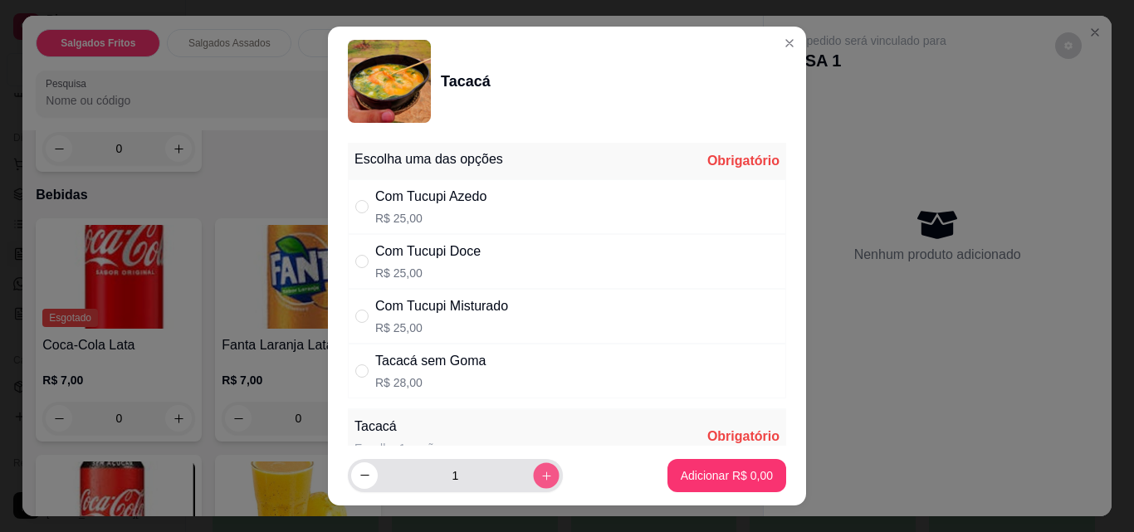
click at [541, 473] on icon "increase-product-quantity" at bounding box center [547, 476] width 12 height 12
type input "2"
click at [358, 262] on input "" at bounding box center [361, 261] width 13 height 13
radio input "true"
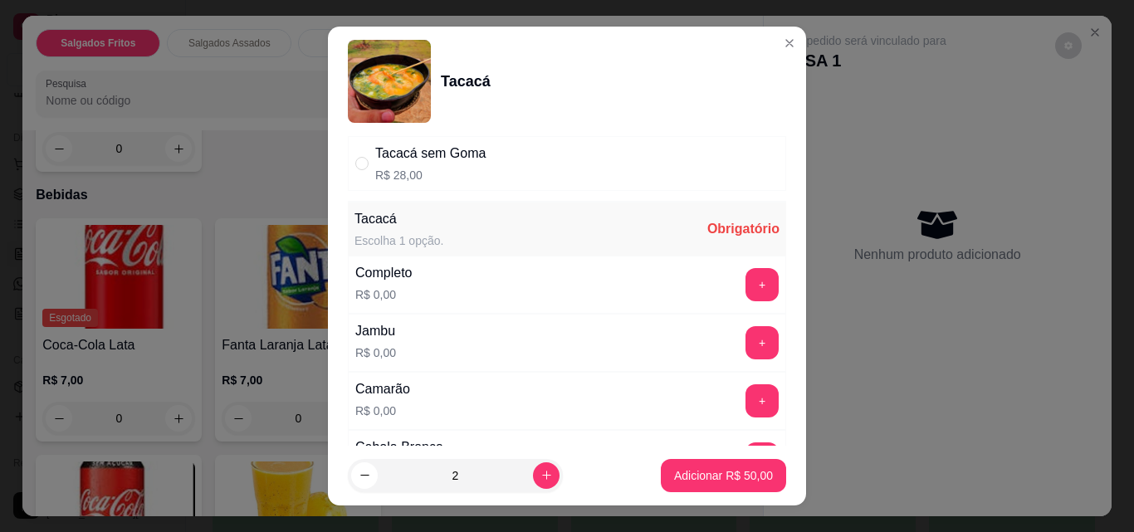
scroll to position [209, 0]
click at [747, 279] on button "+" at bounding box center [763, 283] width 32 height 32
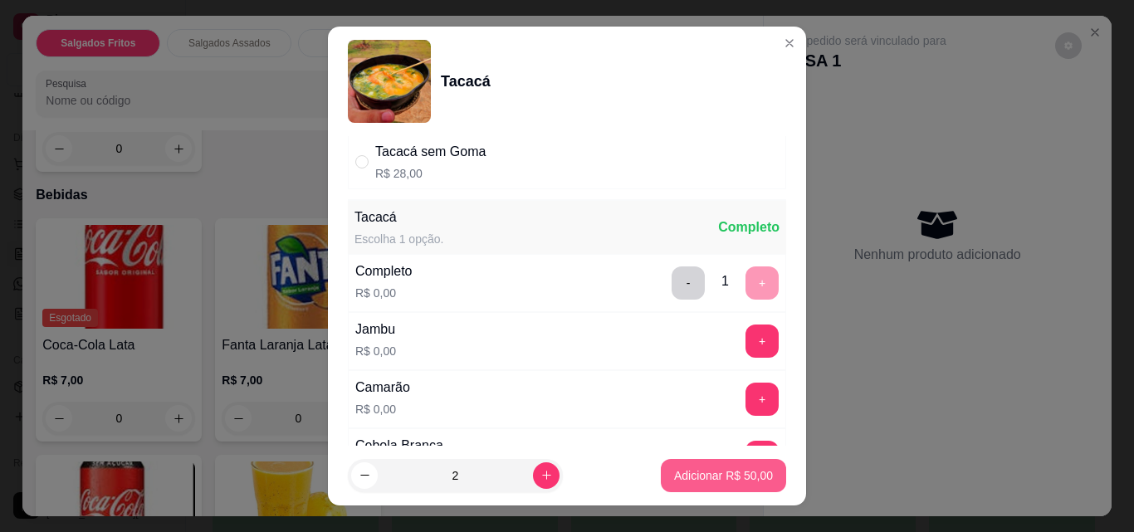
click at [674, 476] on p "Adicionar R$ 50,00" at bounding box center [723, 476] width 99 height 17
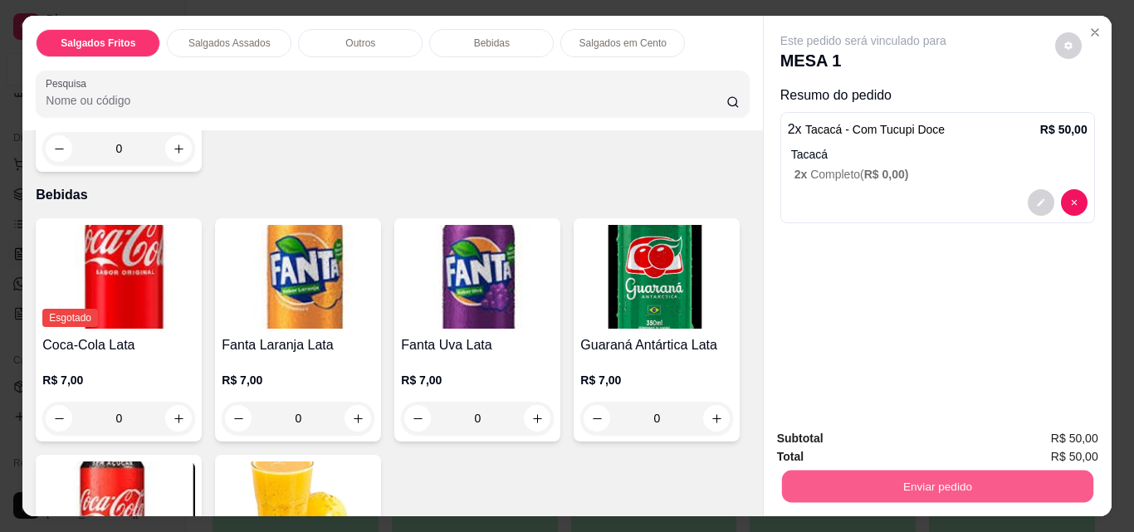
click at [913, 476] on button "Enviar pedido" at bounding box center [936, 486] width 311 height 32
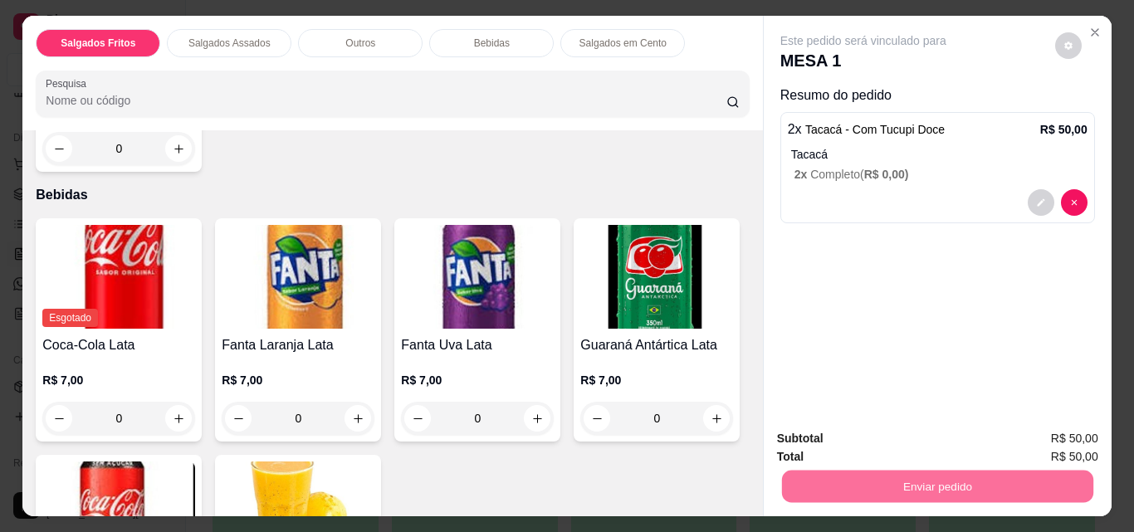
click at [894, 439] on button "Não registrar e enviar pedido" at bounding box center [882, 440] width 173 height 32
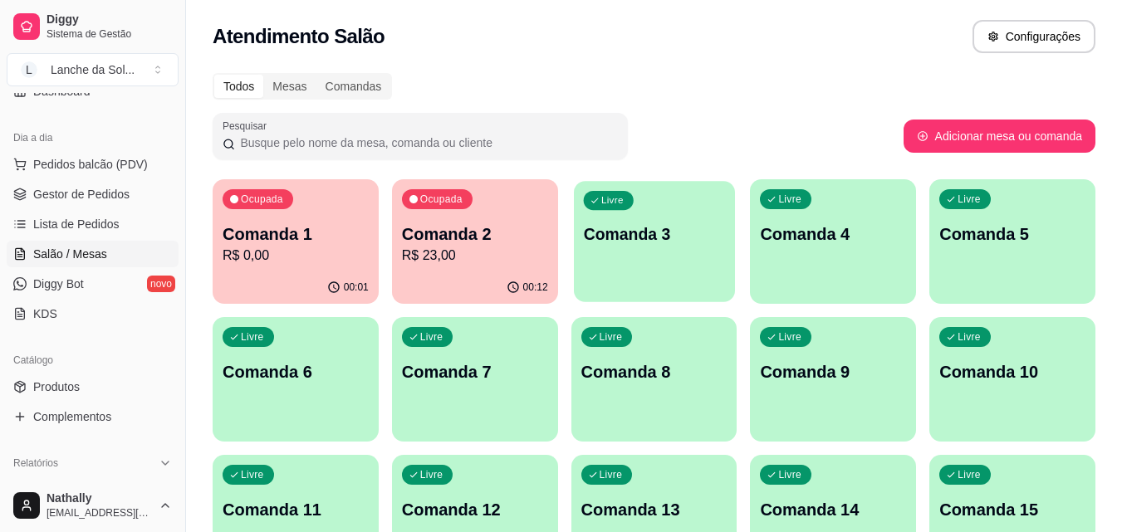
click at [638, 237] on p "Comanda 3" at bounding box center [654, 234] width 142 height 22
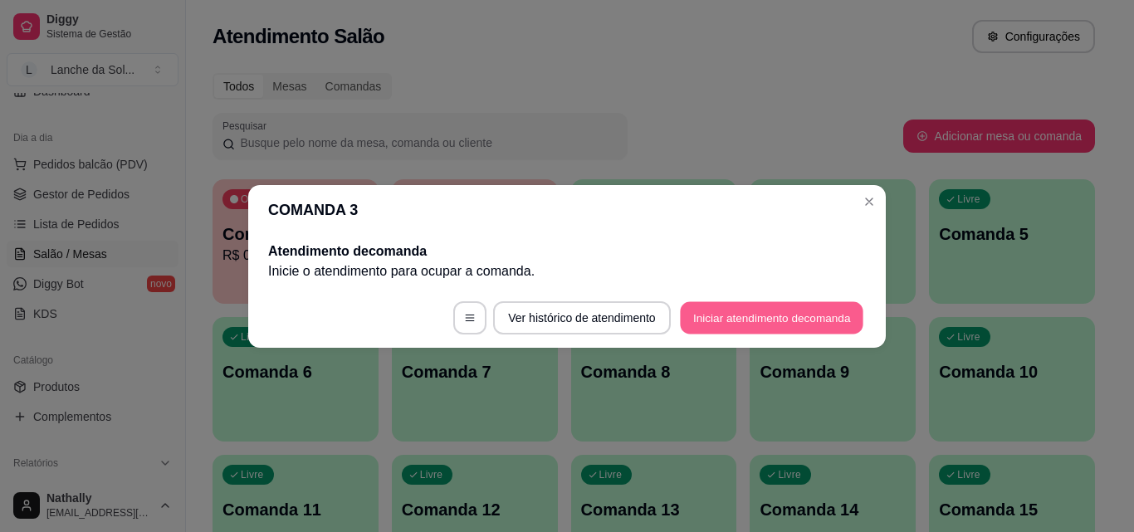
click at [750, 316] on button "Iniciar atendimento de comanda" at bounding box center [772, 317] width 184 height 32
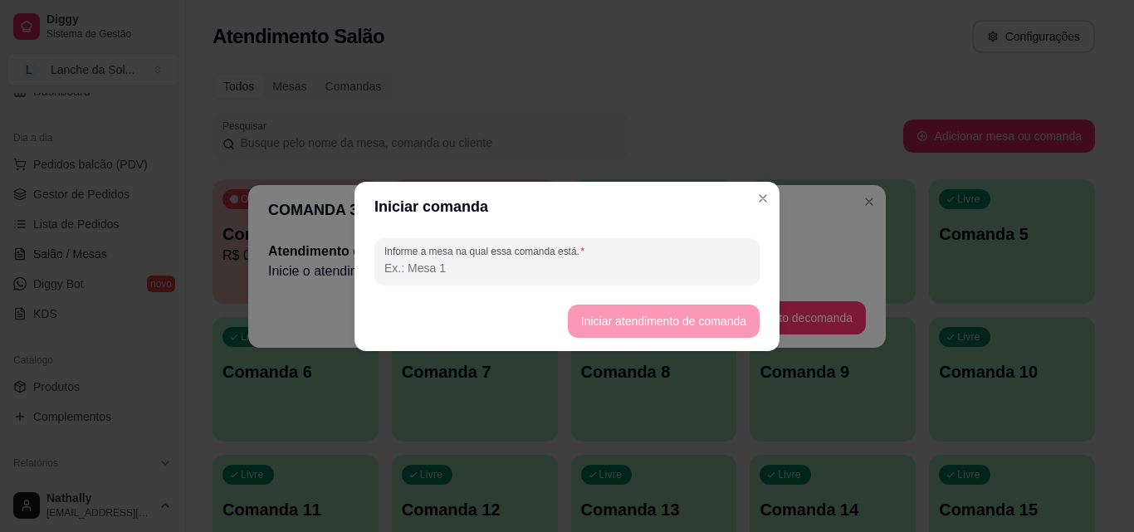
click at [578, 268] on input "Informe a mesa na qual essa comanda está." at bounding box center [566, 268] width 365 height 17
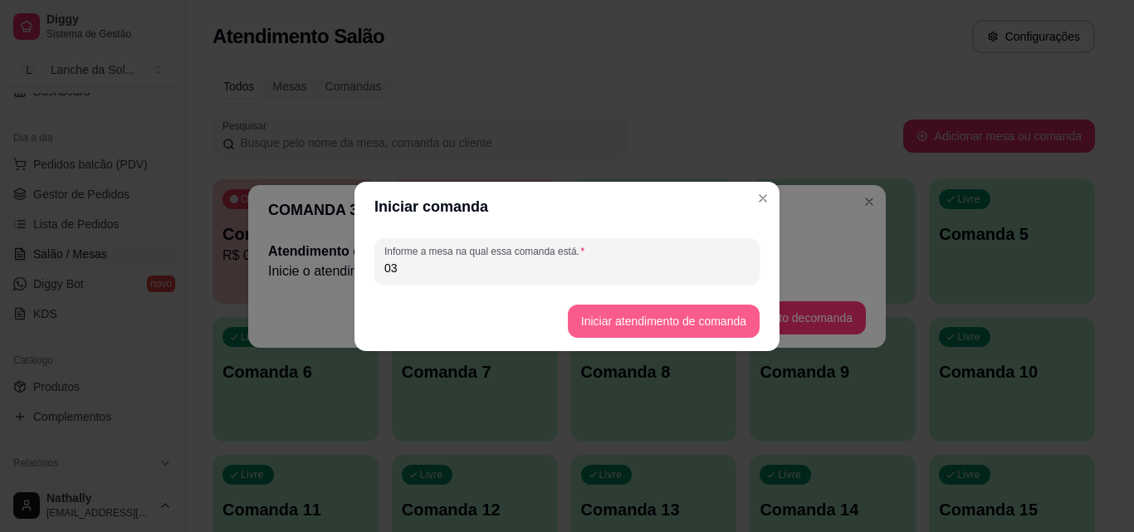
type input "03"
click at [641, 321] on button "Iniciar atendimento de comanda" at bounding box center [663, 321] width 186 height 32
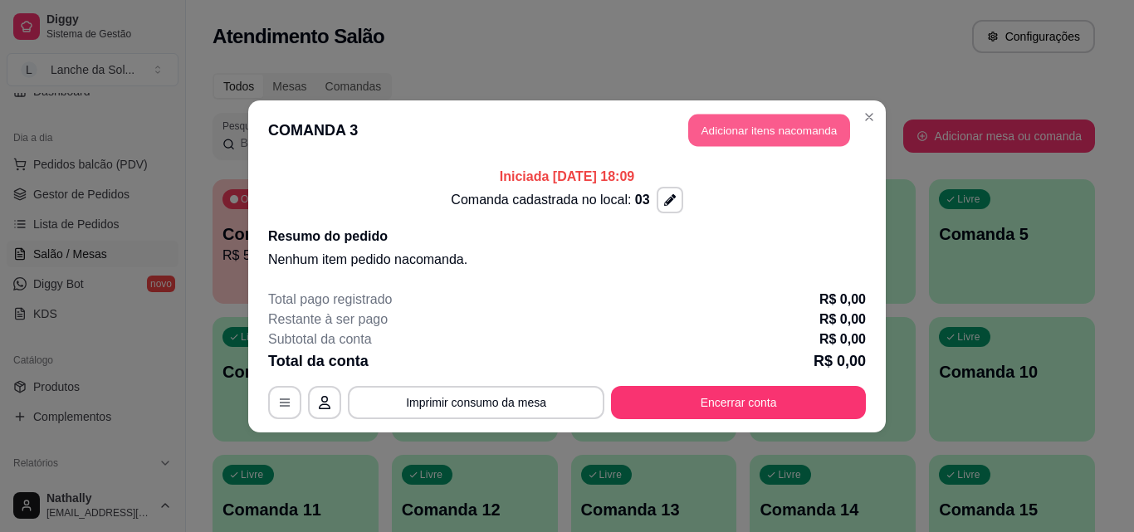
click at [782, 130] on button "Adicionar itens na comanda" at bounding box center [769, 130] width 162 height 32
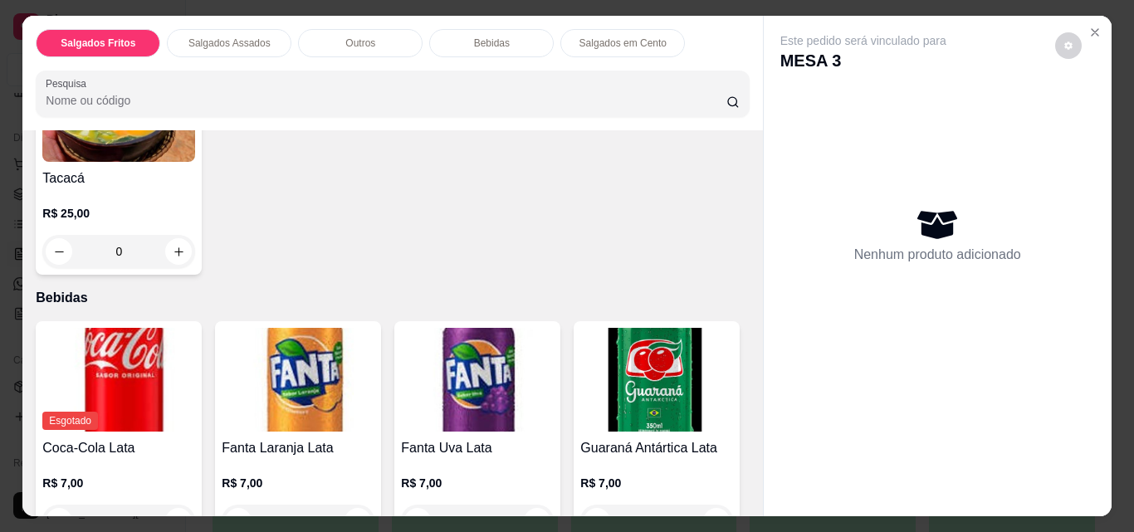
scroll to position [805, 0]
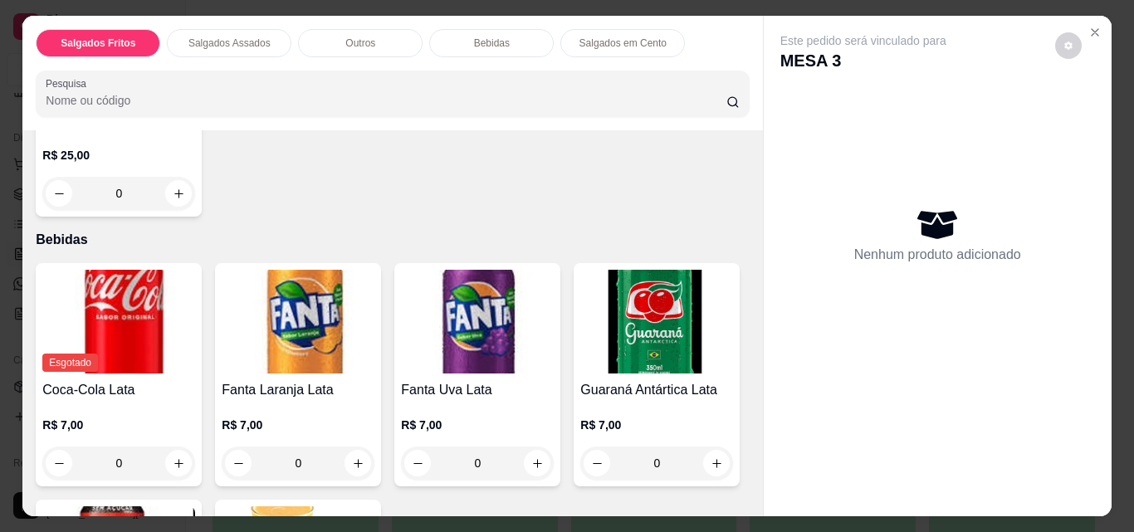
click at [168, 210] on div "0" at bounding box center [118, 193] width 153 height 33
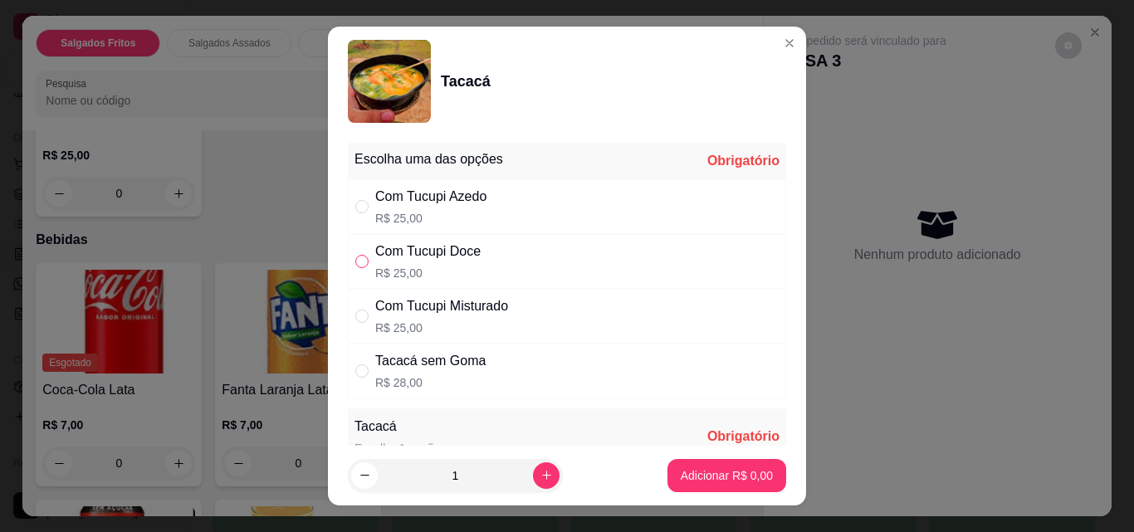
click at [355, 265] on input "" at bounding box center [361, 261] width 13 height 13
radio input "true"
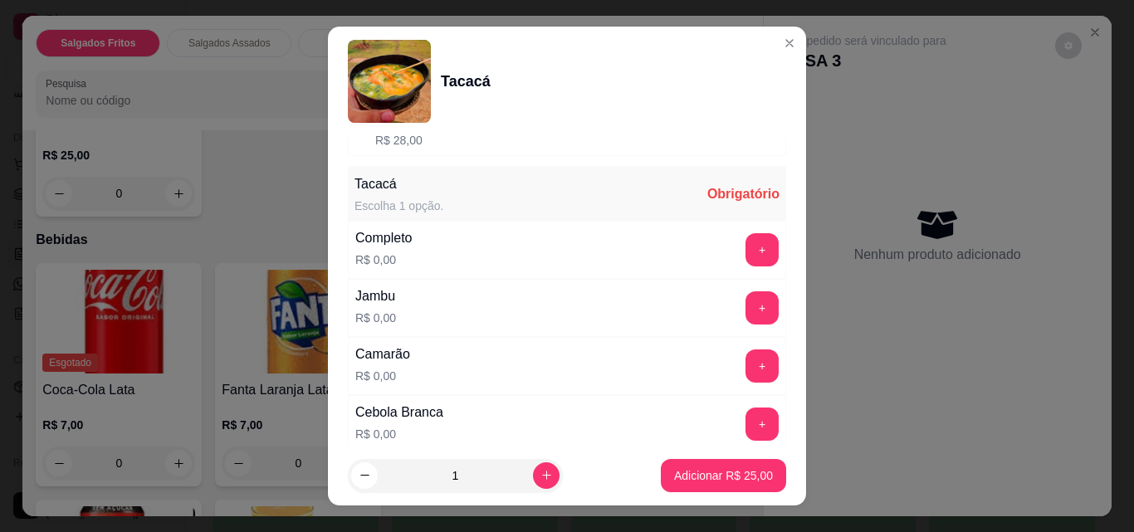
scroll to position [252, 0]
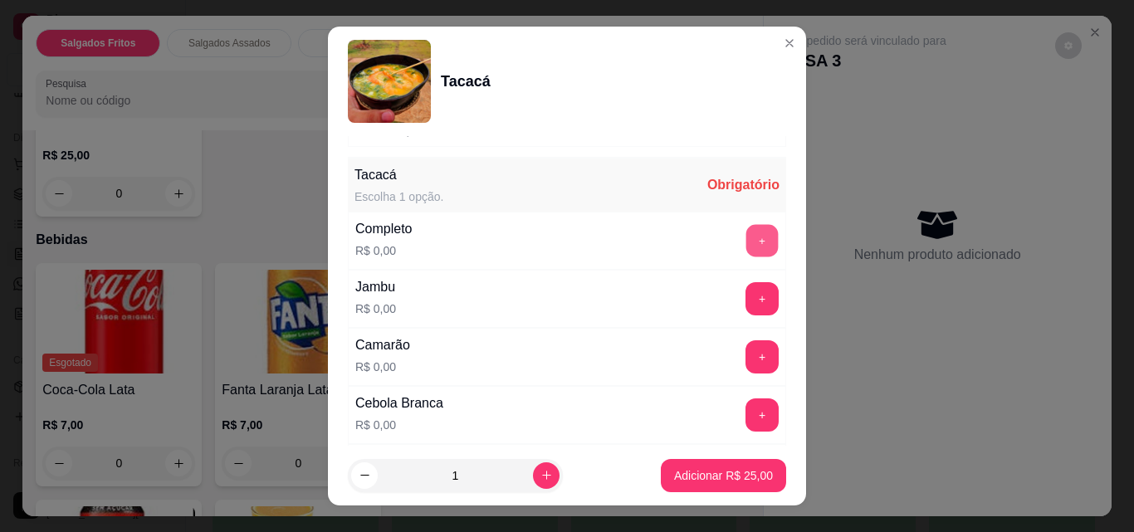
click at [747, 237] on button "+" at bounding box center [763, 241] width 32 height 32
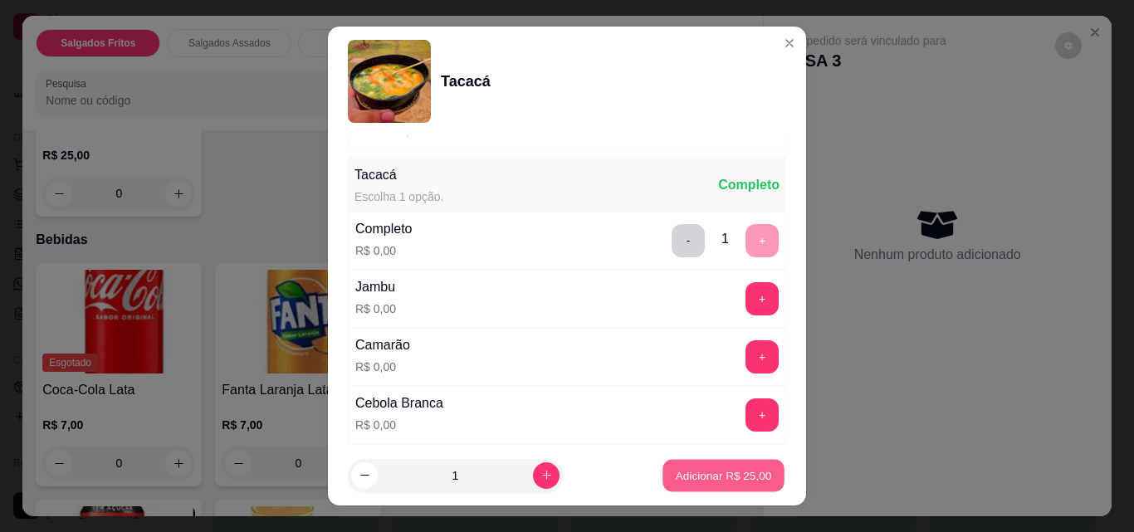
click at [678, 472] on p "Adicionar R$ 25,00" at bounding box center [724, 476] width 96 height 16
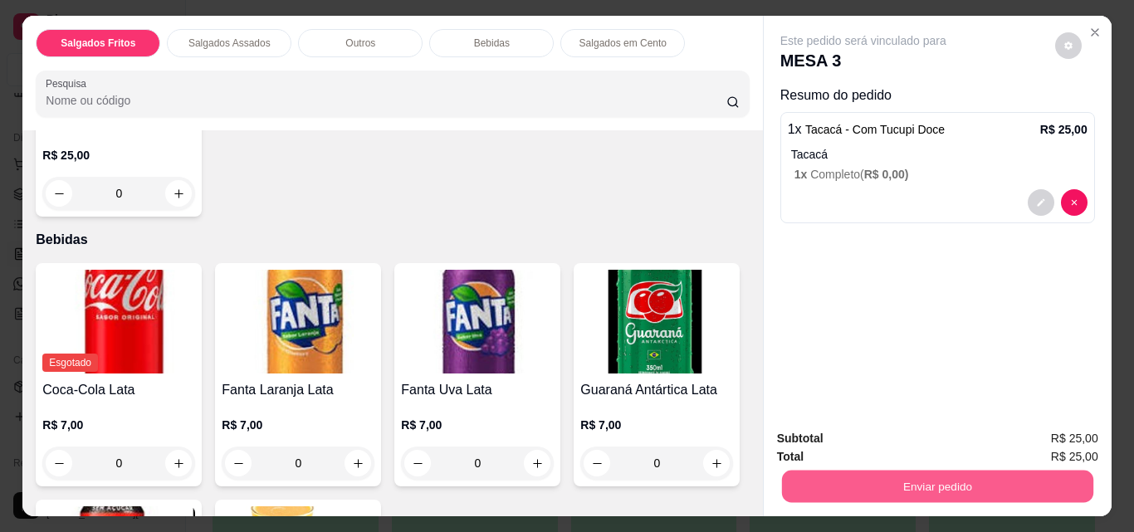
click at [908, 477] on button "Enviar pedido" at bounding box center [936, 486] width 311 height 32
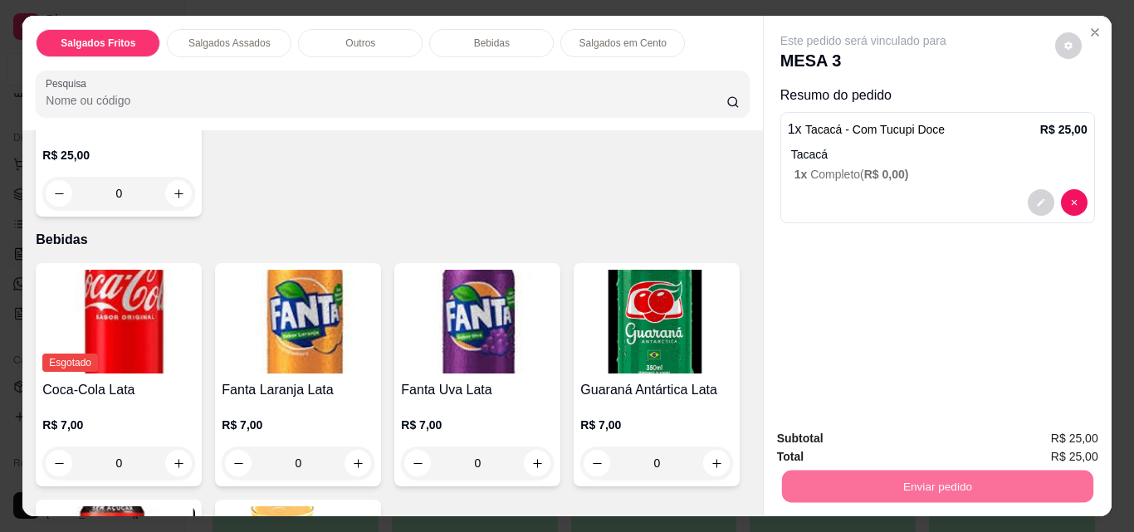
click at [926, 436] on button "Não registrar e enviar pedido" at bounding box center [882, 440] width 173 height 32
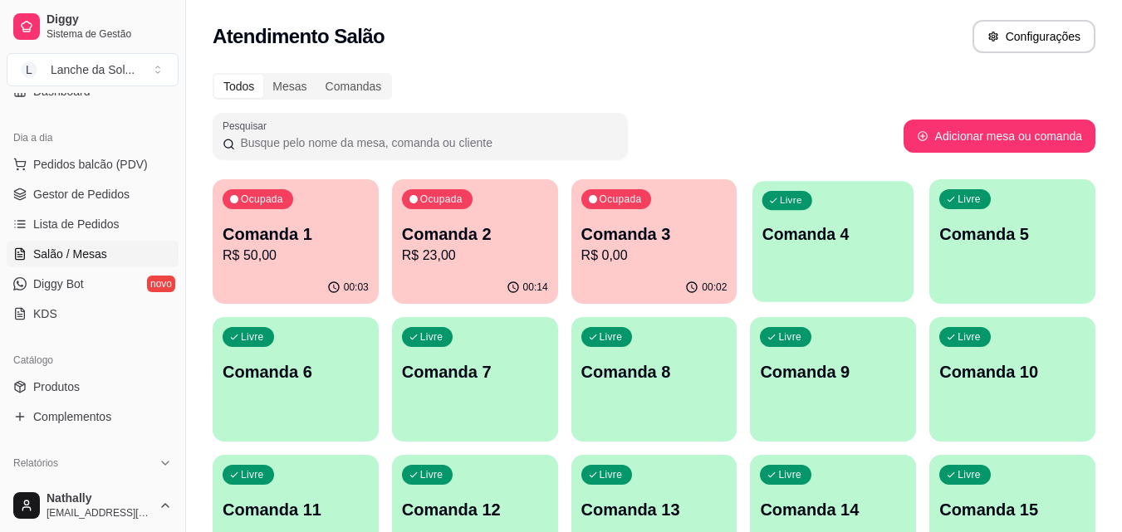
click at [826, 193] on div "Livre Comanda 4" at bounding box center [832, 231] width 161 height 101
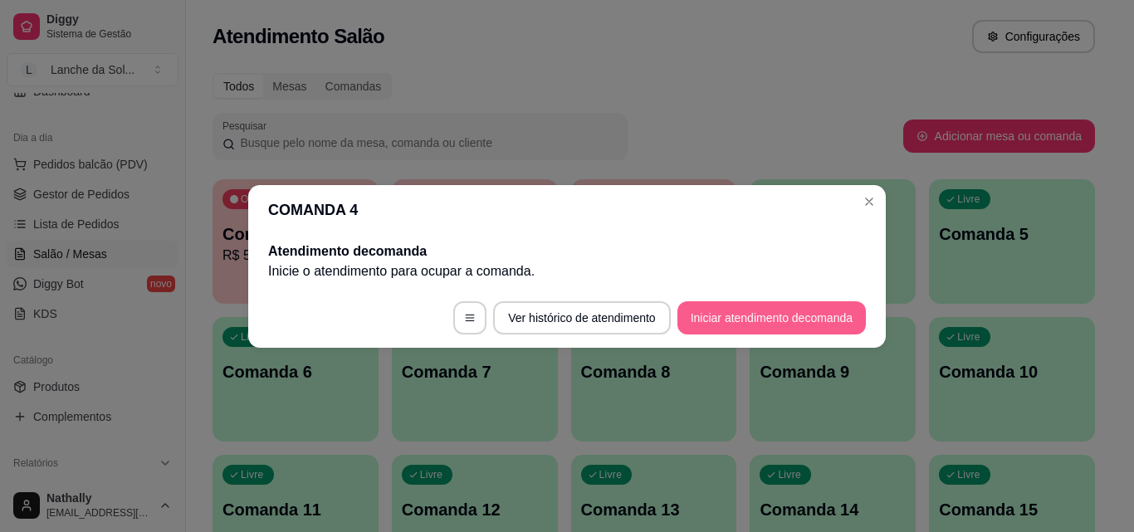
click at [703, 313] on button "Iniciar atendimento de comanda" at bounding box center [772, 317] width 188 height 33
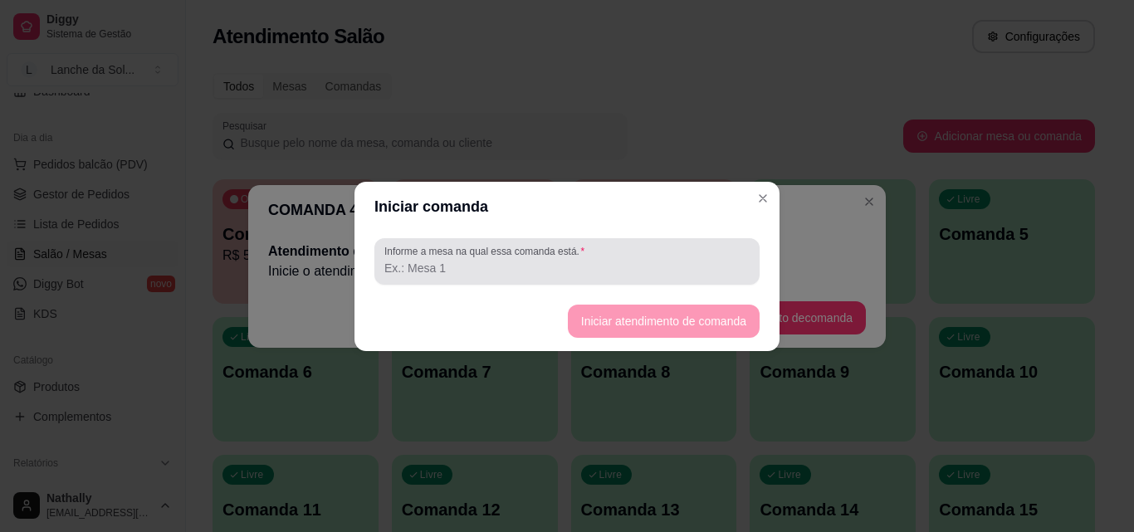
click at [566, 271] on input "Informe a mesa na qual essa comanda está." at bounding box center [566, 268] width 365 height 17
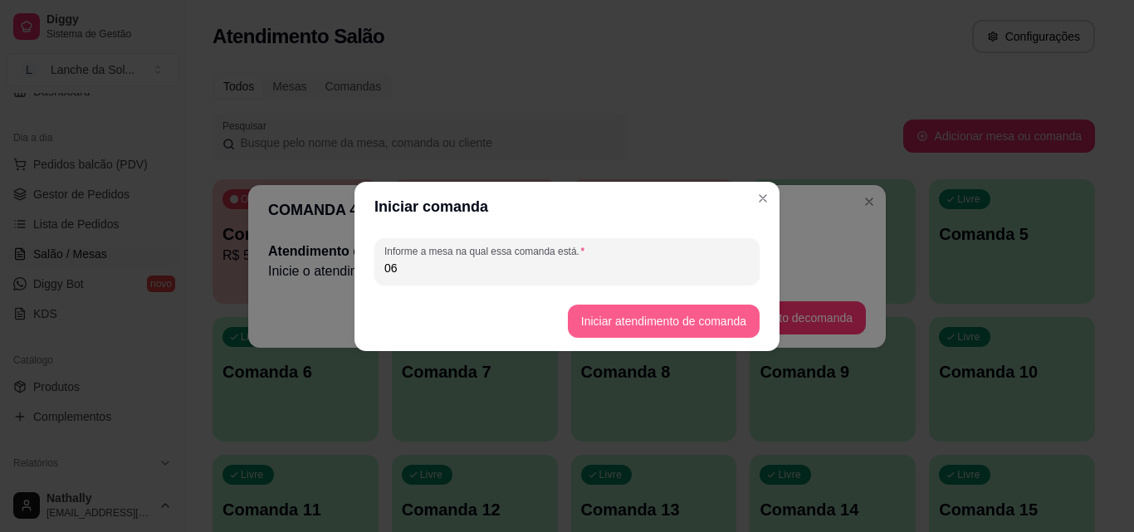
type input "06"
click at [628, 326] on button "Iniciar atendimento de comanda" at bounding box center [664, 321] width 192 height 33
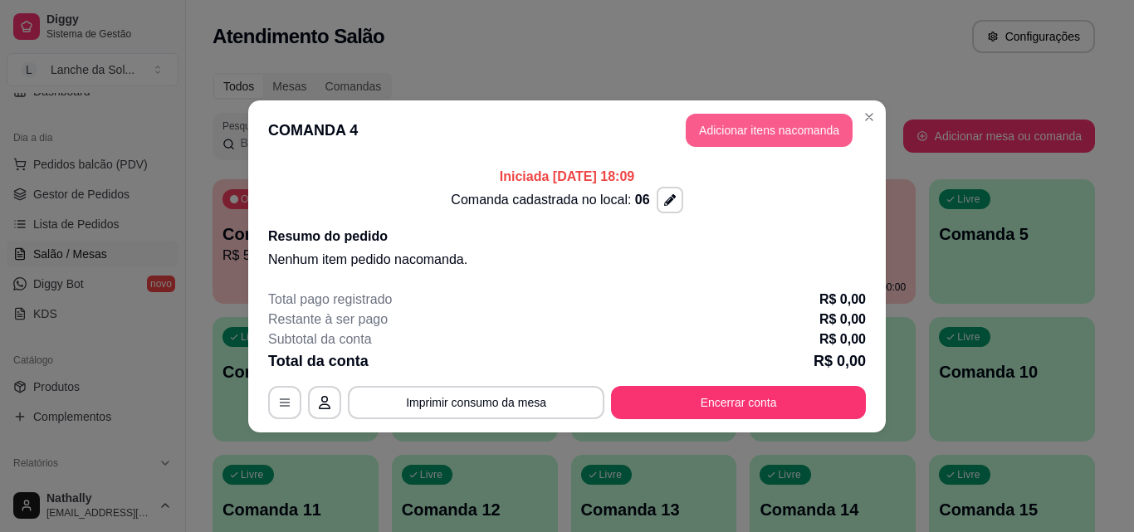
click at [742, 127] on button "Adicionar itens na comanda" at bounding box center [769, 130] width 167 height 33
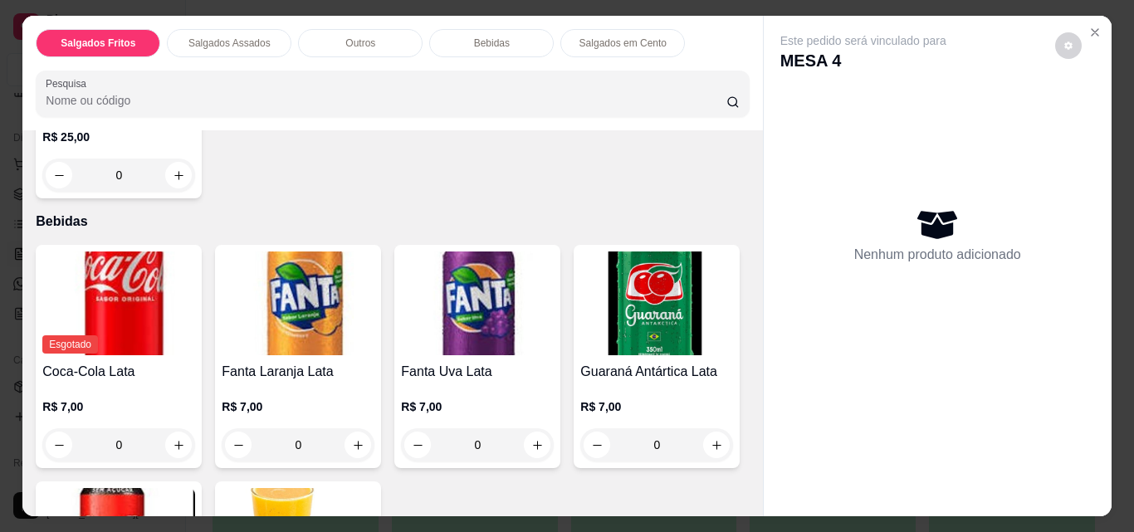
scroll to position [854, 0]
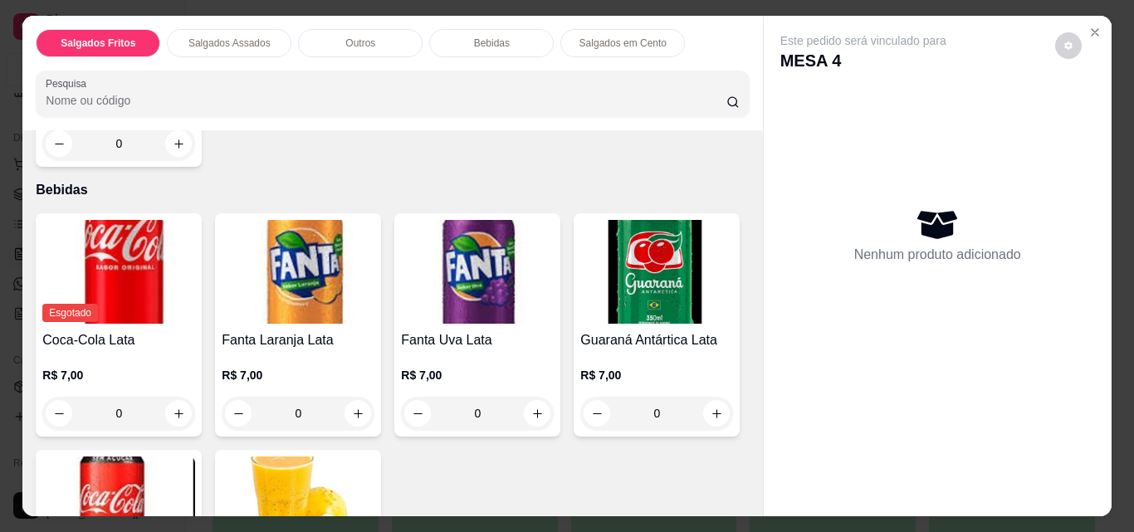
click at [169, 160] on div "0" at bounding box center [118, 143] width 153 height 33
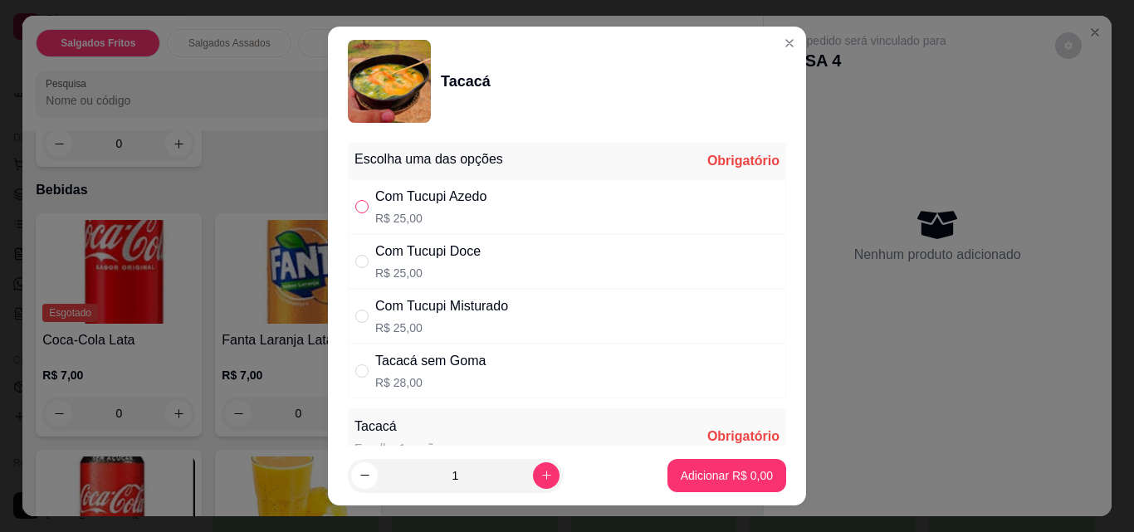
click at [361, 206] on input "" at bounding box center [361, 206] width 13 height 13
radio input "true"
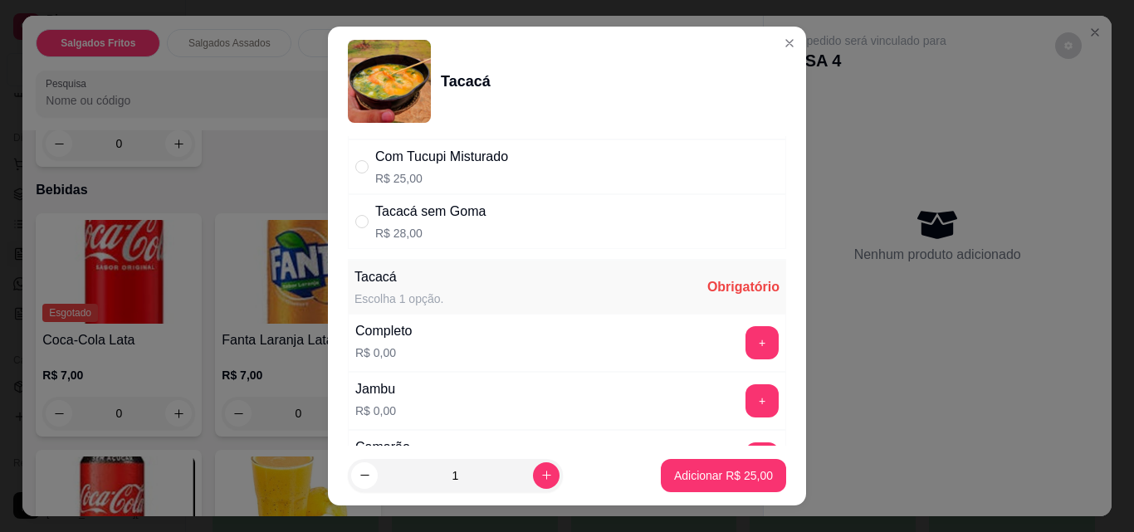
scroll to position [153, 0]
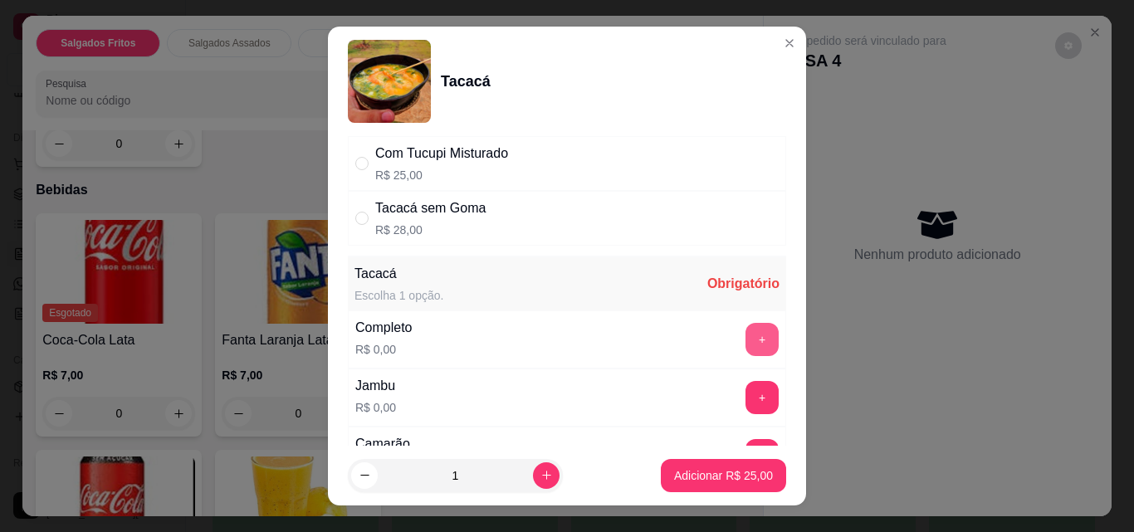
click at [746, 336] on button "+" at bounding box center [762, 339] width 33 height 33
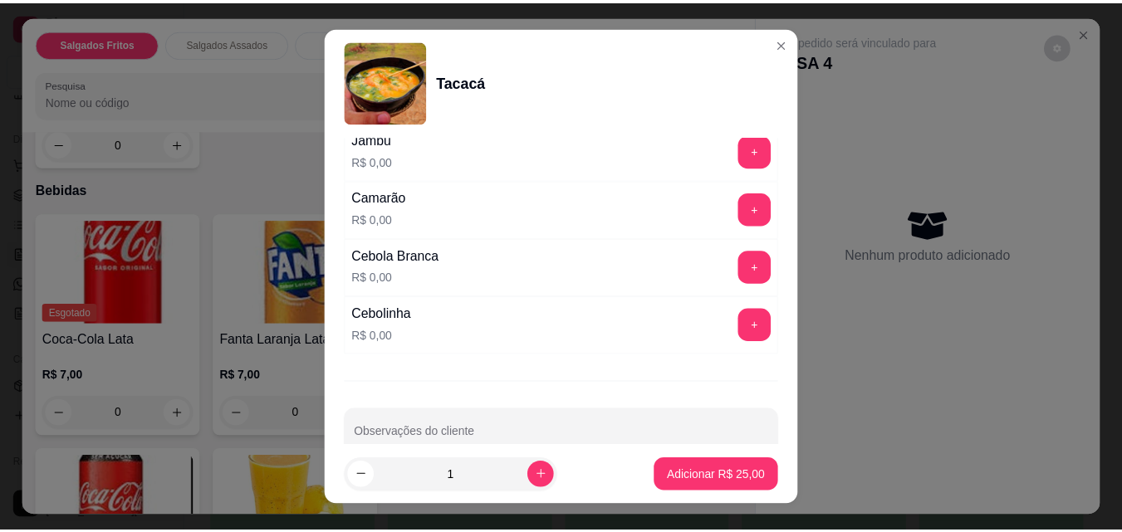
scroll to position [433, 0]
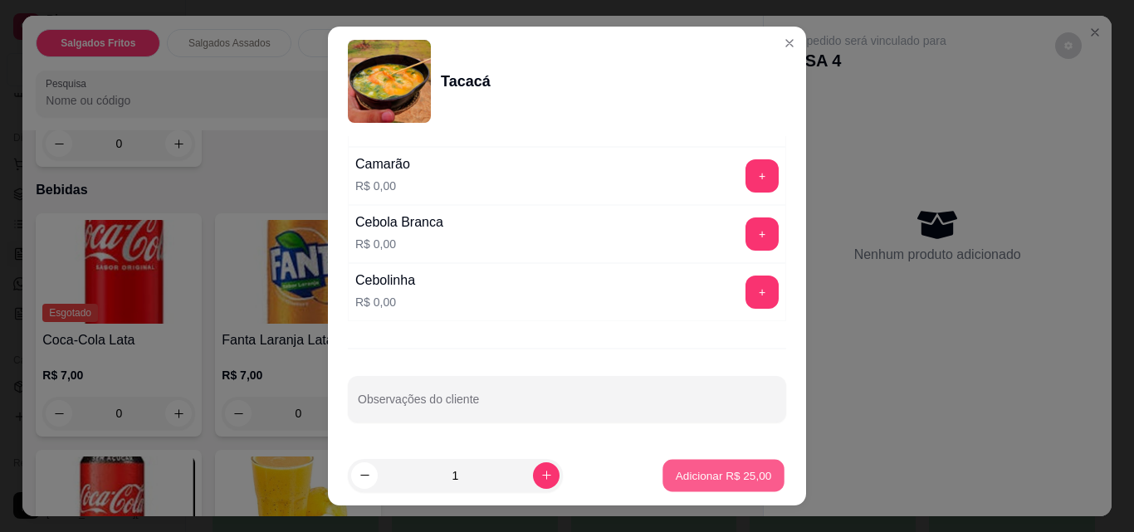
click at [703, 471] on p "Adicionar R$ 25,00" at bounding box center [724, 476] width 96 height 16
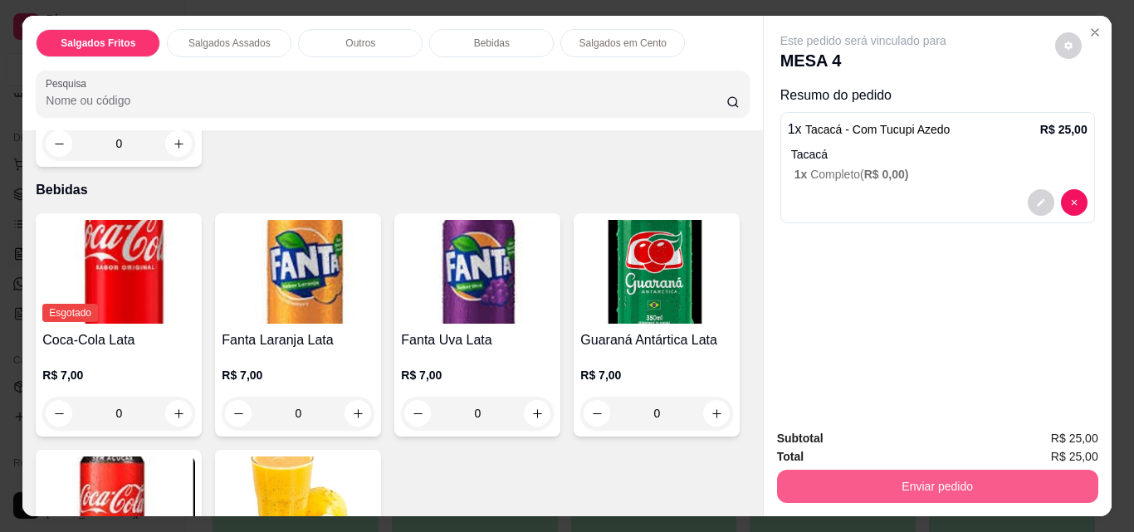
click at [921, 477] on button "Enviar pedido" at bounding box center [937, 486] width 321 height 33
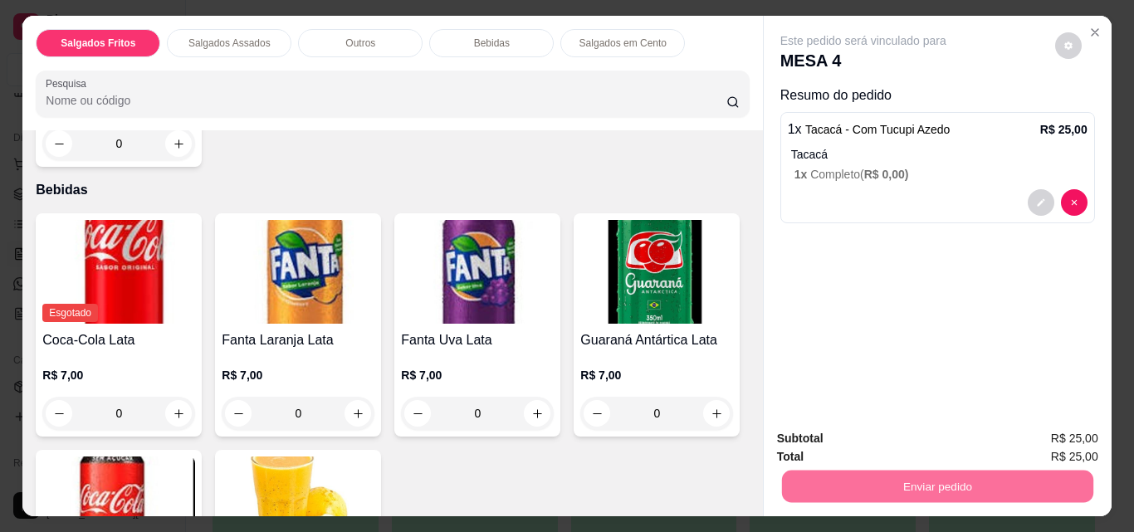
click at [898, 436] on button "Não registrar e enviar pedido" at bounding box center [883, 439] width 168 height 31
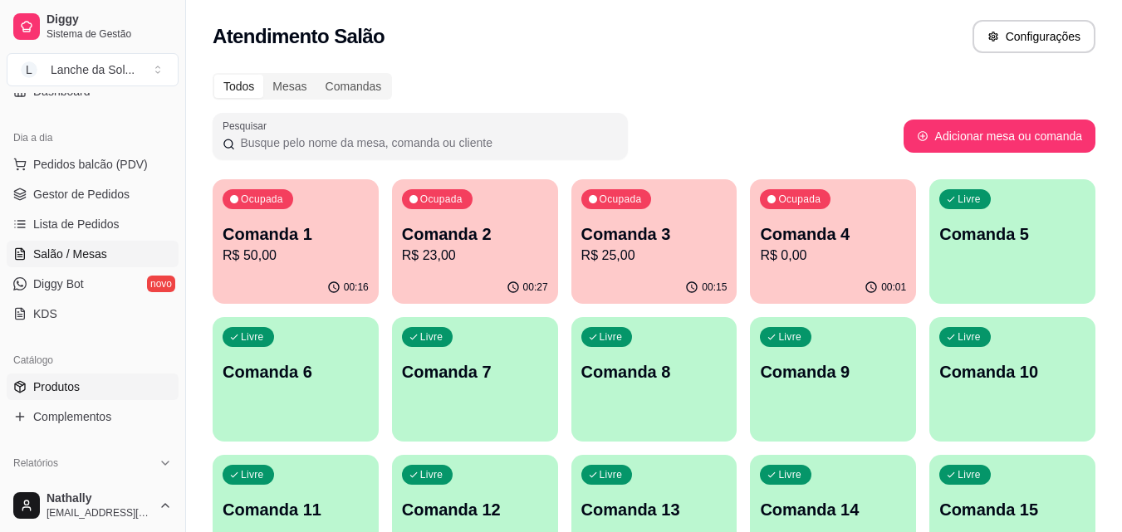
click at [59, 384] on span "Produtos" at bounding box center [56, 387] width 47 height 17
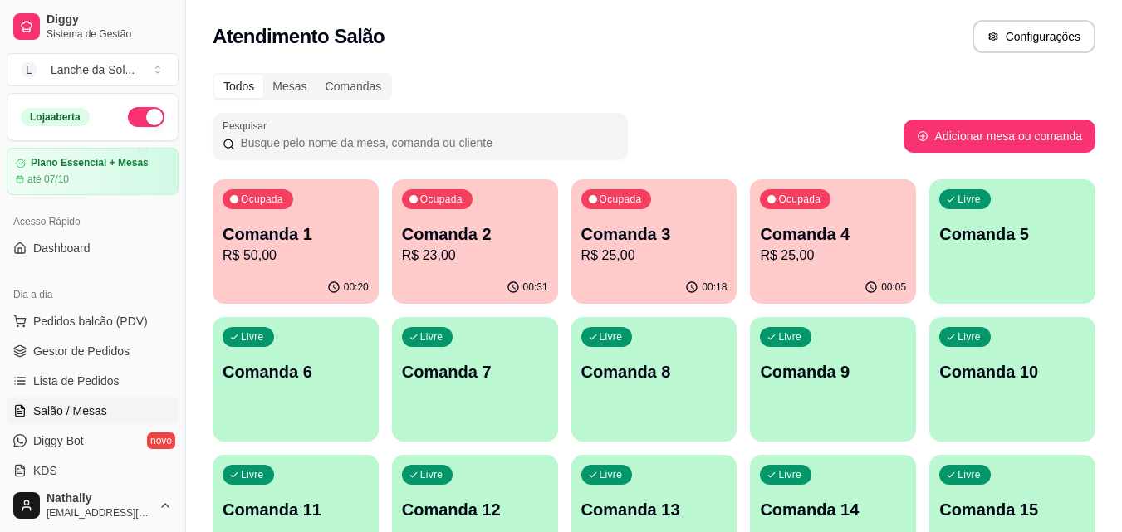
click at [311, 264] on p "R$ 50,00" at bounding box center [296, 256] width 146 height 20
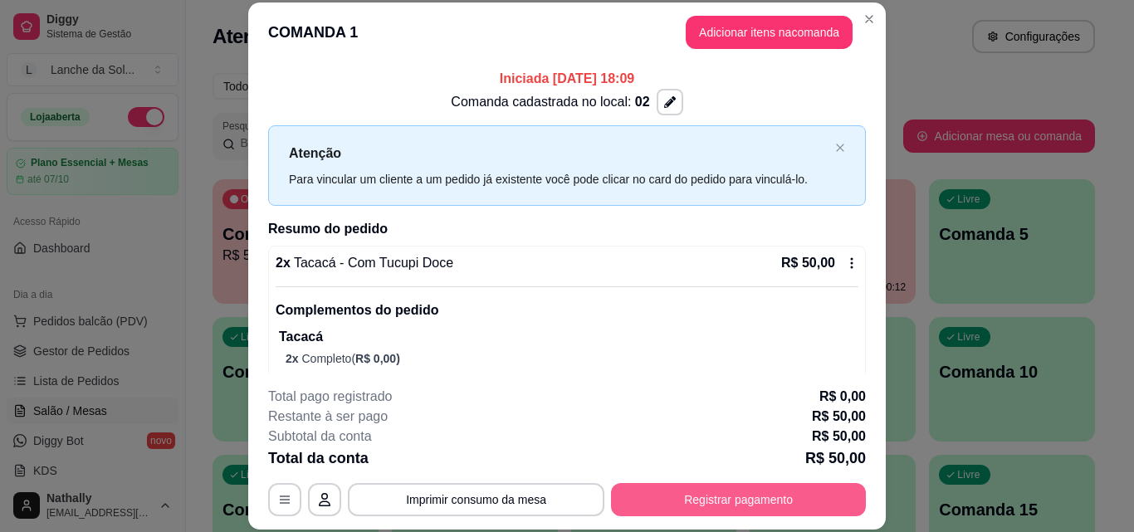
click at [704, 495] on button "Registrar pagamento" at bounding box center [738, 499] width 255 height 33
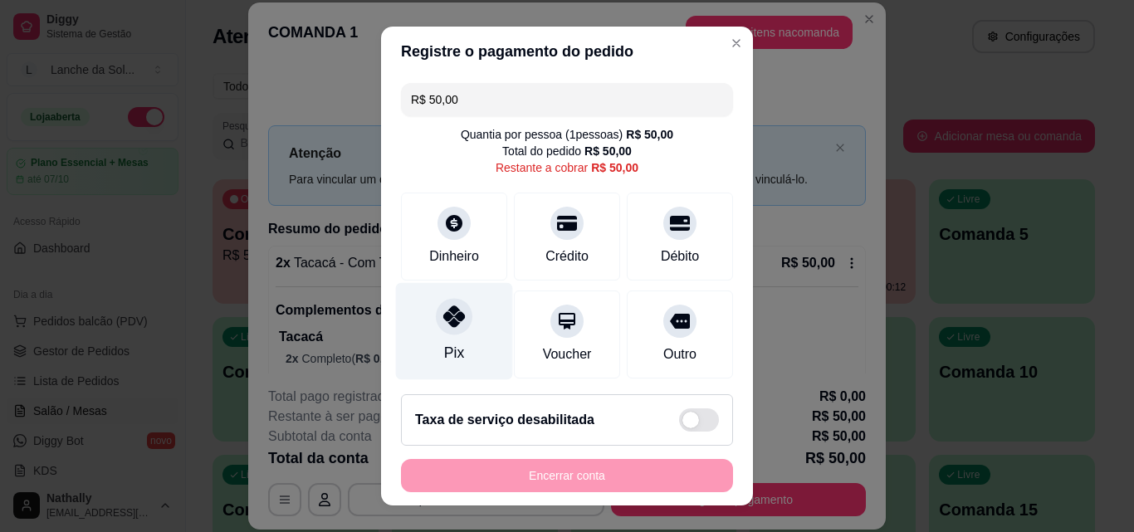
click at [449, 318] on icon at bounding box center [454, 317] width 22 height 22
type input "R$ 0,00"
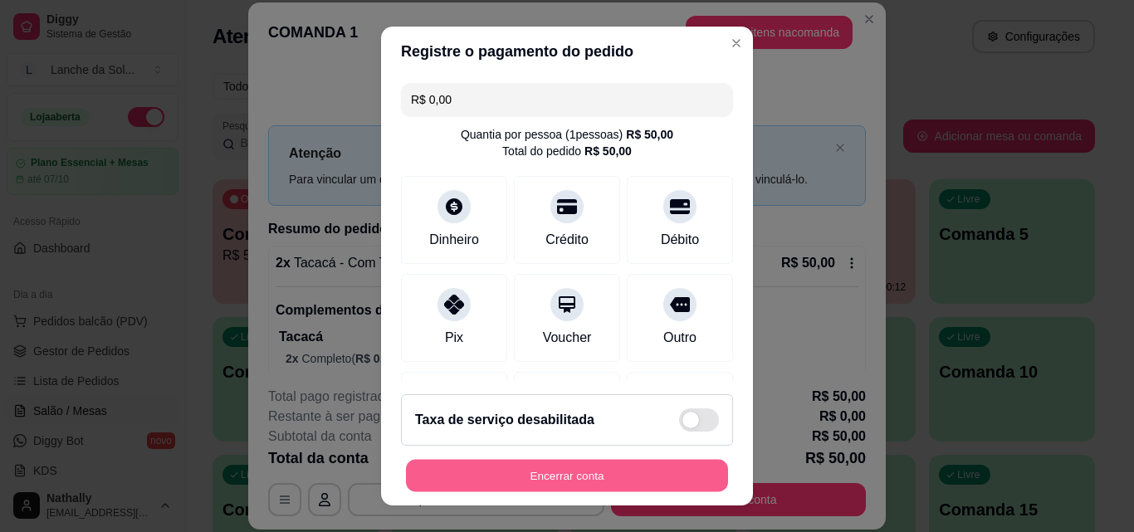
click at [536, 474] on button "Encerrar conta" at bounding box center [567, 476] width 322 height 32
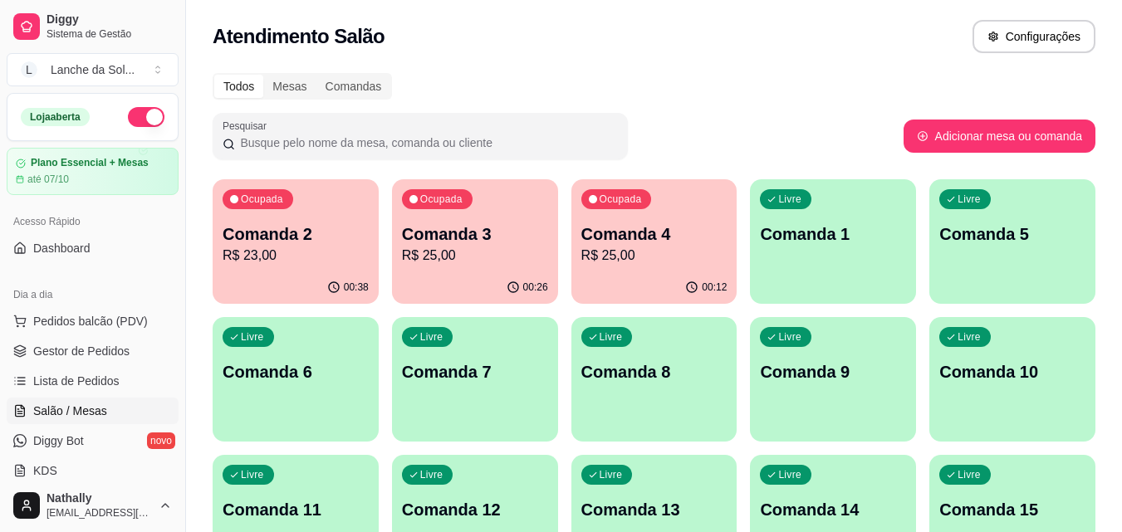
click at [301, 243] on p "Comanda 2" at bounding box center [296, 234] width 146 height 23
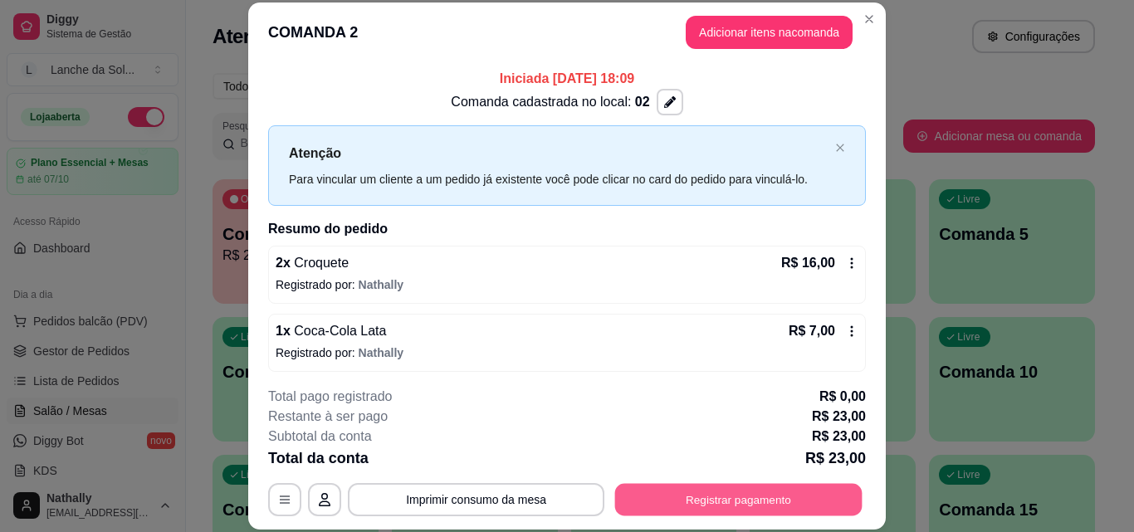
click at [731, 501] on button "Registrar pagamento" at bounding box center [738, 499] width 247 height 32
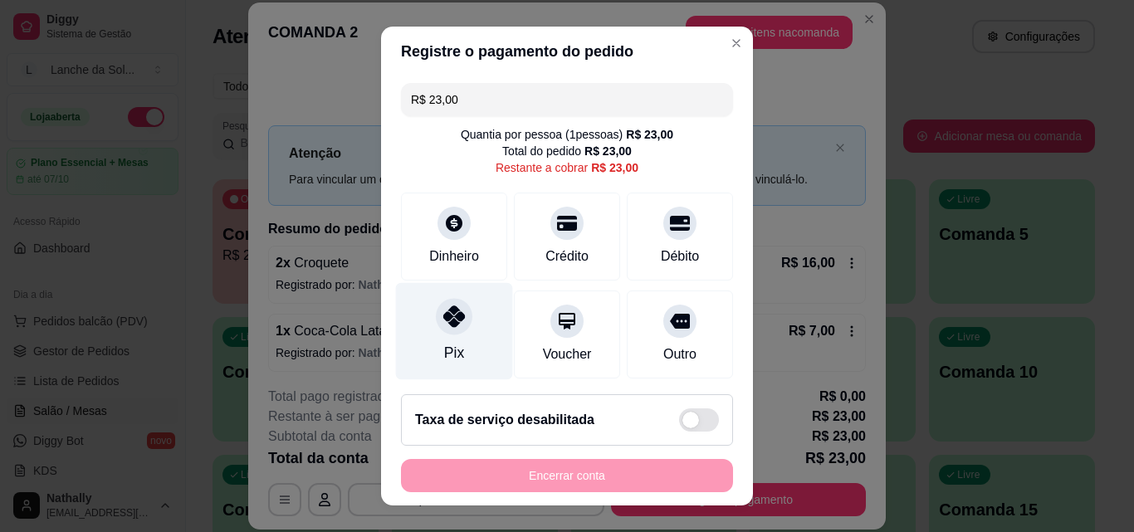
click at [452, 321] on icon at bounding box center [454, 317] width 22 height 22
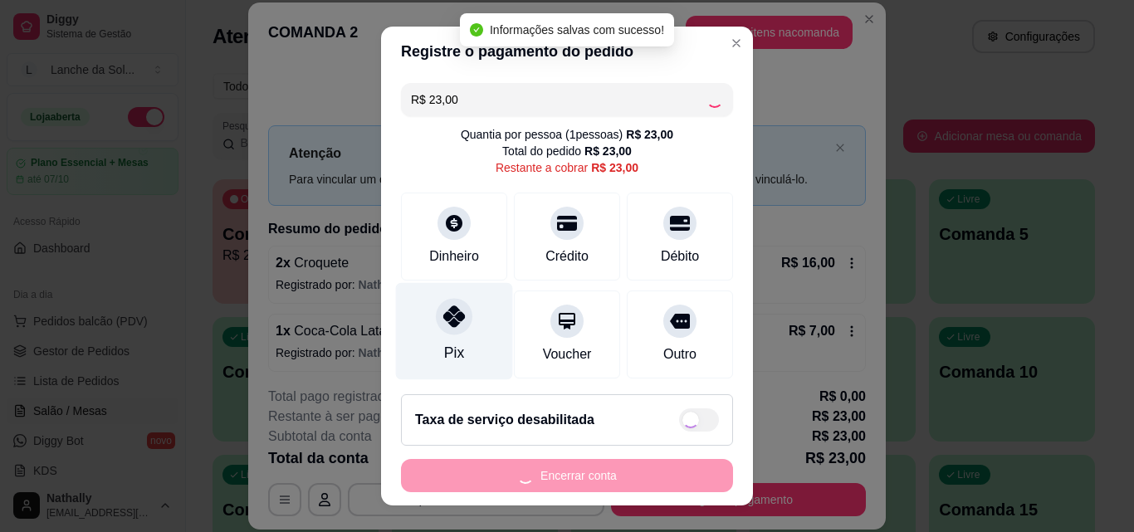
type input "R$ 0,00"
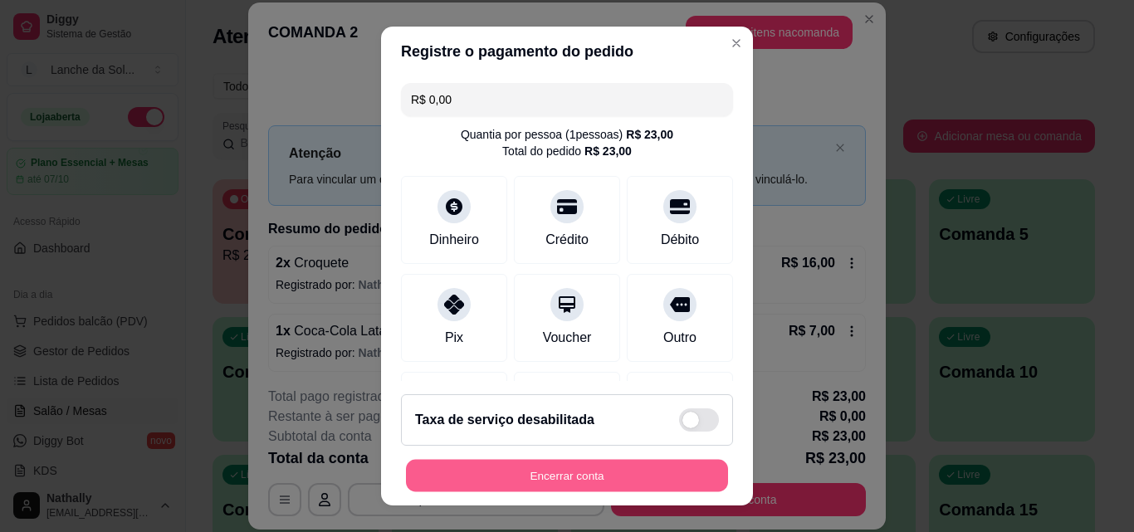
click at [551, 467] on button "Encerrar conta" at bounding box center [567, 476] width 322 height 32
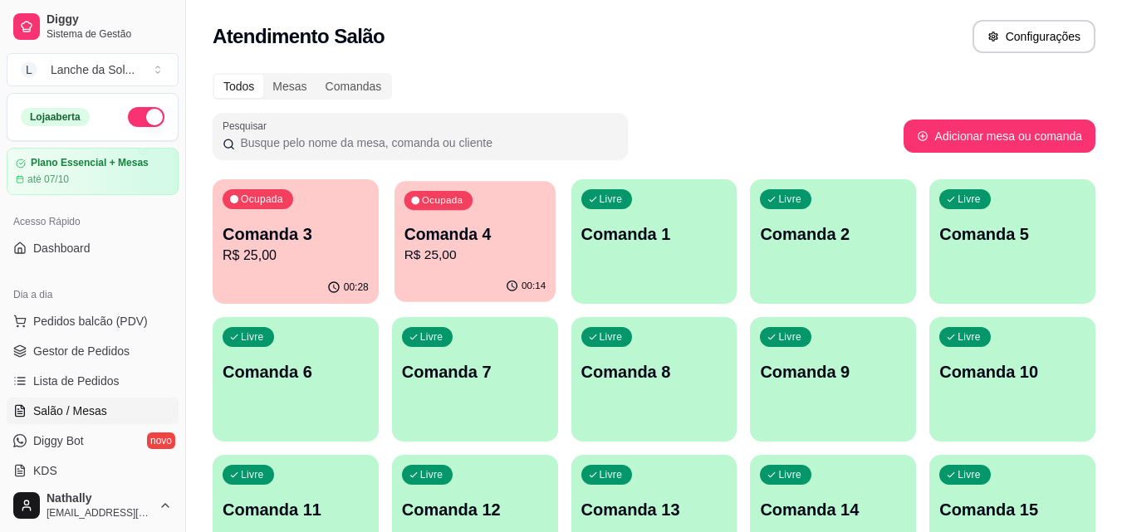
click at [476, 251] on p "R$ 25,00" at bounding box center [475, 255] width 142 height 19
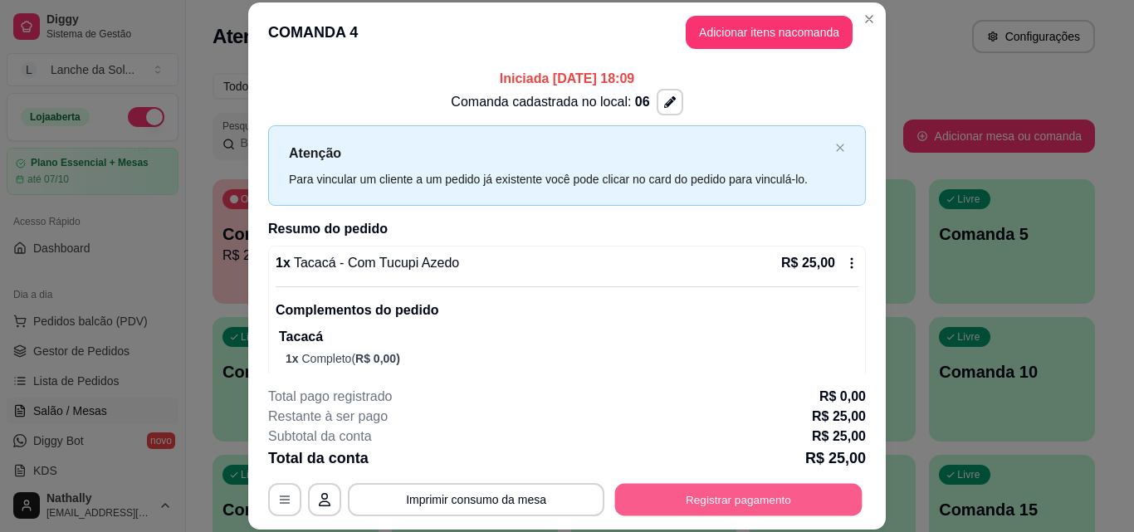
click at [708, 498] on button "Registrar pagamento" at bounding box center [738, 499] width 247 height 32
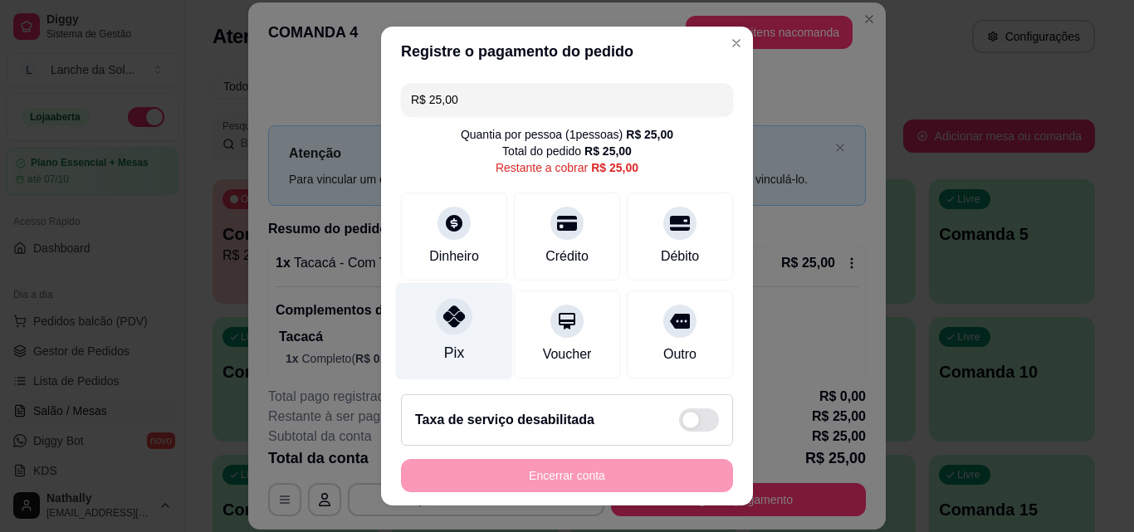
click at [457, 335] on div "Pix" at bounding box center [454, 331] width 117 height 97
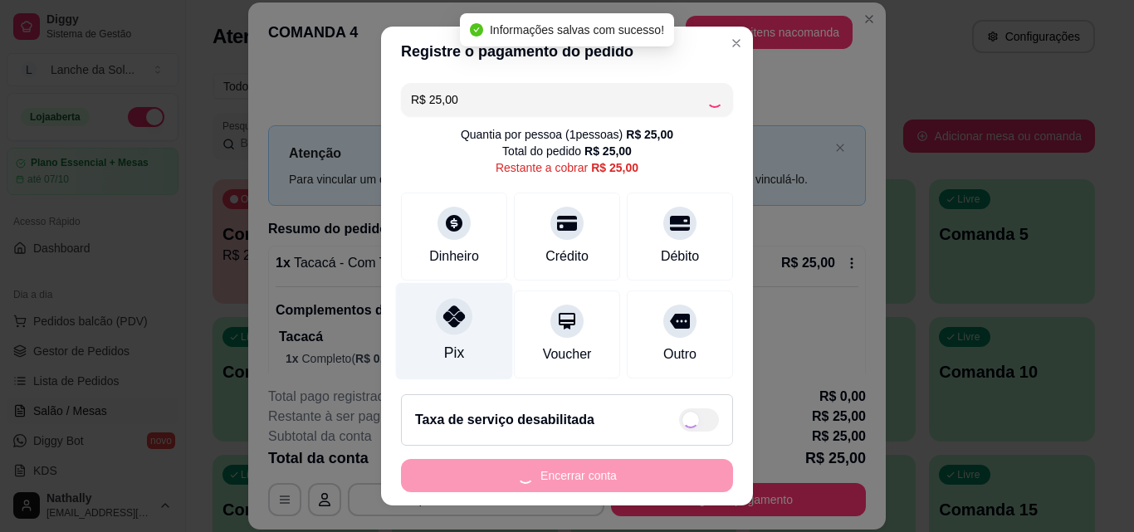
type input "R$ 0,00"
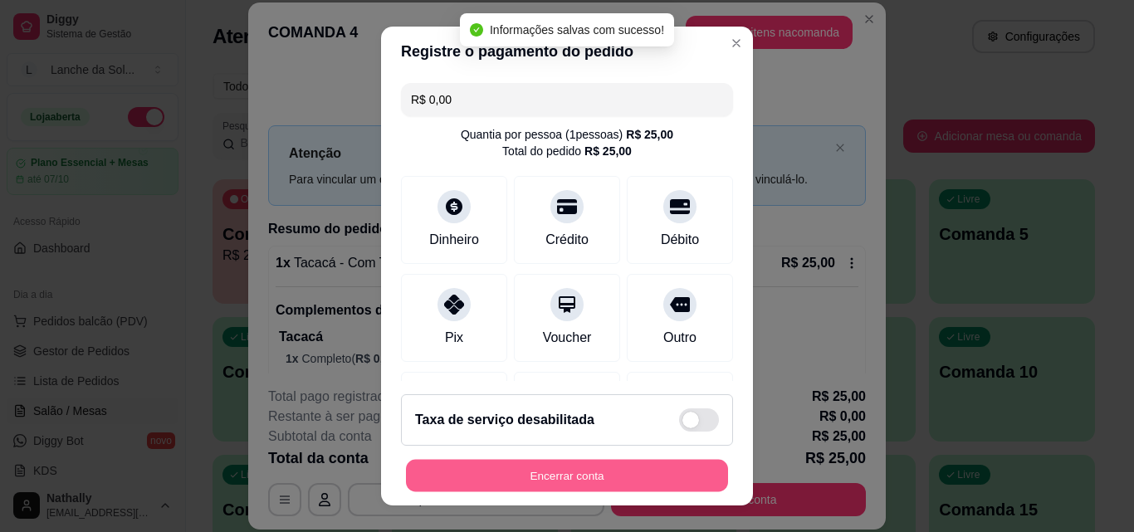
click at [546, 473] on button "Encerrar conta" at bounding box center [567, 476] width 322 height 32
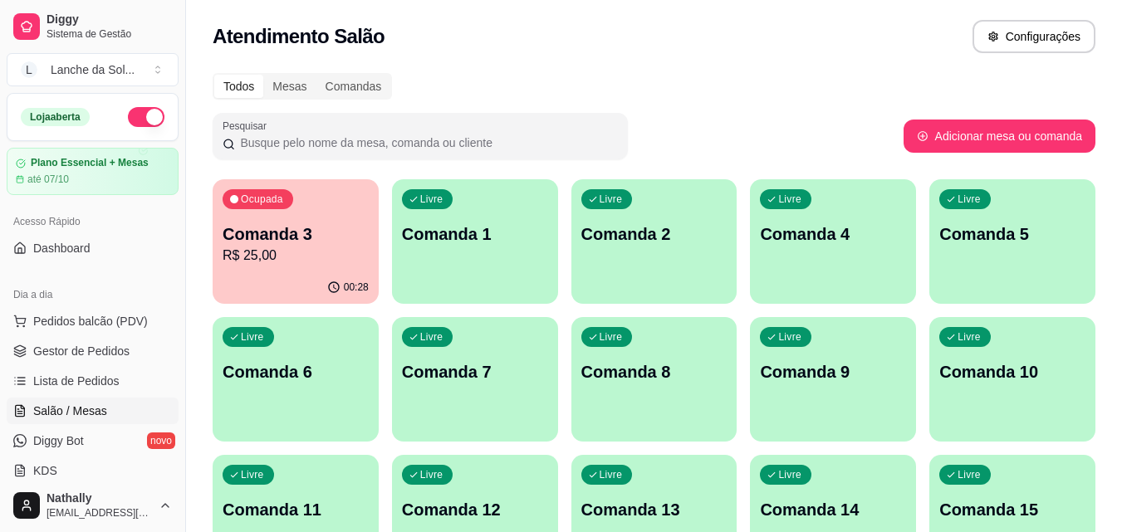
click at [291, 237] on p "Comanda 3" at bounding box center [296, 234] width 146 height 23
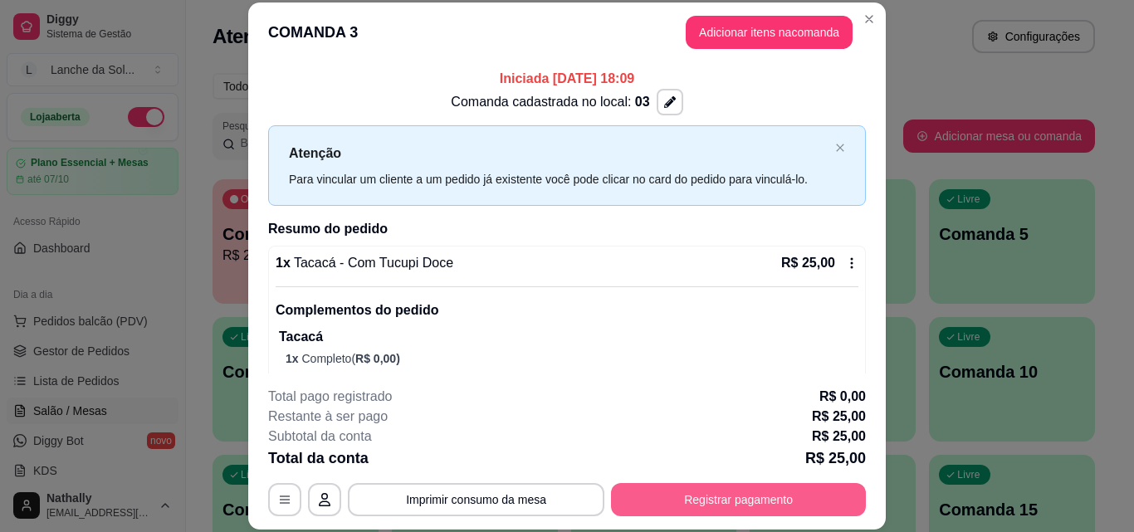
click at [700, 496] on button "Registrar pagamento" at bounding box center [738, 499] width 255 height 33
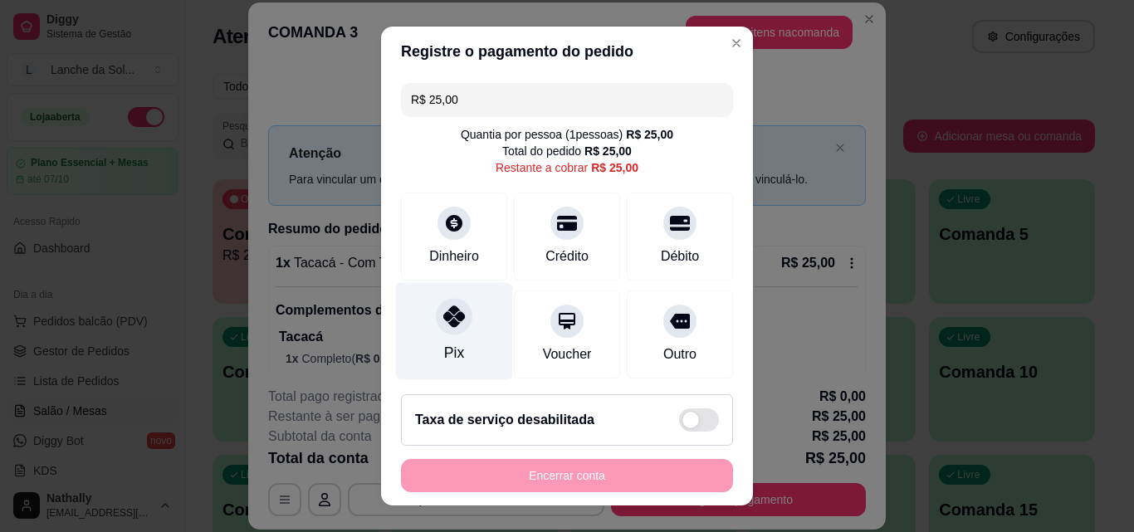
click at [446, 317] on icon at bounding box center [454, 317] width 22 height 22
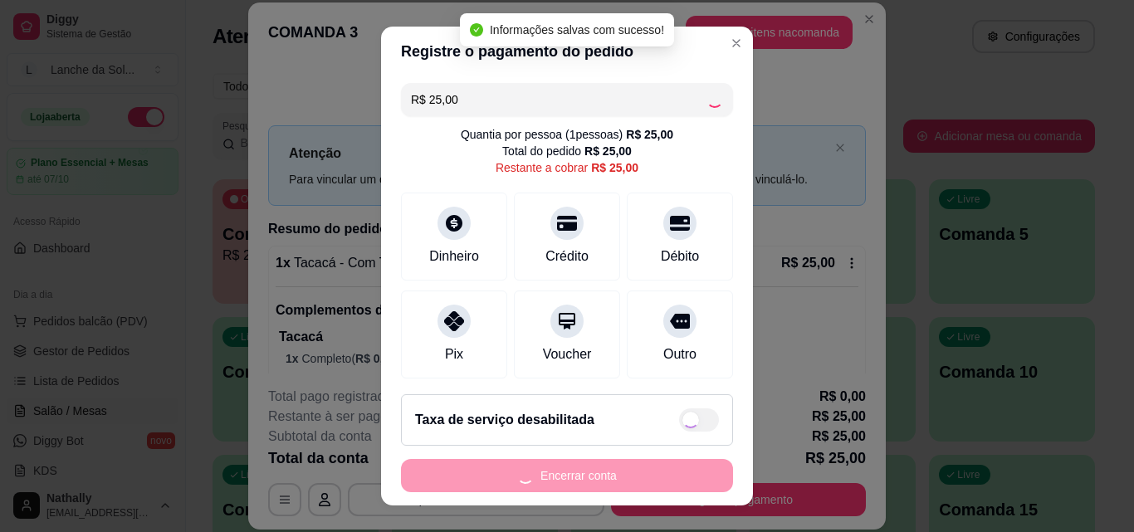
type input "R$ 0,00"
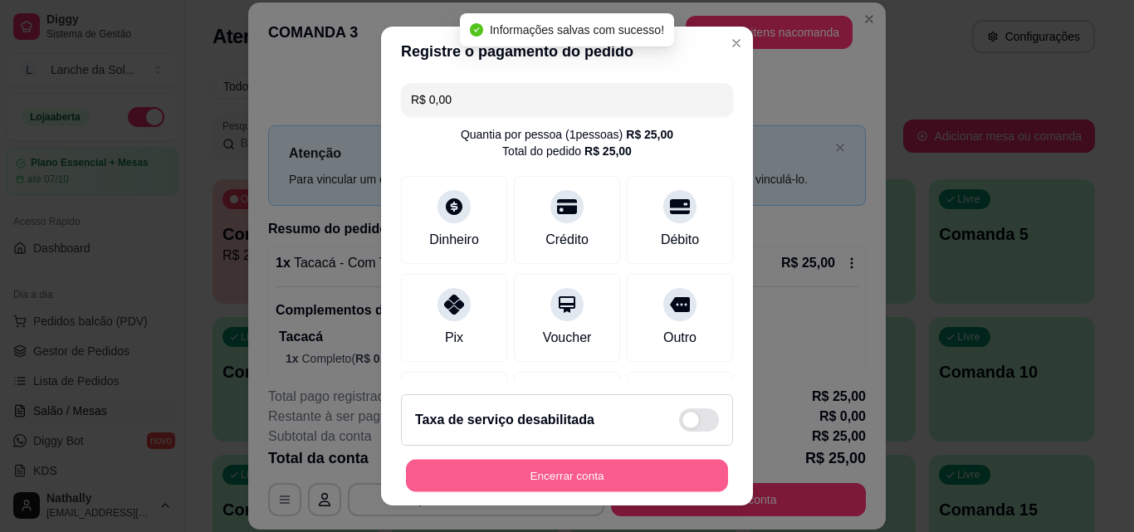
click at [563, 479] on button "Encerrar conta" at bounding box center [567, 476] width 322 height 32
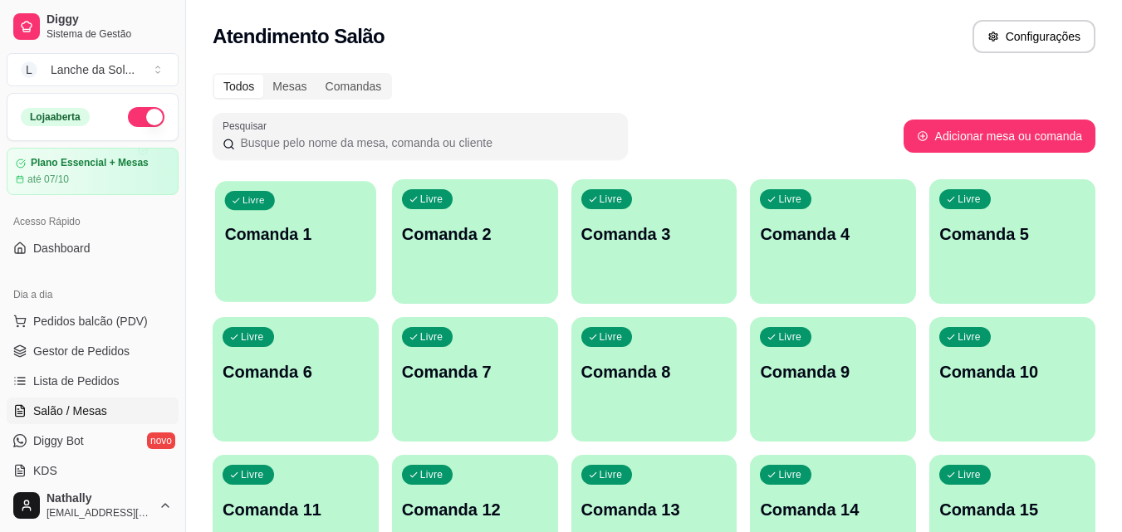
click at [311, 228] on p "Comanda 1" at bounding box center [296, 234] width 142 height 22
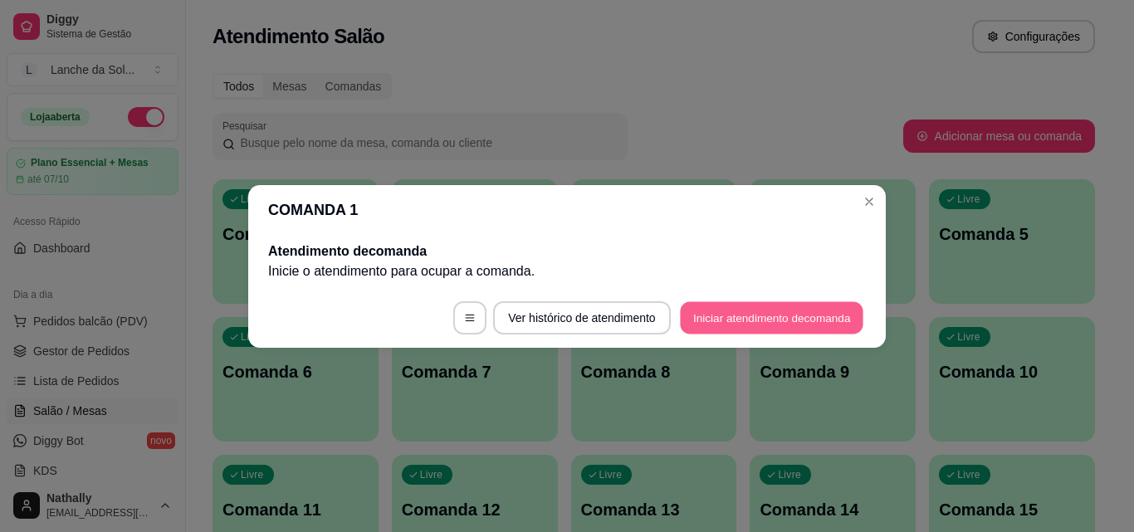
click at [791, 312] on button "Iniciar atendimento de comanda" at bounding box center [772, 317] width 184 height 32
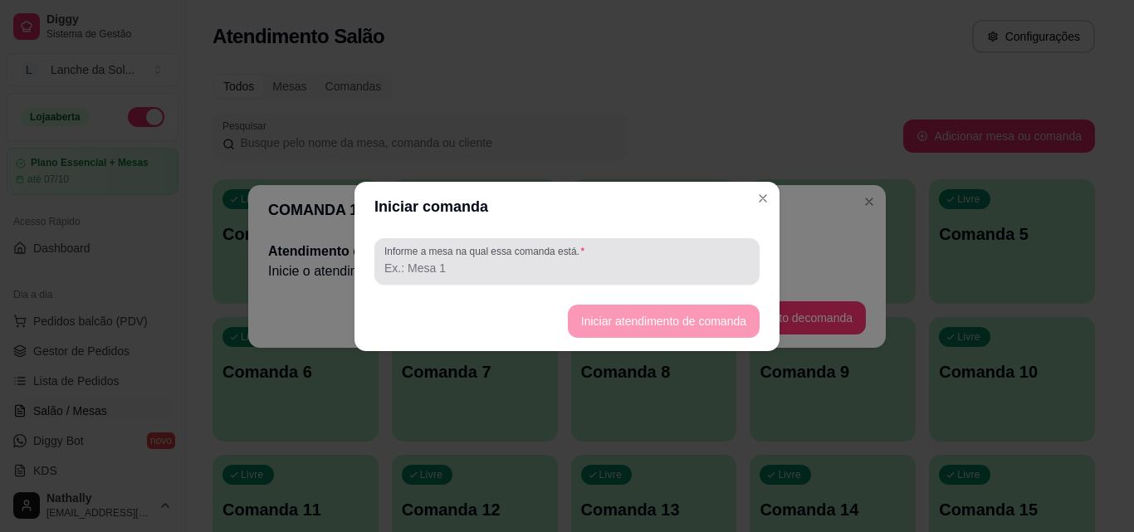
click at [541, 271] on input "Informe a mesa na qual essa comanda está." at bounding box center [566, 268] width 365 height 17
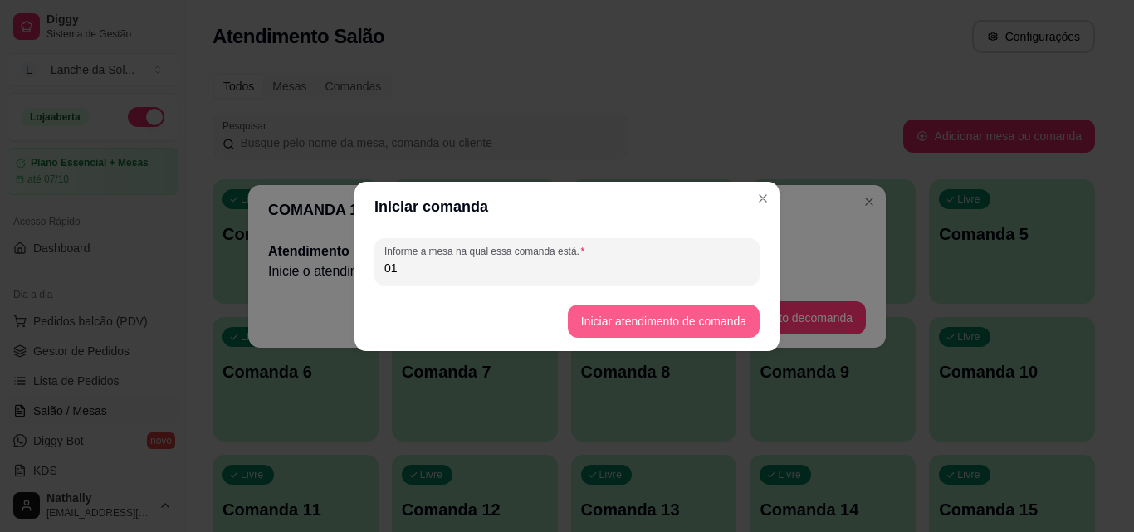
type input "01"
click at [681, 321] on button "Iniciar atendimento de comanda" at bounding box center [663, 321] width 186 height 32
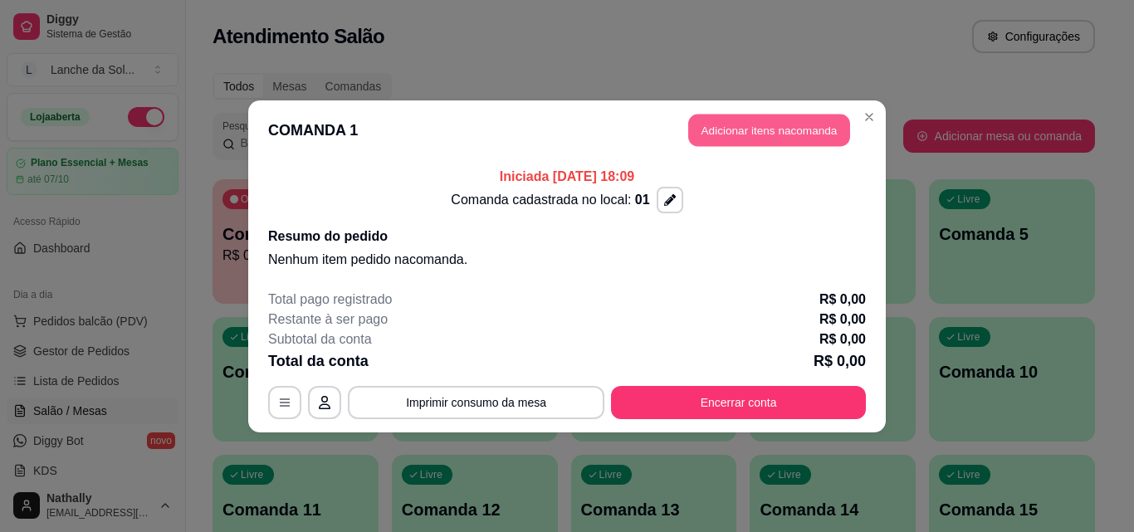
click at [771, 128] on button "Adicionar itens na comanda" at bounding box center [769, 130] width 162 height 32
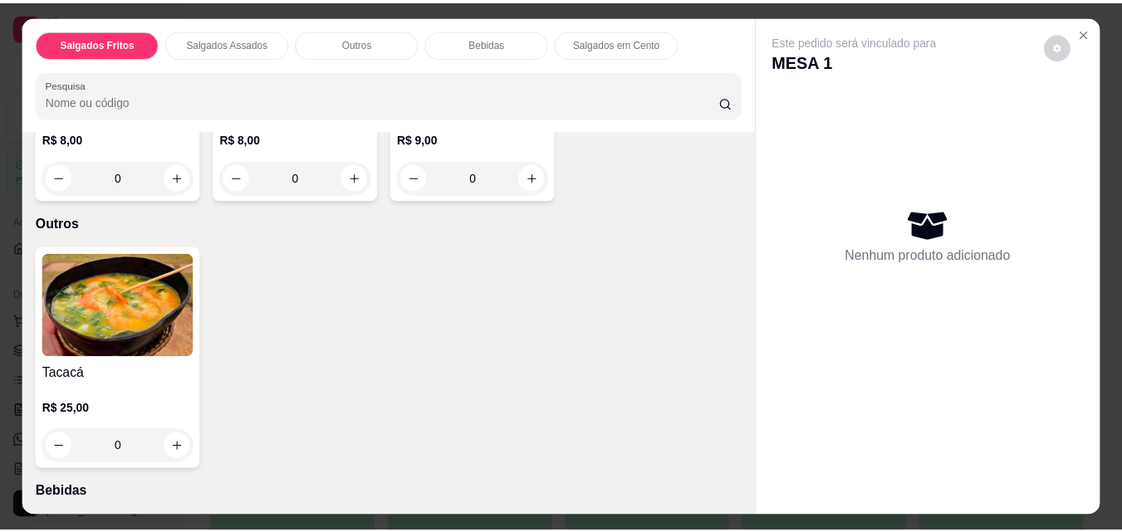
scroll to position [570, 0]
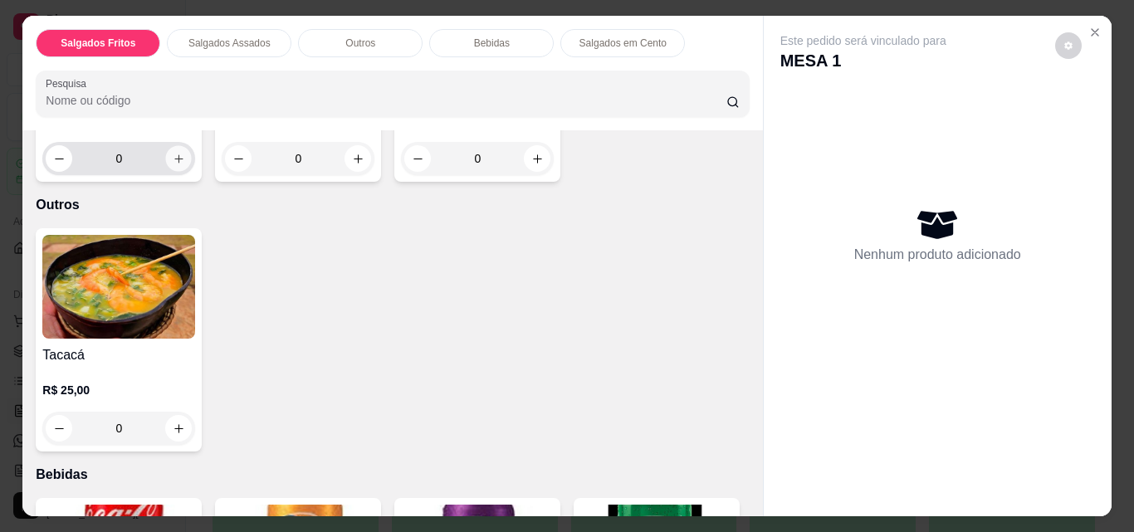
click at [175, 165] on icon "increase-product-quantity" at bounding box center [179, 159] width 12 height 12
type input "1"
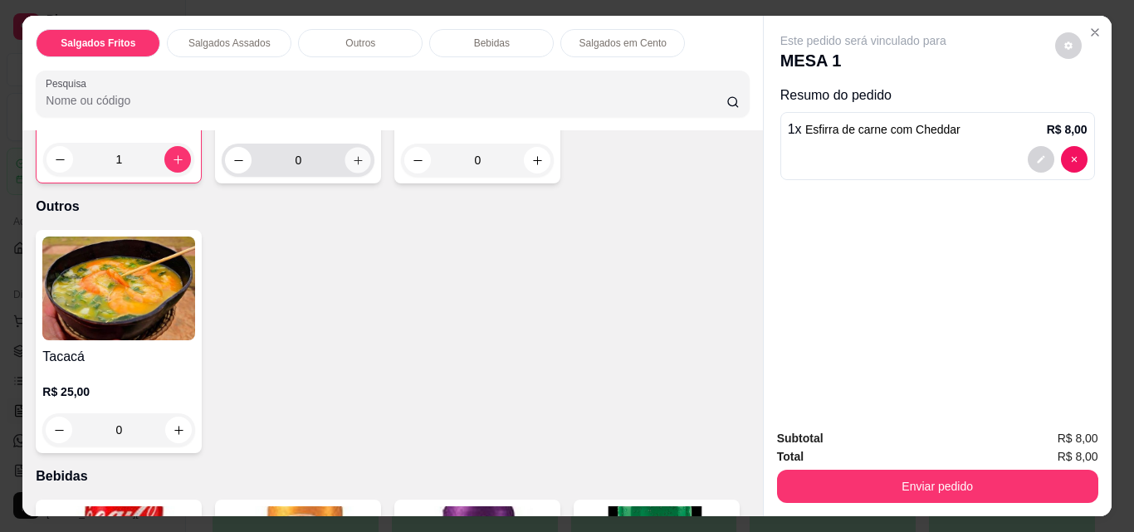
click at [352, 167] on icon "increase-product-quantity" at bounding box center [358, 160] width 12 height 12
type input "1"
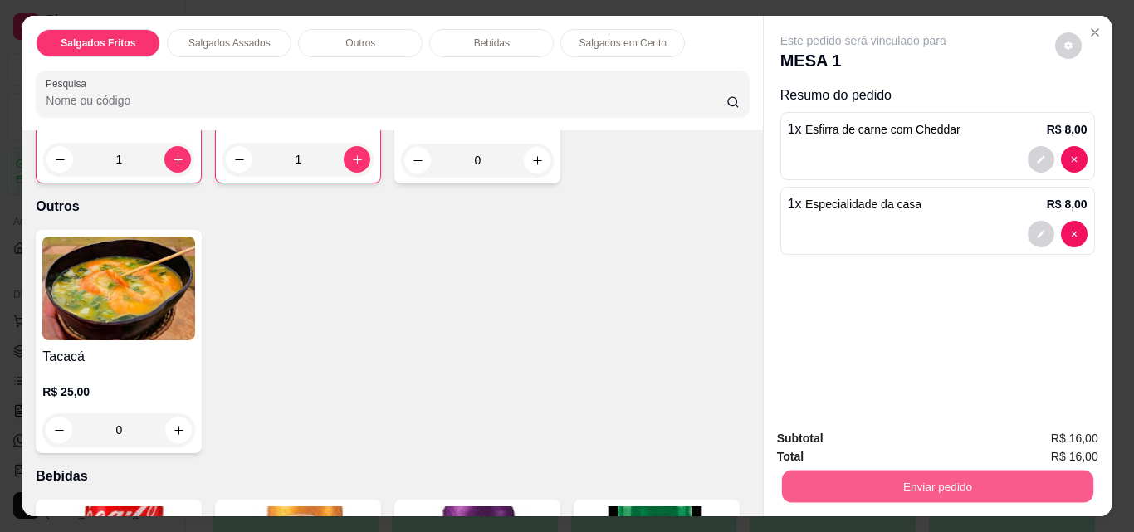
click at [940, 477] on button "Enviar pedido" at bounding box center [936, 486] width 311 height 32
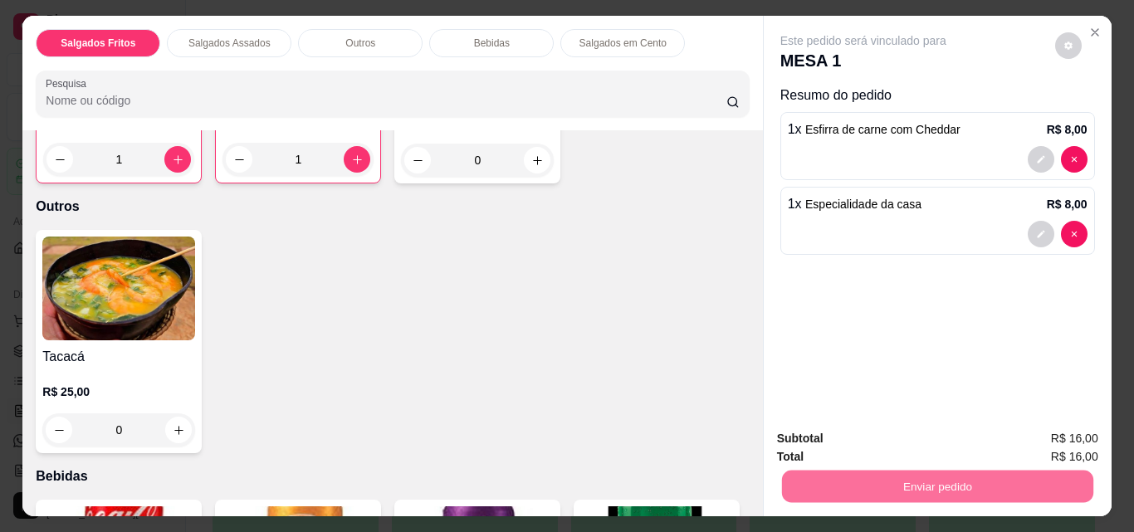
click at [909, 440] on button "Não registrar e enviar pedido" at bounding box center [883, 439] width 168 height 31
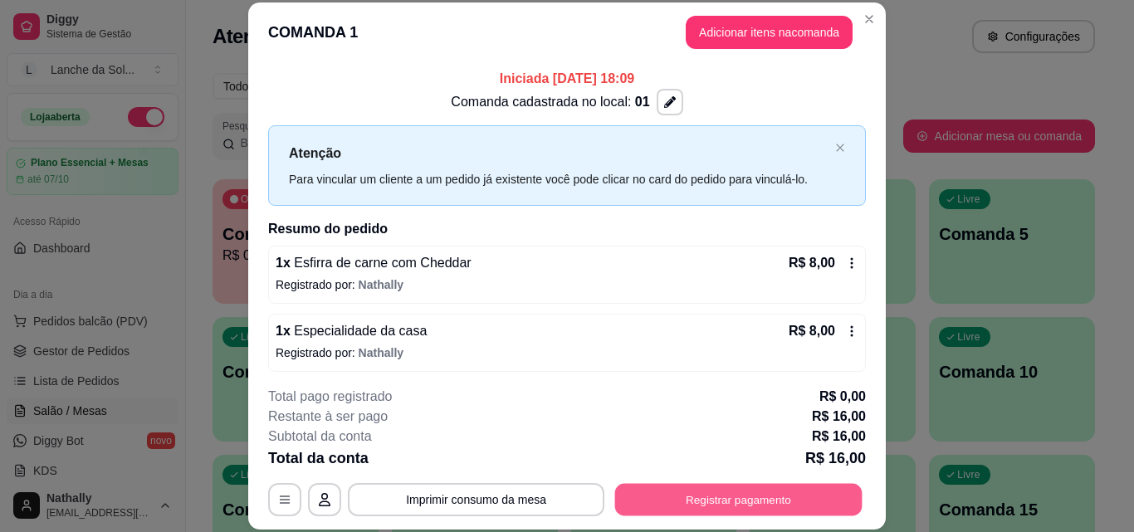
click at [712, 497] on button "Registrar pagamento" at bounding box center [738, 499] width 247 height 32
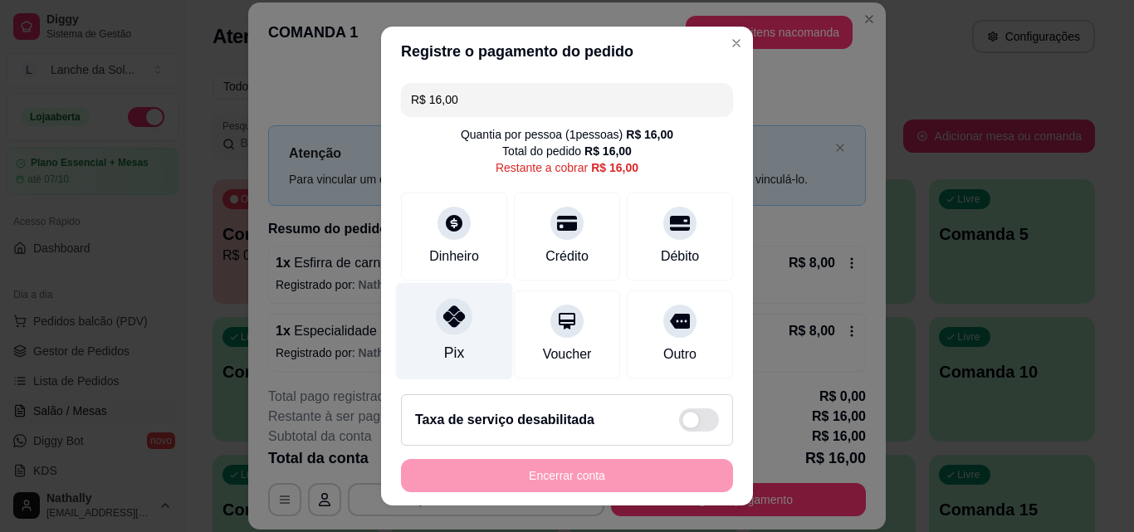
click at [443, 326] on icon at bounding box center [454, 317] width 22 height 22
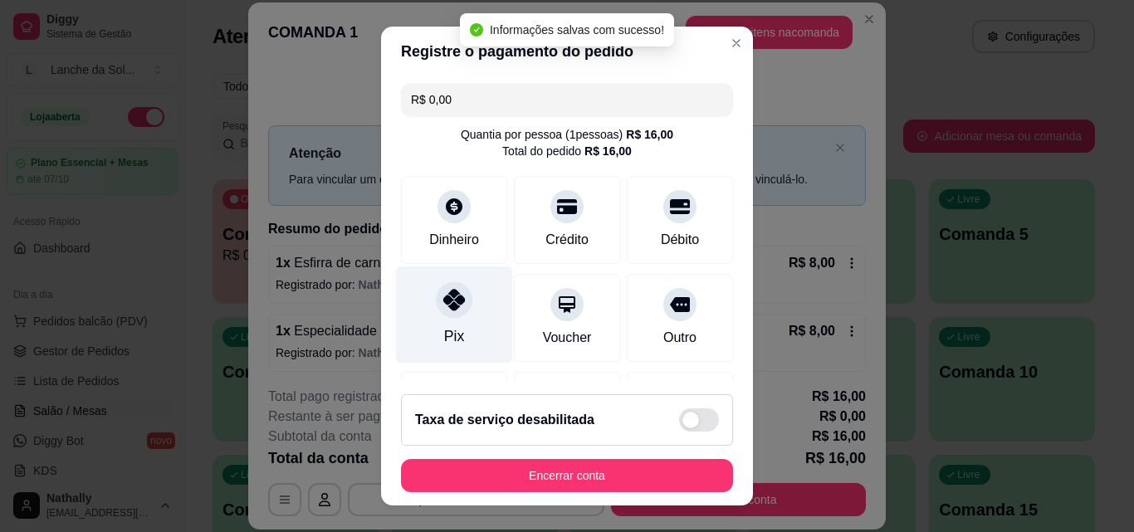
type input "R$ 0,00"
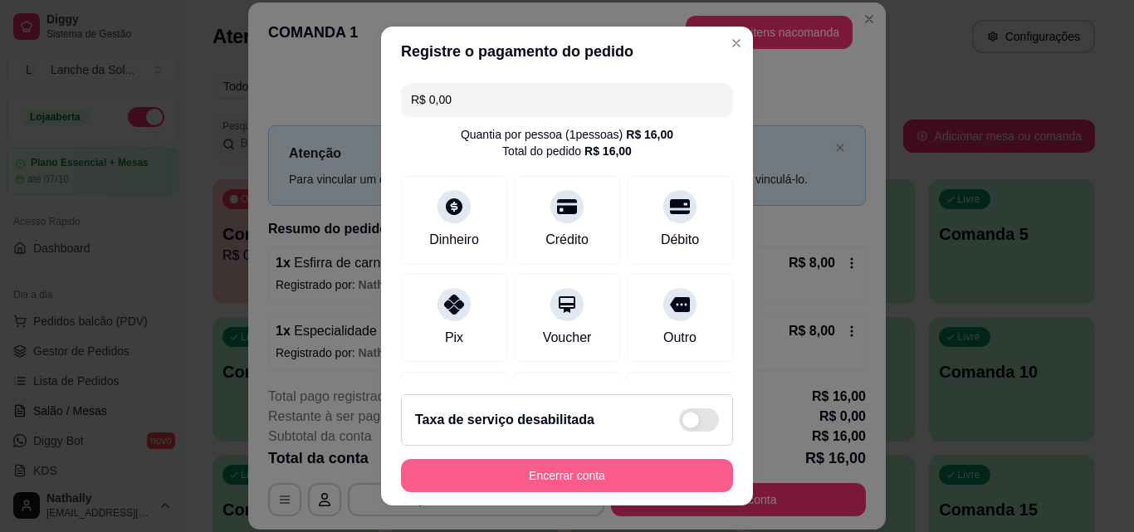
click at [532, 471] on button "Encerrar conta" at bounding box center [567, 475] width 332 height 33
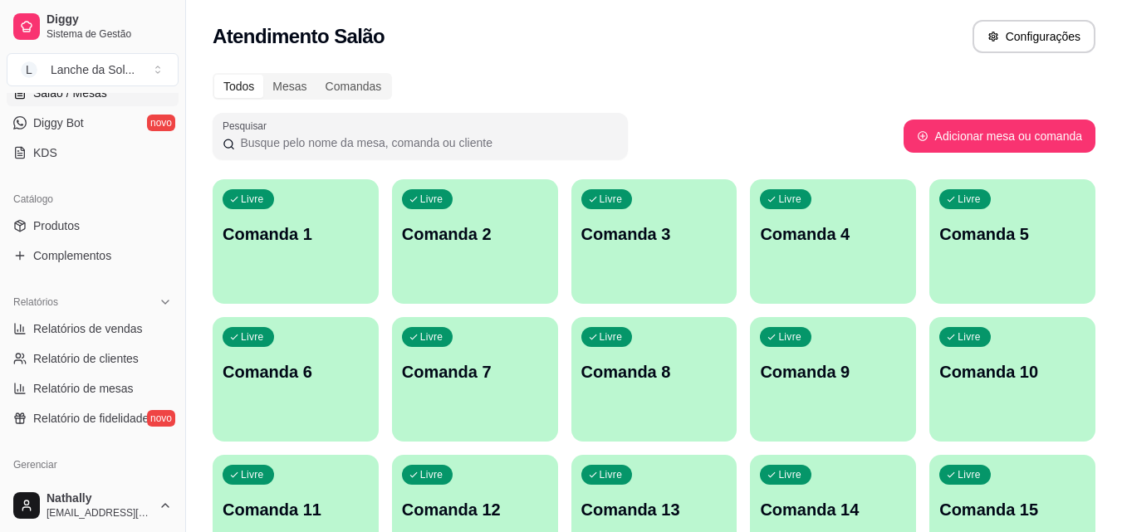
scroll to position [326, 0]
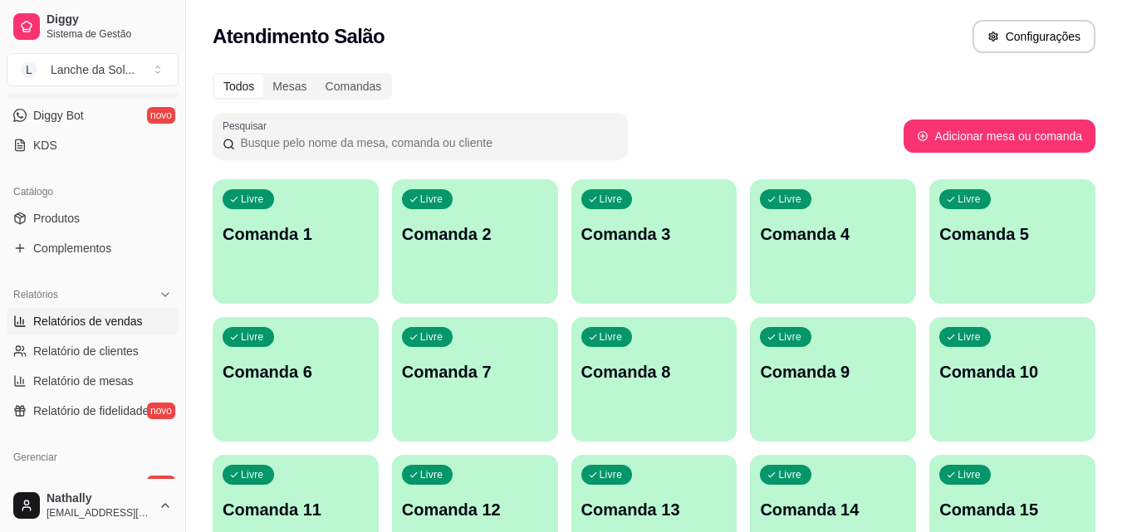
click at [98, 319] on span "Relatórios de vendas" at bounding box center [88, 321] width 110 height 17
select select "ALL"
select select "0"
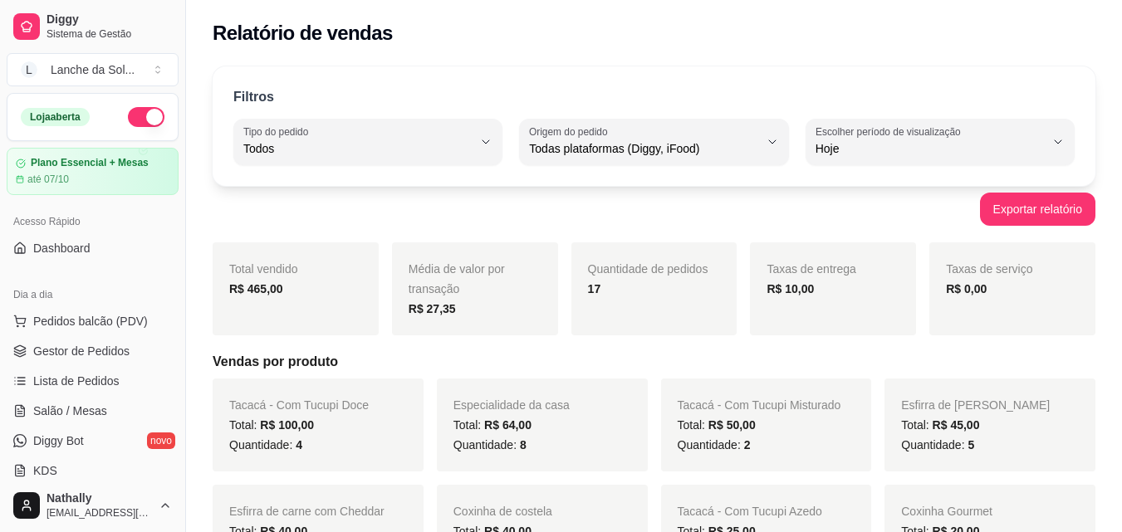
click at [128, 120] on button "button" at bounding box center [146, 117] width 37 height 20
